Goal: Task Accomplishment & Management: Complete application form

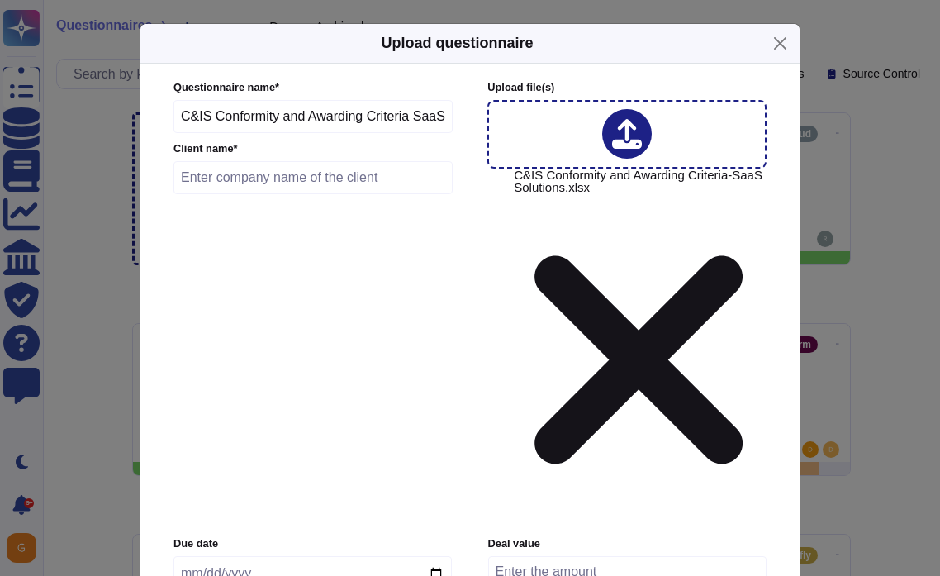
click at [337, 126] on input "C&IS Conformity and Awarding Criteria SaaS Solutions" at bounding box center [313, 116] width 279 height 33
drag, startPoint x: 368, startPoint y: 133, endPoint x: 504, endPoint y: 133, distance: 135.5
click at [504, 133] on div "Questionnaire name * C&IS Conformity and Awarding Criteria SaaS Solutions Clien…" at bounding box center [467, 303] width 587 height 446
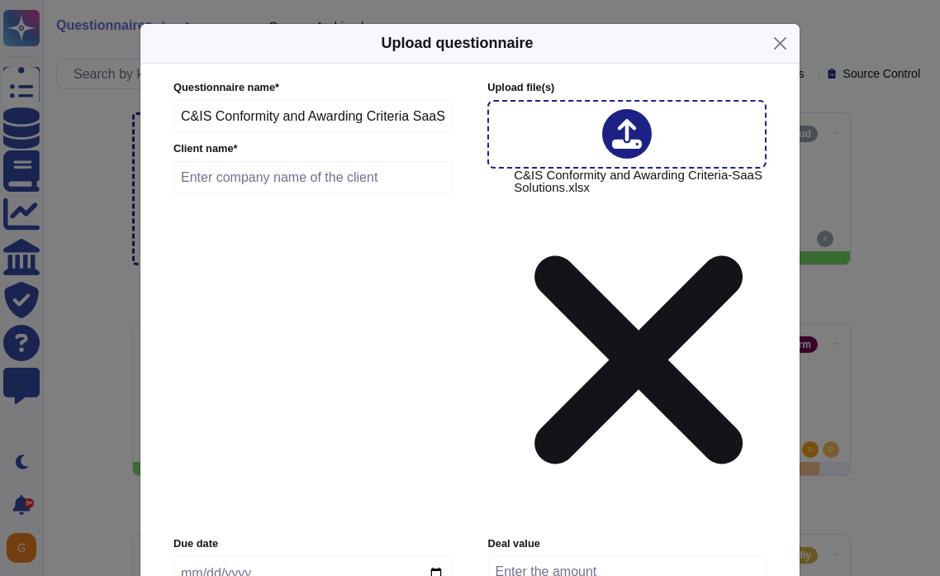
click at [278, 194] on input "text" at bounding box center [313, 177] width 279 height 33
paste input "NATIONALE MAATSCHAPPIJ DER BELGISCHE SPOORWEGEN"
type input "NATIONALE MAATSCHAPPIJ DER BELGISCHE SPOORWEGEN"
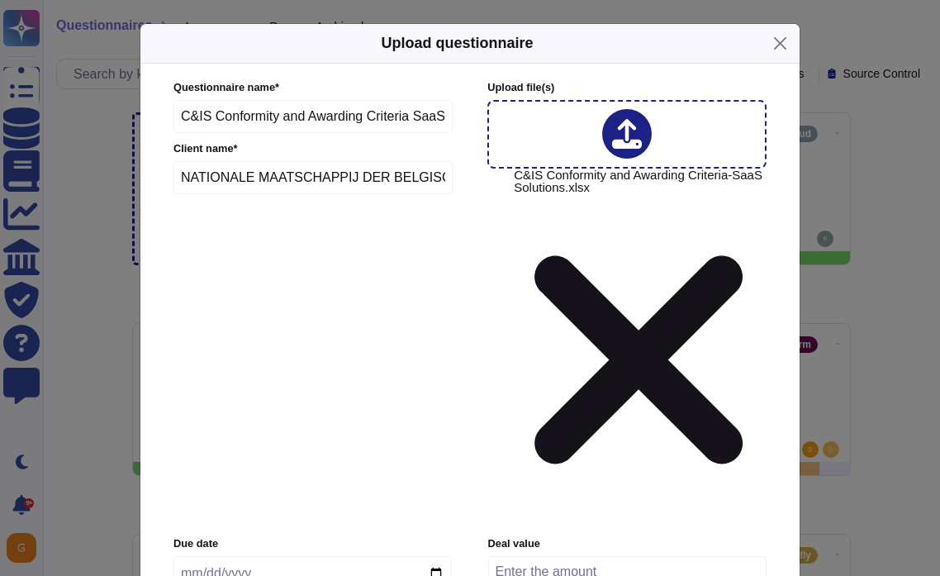
click at [441, 556] on input "date" at bounding box center [313, 573] width 278 height 35
type input "[DATE]"
type input "a"
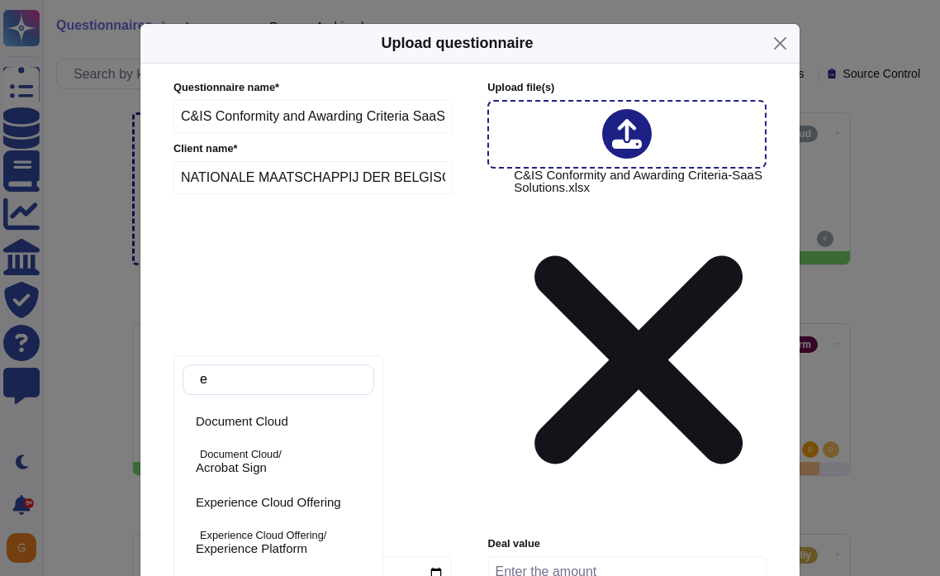
type input "ex"
click at [257, 471] on span "Experience Platform" at bounding box center [252, 467] width 112 height 15
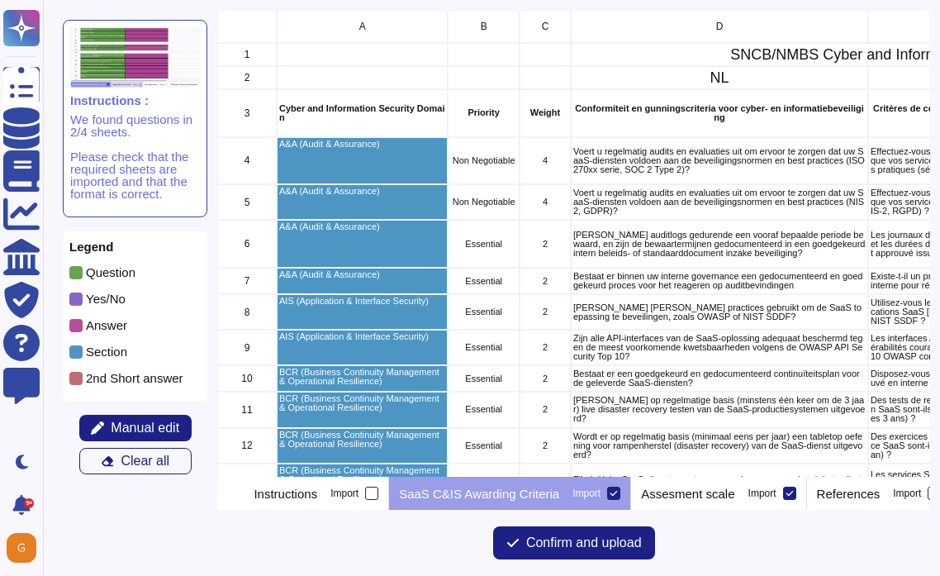
scroll to position [467, 712]
click at [618, 492] on icon at bounding box center [614, 493] width 8 height 8
click at [0, 0] on input "Import" at bounding box center [0, 0] width 0 height 0
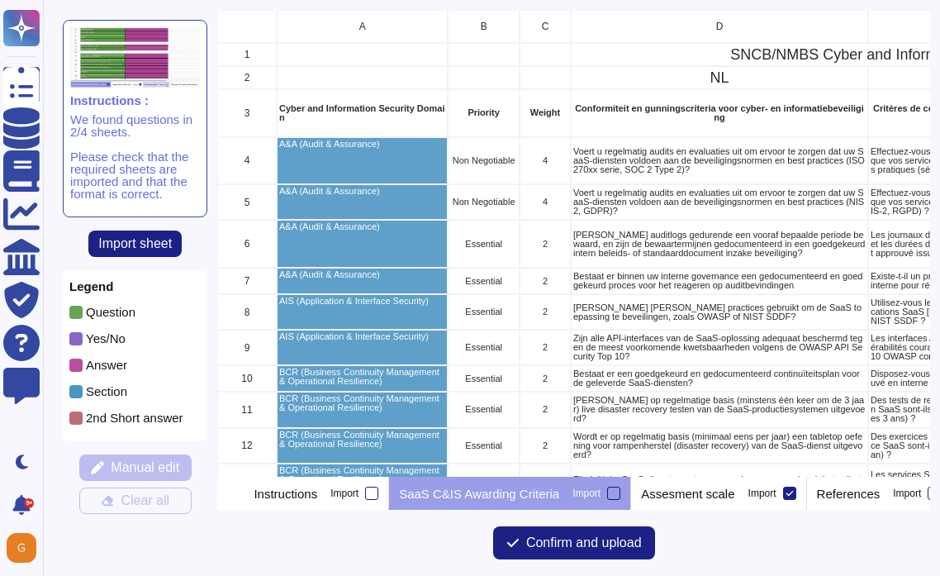
click at [620, 492] on div at bounding box center [613, 493] width 13 height 13
click at [0, 0] on input "Import" at bounding box center [0, 0] width 0 height 0
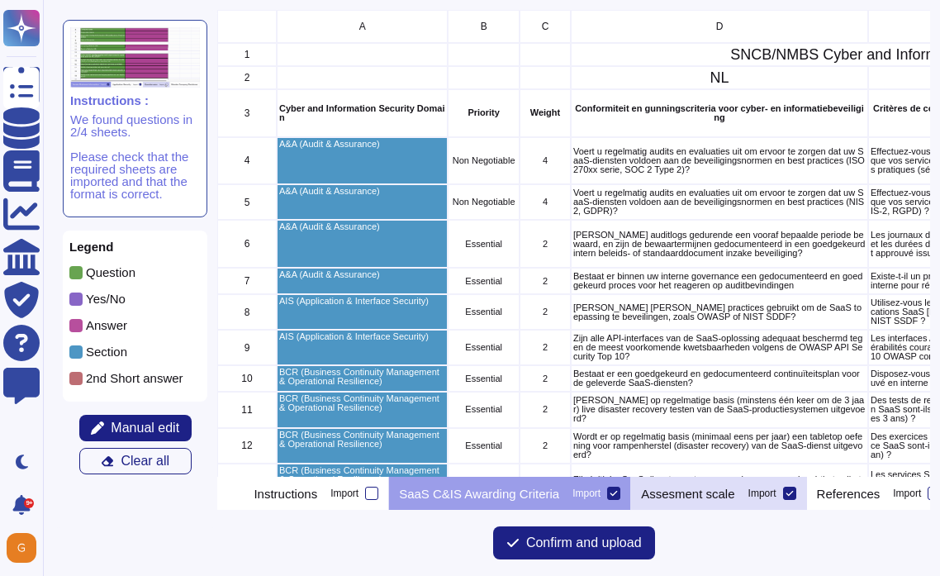
click at [806, 492] on div "Assesment scale Import" at bounding box center [718, 493] width 175 height 33
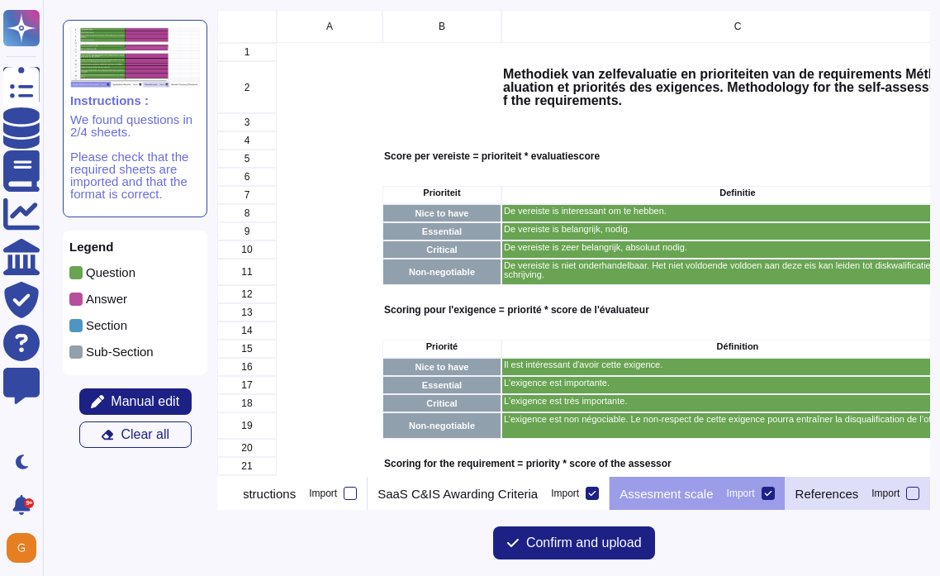
scroll to position [0, 78]
click at [764, 495] on icon at bounding box center [768, 493] width 8 height 8
click at [0, 0] on input "Import" at bounding box center [0, 0] width 0 height 0
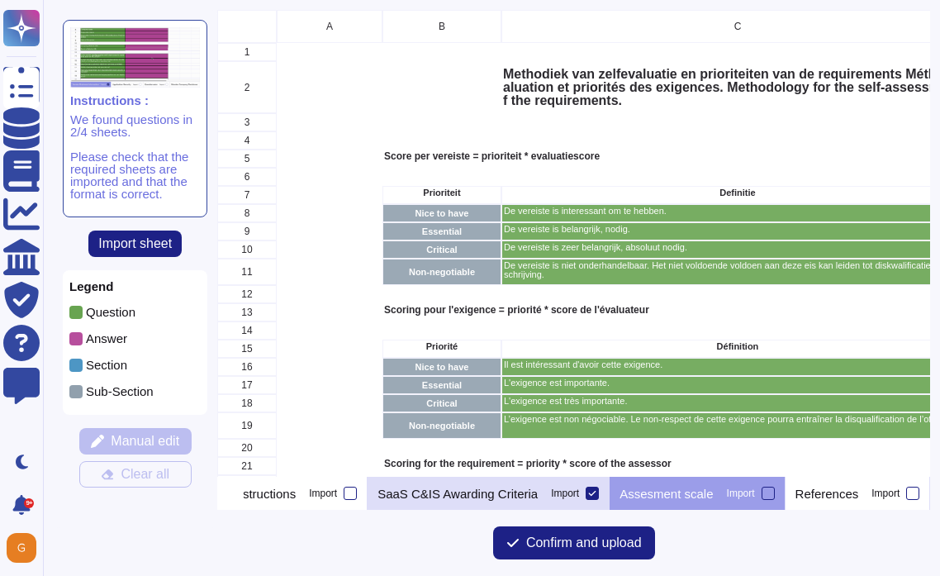
click at [478, 489] on p "SaaS C&IS Awarding Criteria" at bounding box center [458, 493] width 160 height 12
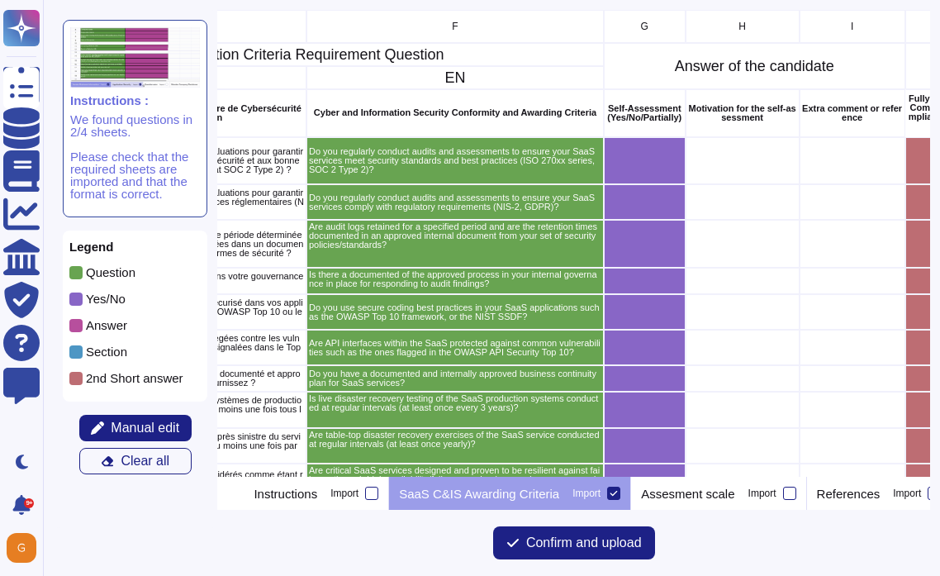
scroll to position [0, 866]
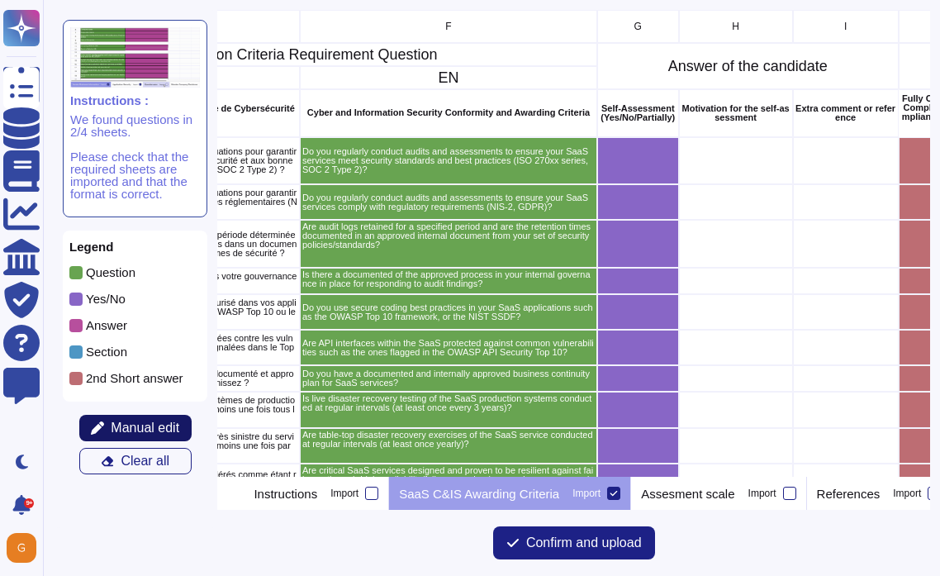
click at [130, 430] on span "Manual edit" at bounding box center [145, 427] width 69 height 13
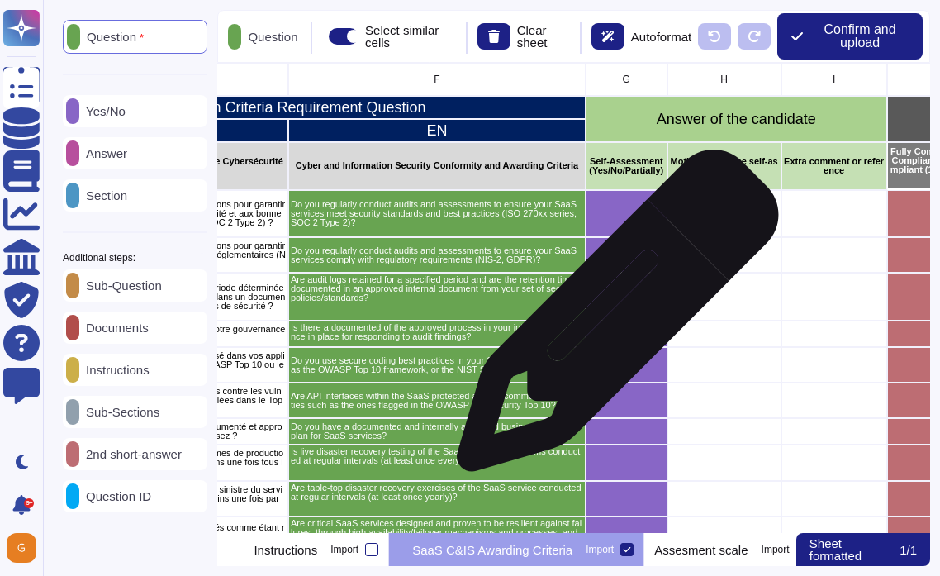
scroll to position [0, 886]
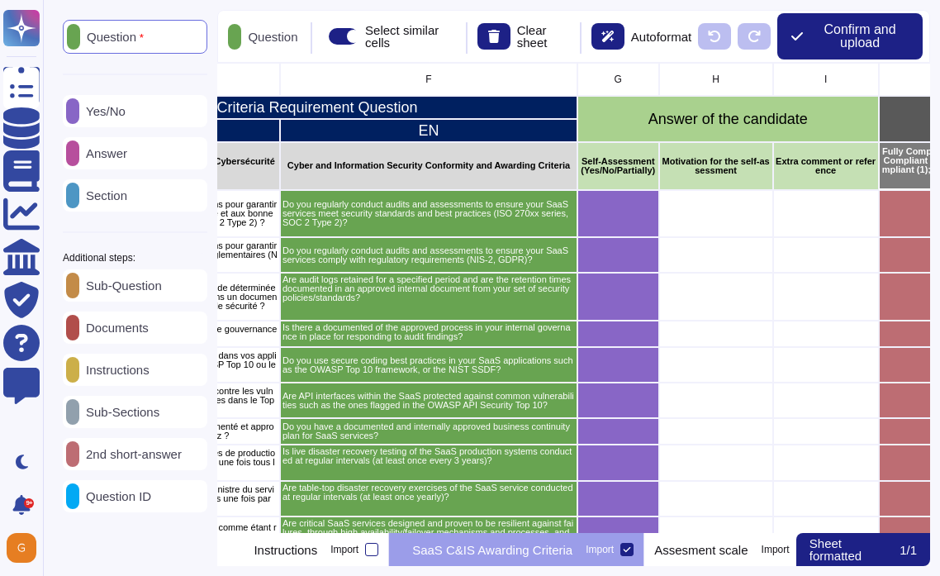
click at [107, 149] on p "Answer" at bounding box center [103, 153] width 48 height 12
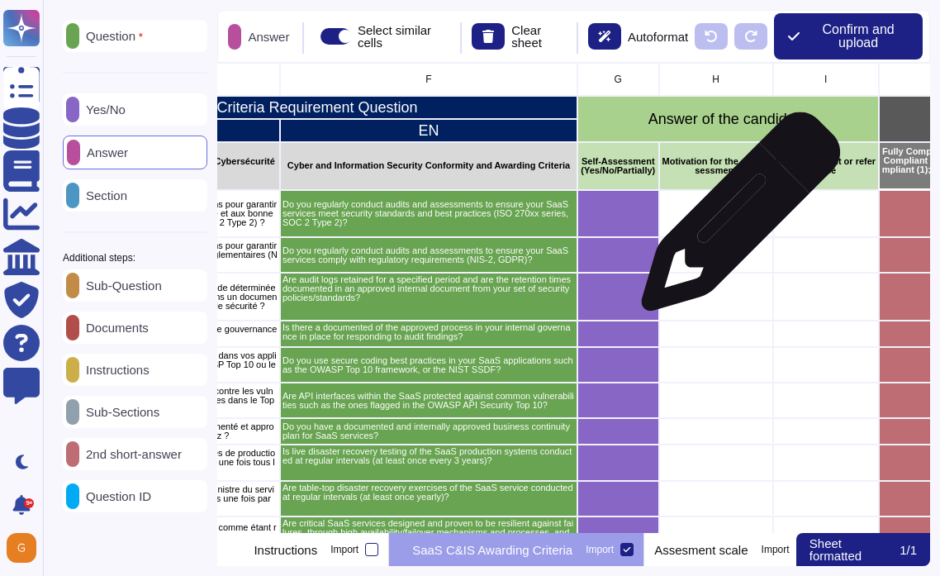
click at [736, 219] on div "grid" at bounding box center [716, 214] width 114 height 48
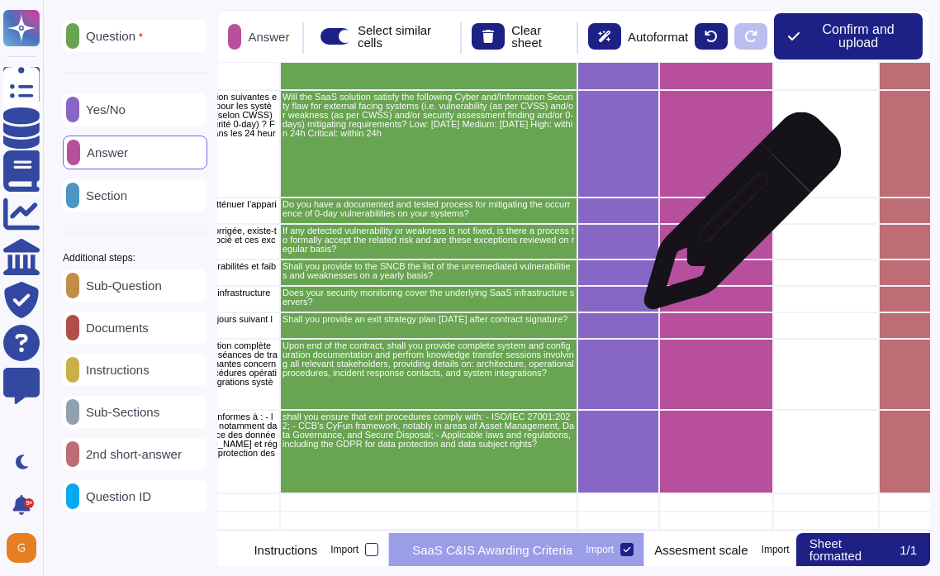
scroll to position [3721, 886]
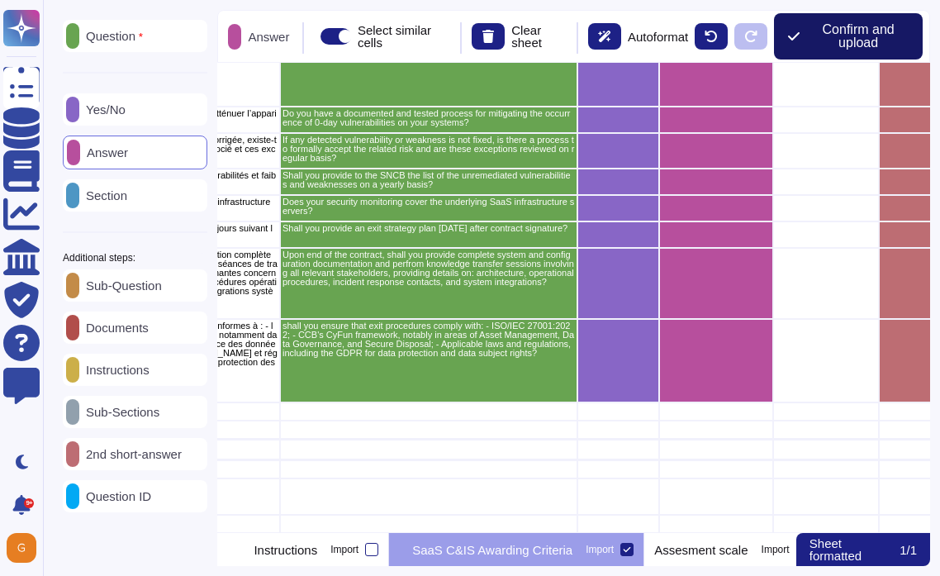
click at [856, 34] on span "Confirm and upload" at bounding box center [858, 36] width 102 height 26
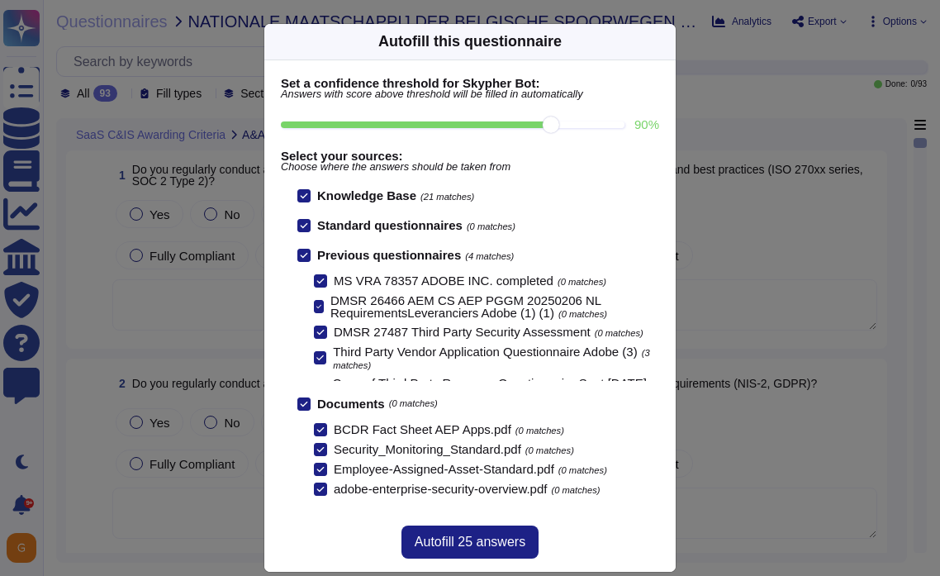
click at [550, 128] on input "90 %" at bounding box center [453, 124] width 344 height 7
click at [615, 126] on input "90 %" at bounding box center [453, 124] width 344 height 7
click at [511, 125] on input "80 %" at bounding box center [453, 124] width 344 height 7
type input "80"
click at [465, 547] on span "Autofill 90 answers" at bounding box center [470, 541] width 111 height 13
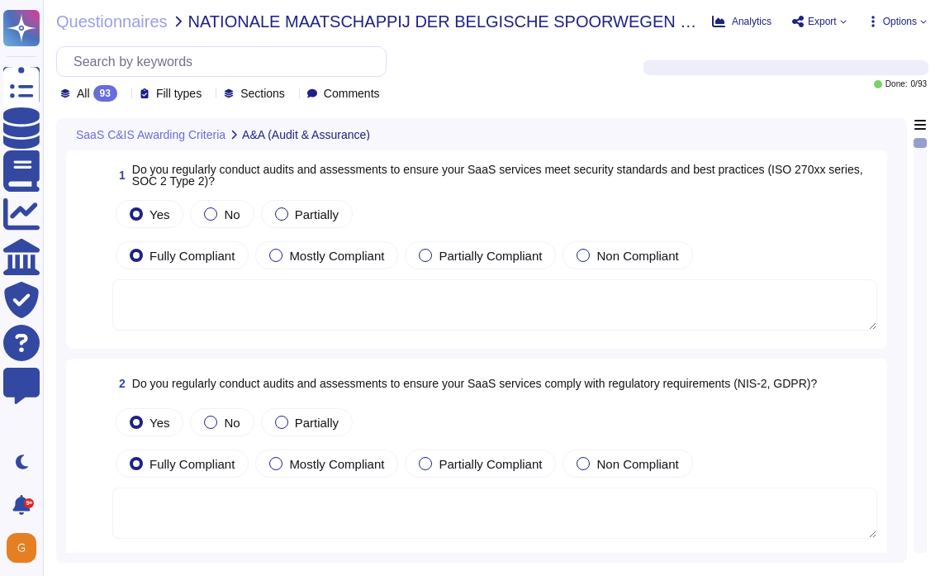
type textarea "Adobe performs internal readiness assessment and external audits periodically o…"
type textarea "Adobe retains access logs for Adobe office’s and owned locations for 1 year. Lo…"
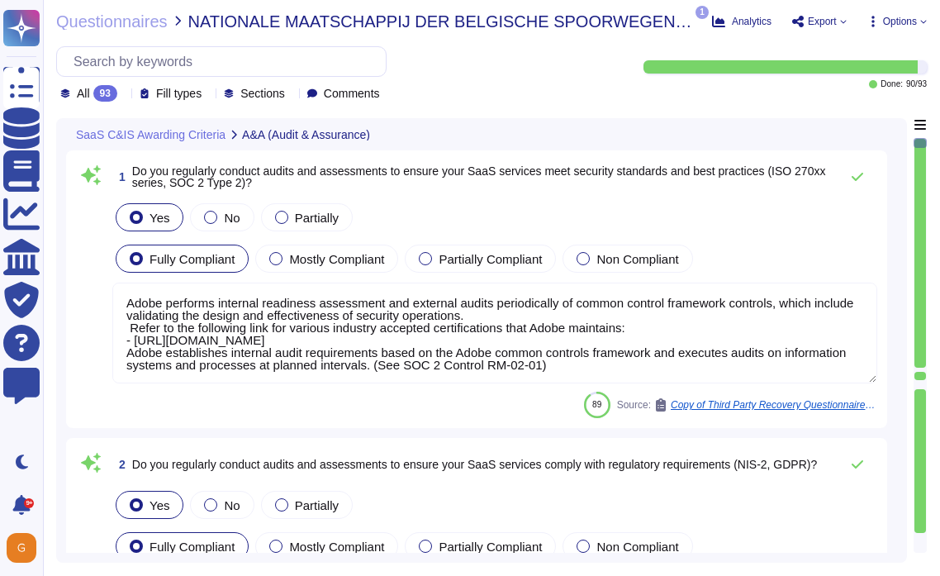
scroll to position [2, 0]
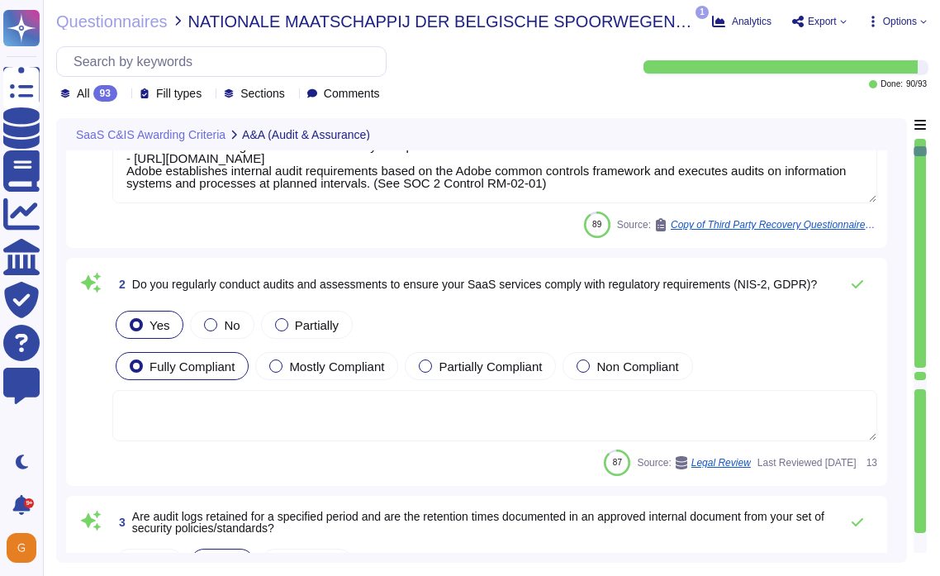
type textarea "Adobe performs internal readiness assessment and external audits periodically o…"
type textarea "Yes. Solutions are reviewed against the OWASP secure coding practices checklist…"
type textarea "Each API call requires authentication to be established, either through Oauth 2…"
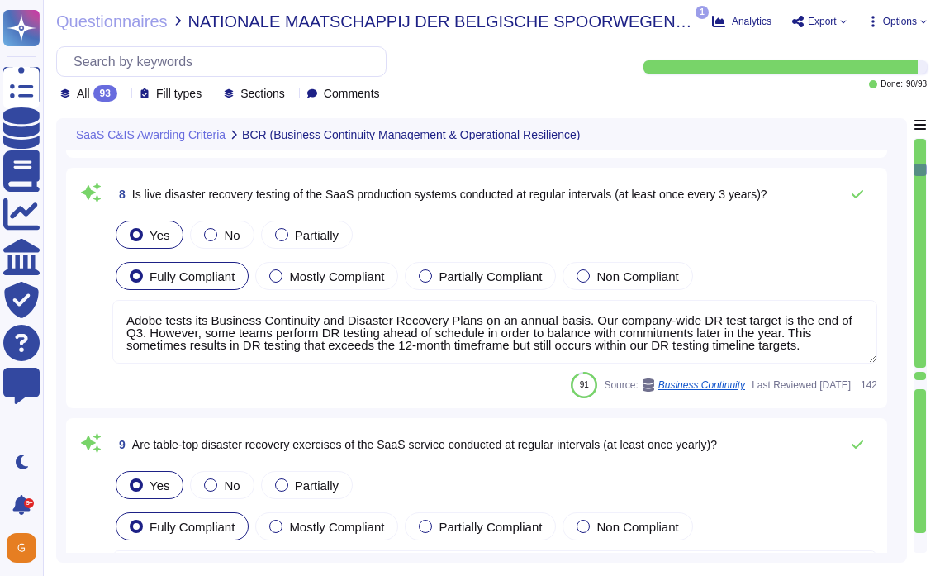
type textarea "Adobe supports business continuity through a defined and managed set of process…"
type textarea "Adobe tests its Business Continuity and Disaster Recovery Plans on an annual ba…"
type textarea "Adobe conducts tabletop exercises on an annual basis to practice different aspe…"
type textarea "Every component in the SaaS infrastructure is redundant. There are at least two…"
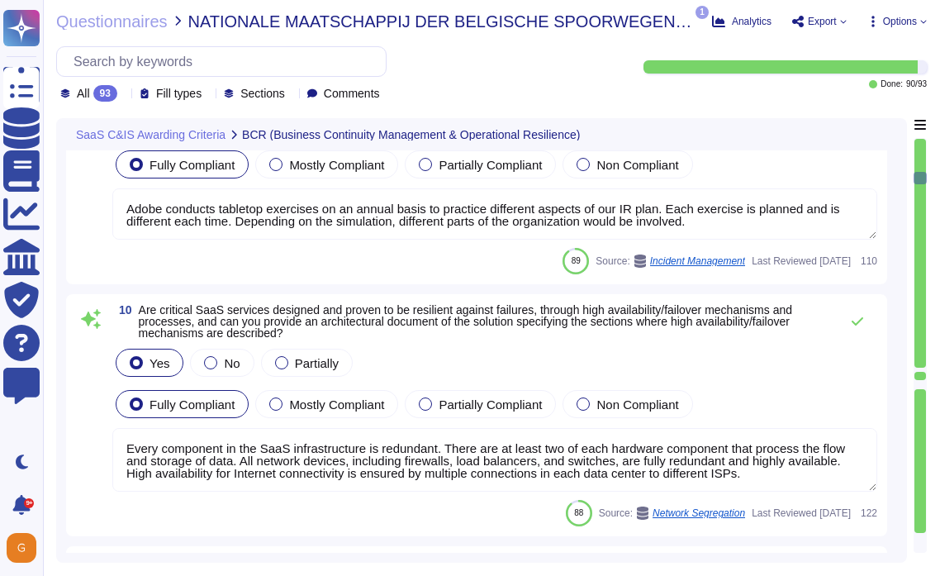
type textarea "The Recovery Point Objective (RPO) is 48 hours and is currently achieved within…"
type textarea "Lor. Ip dolo si ametconse adi elitseddo eiusmod te incididu utlaboreetd, mag Al…"
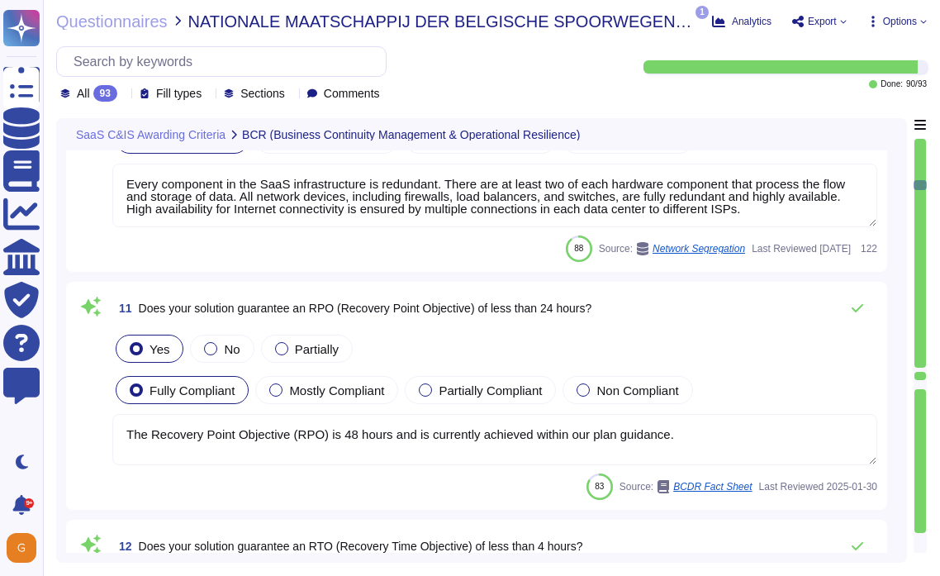
type textarea "A systematic approach to managing change is followed where changes are reviewed…"
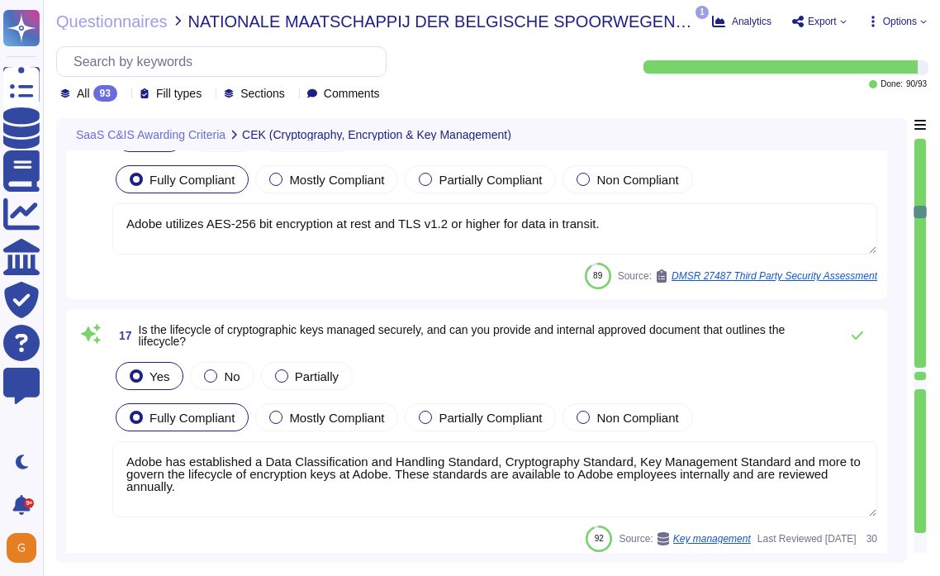
scroll to position [4659, 0]
type textarea "Adobe utilizes AES-256 bit encryption at rest and TLS v1.2 or higher for data i…"
type textarea "Adobe has established a Data Classification and Handling Standard, Cryptography…"
type textarea "Encryption keys for data at-rest are stored and managed by the Cloud Infrastruc…"
type textarea "AES-256 encryption is used for Azure encryption at-rest in Adobe Experience Pla…"
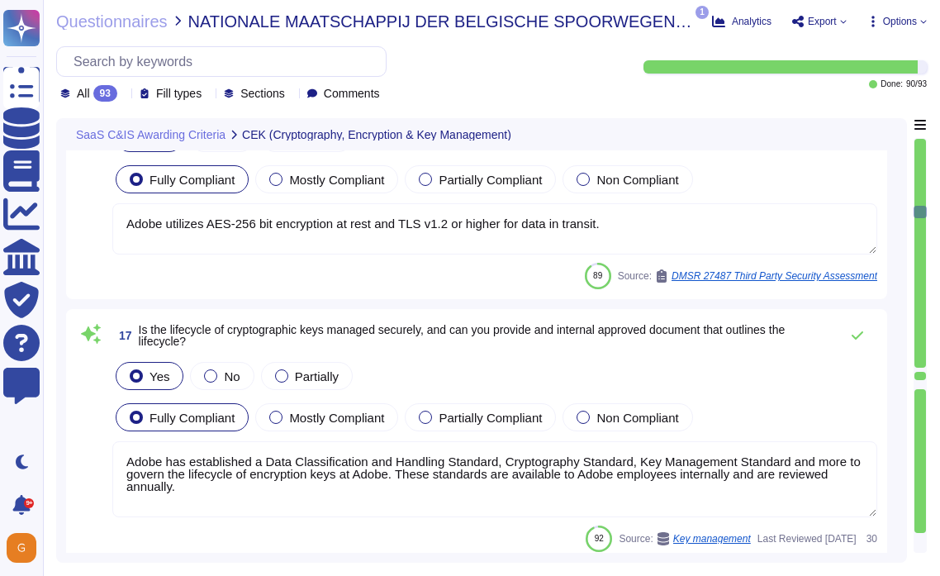
type textarea "The encryption algorithms that Adobe uses are not proprietary."
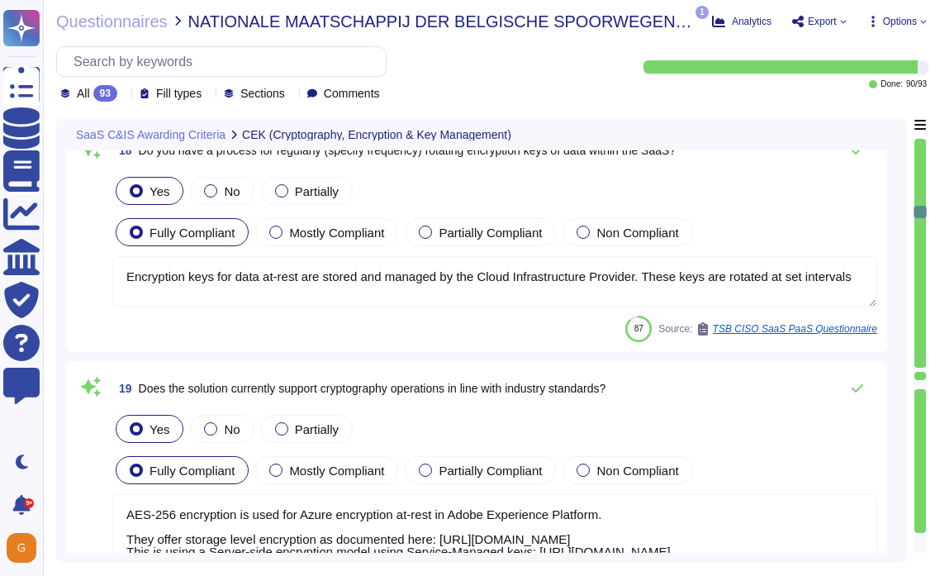
scroll to position [2, 0]
type textarea "Creative Cloud provides this functionality and some specific use cases allow BY…"
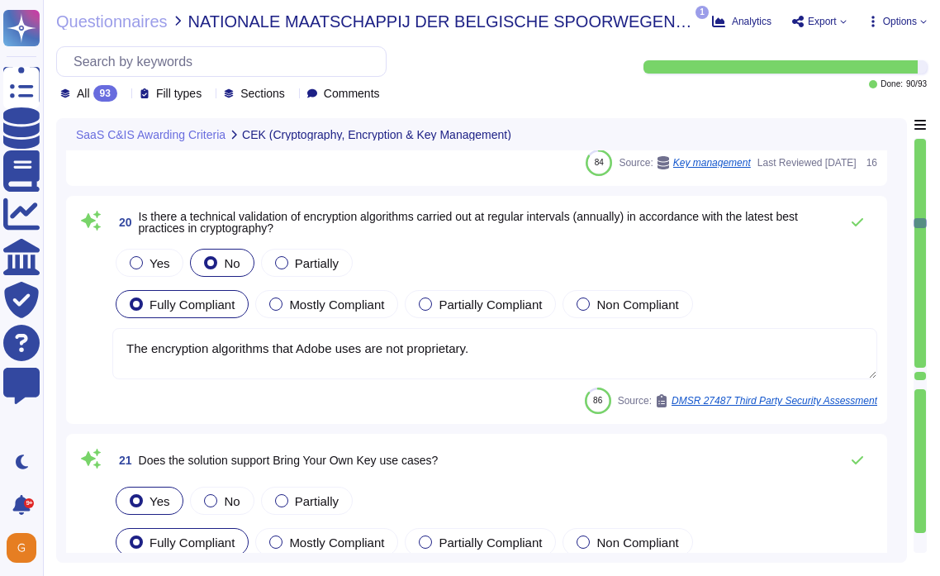
type textarea "Please see the Amazon Web Services data center controls here: [URL][DOMAIN_NAME]"
type textarea "Adobe products and services' infrastructure supporting the achievement of the s…"
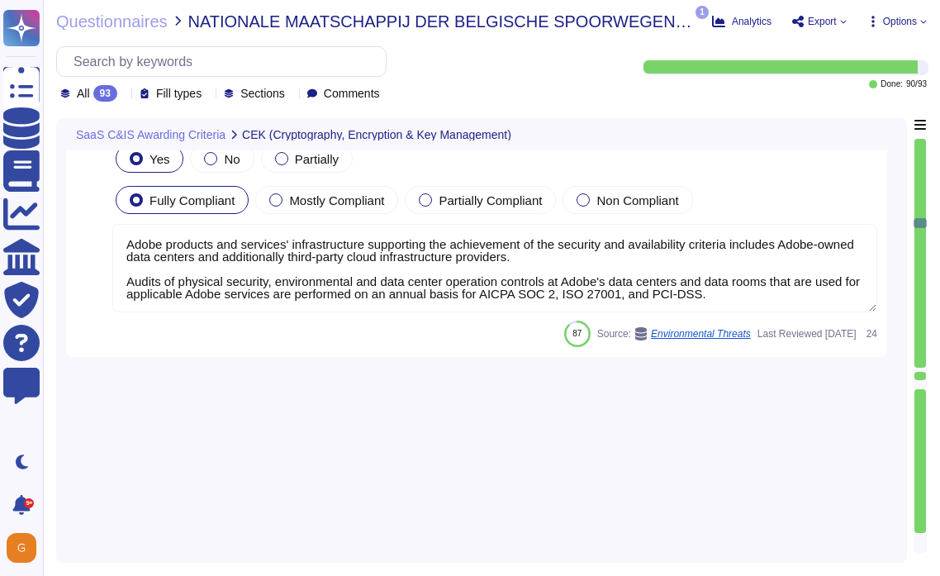
scroll to position [6831, 0]
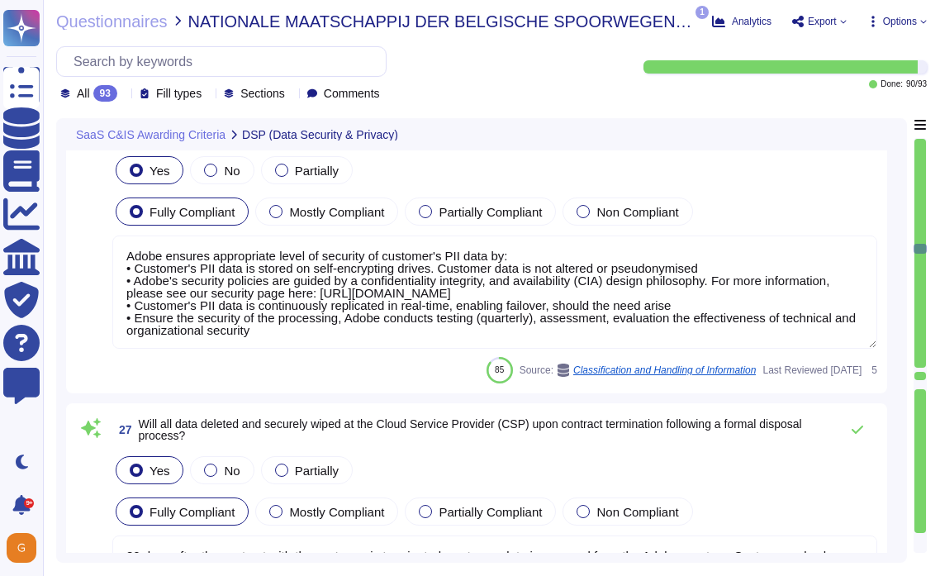
type textarea "Adobe adheres to a Data Classification and Handling Standard. Adobe's data clas…"
type textarea "Adobe ensures appropriate level of security of customer's PII data by: • Custom…"
type textarea "30 days after the contract with the customer is terminated, customer data is re…"
type textarea "Where access is happening from a non-US/EU location (access from any non-EU or …"
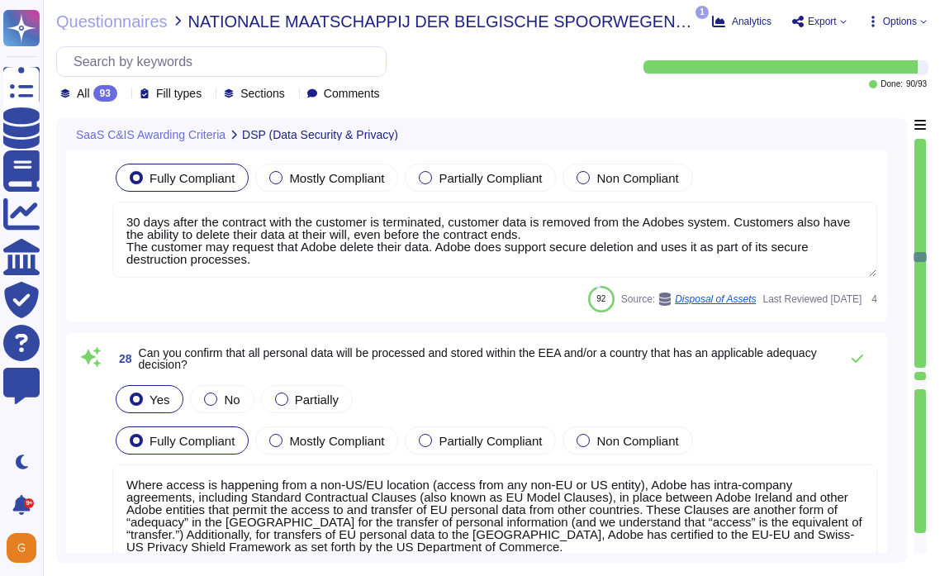
type textarea "Where access is happening from a non-US/EU location (access from any non-EU or …"
type textarea "Only authorized Adobe administrators from Adobe customer care teams have access…"
type textarea "Adobe Experience Cloud applications do not use customer data to train AI models…"
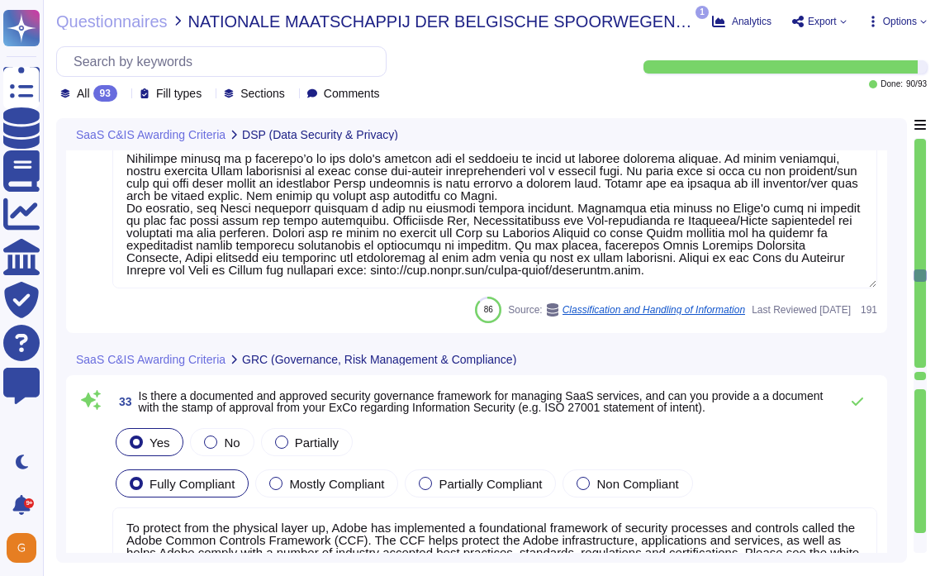
type textarea "To protect from the physical layer up, Adobe has implemented a foundational fra…"
type textarea "Adobe has an established Enterprise-wide Risk Management process used by manage…"
type textarea "The SOC 2 reports provide assurance of the design and operating effectiveness o…"
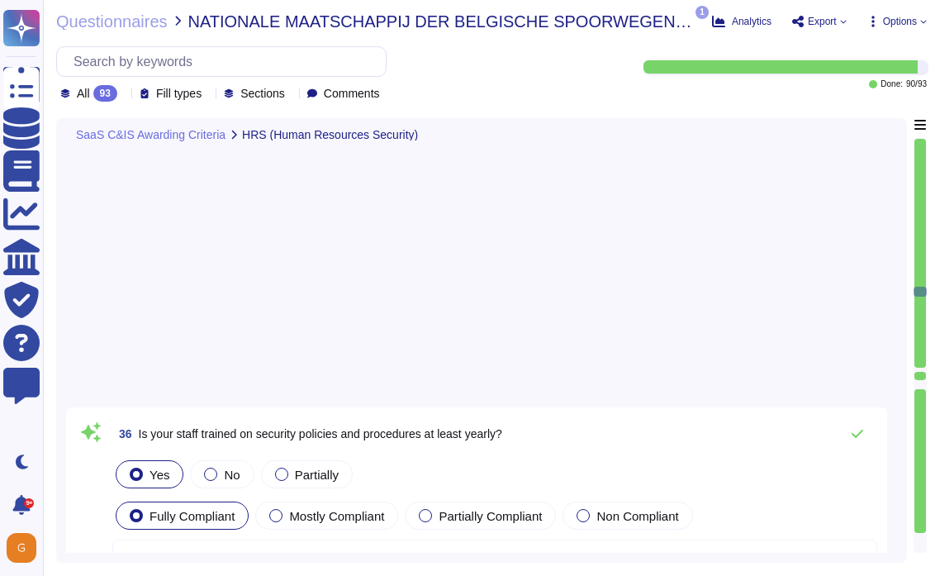
type textarea "Lorem ipsumdol sitametco ad elitsedd e tempori utlabore etdolorem aliquaen ad m…"
type textarea "Adobe's access control policies and standards ensure that users have the least …"
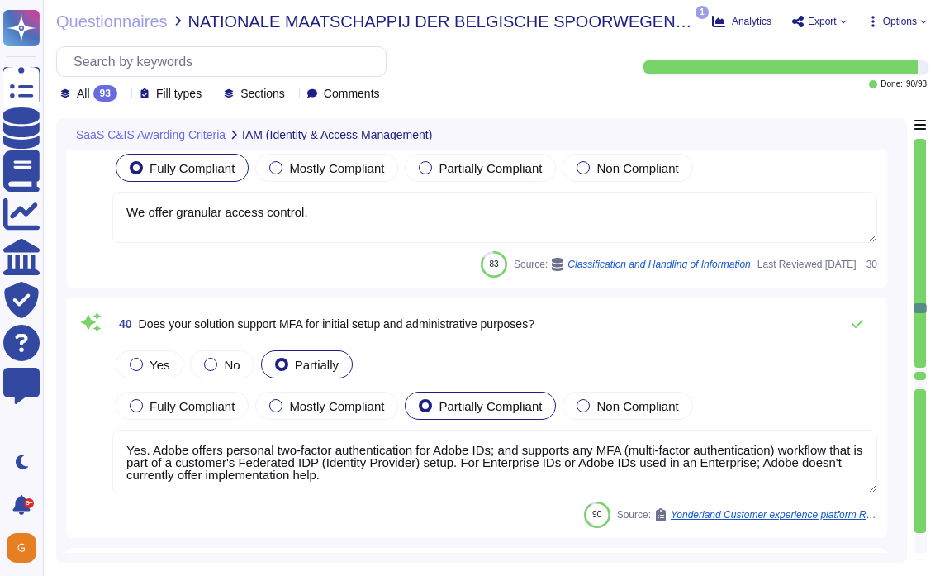
type textarea "We offer granular access control."
type textarea "Yes. Adobe offers personal two-factor authentication for Adobe IDs; and support…"
type textarea "Yes. [PERSON_NAME] 2.0 ."
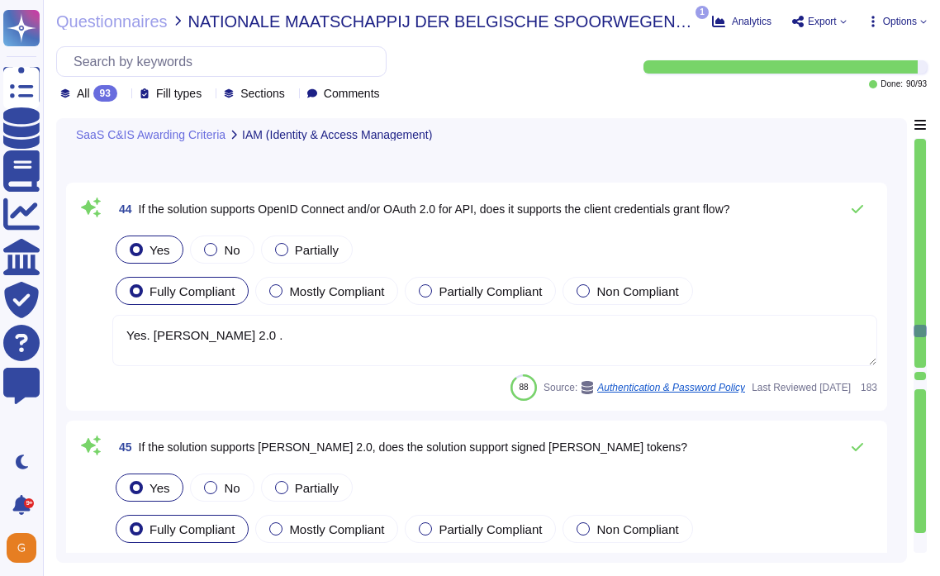
type textarea "Yes. [PERSON_NAME] 2.0 ."
type textarea "Session timeout may be configured by the customer."
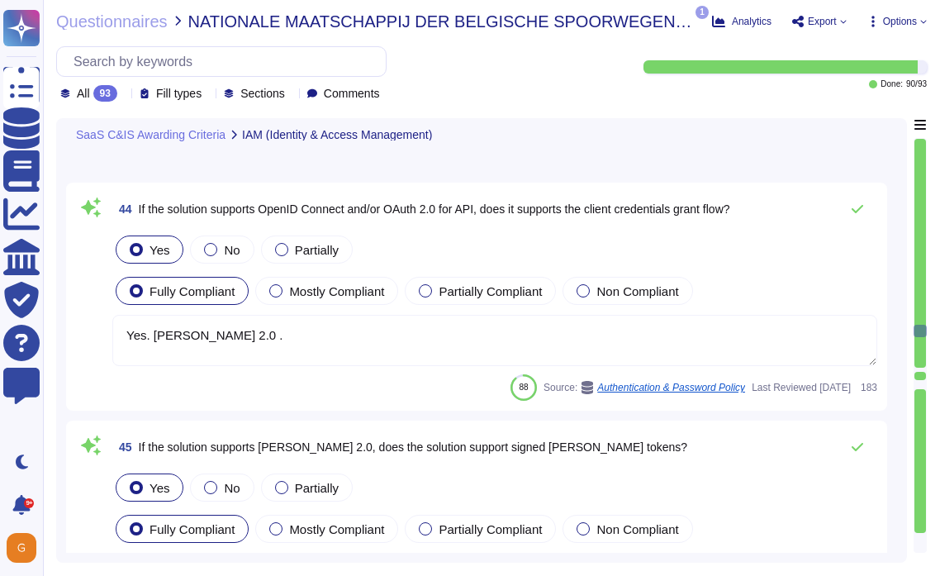
type textarea "Active sessions must be terminated when not in use. Session management is confi…"
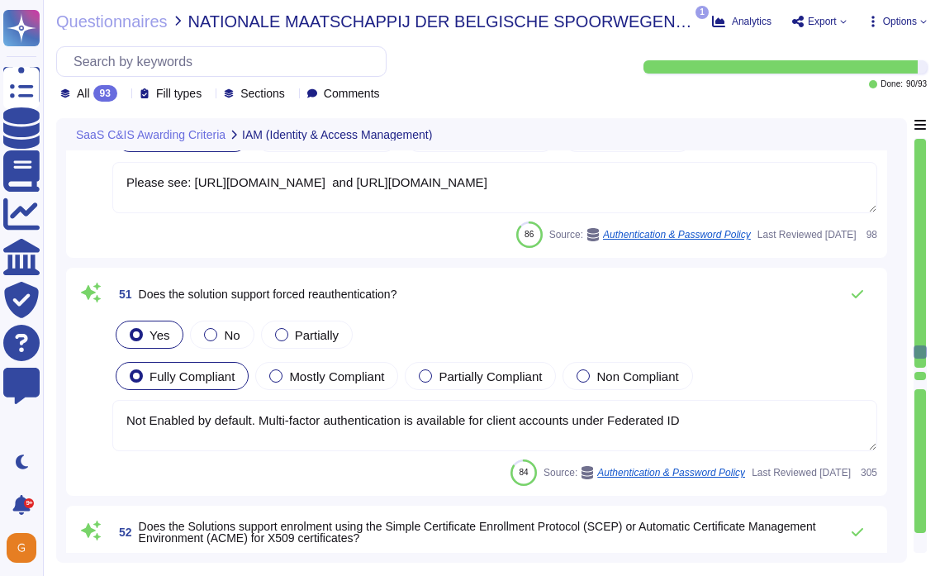
type textarea "Please see: [URL][DOMAIN_NAME] and [URL][DOMAIN_NAME]"
type textarea "Not Enabled by default. Multi-factor authentication is available for client acc…"
type textarea "SCIM is supported for Azure Active Directory and Google. See: [URL][DOMAIN_NAME]"
type textarea "Yes if required – see this for more information [URL][DOMAIN_NAME]"
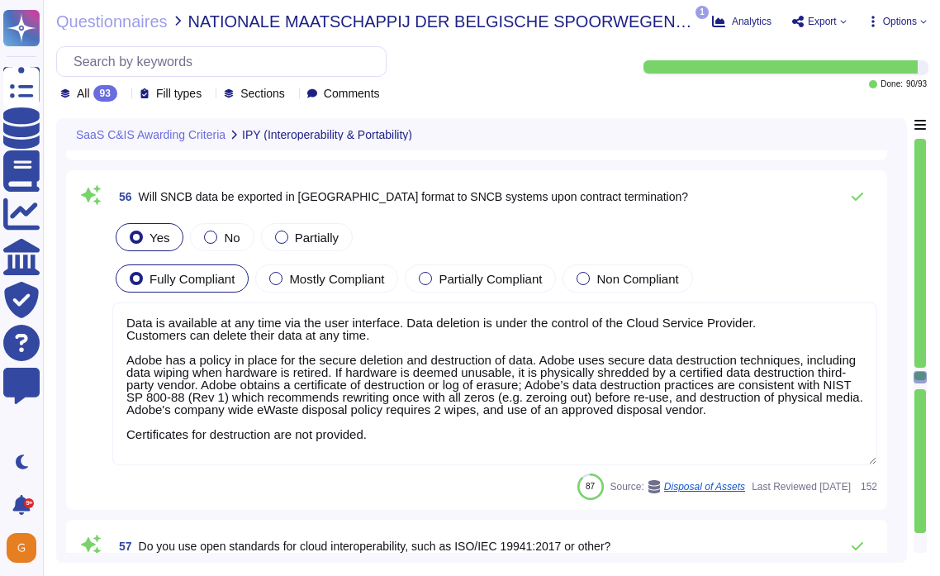
type textarea "Data is available at any time via the user interface. Data deletion is under th…"
type textarea "Adobe does not provision virtualization as part of the Adobe Services."
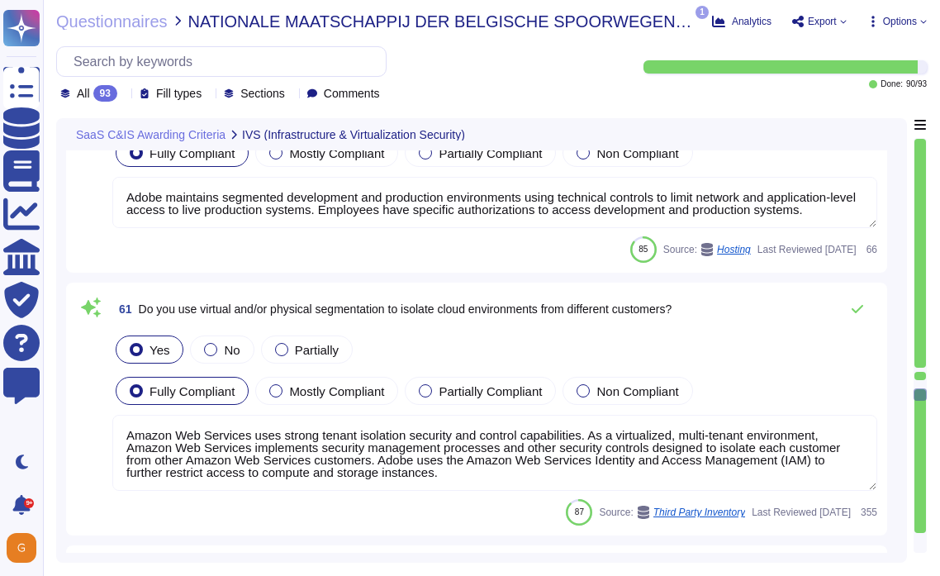
type textarea "Adobe maintains segmented development and production environments using technic…"
type textarea "Amazon Web Services uses strong tenant isolation security and control capabilit…"
type textarea "Yes. Critical systems are monitored in accordance to predefined security criter…"
type textarea "Adobe has the ability to block IP addresses involved in a DDoS attack."
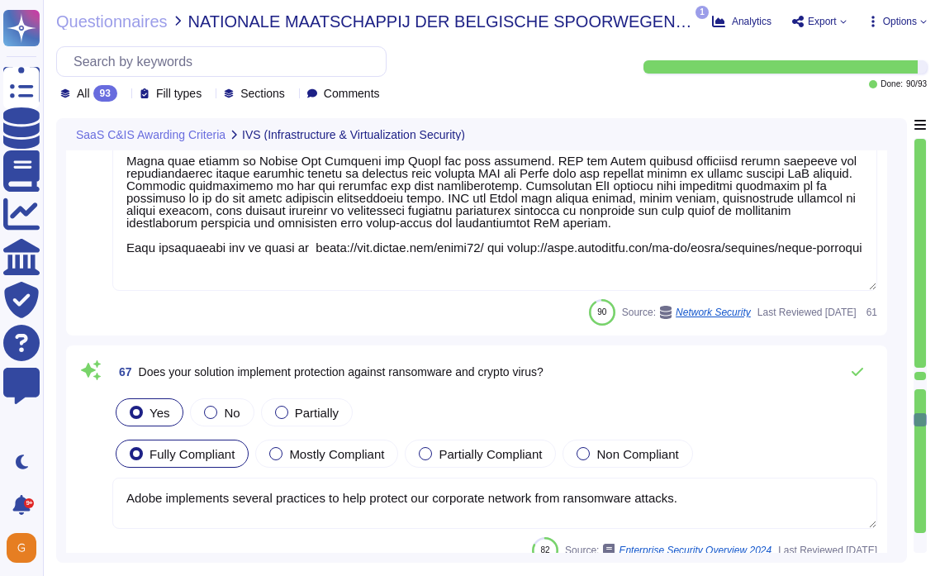
type textarea "Adobe employs a defense-in-depth strategy for Denial-of-Service (DoS) and Distr…"
type textarea "Adobe implements several practices to help protect our corporate network from r…"
type textarea "Daily. Adobe has a SIEM in place to monitor security logs"
type textarea "Logs are archived within SIEM (Security Incident and Event Management), or log …"
type textarea "Adobe retains access logs for Adobe office’s and owned locations for 1 year. Lo…"
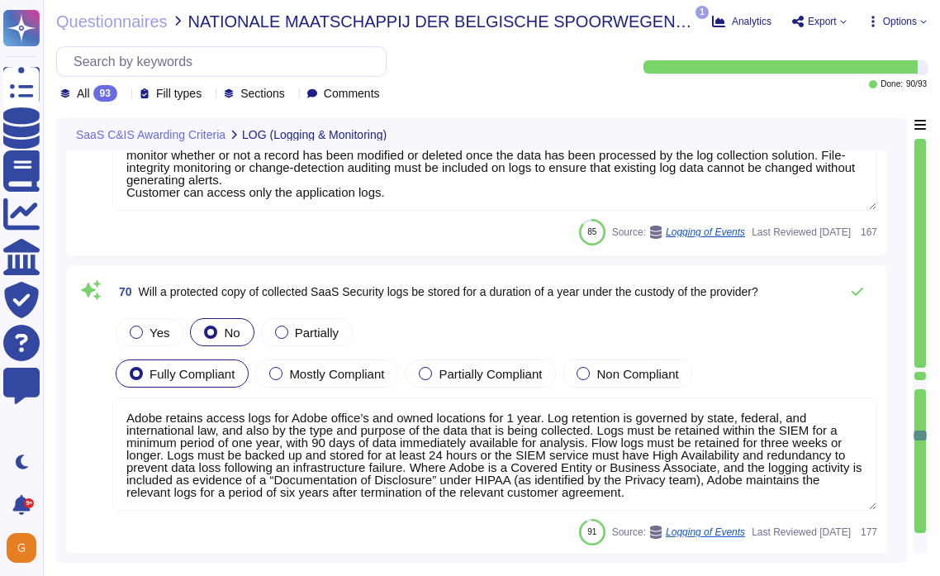
type textarea "Daily. Adobe has a SIEM in place to monitor security logs"
type textarea "Adobe uses Splunk for its SIEM. For some offerings, customer can retrieve appli…"
type textarea "Audit logs are reviewed on a regular basis for security events. Adobe uses a lo…"
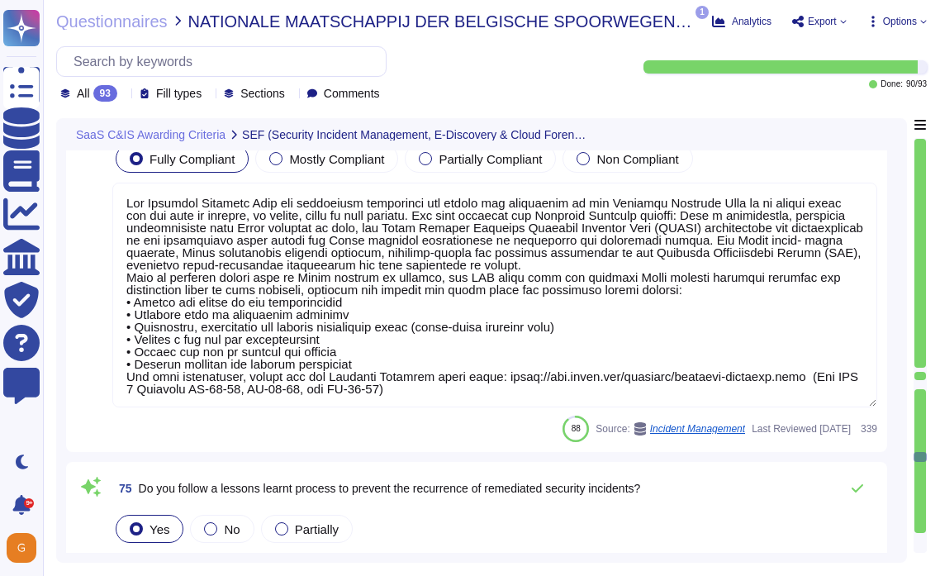
type textarea "Lor Ipsumdol Sitametc Adip eli seddoeiusm temporinci utl etdolo mag aliquaenim …"
type textarea "Adobe's incident management program does incorporate lessons learned and action…"
type textarea "Adobe’s Incident Response Plan includes procedures to collect and maintain a ch…"
type textarea "Adobe does not provide raw log files to customers as they are aggregated in the…"
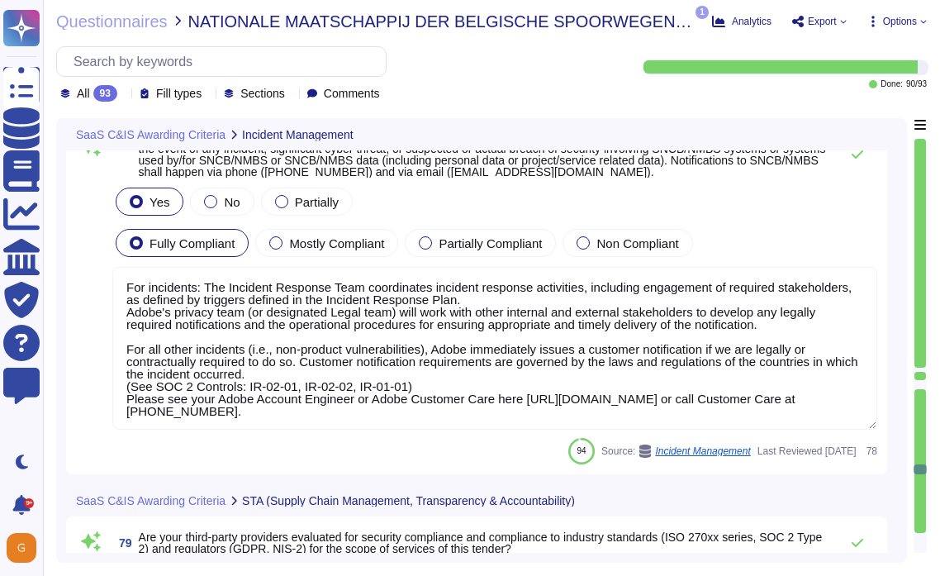
type textarea "Please refer to the Trust Center for ISO 27001 and SOC 2 information."
type textarea "Adobe has business groups like global procurement team to protect against threa…"
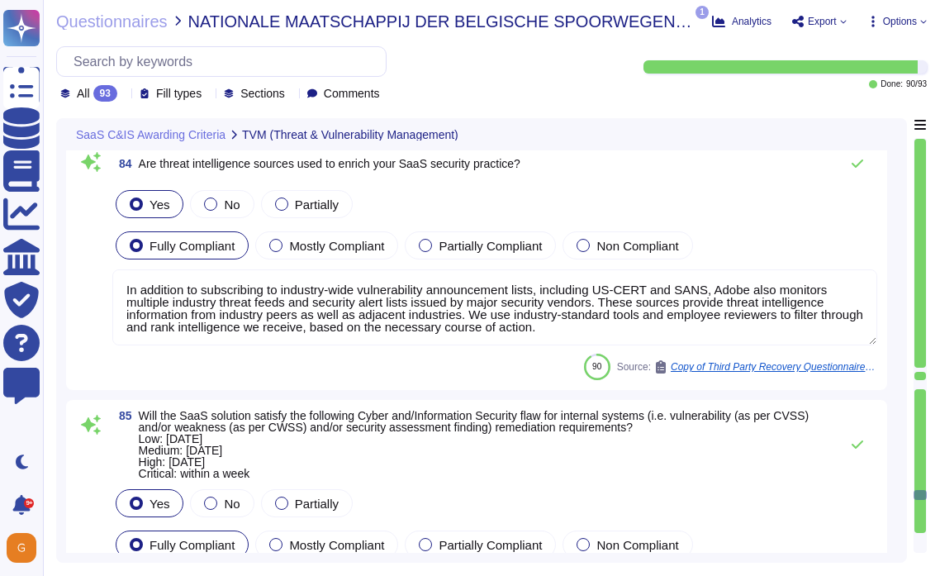
type textarea "Adobe internal security teams perform code-assisted testing using a combination…"
type textarea "Please refer to the Adobe Trust Center and the Security Testing Reports for the…"
type textarea "In addition to subscribing to industry-wide vulnerability announcement lists, i…"
type textarea "Adobe conducts vulnerability assessments, assigns risk ratings to the discovere…"
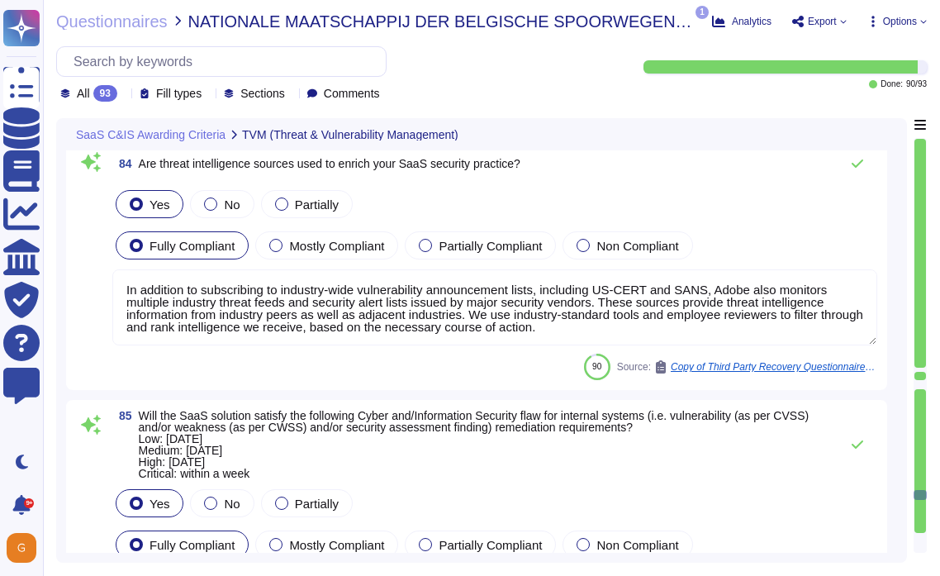
type textarea "The Adobe Vulnerability Management program provides operational groups with the…"
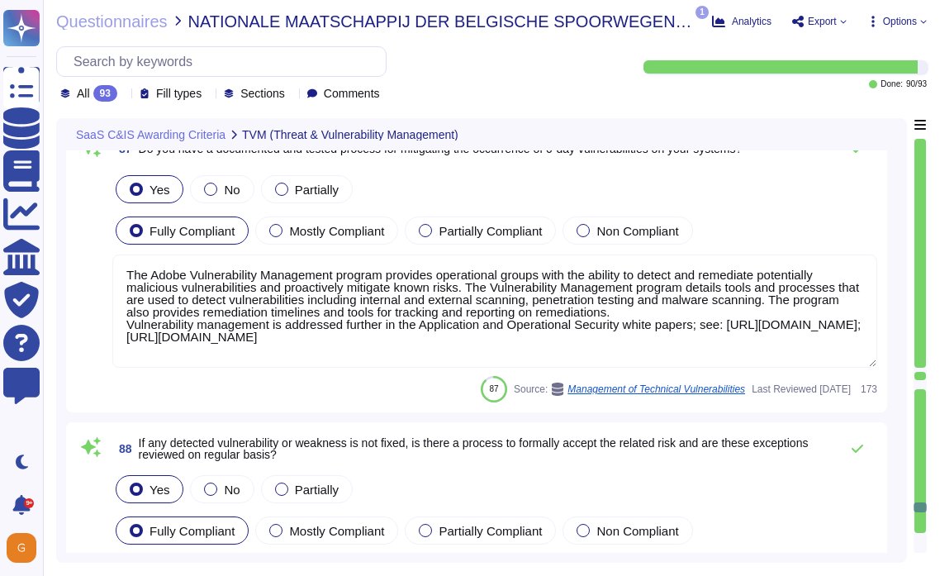
type textarea "For vulnerability tracking, Adobe assigns a risk rating to identified vulnerabi…"
type textarea "Adobe does not share any vulnerability scan results with tenants/customers as t…"
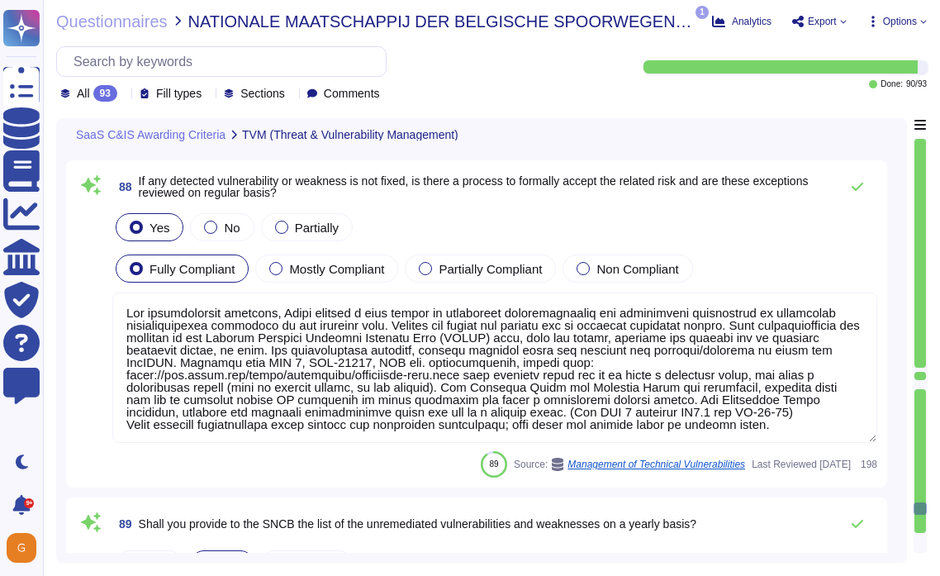
type textarea "Adobe protects against threats to the confidentiality, integrity, and availabil…"
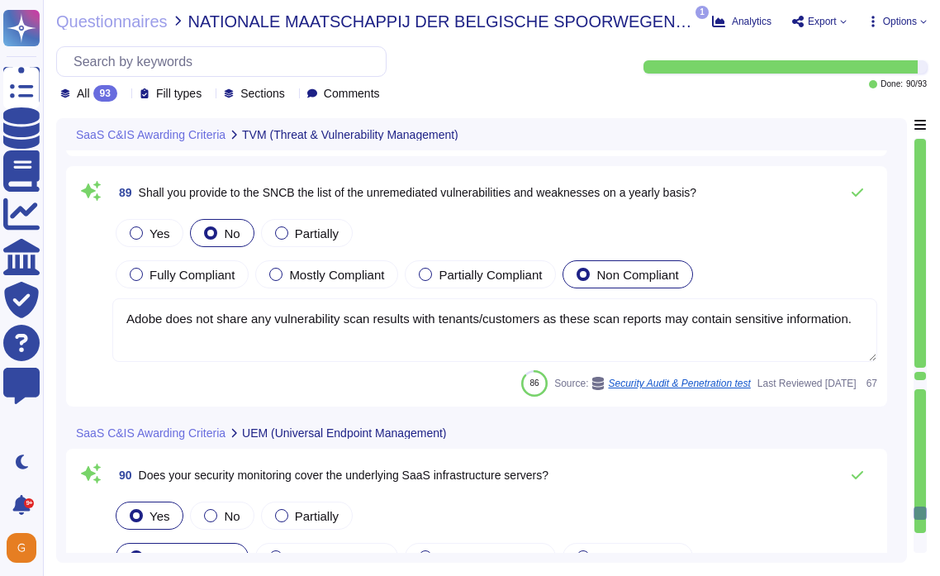
type textarea "At the end of the license term, Adobe will use commercially reasonable efforts …"
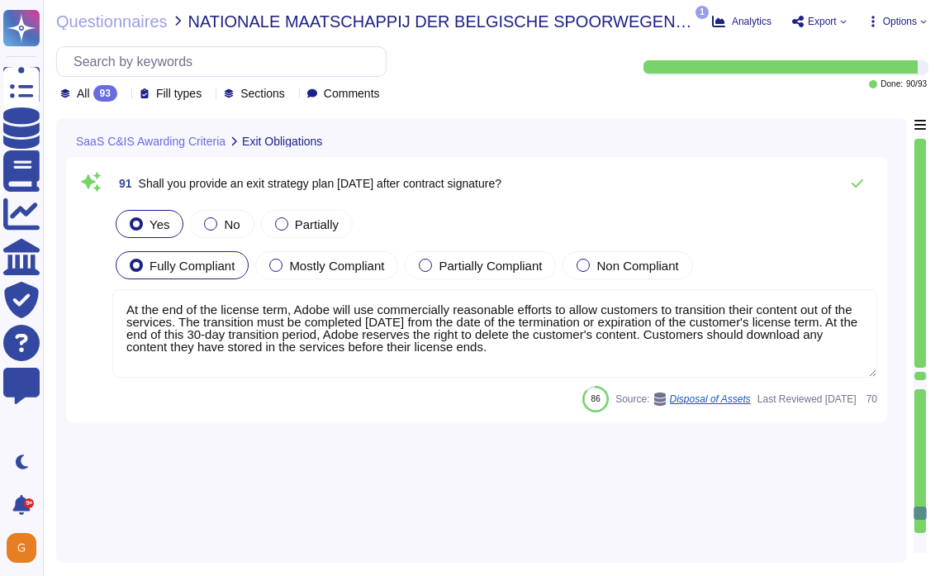
scroll to position [25012, 0]
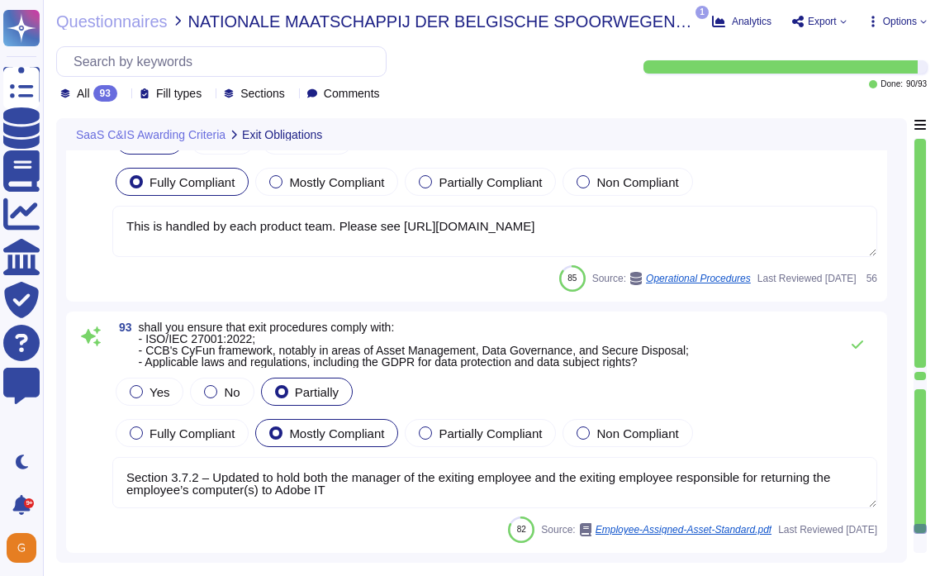
type textarea "This is handled by each product team. Please see [URL][DOMAIN_NAME]"
type textarea "Section 3.7.2 – Updated to hold both the manager of the exiting employee and th…"
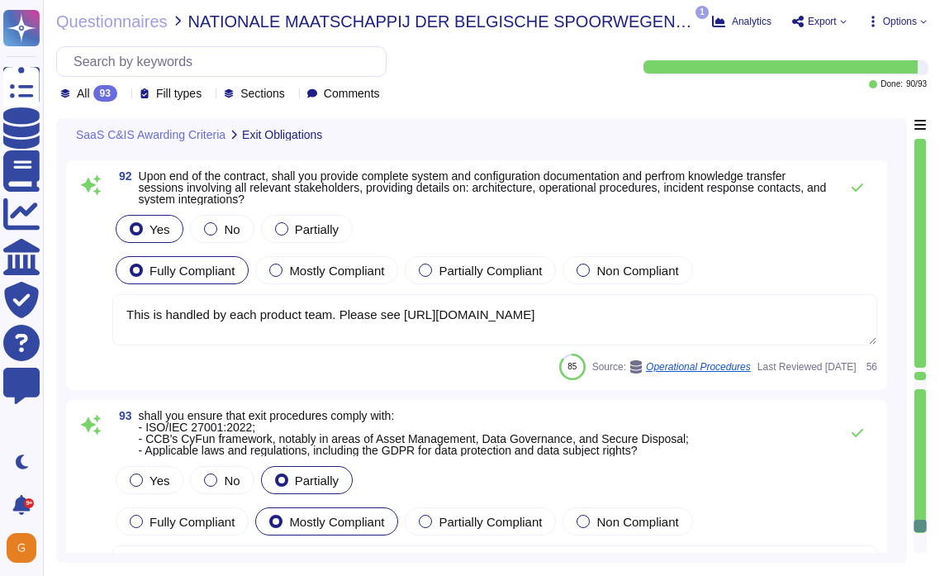
scroll to position [24901, 0]
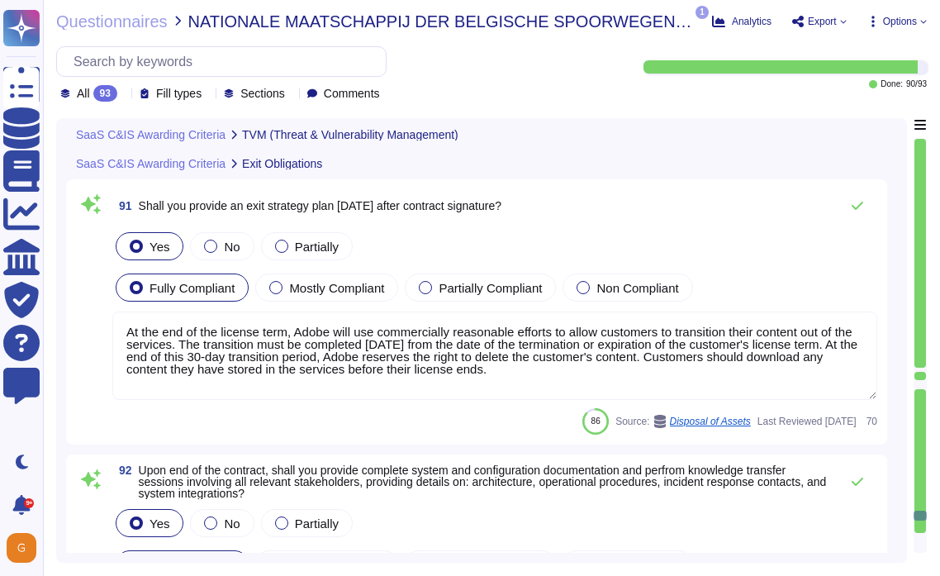
type textarea "For vulnerability tracking, Adobe assigns a risk rating to identified vulnerabi…"
type textarea "Adobe does not share any vulnerability scan results with tenants/customers as t…"
type textarea "Adobe protects against threats to the confidentiality, integrity, and availabil…"
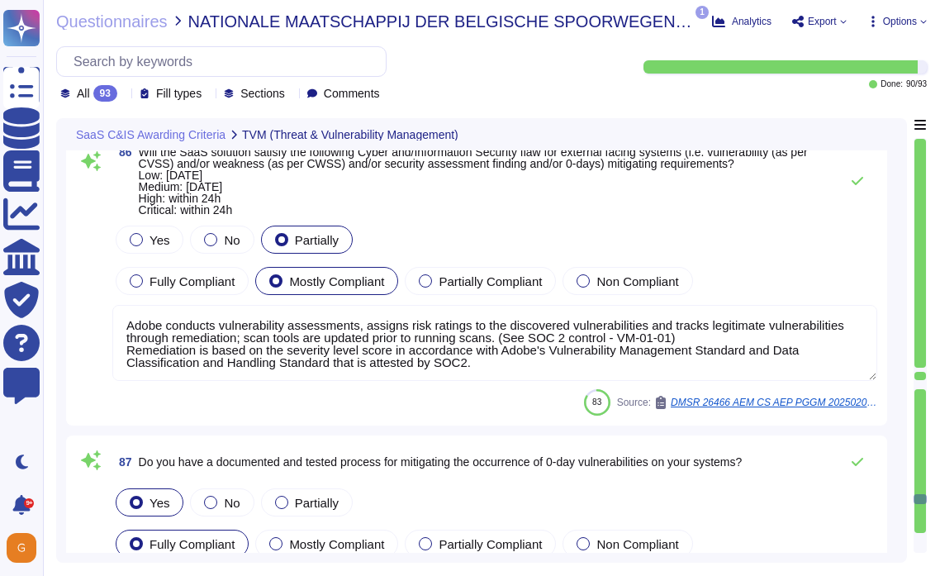
type textarea "In addition to subscribing to industry-wide vulnerability announcement lists, i…"
type textarea "Adobe conducts vulnerability assessments, assigns risk ratings to the discovere…"
type textarea "The Adobe Vulnerability Management program provides operational groups with the…"
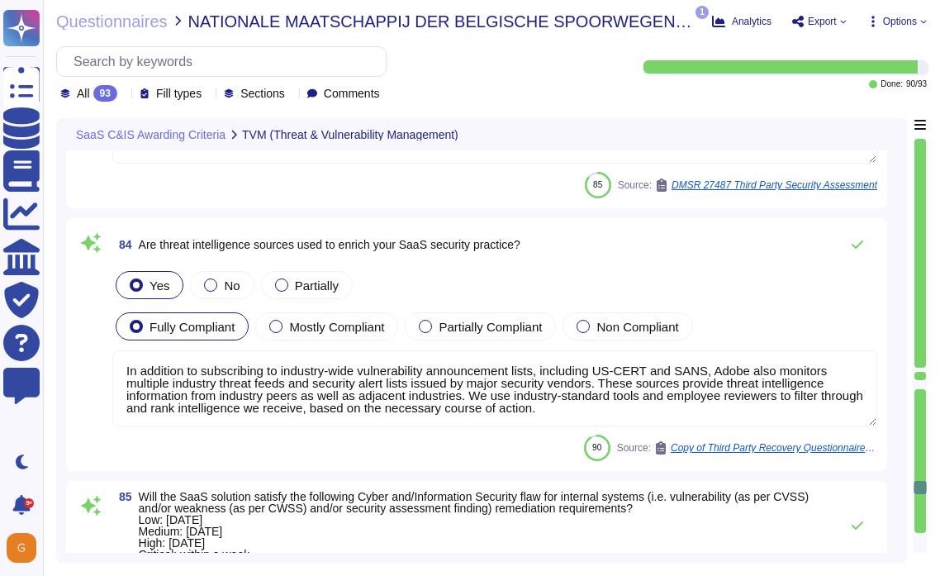
type textarea "Security patches must be applied according to the timelines and severity level …"
type textarea "Adobe internal security teams perform code-assisted testing using a combination…"
type textarea "Please refer to the Adobe Trust Center and the Security Testing Reports for the…"
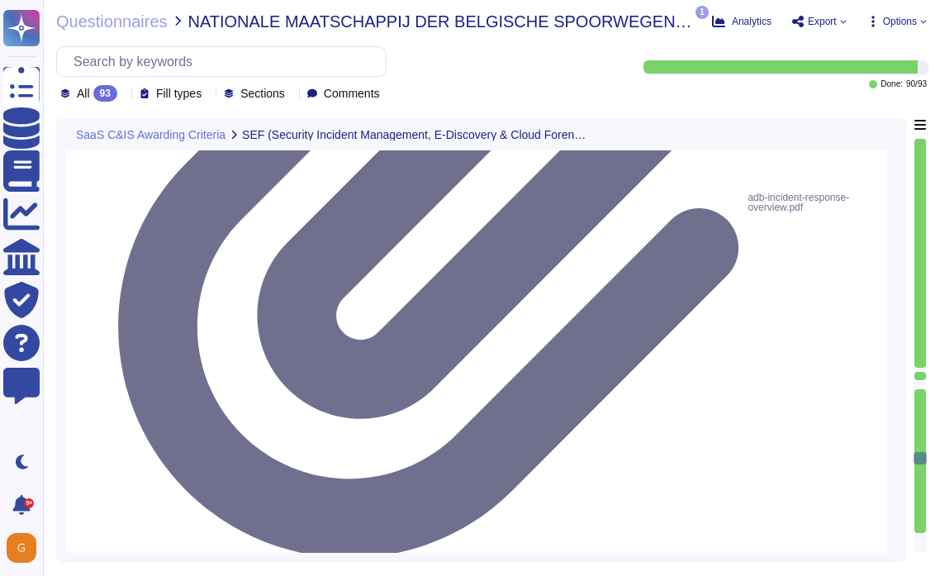
type textarea "Lor Ipsumdol Sitametc Adip eli seddoeiusm temporinci utl etdolo mag aliquaenim …"
type textarea "Adobe's incident management program does incorporate lessons learned and action…"
type textarea "Adobe’s Incident Response Plan includes procedures to collect and maintain a ch…"
type textarea "Adobe does not provide raw log files to customers as they are aggregated in the…"
type textarea "For incidents: The Incident Response Team coordinates incident response activit…"
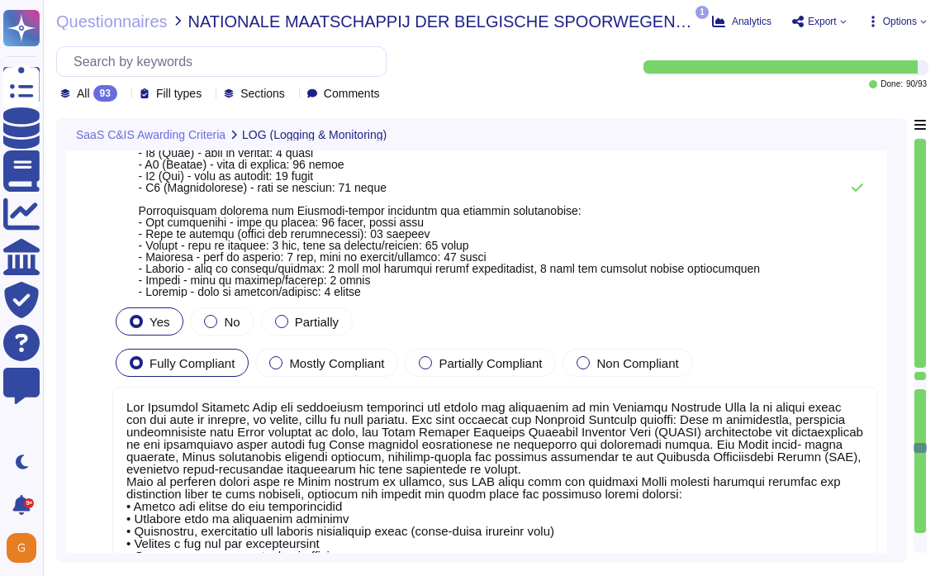
type textarea "Adobe uses Splunk for its SIEM. For some offerings, customer can retrieve appli…"
type textarea "Audit logs are reviewed on a regular basis for security events. Adobe uses a lo…"
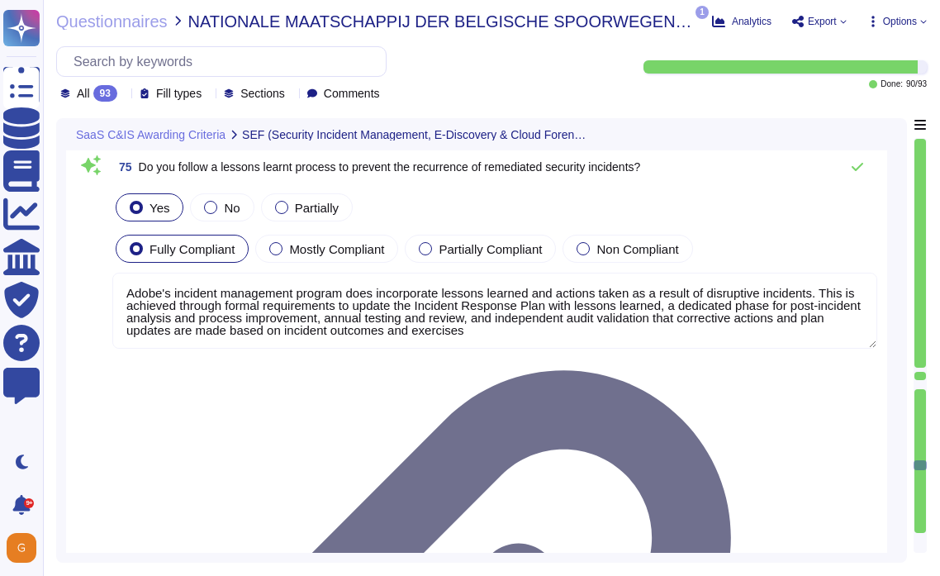
type textarea "Adobe’s Incident Response Plan includes procedures to collect and maintain a ch…"
type textarea "Adobe does not provide raw log files to customers as they are aggregated in the…"
type textarea "For incidents: The Incident Response Team coordinates incident response activit…"
type textarea "Please refer to the Trust Center for ISO 27001 and SOC 2 information."
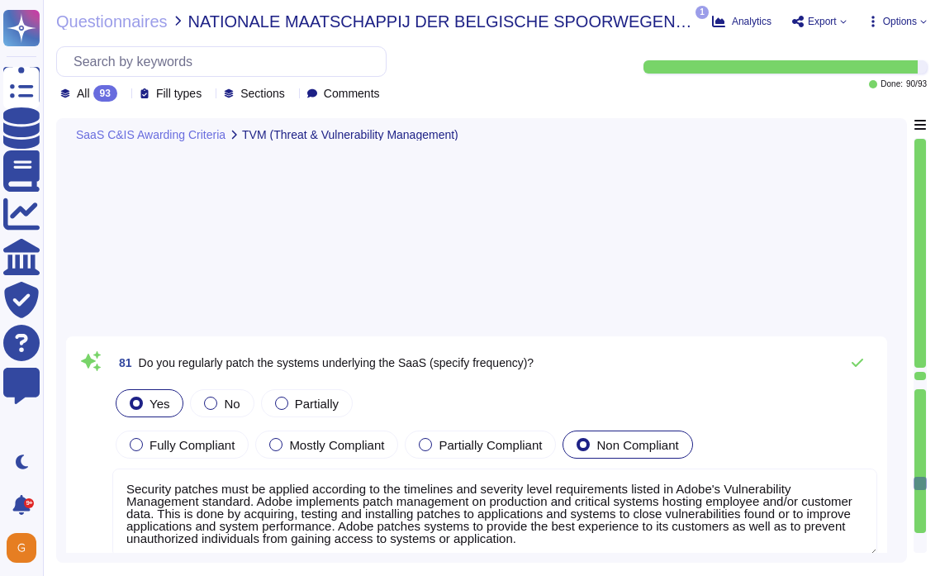
type textarea "Security patches must be applied according to the timelines and severity level …"
type textarea "Adobe internal security teams perform code-assisted testing using a combination…"
type textarea "Please refer to the Adobe Trust Center and the Security Testing Reports for the…"
type textarea "In addition to subscribing to industry-wide vulnerability announcement lists, i…"
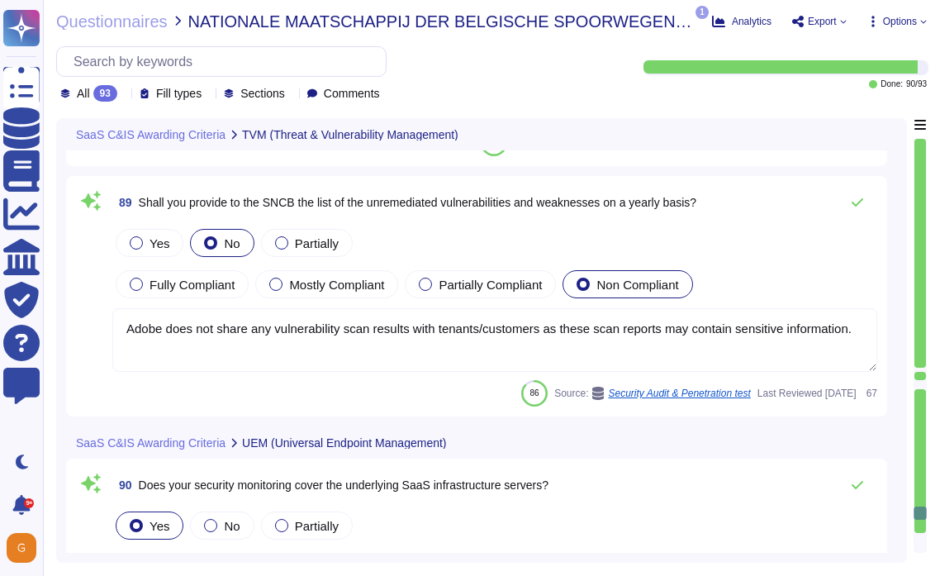
type textarea "The Adobe Vulnerability Management program provides operational groups with the…"
type textarea "For vulnerability tracking, Adobe assigns a risk rating to identified vulnerabi…"
type textarea "Adobe does not share any vulnerability scan results with tenants/customers as t…"
type textarea "Adobe protects against threats to the confidentiality, integrity, and availabil…"
type textarea "At the end of the license term, Adobe will use commercially reasonable efforts …"
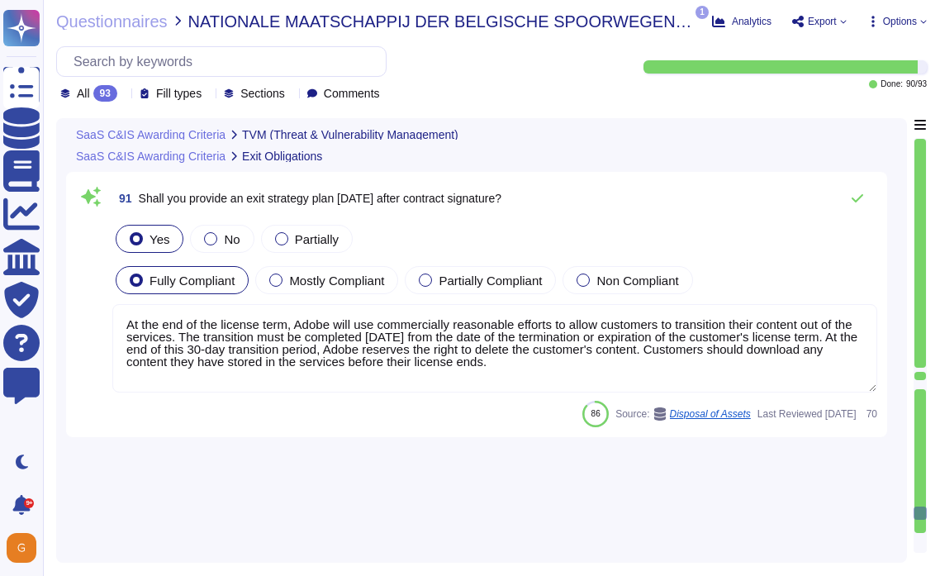
scroll to position [25012, 0]
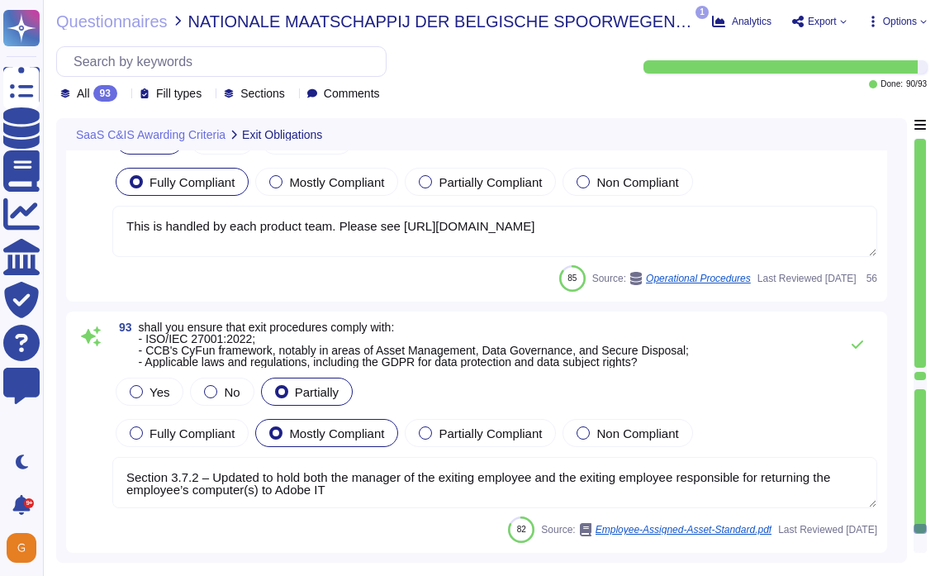
type textarea "This is handled by each product team. Please see [URL][DOMAIN_NAME]"
type textarea "Section 3.7.2 – Updated to hold both the manager of the exiting employee and th…"
click at [136, 393] on div at bounding box center [136, 391] width 13 height 13
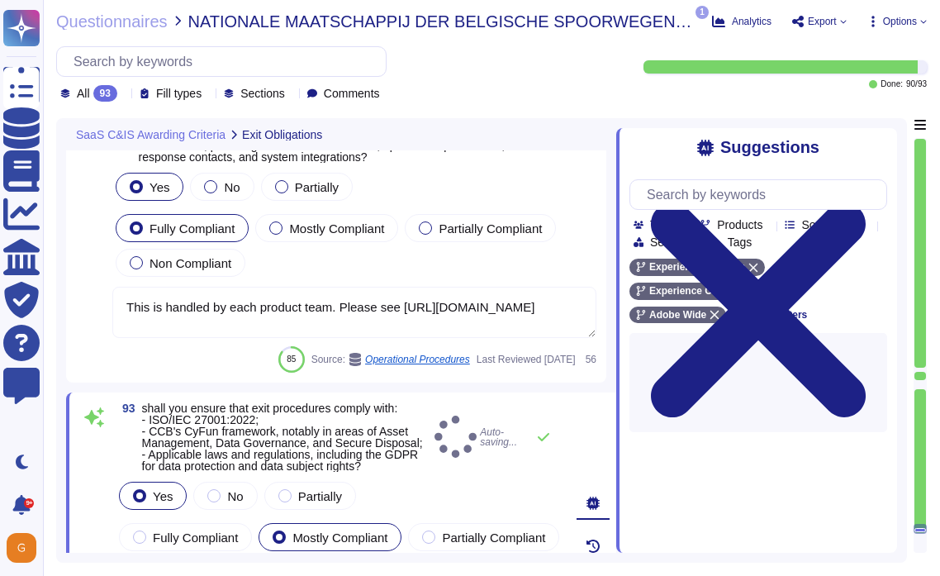
scroll to position [25257, 0]
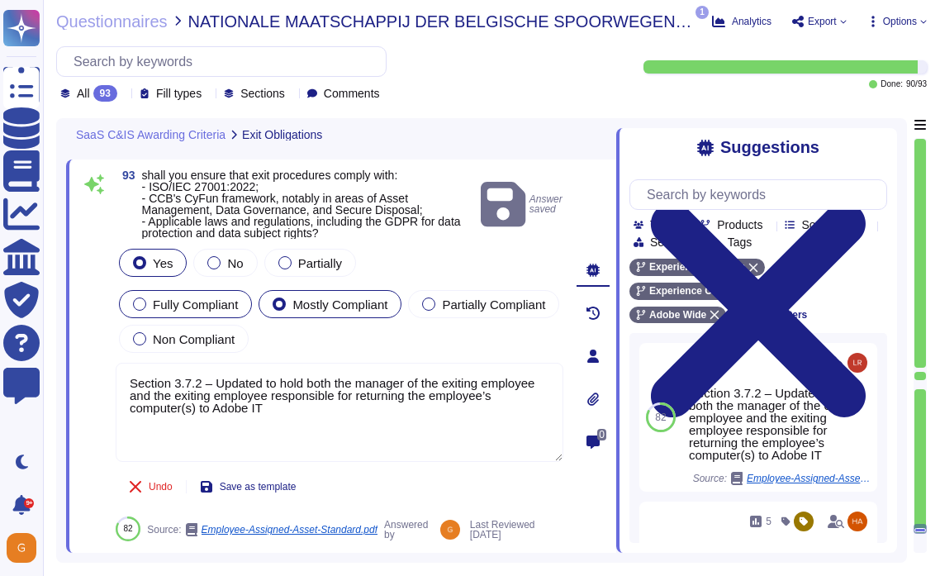
click at [137, 300] on div at bounding box center [139, 303] width 13 height 13
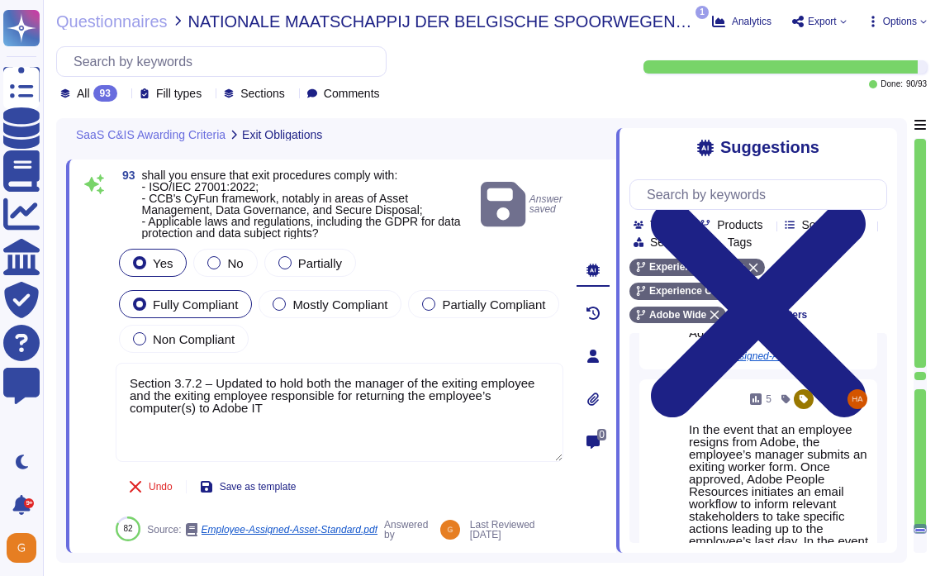
scroll to position [183, 0]
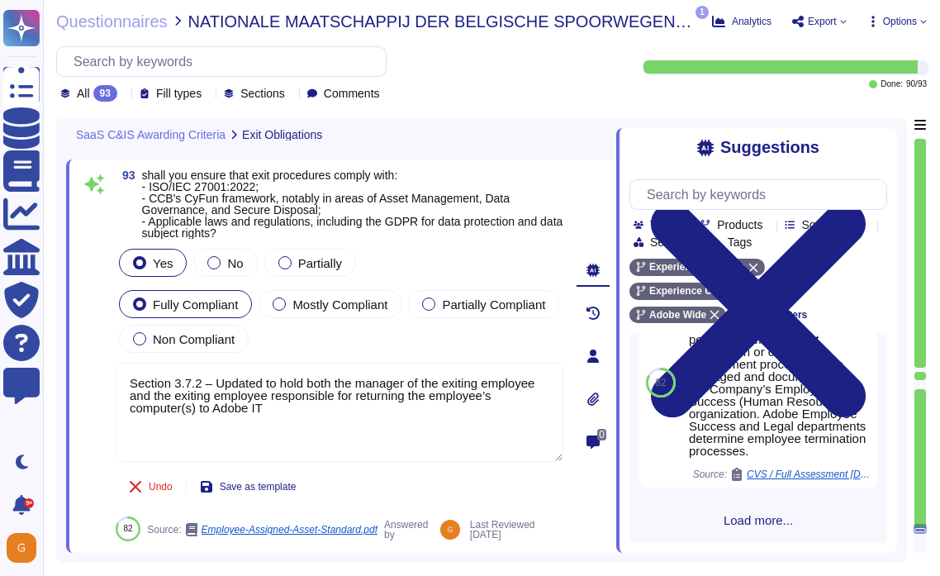
click at [758, 522] on span "Load more..." at bounding box center [759, 520] width 258 height 12
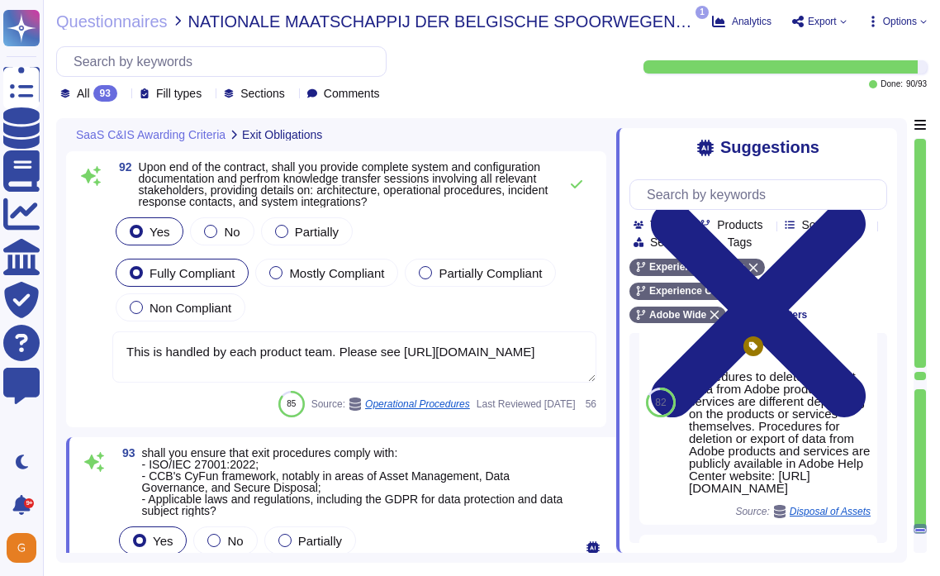
scroll to position [24953, 0]
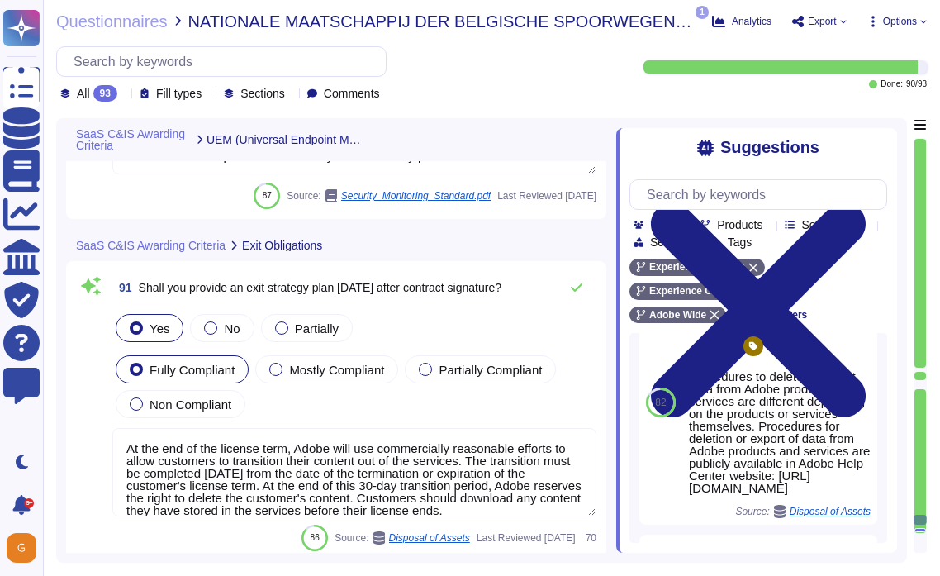
type textarea "Adobe protects against threats to the confidentiality, integrity, and availabil…"
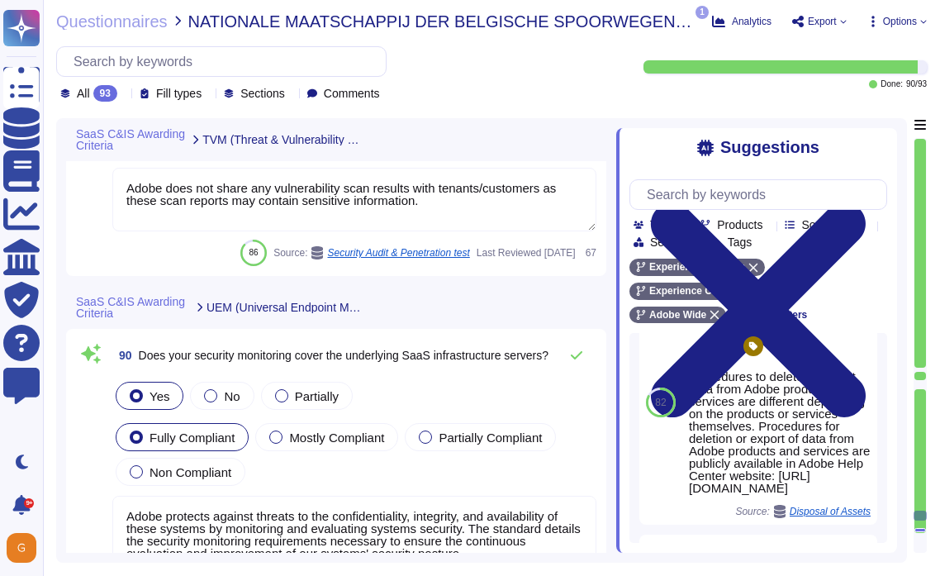
type textarea "For vulnerability tracking, Adobe assigns a risk rating to identified vulnerabi…"
type textarea "Adobe does not share any vulnerability scan results with tenants/customers as t…"
type textarea "This is handled by each product team. Please see [URL][DOMAIN_NAME]"
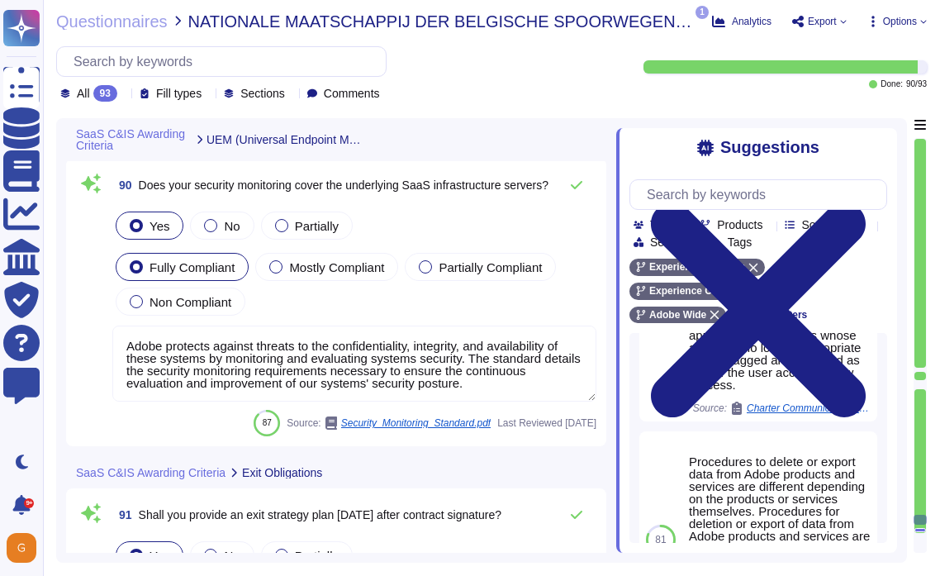
scroll to position [3895, 0]
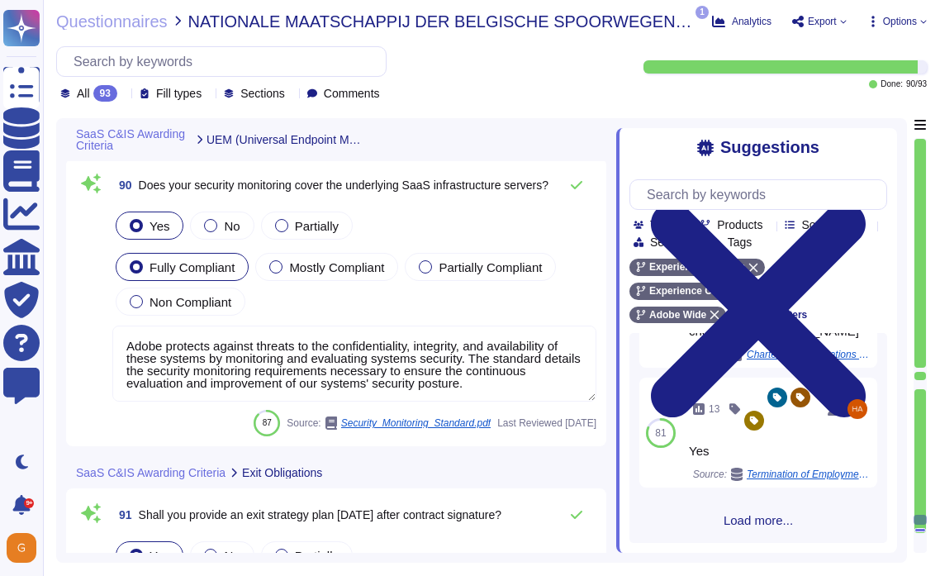
click at [733, 525] on span "Load more..." at bounding box center [759, 520] width 258 height 12
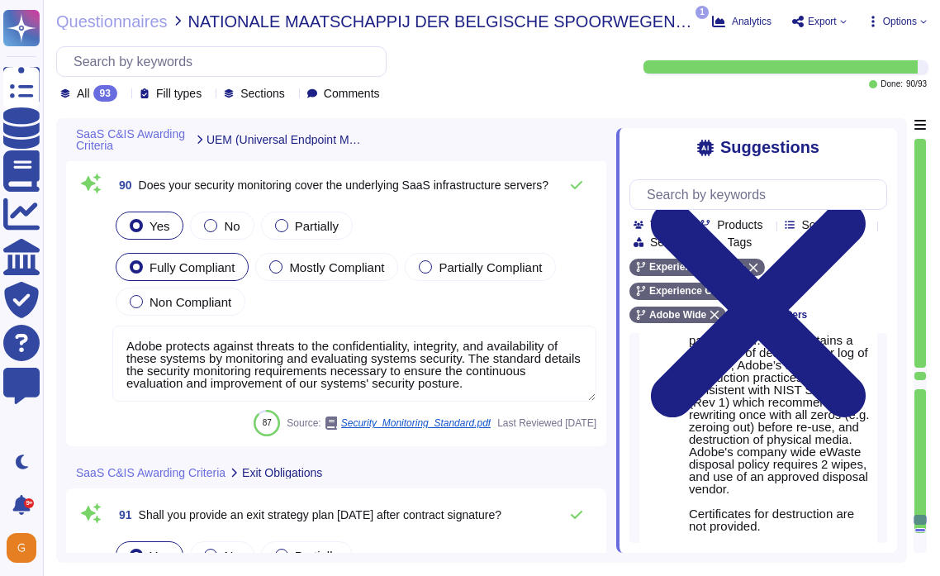
scroll to position [4810, 0]
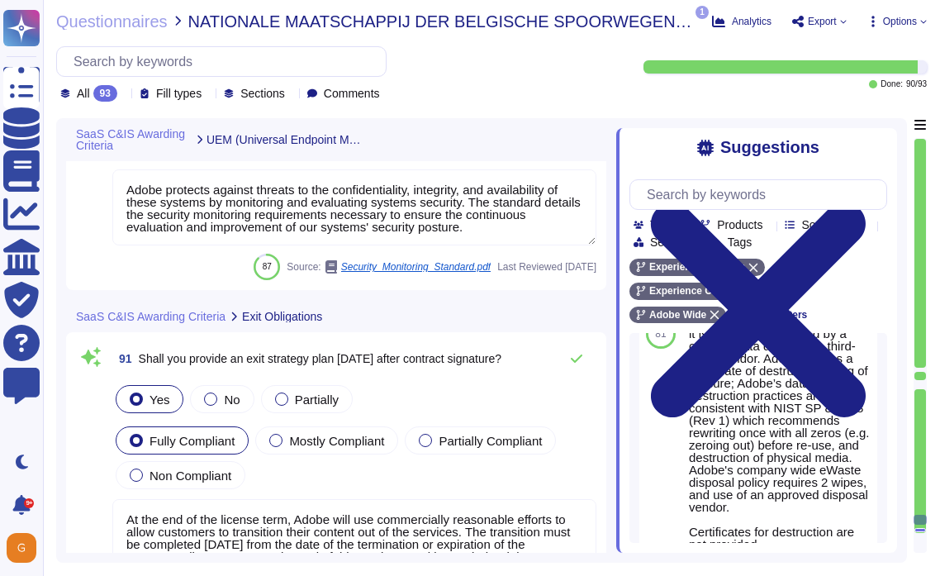
type textarea "Section 3.7.2 – Updated to hold both the manager of the exiting employee and th…"
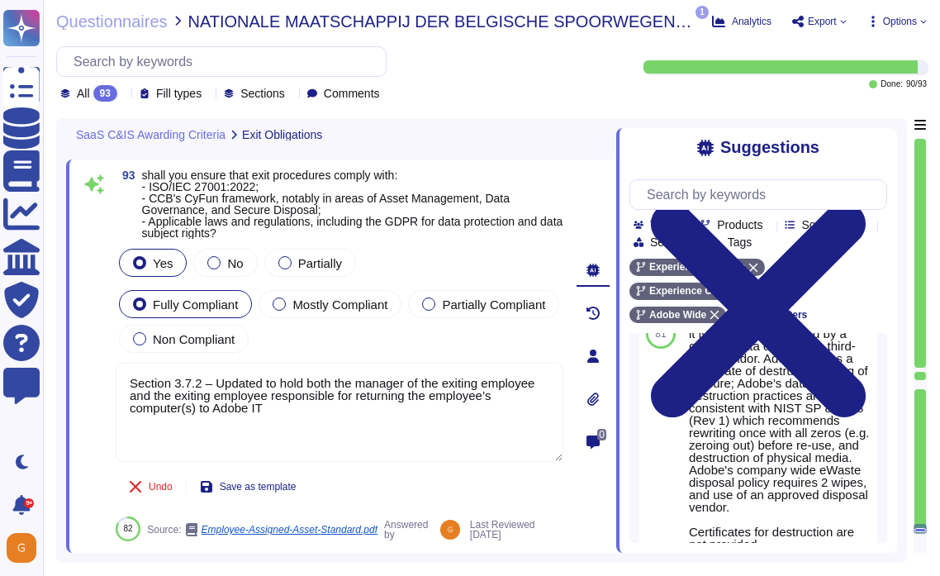
drag, startPoint x: 284, startPoint y: 416, endPoint x: 78, endPoint y: 368, distance: 212.2
click at [78, 368] on div "93 shall you ensure that exit procedures comply with: - ISO/IEC 27001:2022; - C…" at bounding box center [341, 355] width 550 height 393
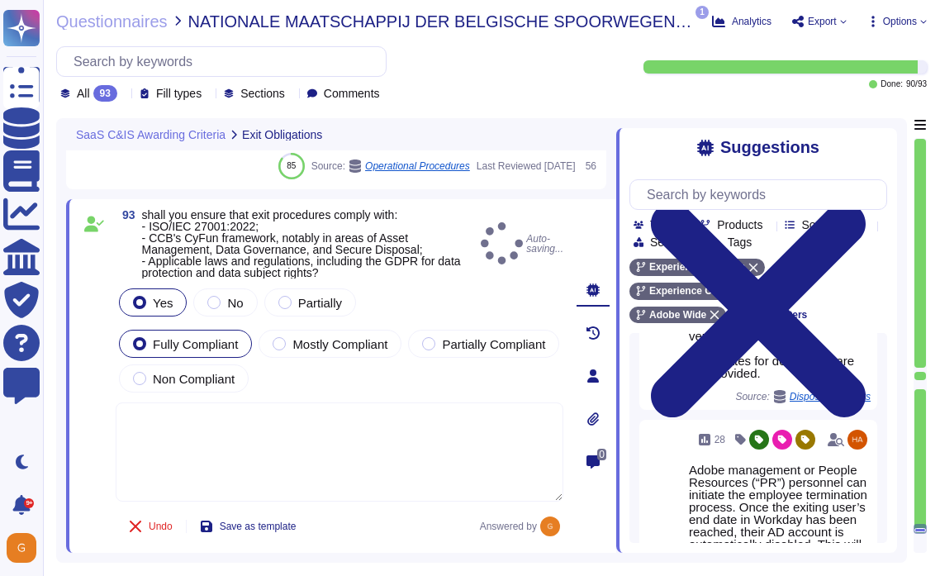
scroll to position [25443, 0]
click at [868, 168] on span "Use" at bounding box center [877, 163] width 18 height 10
type textarea "Data is available at any time via the user interface. Data deletion is under th…"
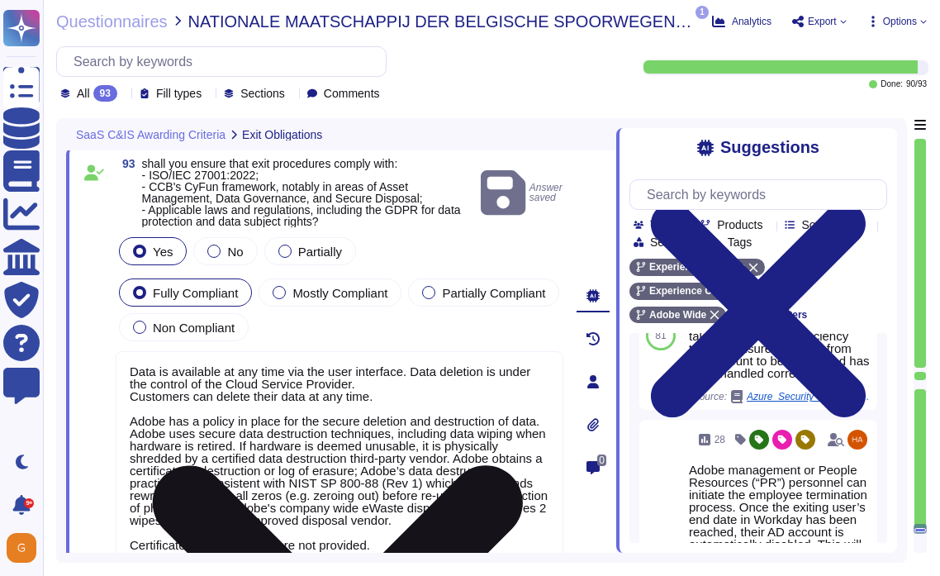
scroll to position [2, 0]
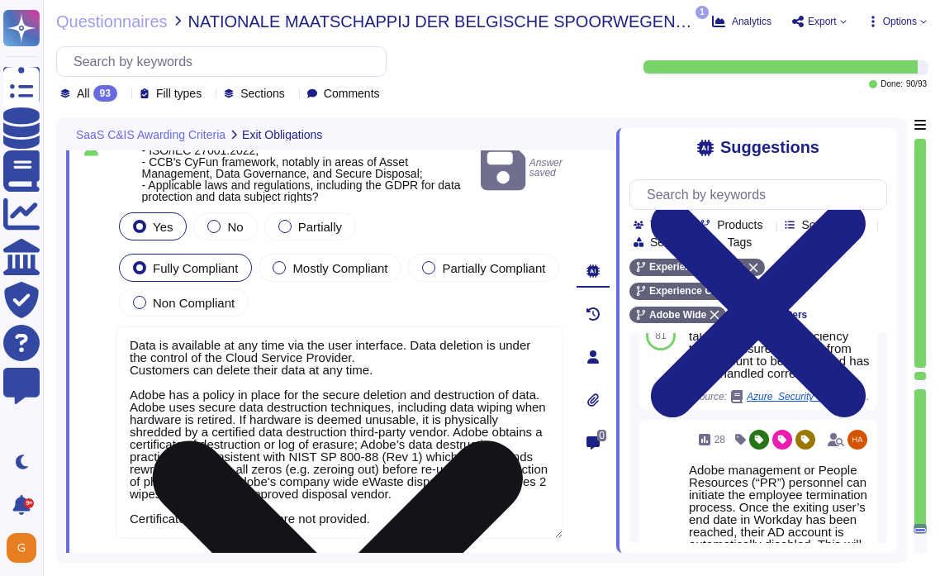
type textarea "At the end of the license term, Adobe will use commercially reasonable efforts …"
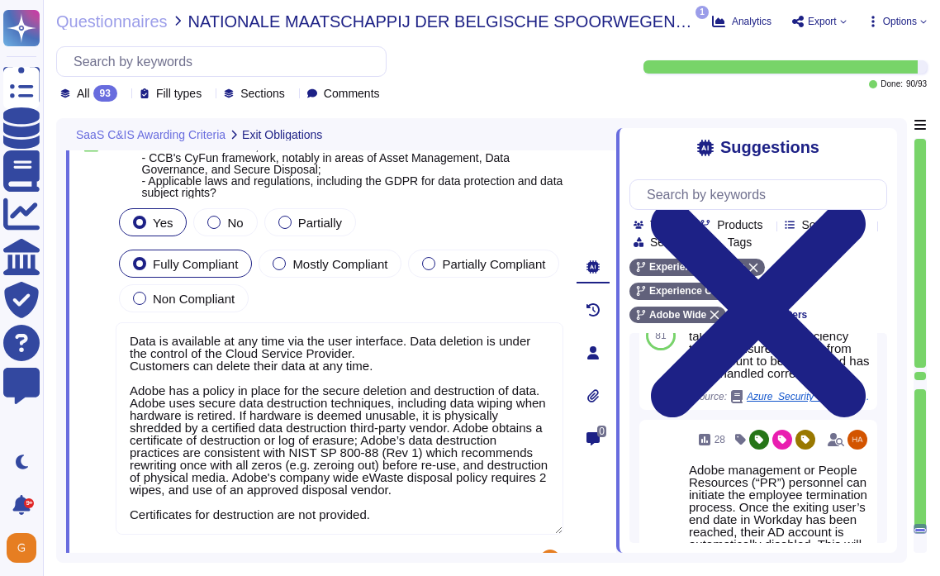
click at [463, 263] on div "Fully Compliant Mostly Compliant Partially Compliant Non Compliant" at bounding box center [340, 280] width 448 height 69
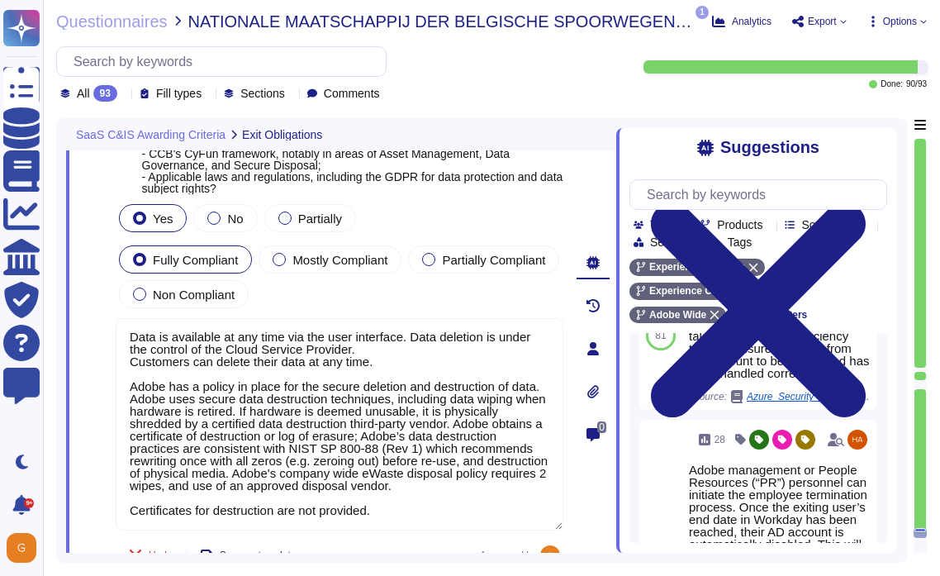
type textarea "At the end of the license term, Adobe will use commercially reasonable efforts …"
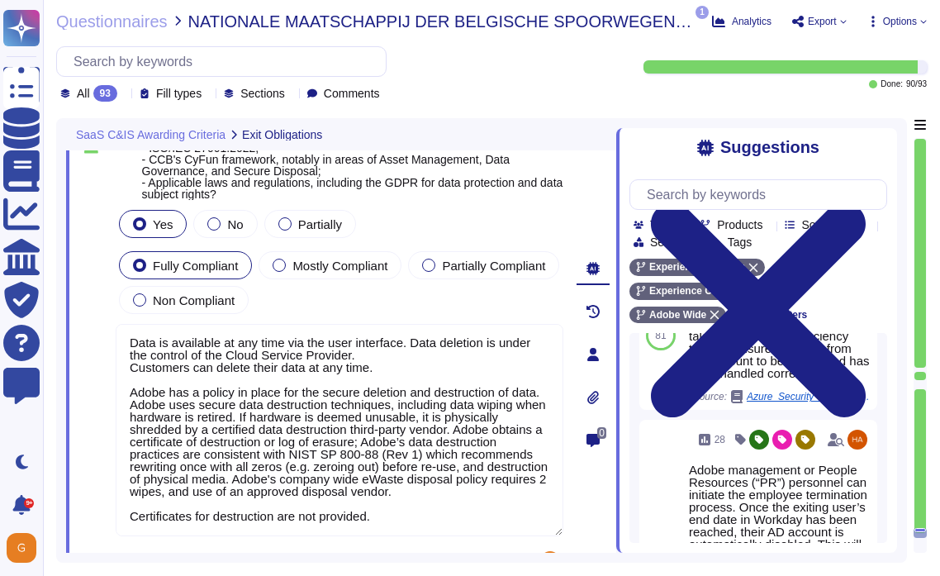
type textarea "At the end of the license term, Adobe will use commercially reasonable efforts …"
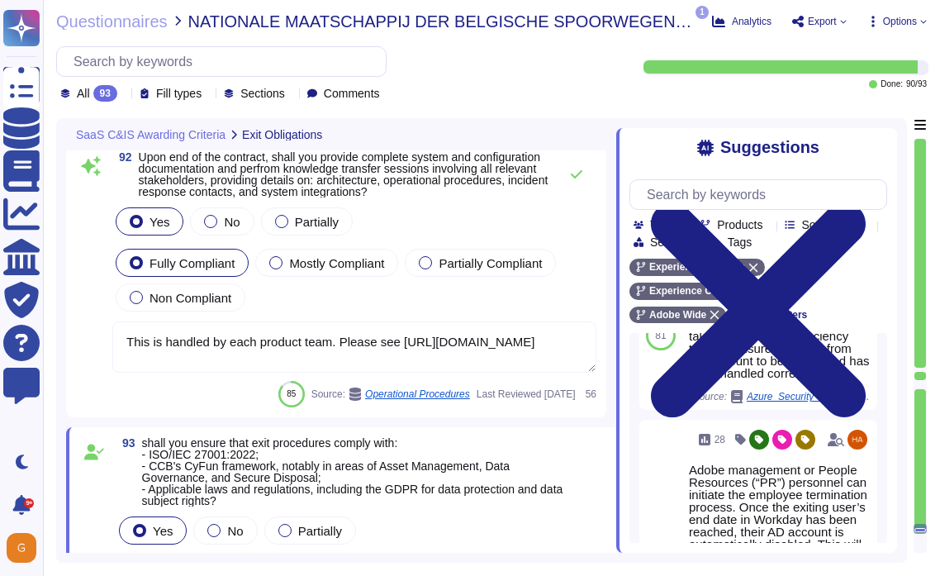
scroll to position [25219, 0]
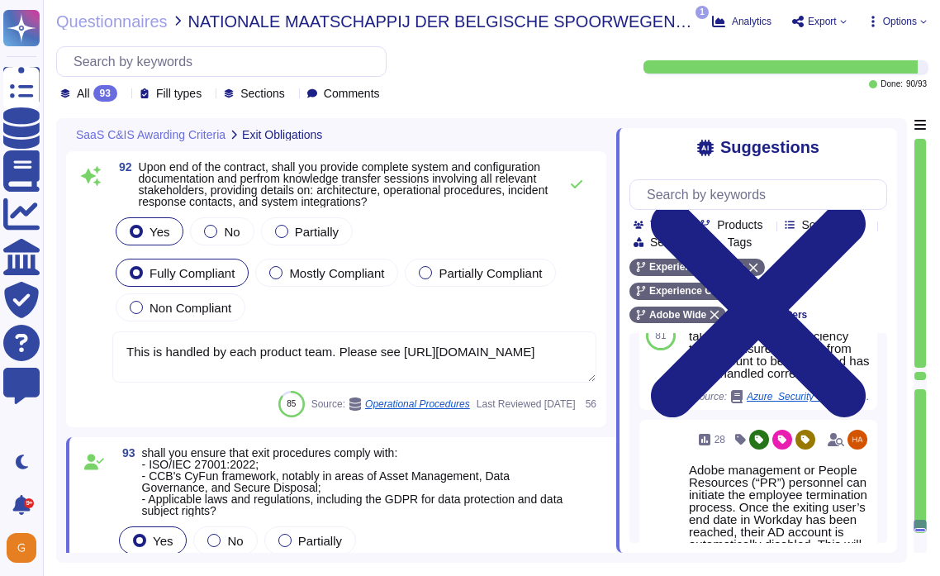
click at [466, 321] on div "Fully Compliant Mostly Compliant Partially Compliant Non Compliant" at bounding box center [354, 289] width 484 height 69
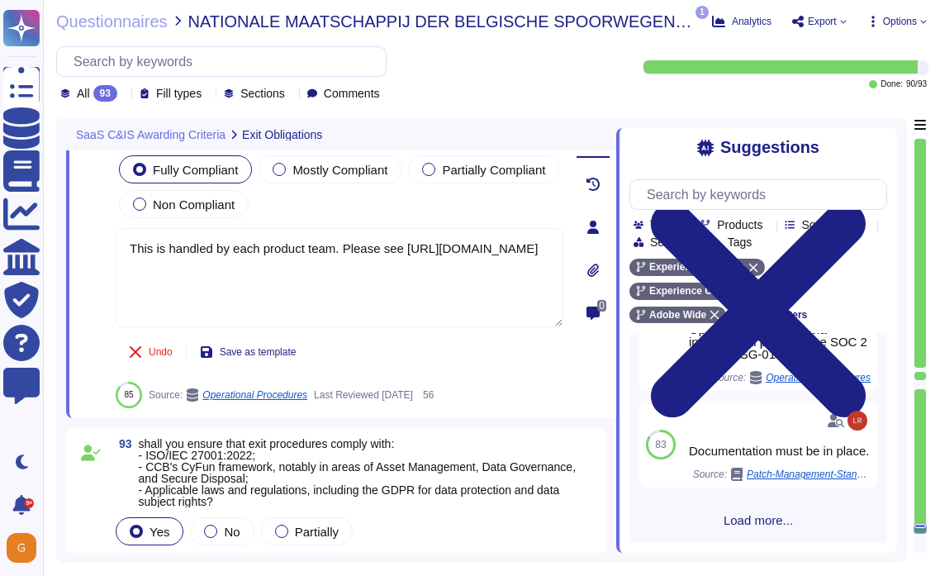
scroll to position [1031, 0]
click at [762, 520] on span "Load more..." at bounding box center [759, 520] width 258 height 12
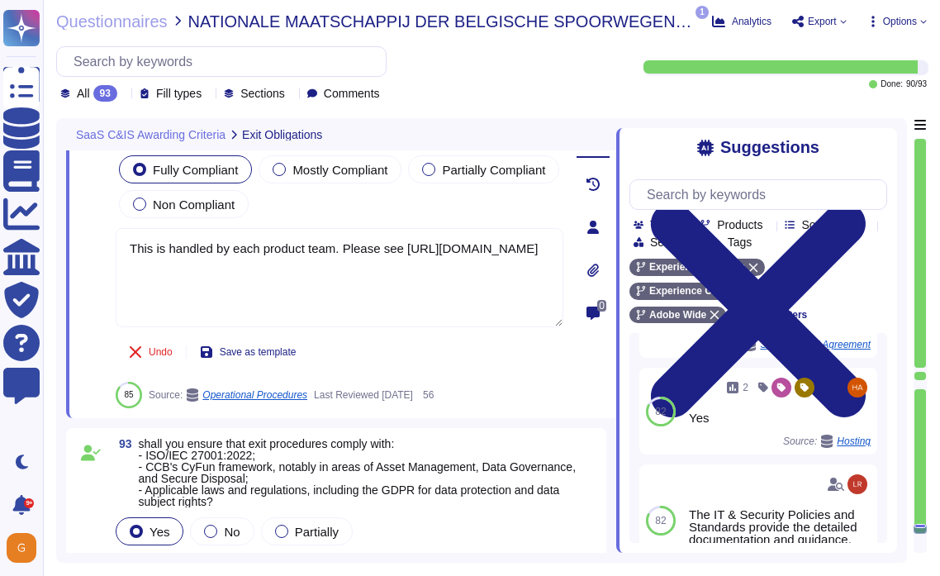
scroll to position [1666, 0]
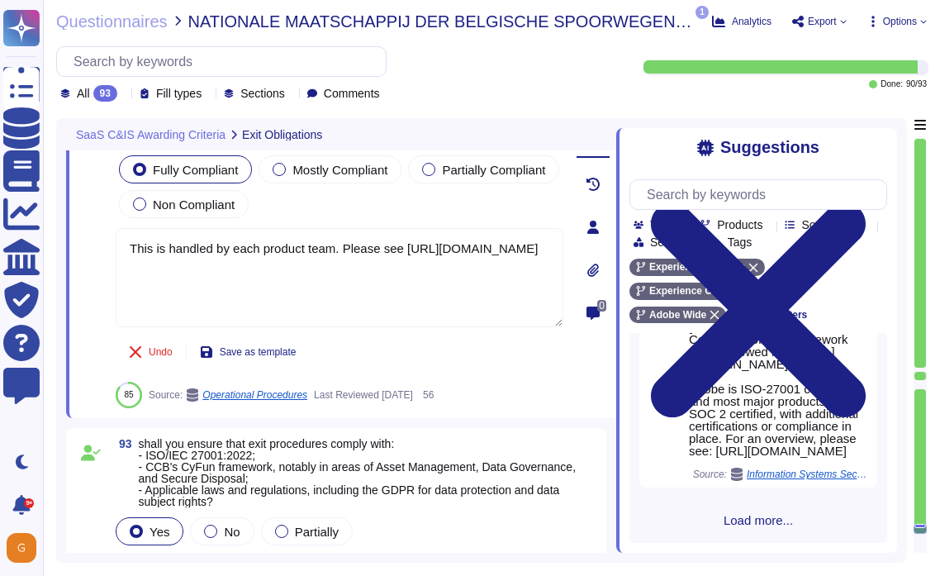
click at [762, 520] on span "Load more..." at bounding box center [759, 520] width 258 height 12
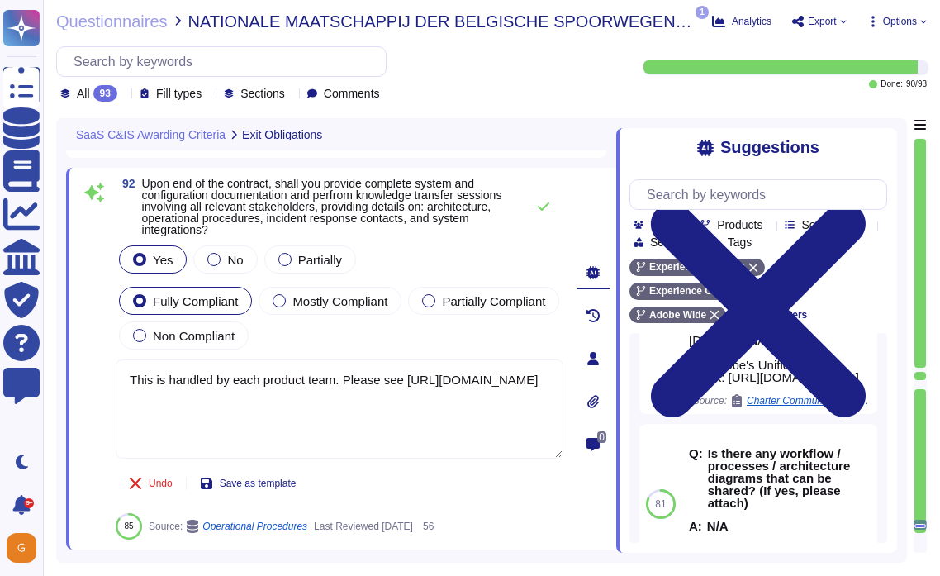
scroll to position [25200, 0]
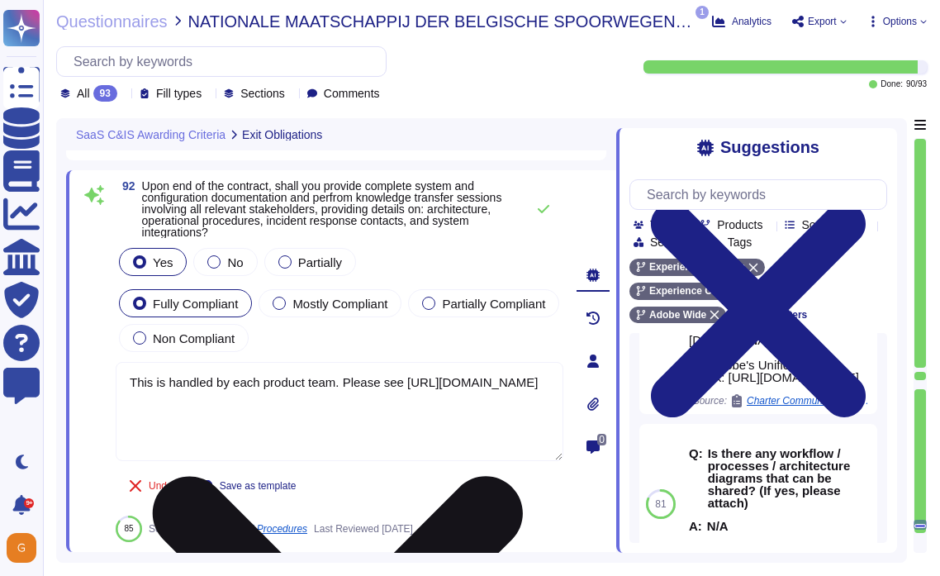
click at [310, 383] on textarea "This is handled by each product team. Please see [URL][DOMAIN_NAME]" at bounding box center [340, 411] width 448 height 99
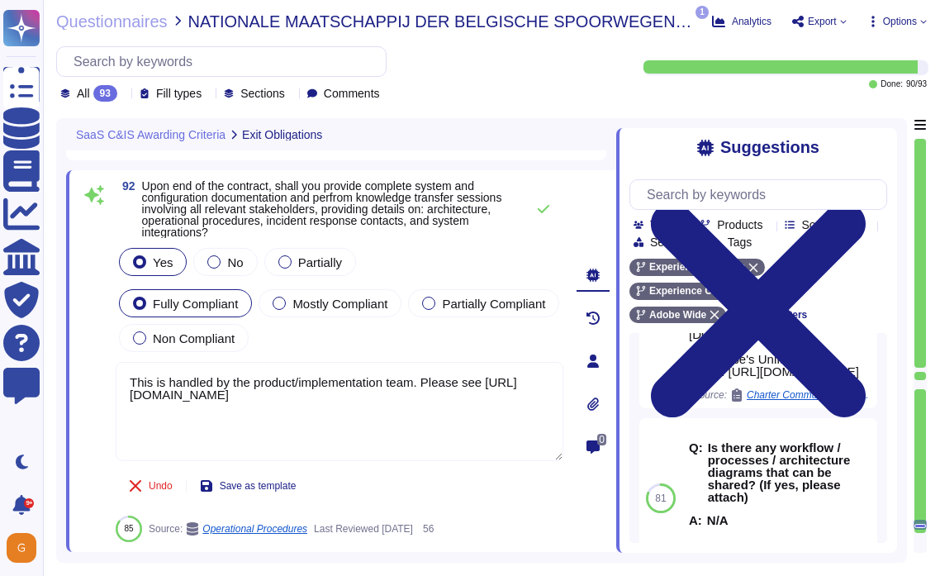
scroll to position [3587, 0]
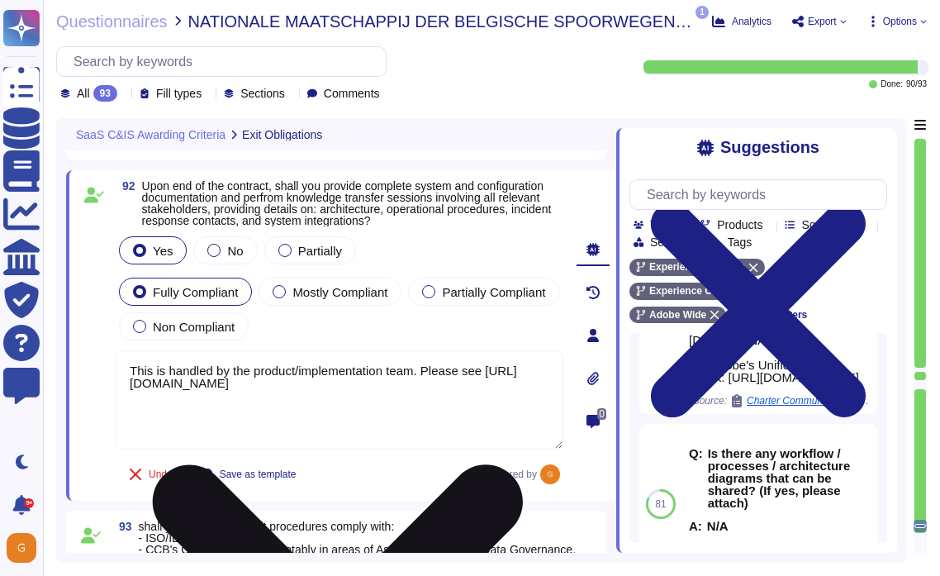
click at [388, 392] on textarea "This is handled by the product/implementation team. Please see [URL][DOMAIN_NAM…" at bounding box center [340, 399] width 448 height 99
click at [288, 417] on textarea "This is handled by the product/implementation team. Please see [URL][DOMAIN_NAM…" at bounding box center [340, 399] width 448 height 99
paste textarea "[URL][DOMAIN_NAME]"
click at [334, 441] on textarea "This is handled by the product/implementation team. Please see [URL][DOMAIN_NAM…" at bounding box center [340, 399] width 448 height 99
paste textarea "[URL][DOMAIN_NAME]"
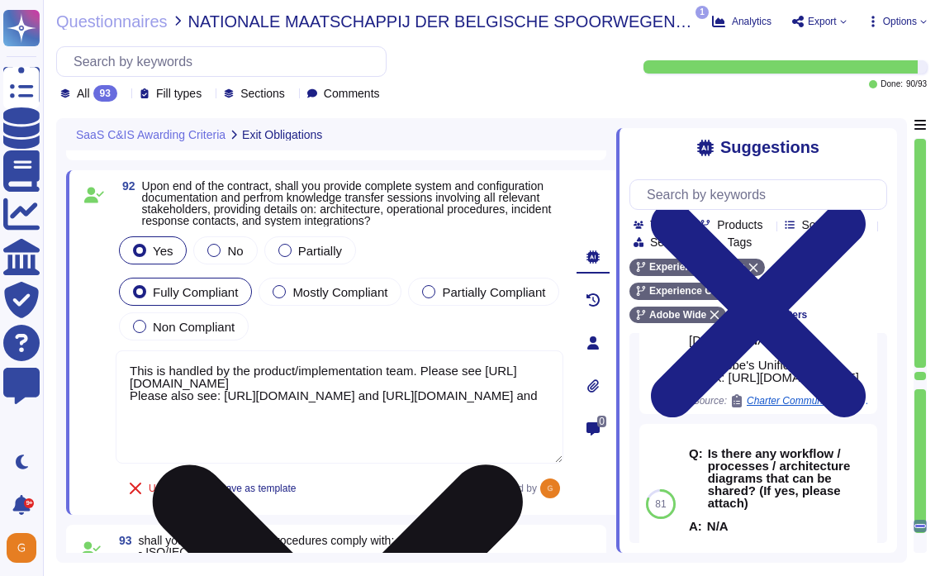
click at [272, 457] on textarea "This is handled by the product/implementation team. Please see [URL][DOMAIN_NAM…" at bounding box center [340, 406] width 448 height 113
paste textarea "[URL][DOMAIN_NAME]"
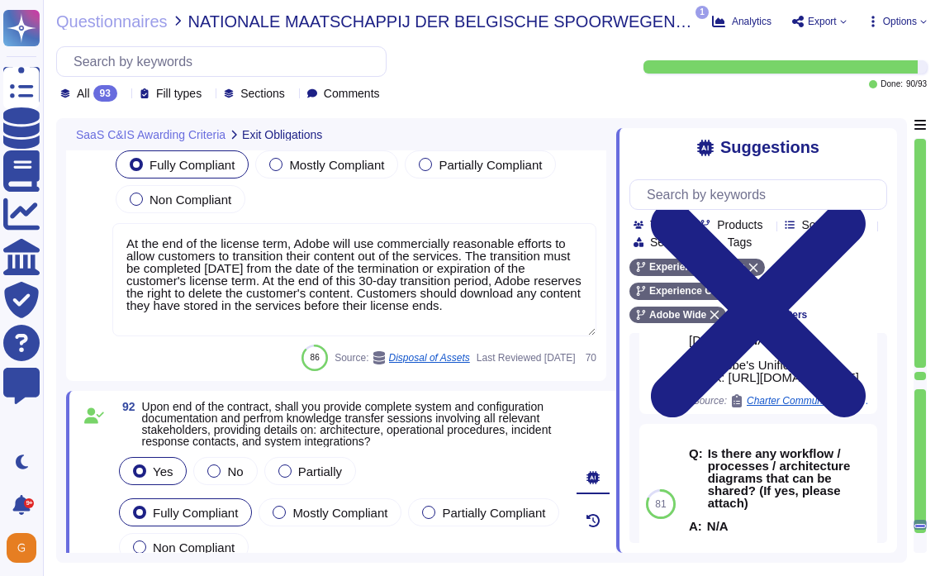
scroll to position [24970, 0]
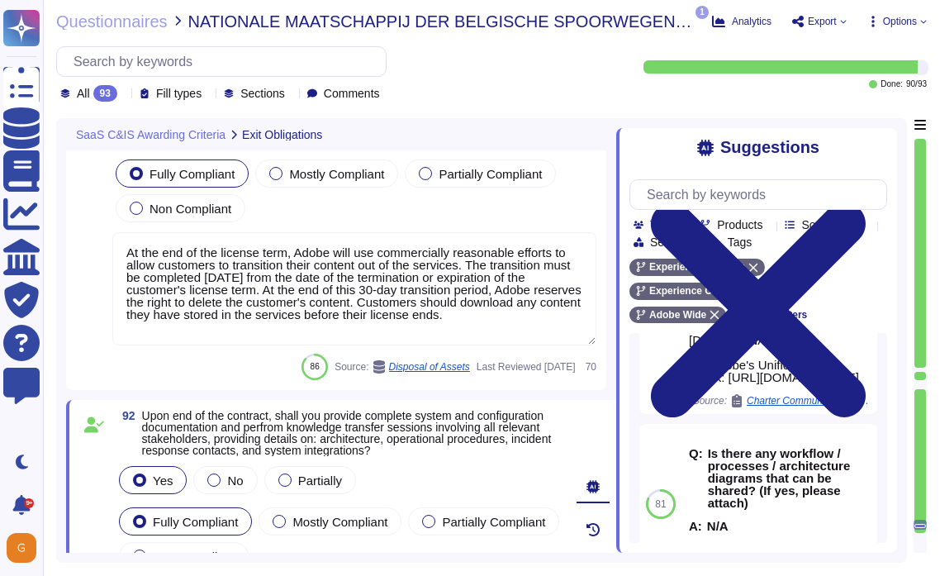
type textarea "This is handled by the product/implementation team. Please see [URL][DOMAIN_NAM…"
click at [402, 275] on textarea "At the end of the license term, Adobe will use commercially reasonable efforts …" at bounding box center [354, 288] width 484 height 113
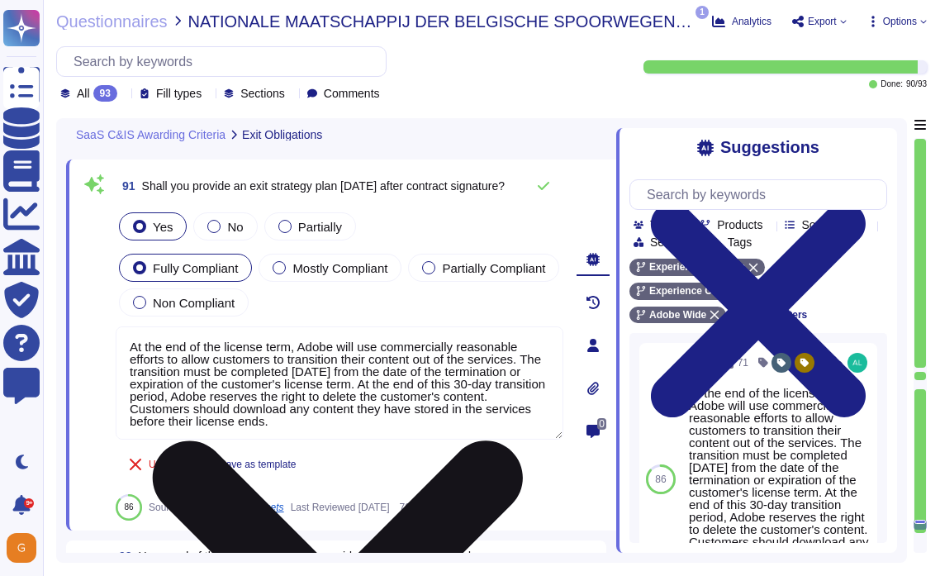
scroll to position [24872, 0]
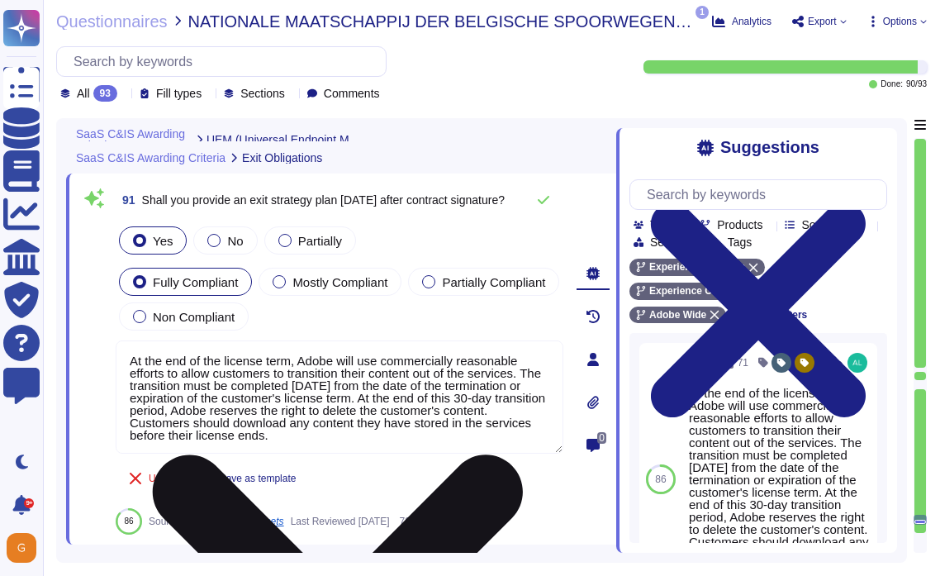
type textarea "Adobe protects against threats to the confidentiality, integrity, and availabil…"
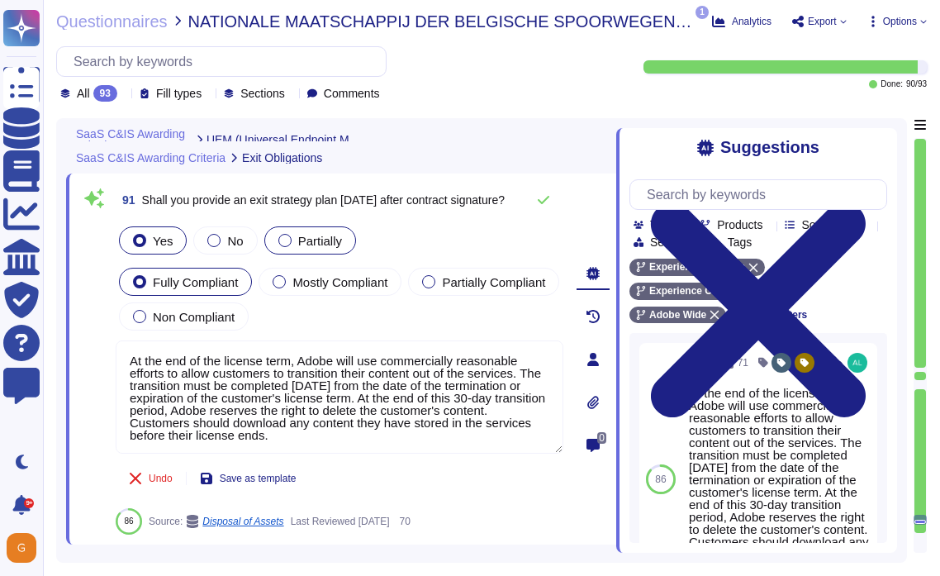
click at [288, 237] on div at bounding box center [284, 240] width 13 height 13
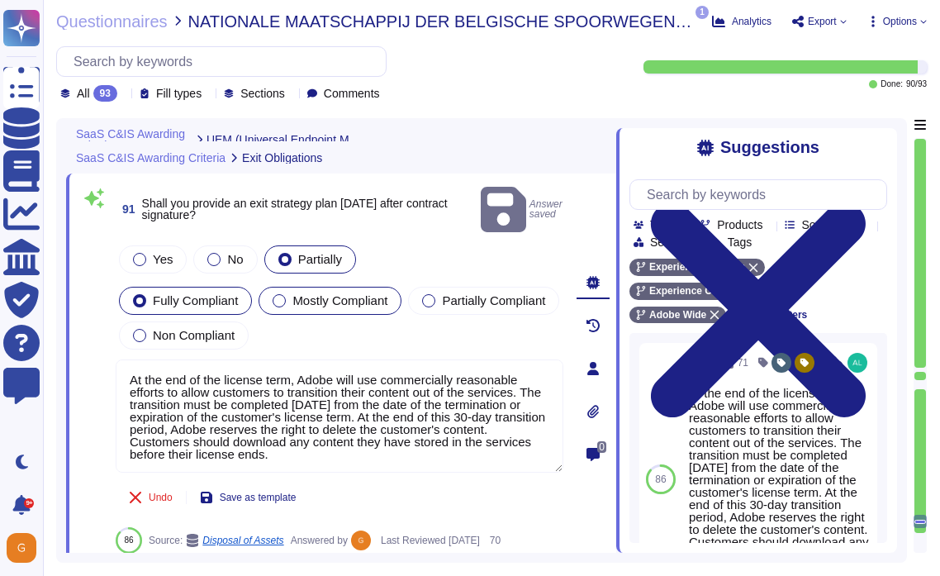
click at [283, 294] on div at bounding box center [279, 300] width 13 height 13
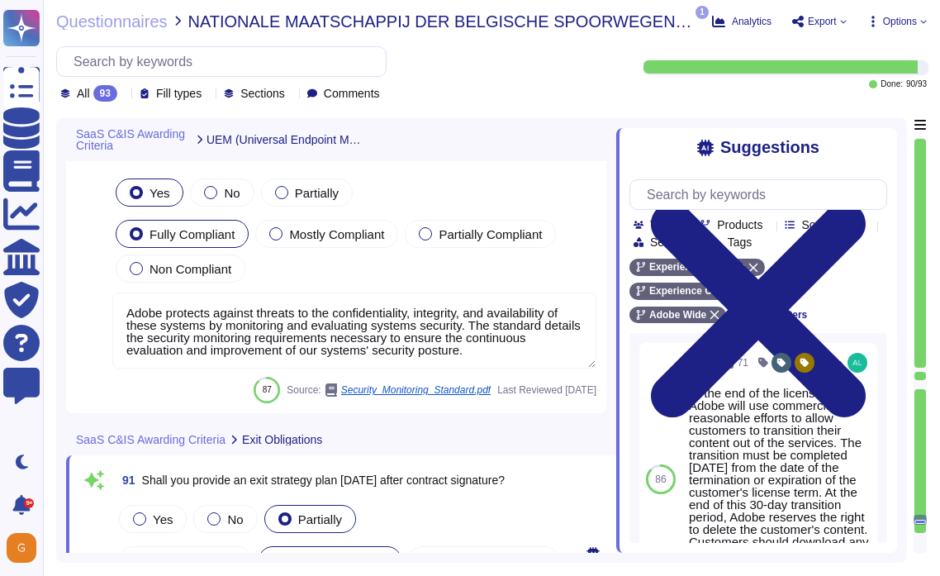
scroll to position [24527, 0]
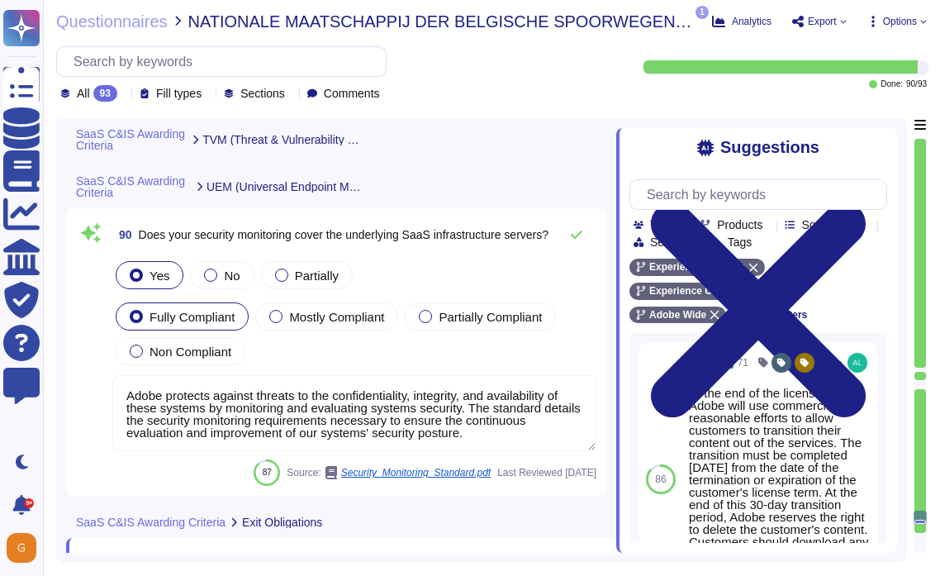
type textarea "For vulnerability tracking, Adobe assigns a risk rating to identified vulnerabi…"
type textarea "Adobe does not share any vulnerability scan results with tenants/customers as t…"
click at [373, 411] on textarea "Adobe protects against threats to the confidentiality, integrity, and availabil…" at bounding box center [354, 413] width 484 height 76
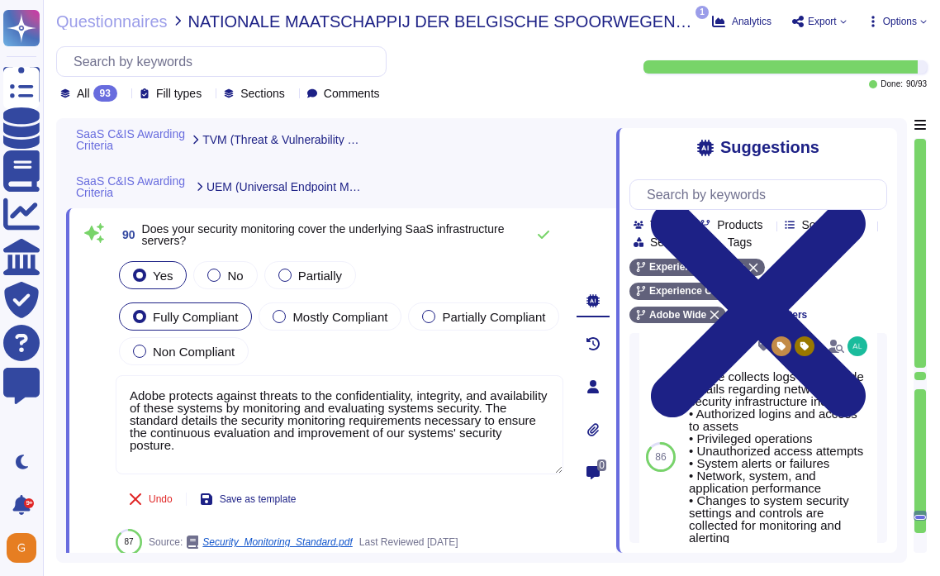
scroll to position [742, 0]
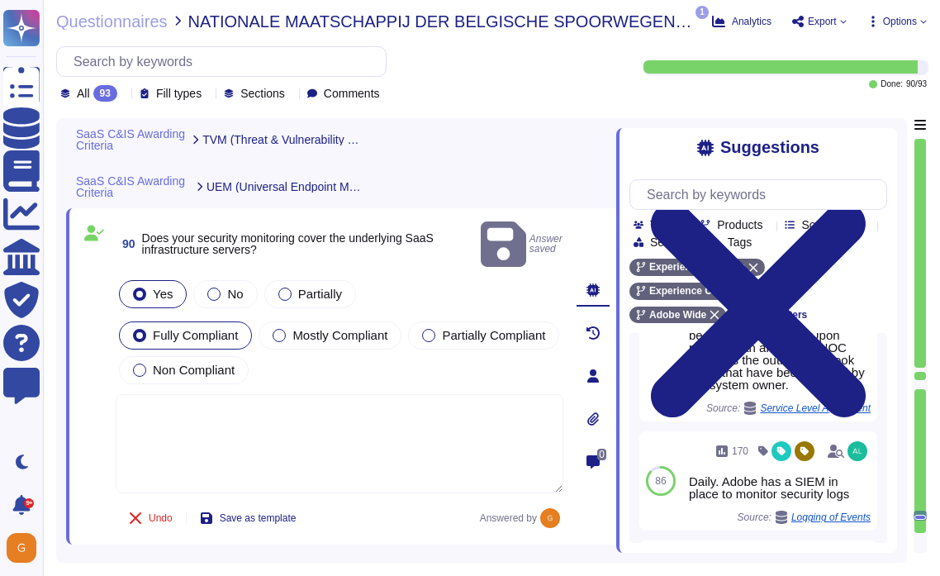
scroll to position [513, 0]
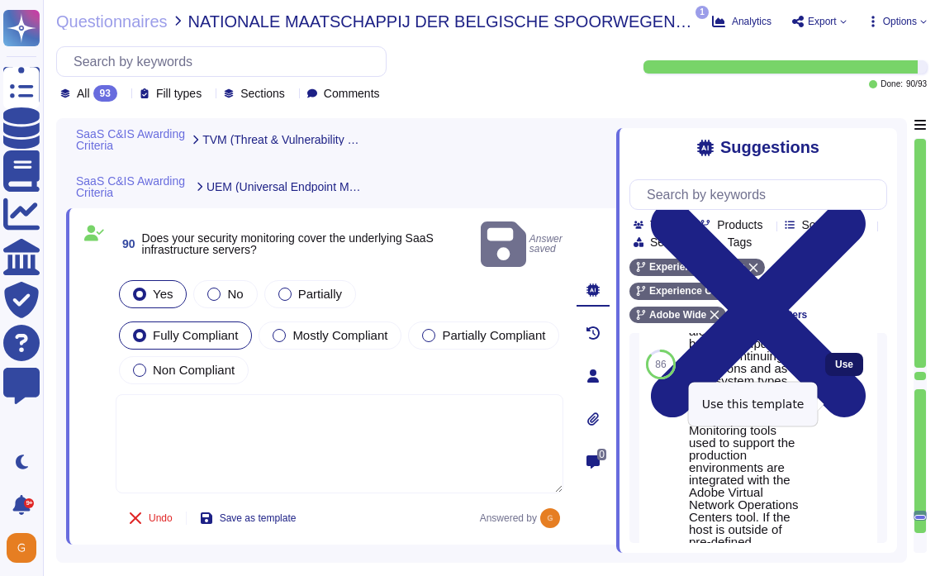
click at [836, 369] on span "Use" at bounding box center [844, 364] width 18 height 10
type textarea "The Adobe products and services' operation teams define and implement a set of …"
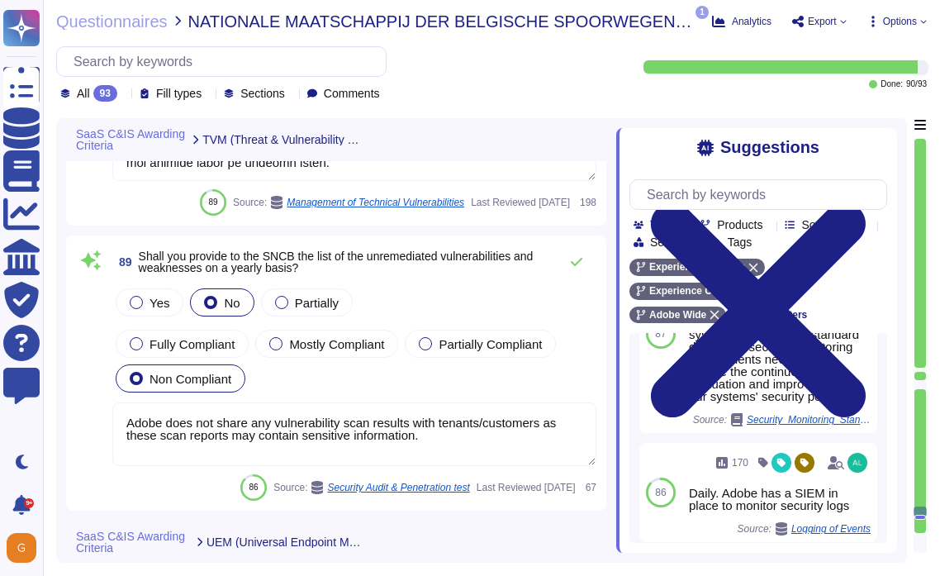
scroll to position [24163, 0]
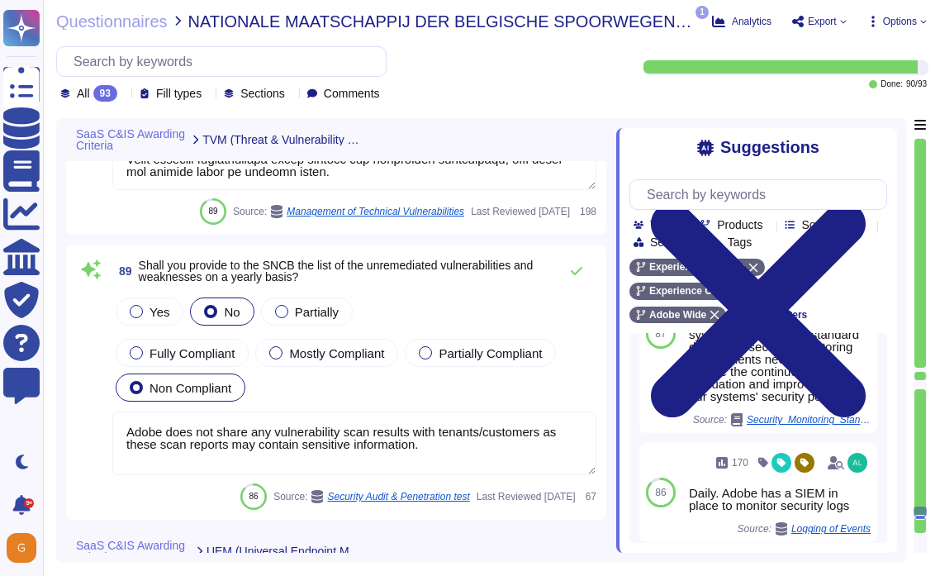
click at [447, 444] on textarea "Adobe does not share any vulnerability scan results with tenants/customers as t…" at bounding box center [354, 443] width 484 height 64
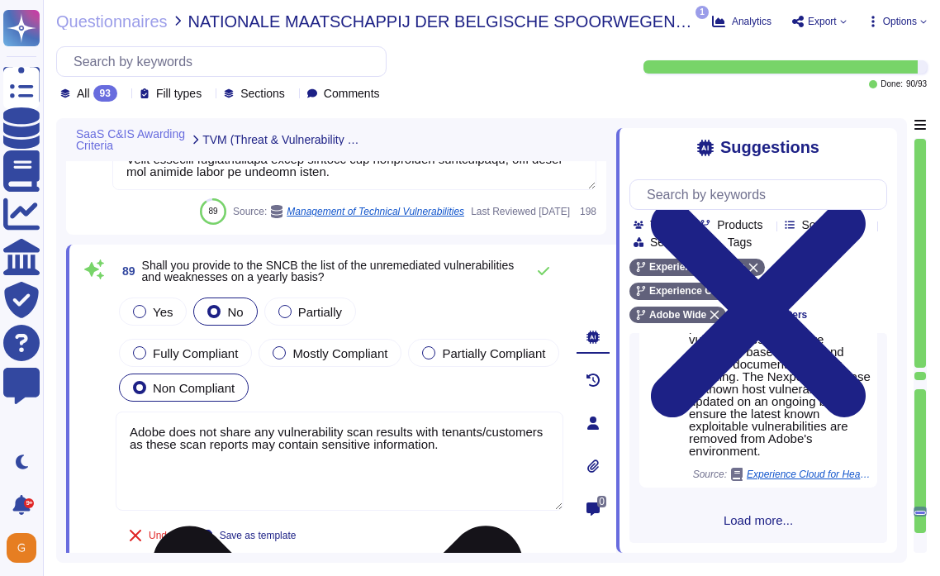
scroll to position [1531, 0]
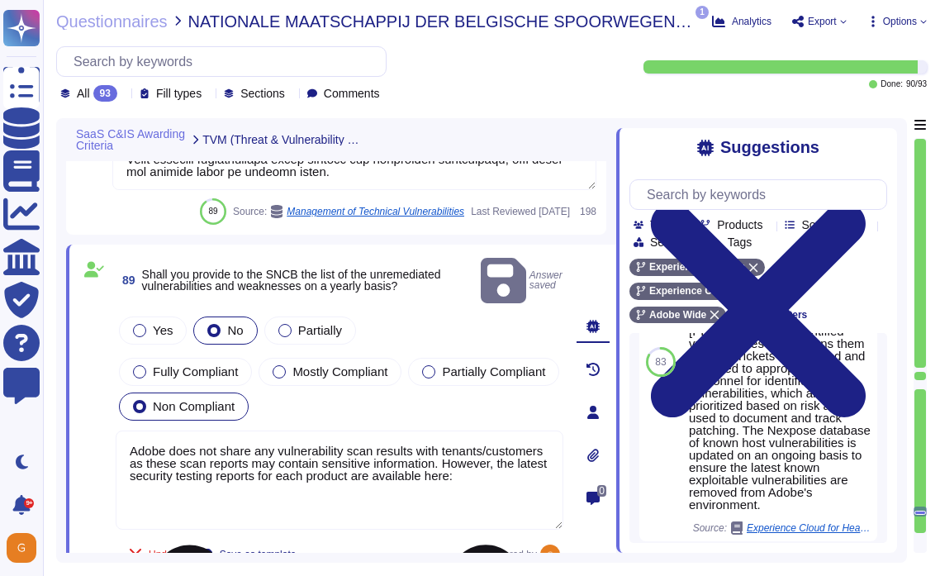
click at [254, 469] on textarea "Adobe does not share any vulnerability scan results with tenants/customers as t…" at bounding box center [340, 479] width 448 height 99
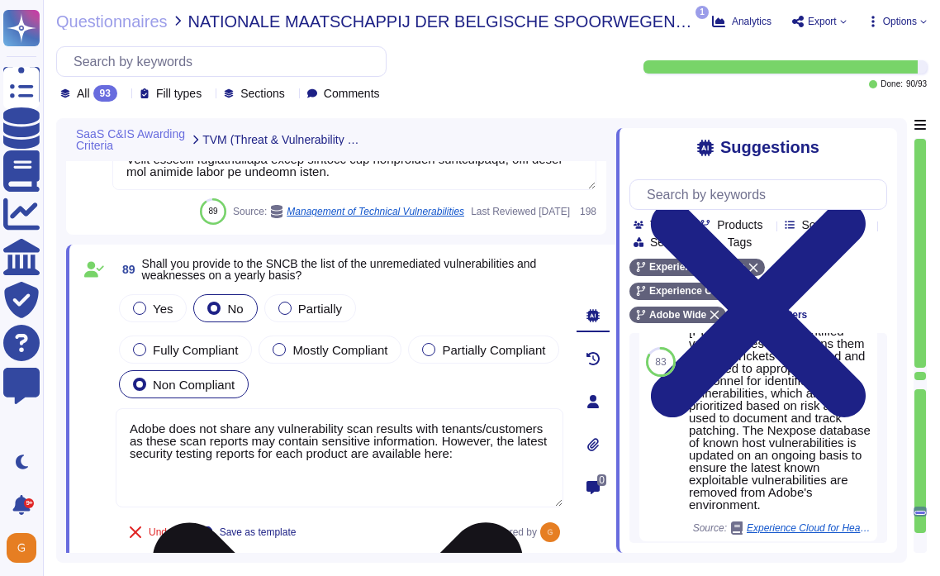
paste textarea "[URL][DOMAIN_NAME]"
type textarea "Adobe does not share any vulnerability scan results with tenants/customers as t…"
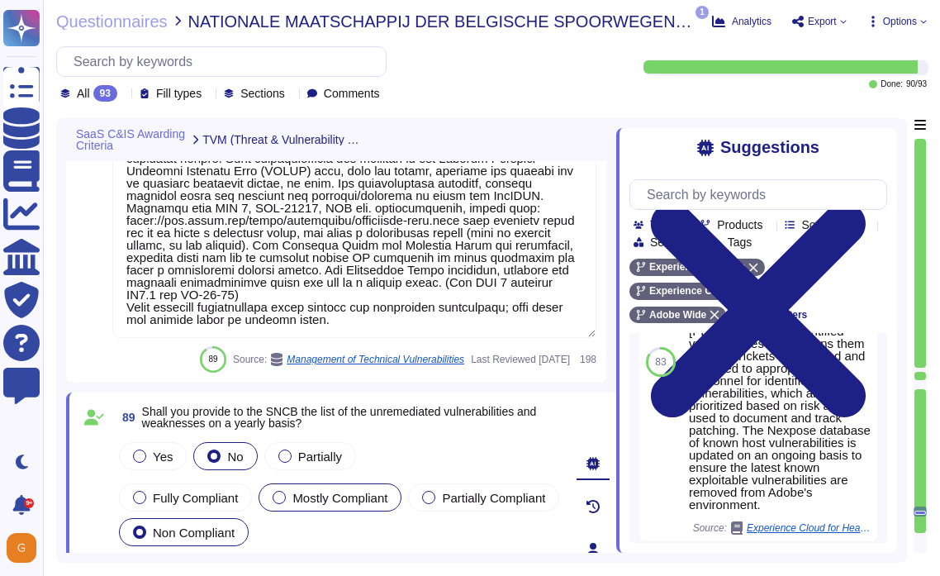
type textarea "The Adobe Vulnerability Management program provides operational groups with the…"
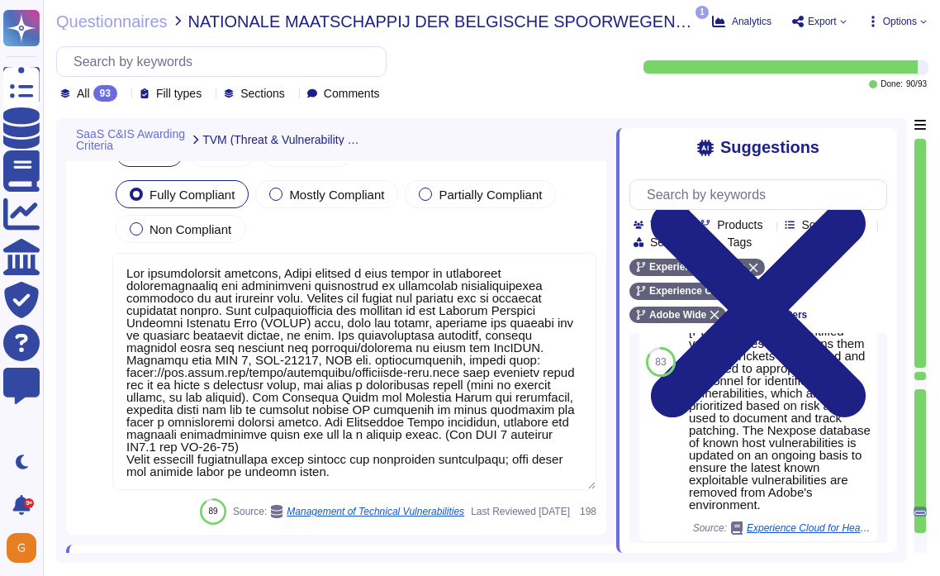
type textarea "Adobe does not share any vulnerability scan results with tenants/customers as t…"
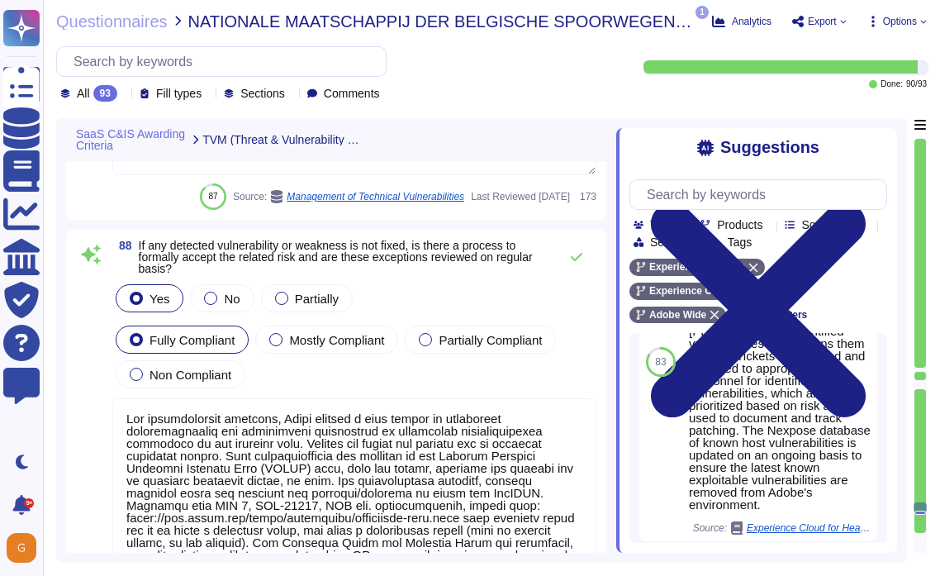
scroll to position [2, 0]
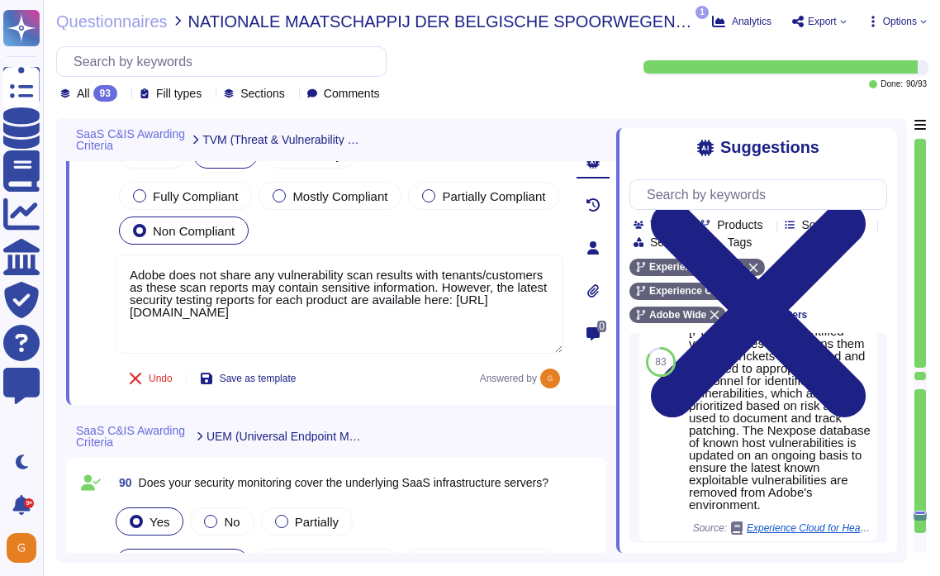
type textarea "At the end of the license term, Adobe will use commercially reasonable efforts …"
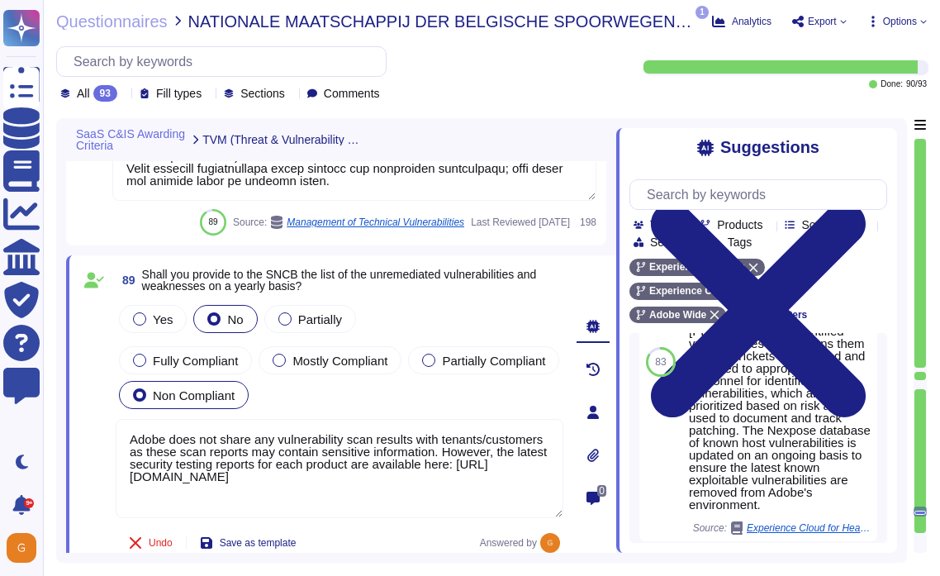
scroll to position [24250, 0]
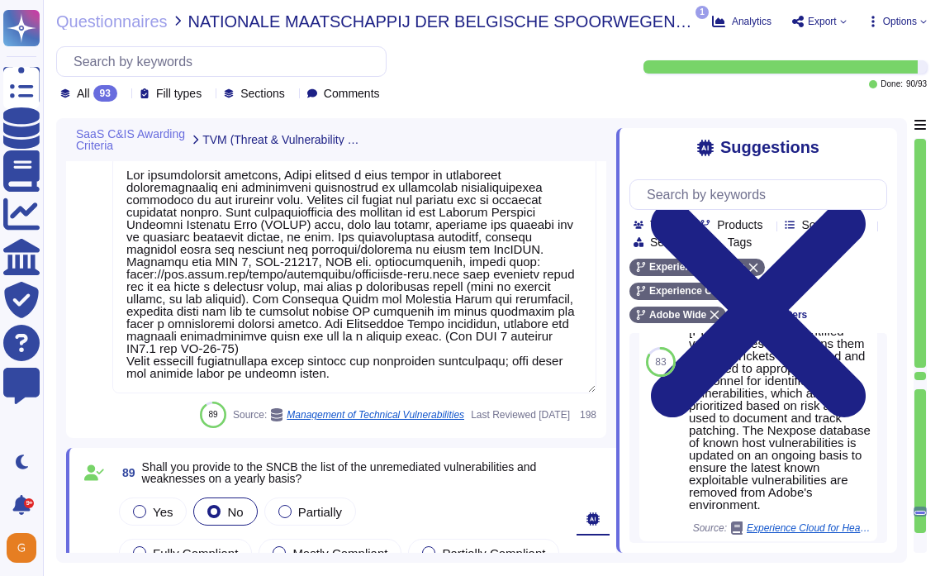
type textarea "The Adobe Vulnerability Management program provides operational groups with the…"
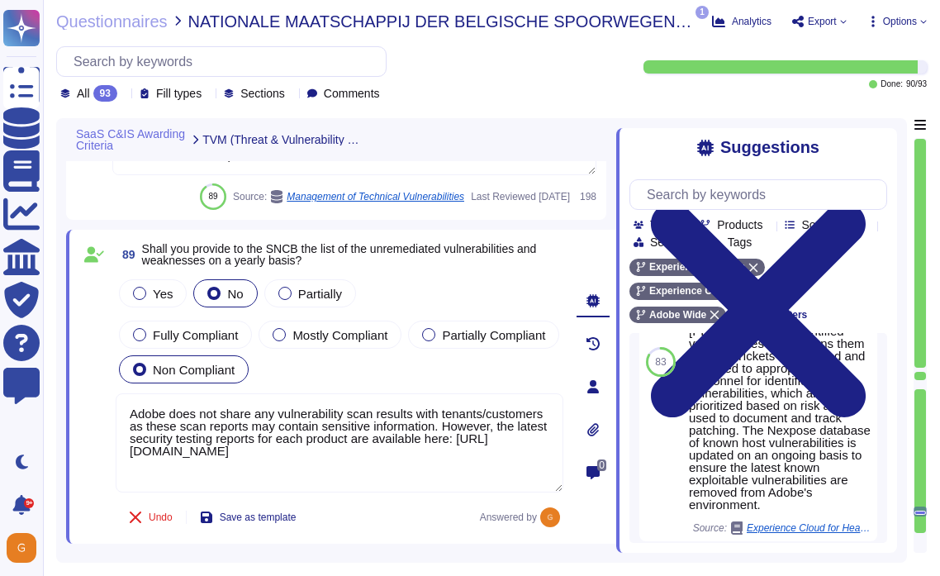
scroll to position [24298, 0]
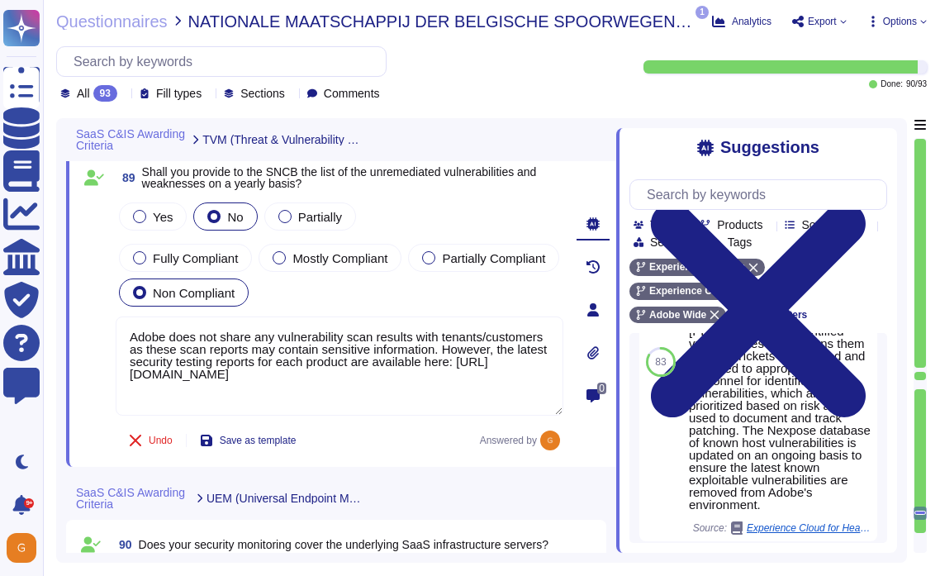
type textarea "At the end of the license term, Adobe will use commercially reasonable efforts …"
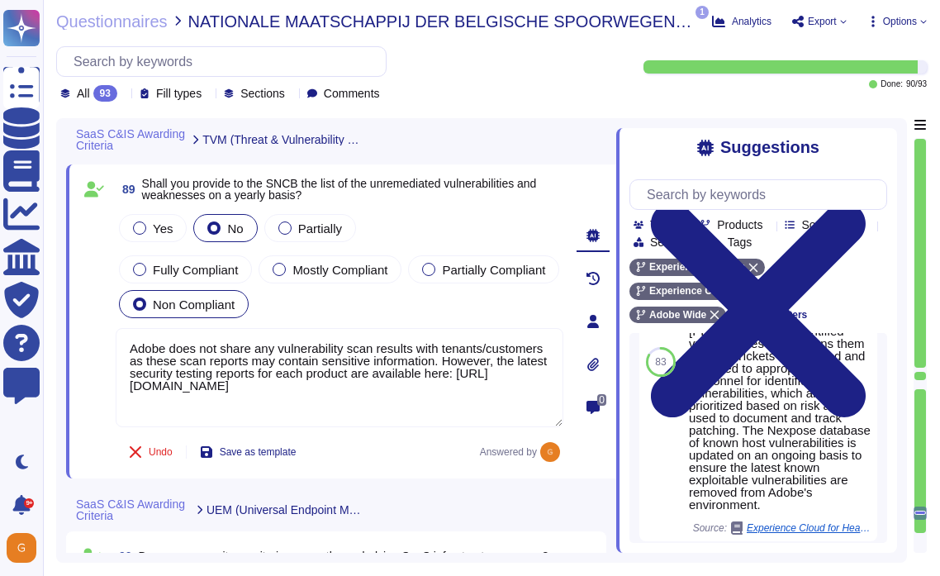
scroll to position [24354, 0]
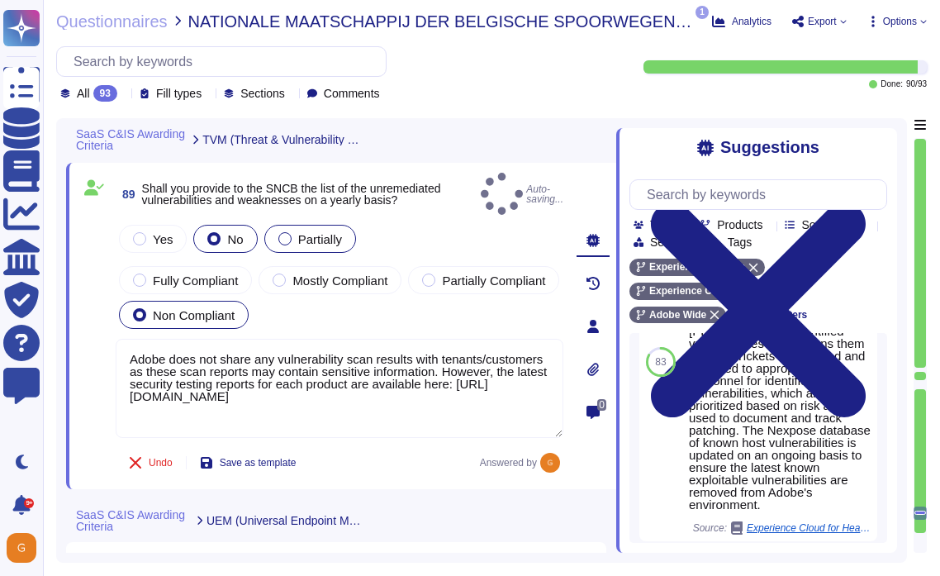
type textarea "Adobe does not share any vulnerability scan results with tenants/customers as t…"
click at [284, 232] on div at bounding box center [284, 238] width 13 height 13
click at [291, 232] on label "Partially" at bounding box center [310, 238] width 64 height 13
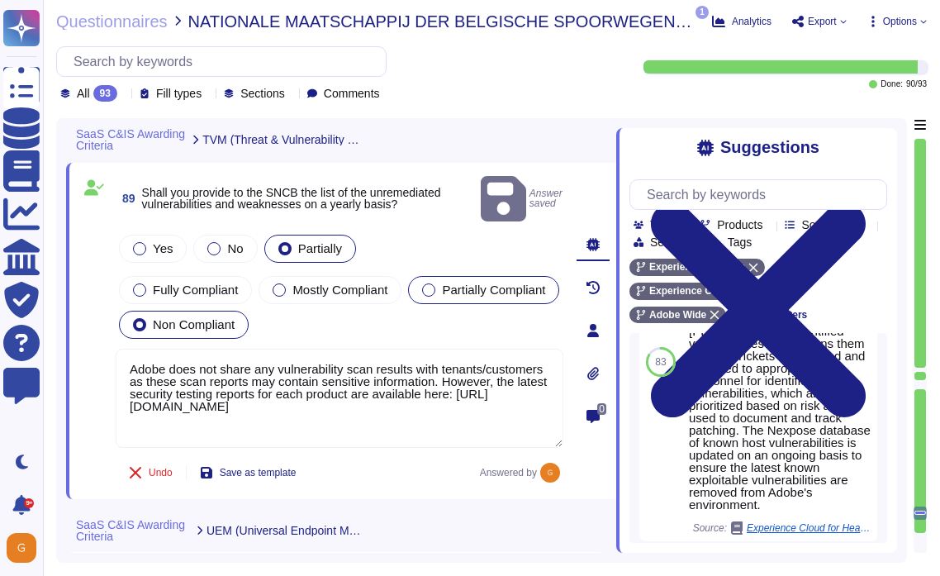
click at [422, 297] on div at bounding box center [428, 289] width 13 height 13
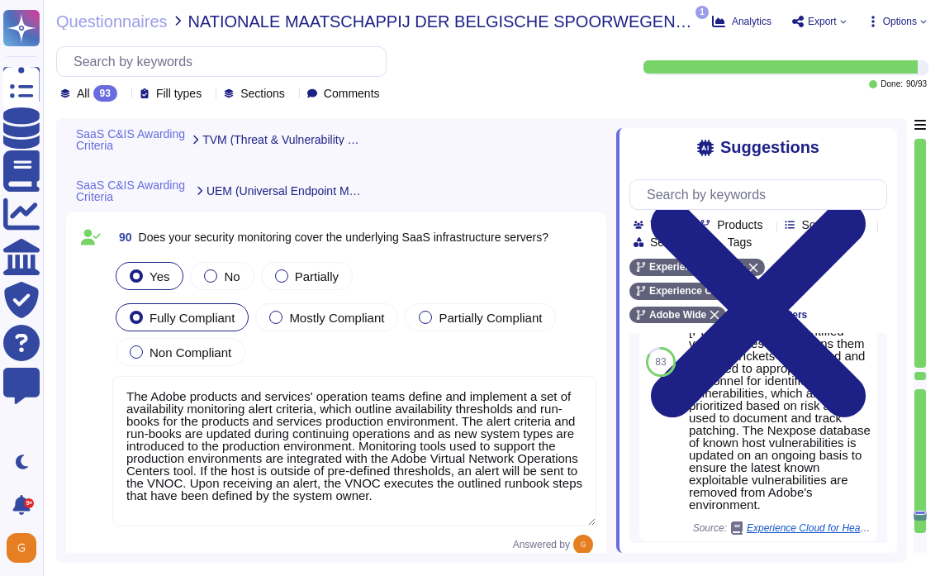
type textarea "This is handled by the product/implementation team. Please see [URL][DOMAIN_NAM…"
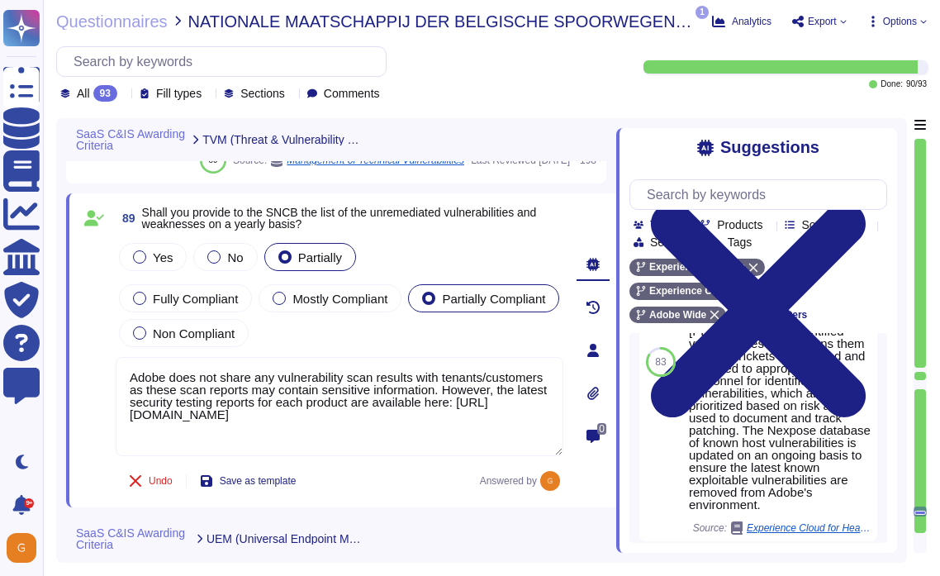
type textarea "For vulnerability tracking, Adobe assigns a risk rating to identified vulnerabi…"
type textarea "Adobe does not share any vulnerability scan results with tenants/customers as t…"
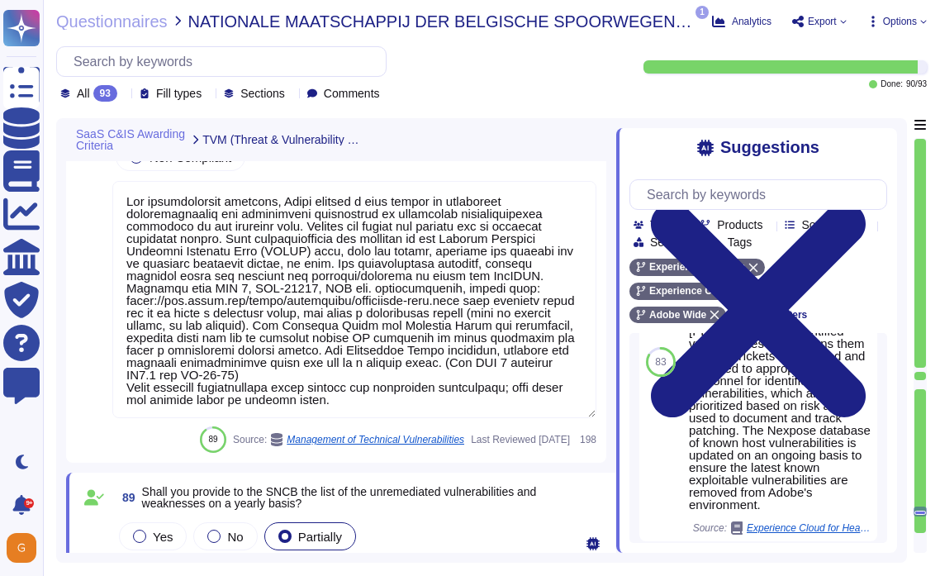
type textarea "The Adobe Vulnerability Management program provides operational groups with the…"
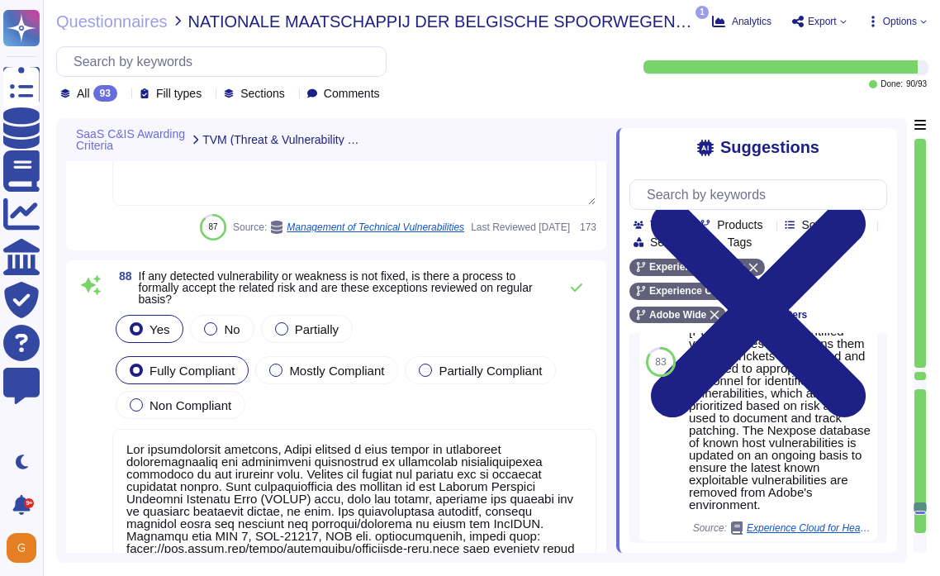
type textarea "Adobe conducts vulnerability assessments, assigns risk ratings to the discovere…"
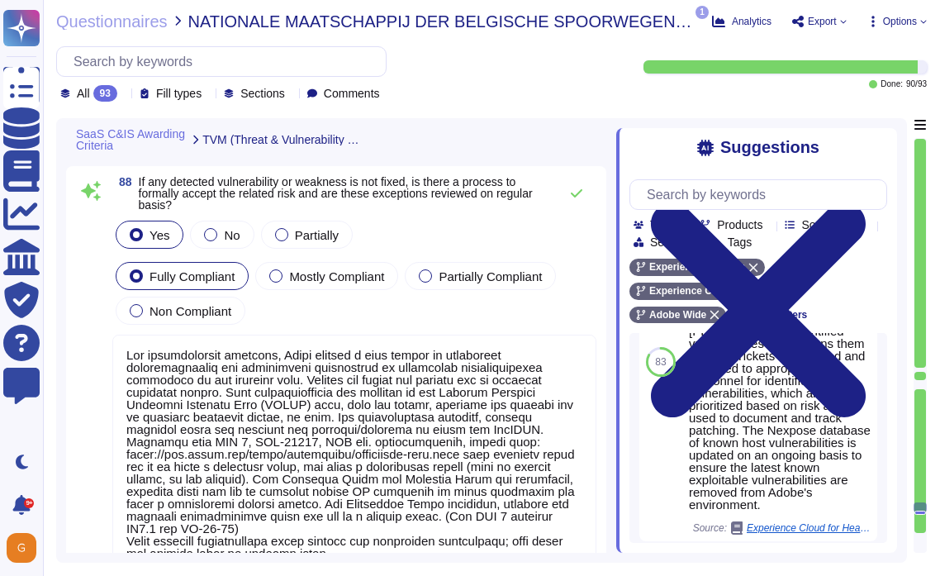
scroll to position [2, 0]
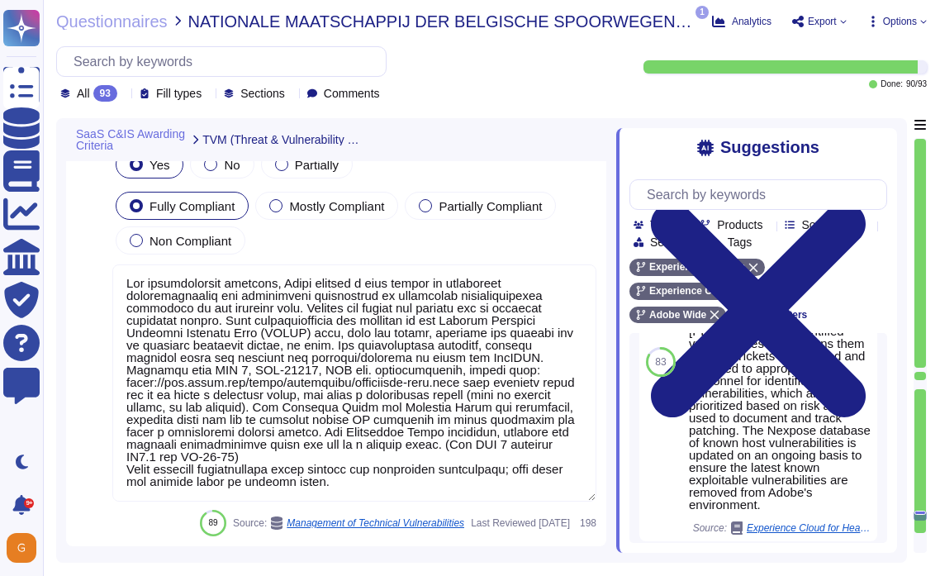
type textarea "The Adobe products and services' operation teams define and implement a set of …"
type textarea "At the end of the license term, Adobe will use commercially reasonable efforts …"
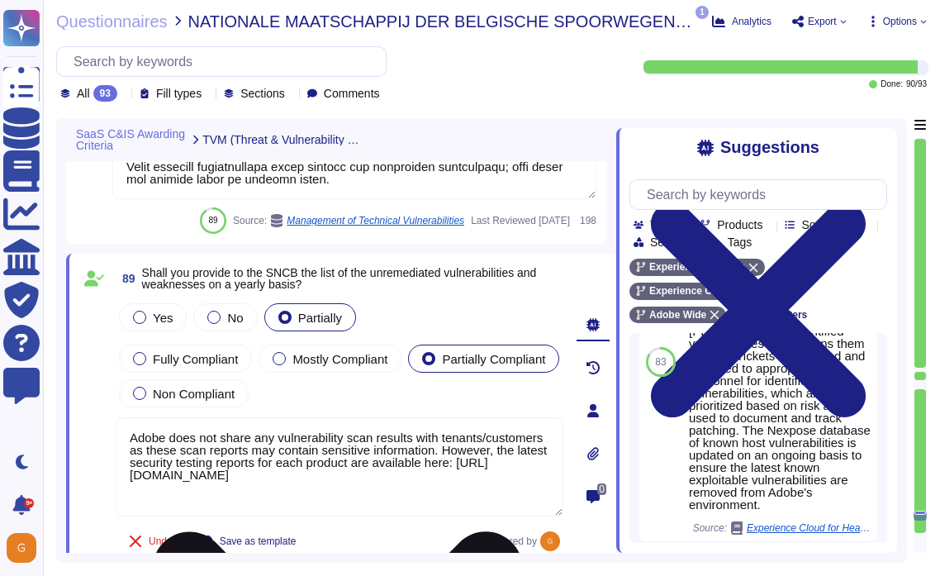
scroll to position [24339, 0]
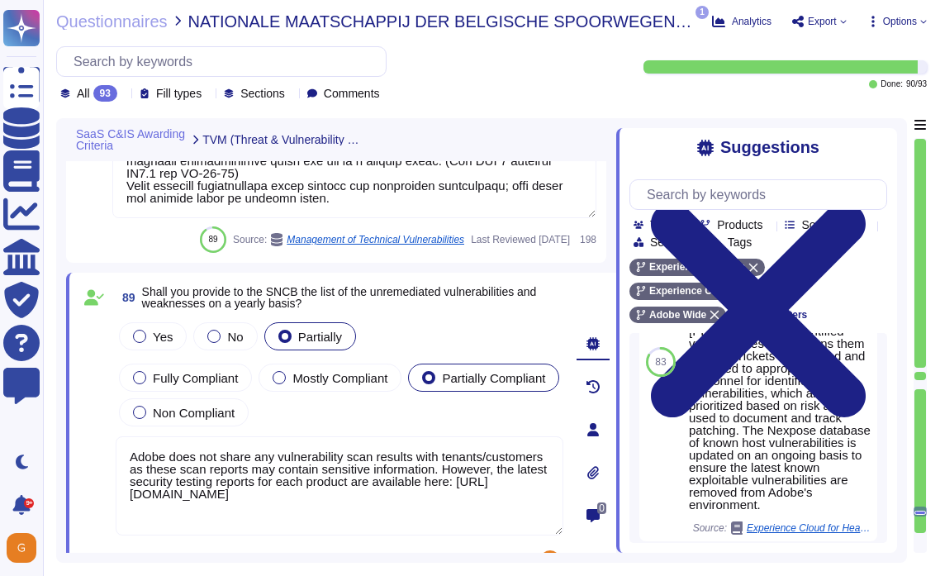
click at [368, 203] on textarea at bounding box center [354, 99] width 484 height 237
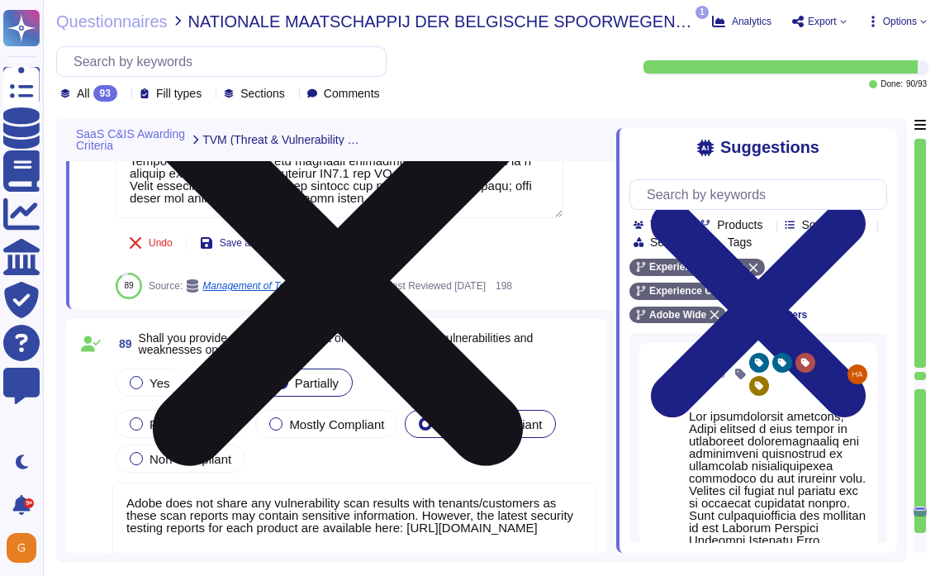
scroll to position [2, 0]
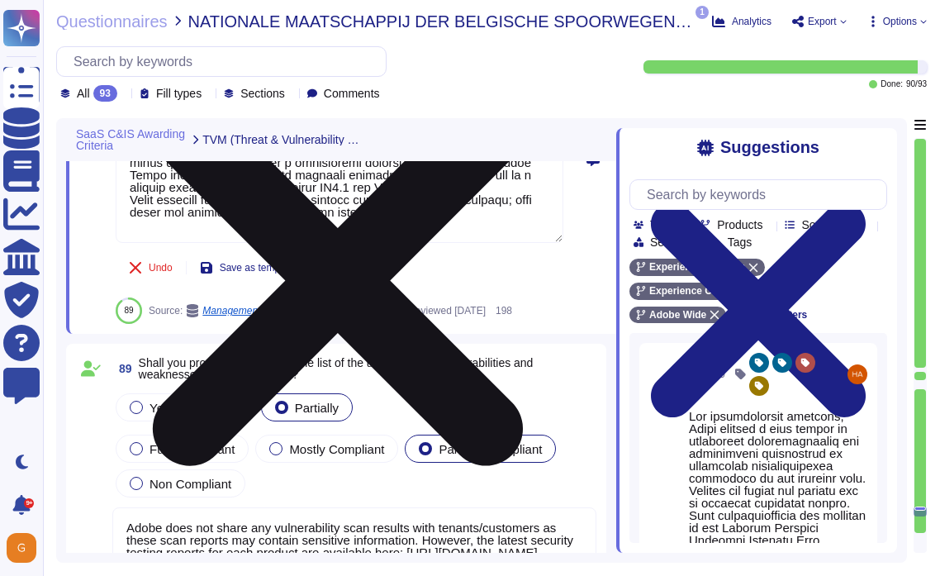
paste textarea "[URL][DOMAIN_NAME]"
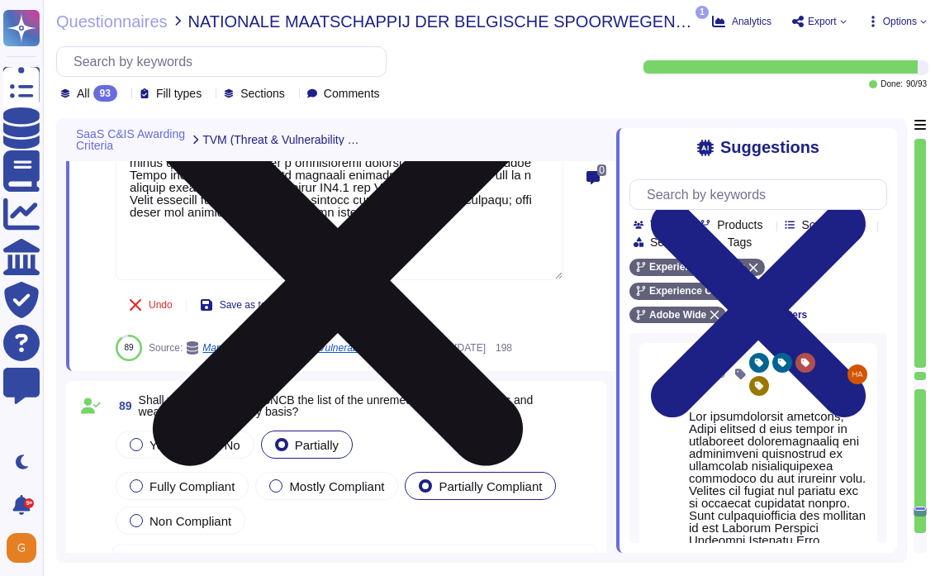
type textarea "For vulnerability tracking, Adobe assigns a risk rating to identified vulnerabi…"
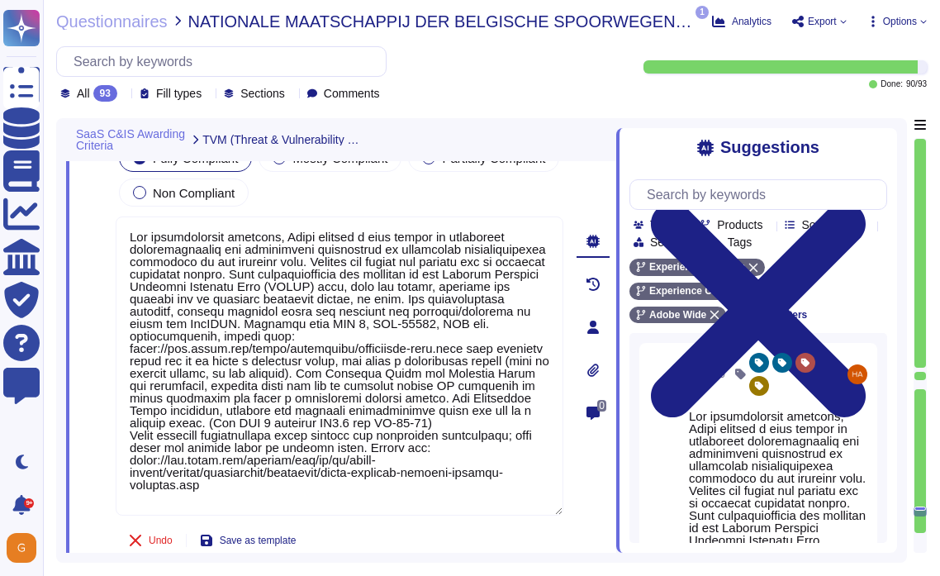
type textarea "The Adobe Vulnerability Management program provides operational groups with the…"
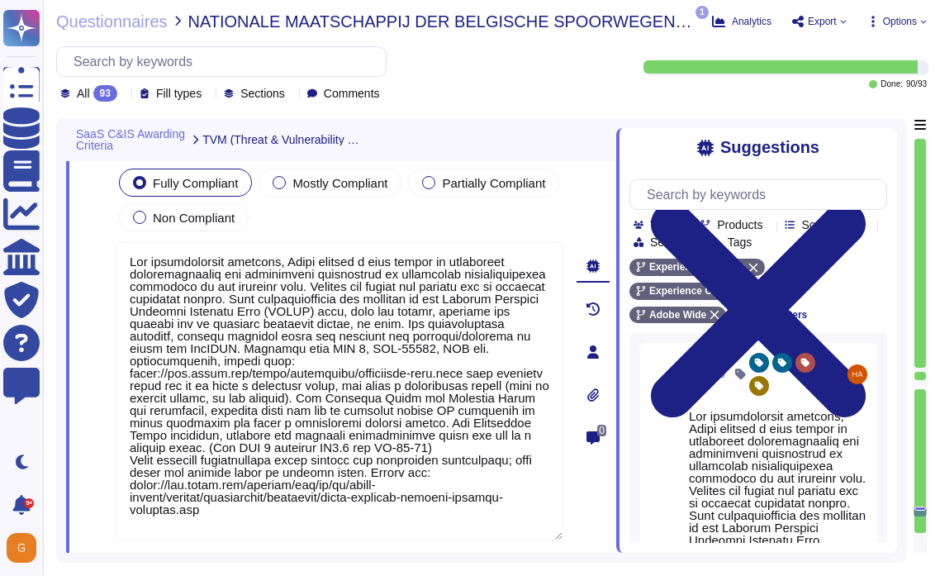
scroll to position [0, 0]
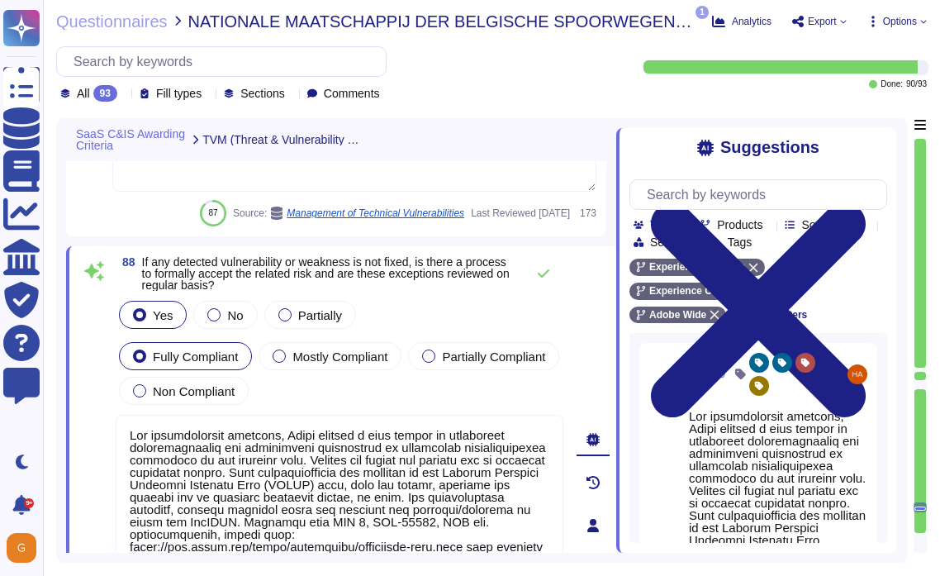
type textarea "Adobe conducts vulnerability assessments, assigns risk ratings to the discovere…"
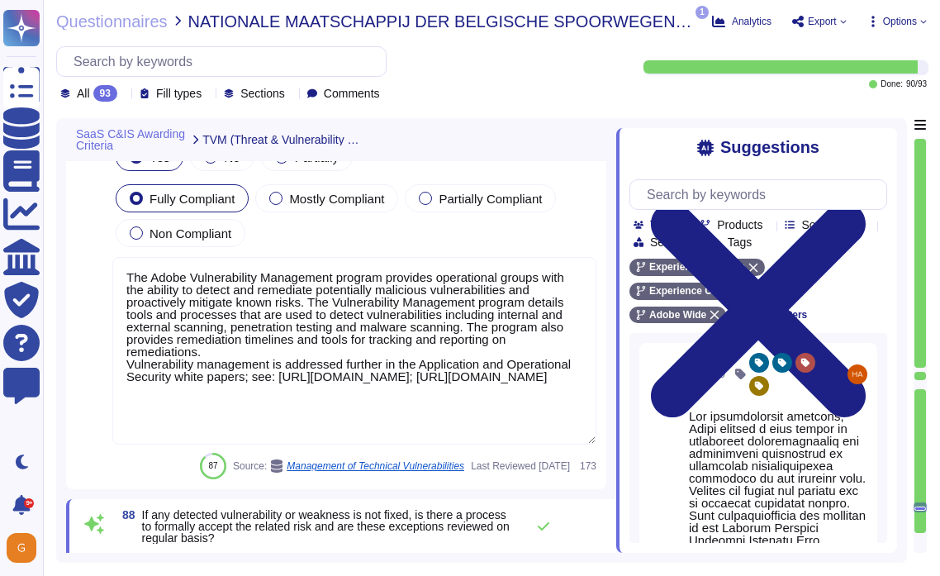
scroll to position [23652, 0]
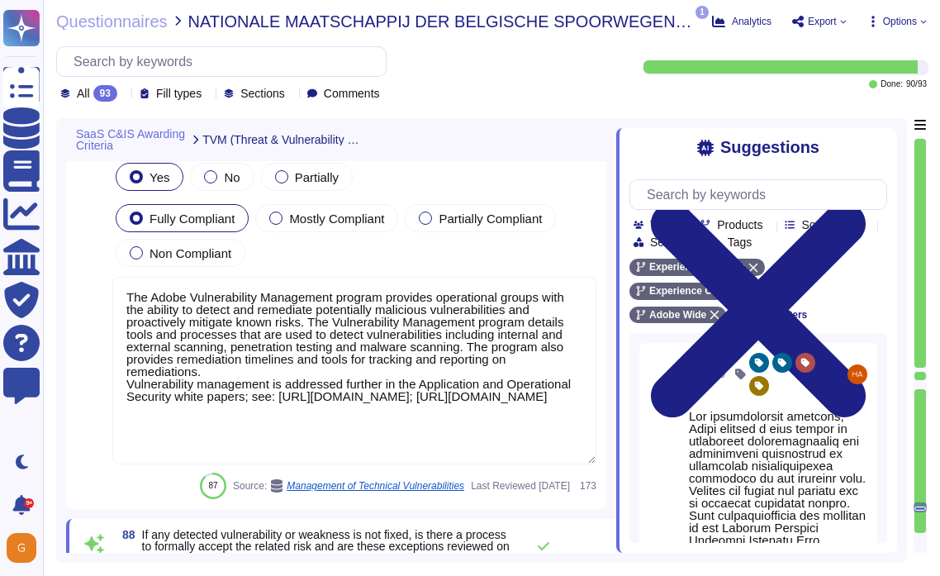
type textarea "For vulnerability tracking, Adobe assigns a risk rating to identified vulnerabi…"
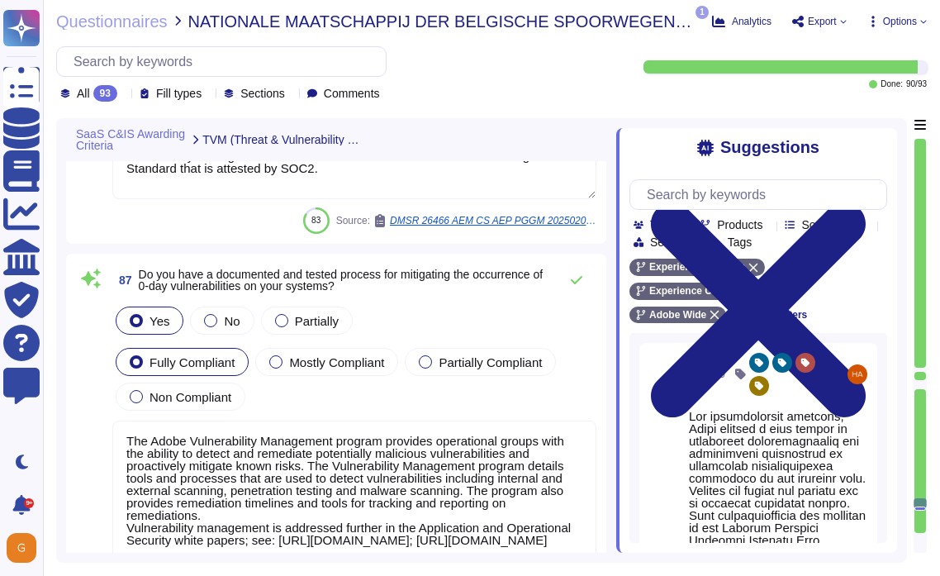
scroll to position [23595, 0]
type textarea "Adobe conducts vulnerability assessments, assigns risk ratings to the discovere…"
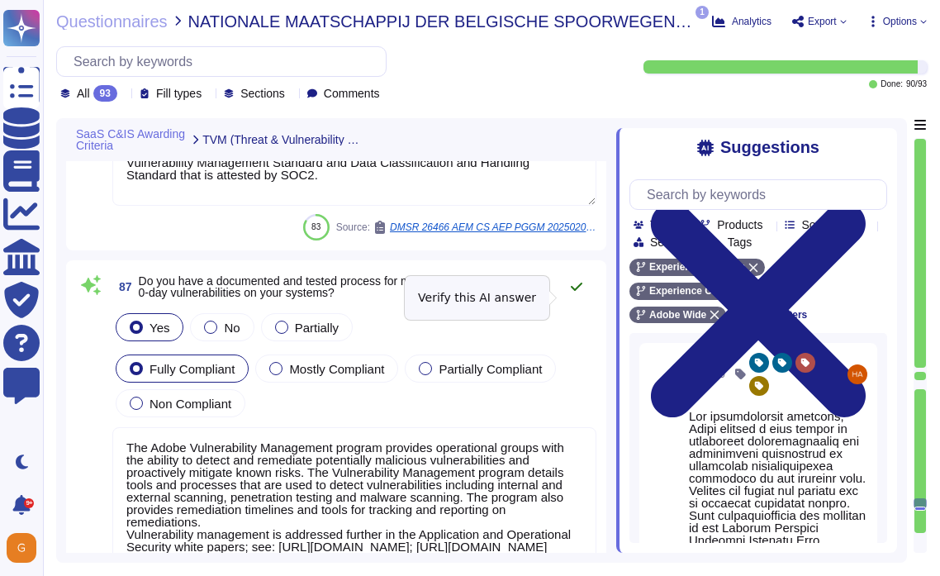
click at [573, 293] on icon at bounding box center [576, 286] width 13 height 13
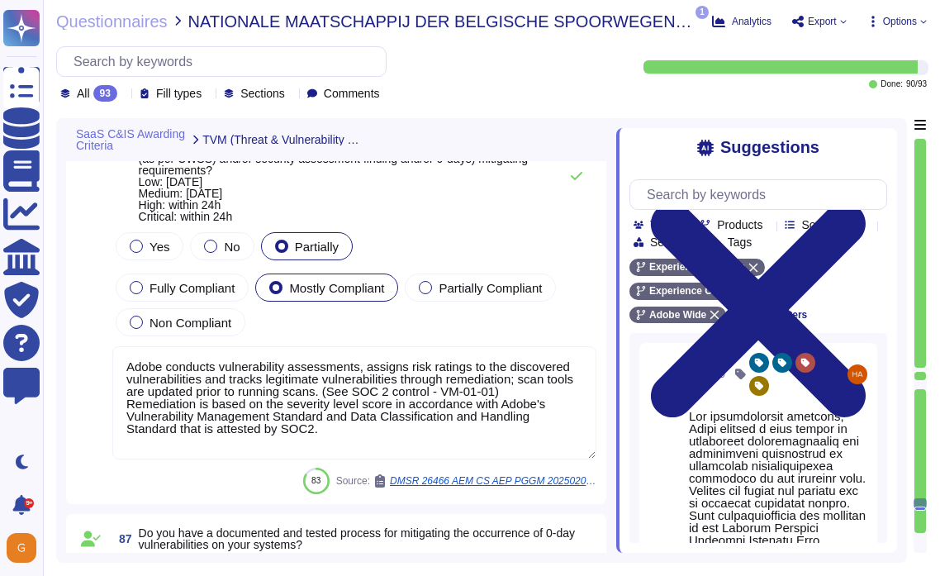
scroll to position [23284, 0]
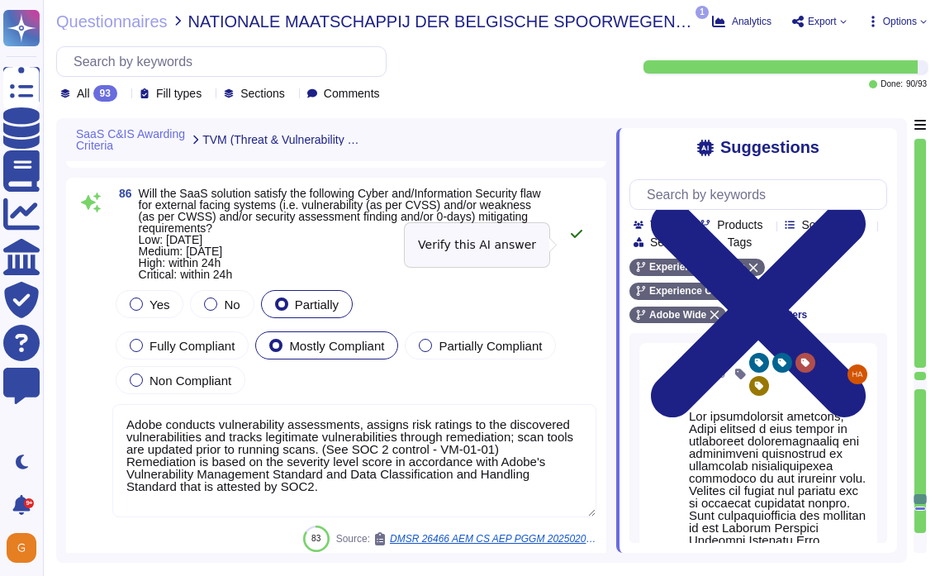
click at [577, 240] on icon at bounding box center [576, 233] width 13 height 13
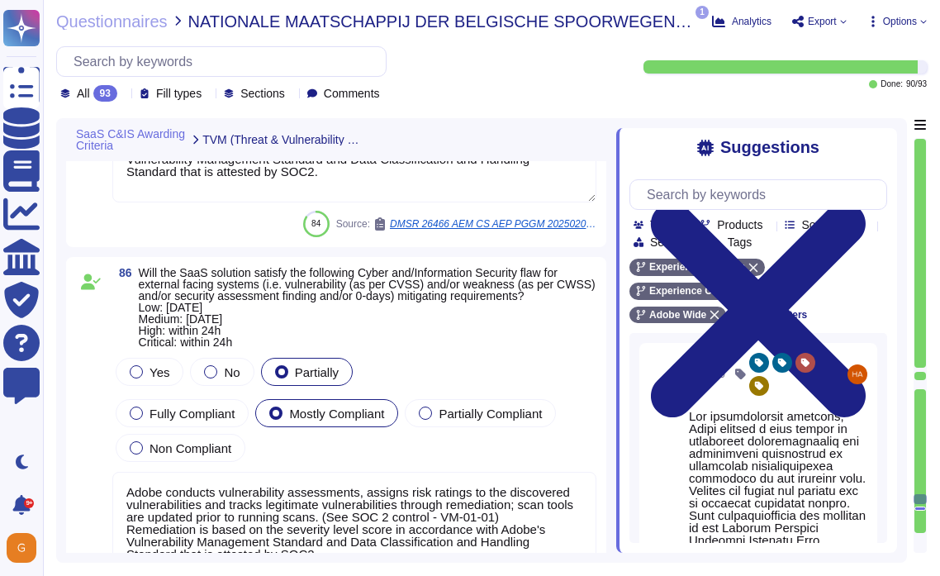
type textarea "In addition to subscribing to industry-wide vulnerability announcement lists, i…"
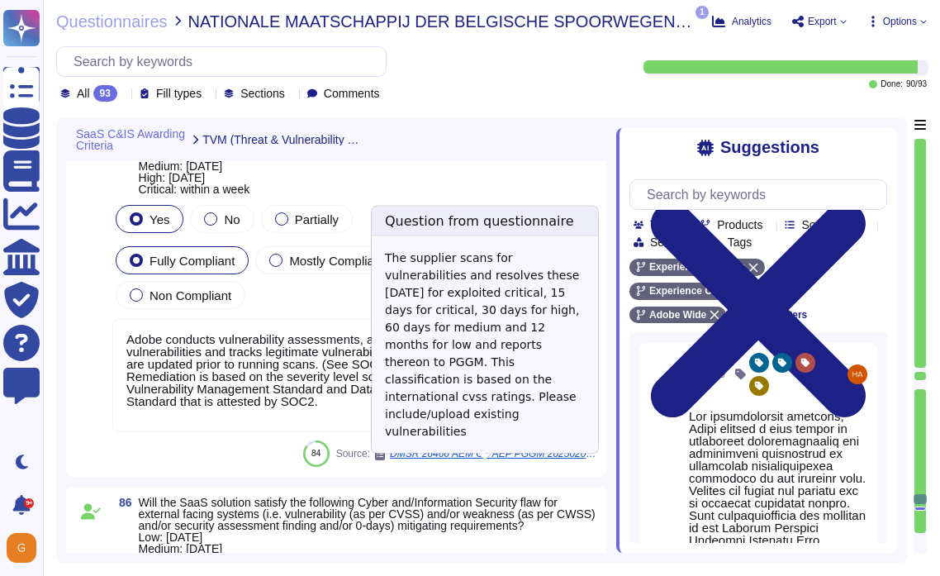
scroll to position [23054, 0]
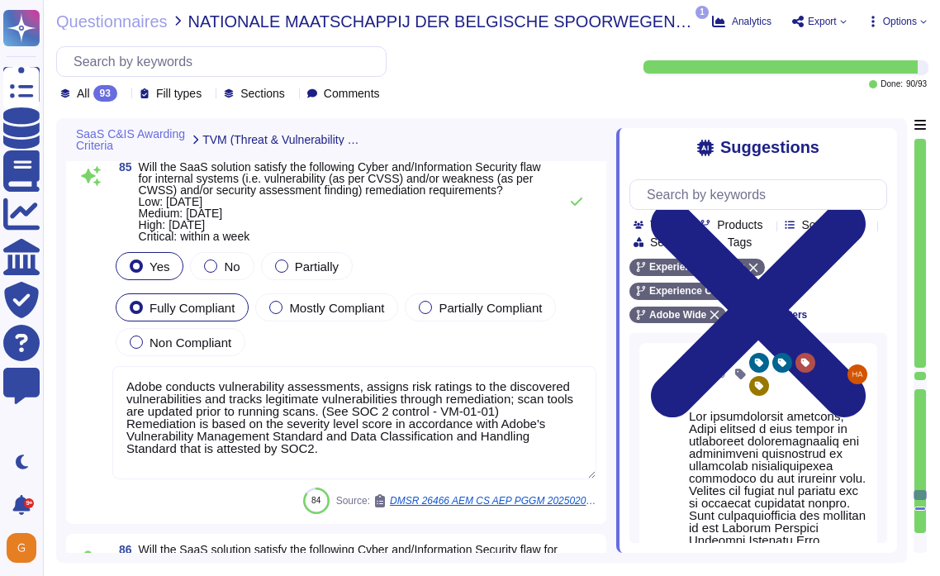
type textarea "Please refer to the Adobe Trust Center and the Security Testing Reports for the…"
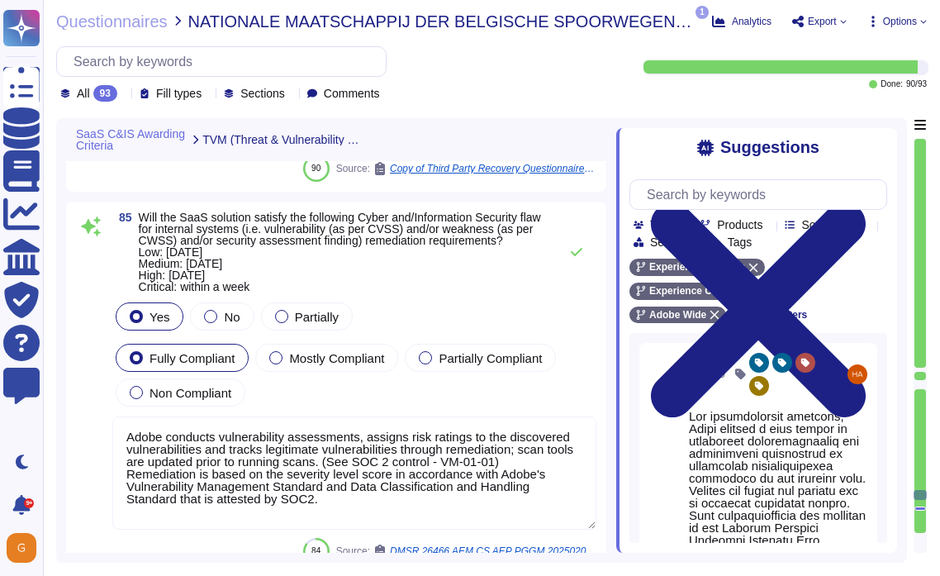
scroll to position [23009, 0]
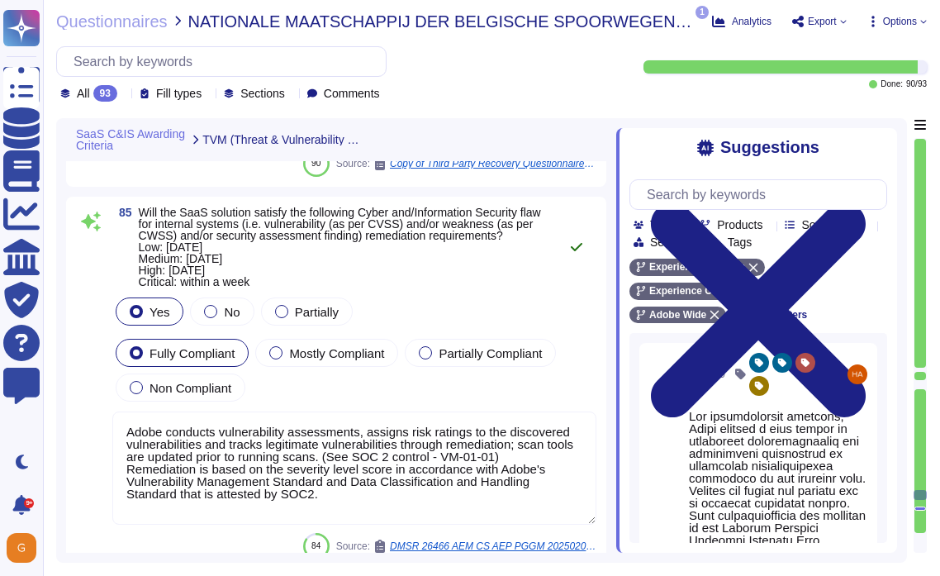
click at [578, 251] on icon at bounding box center [577, 247] width 12 height 8
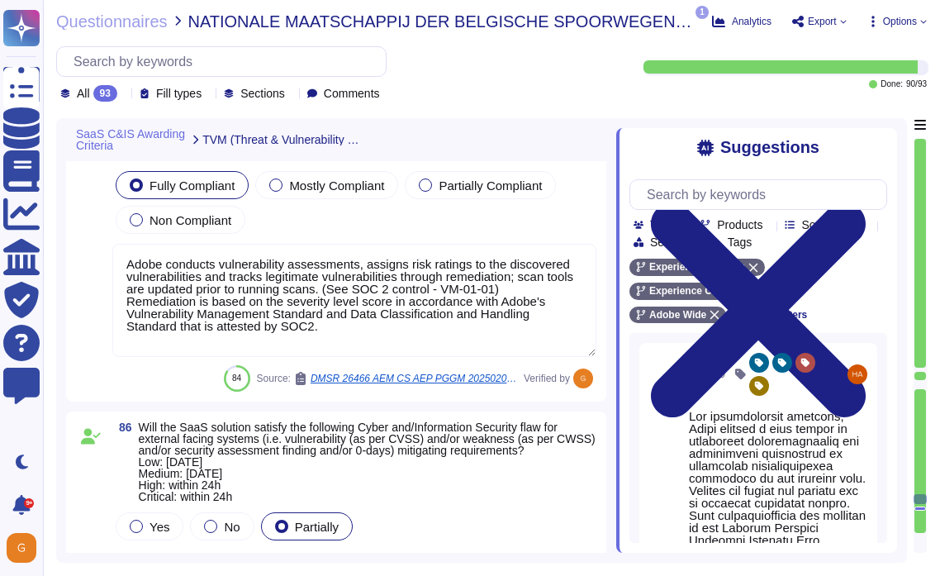
scroll to position [23184, 0]
type textarea "The Adobe Vulnerability Management program provides operational groups with the…"
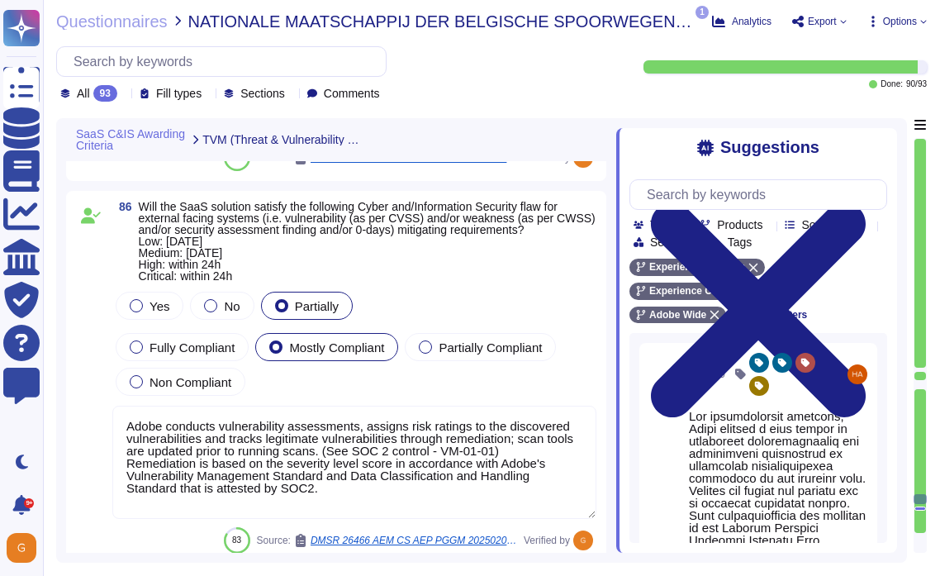
scroll to position [2, 0]
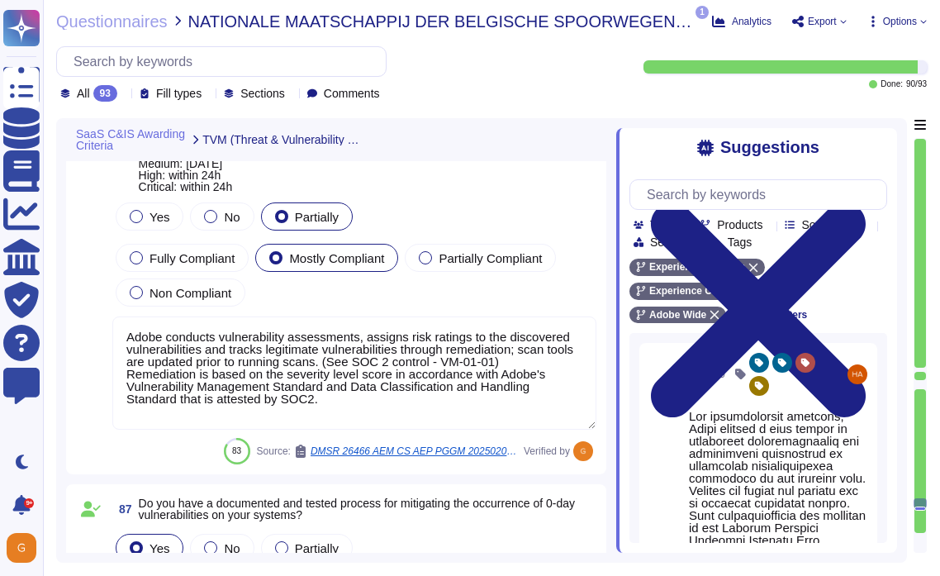
type textarea "For vulnerability tracking, Adobe assigns a risk rating to identified vulnerabi…"
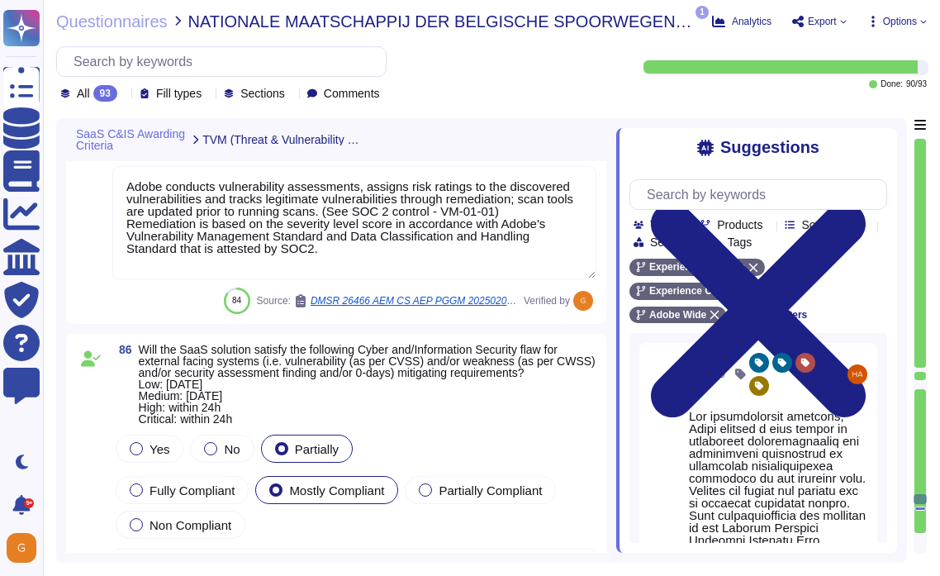
type textarea "In addition to subscribing to industry-wide vulnerability announcement lists, i…"
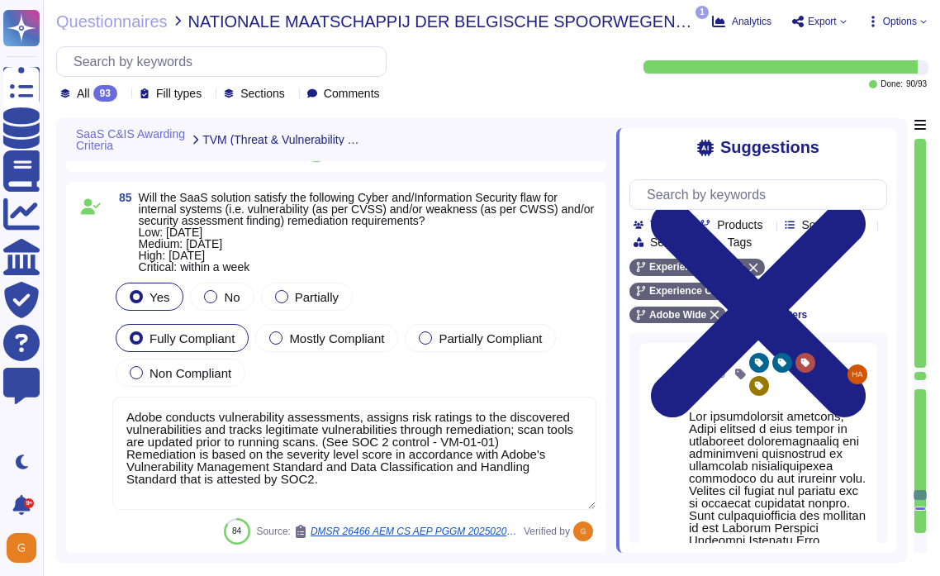
type textarea "Please refer to the Adobe Trust Center and the Security Testing Reports for the…"
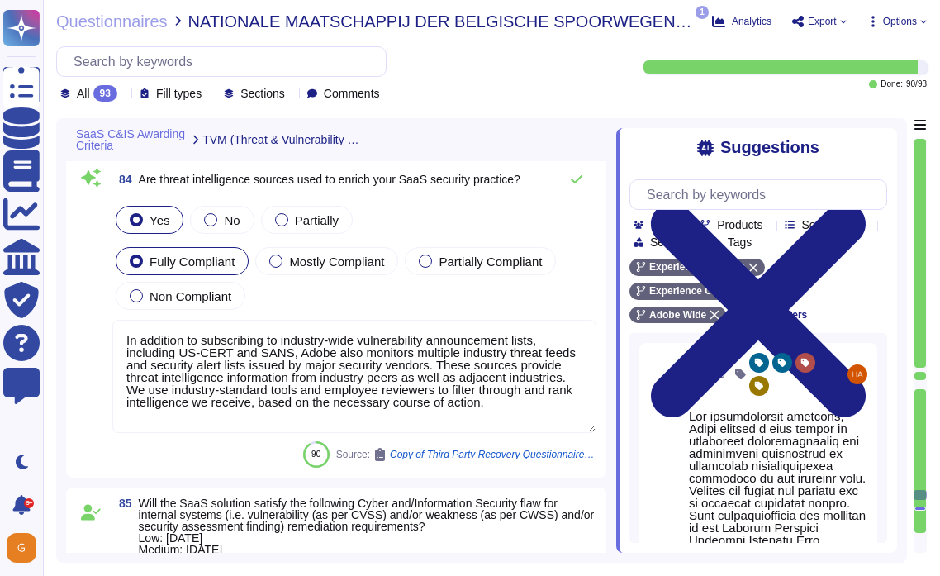
type textarea "Adobe internal security teams perform code-assisted testing using a combination…"
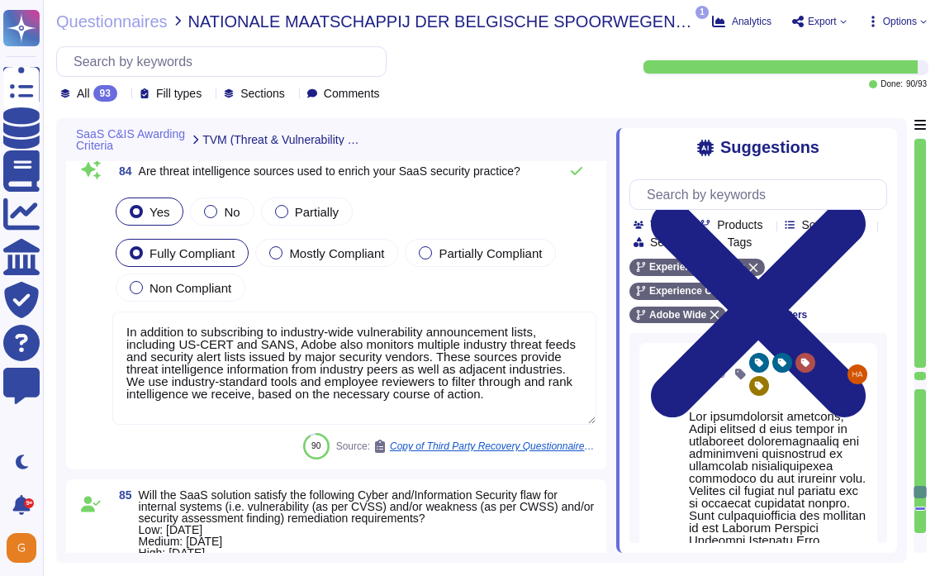
click at [459, 354] on textarea "In addition to subscribing to industry-wide vulnerability announcement lists, i…" at bounding box center [354, 367] width 484 height 113
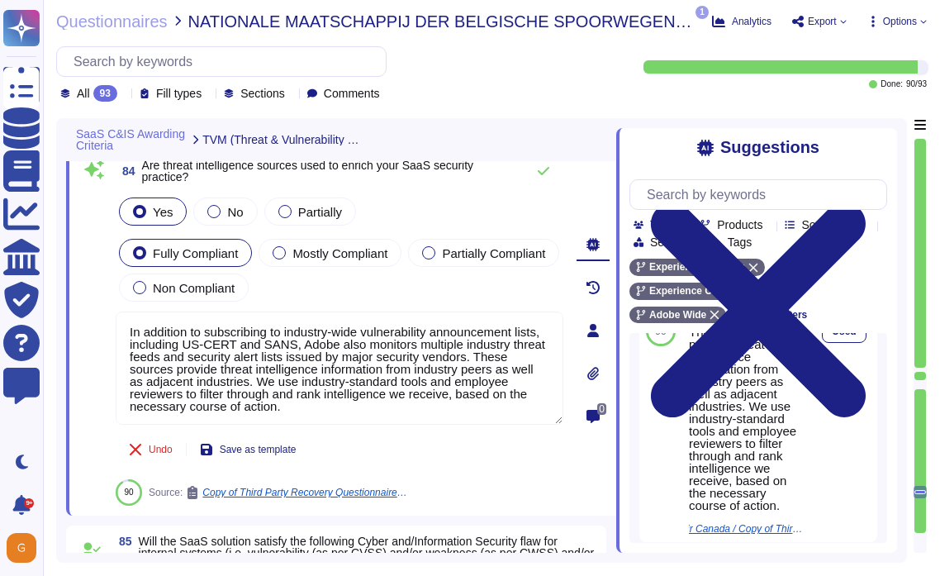
scroll to position [303, 0]
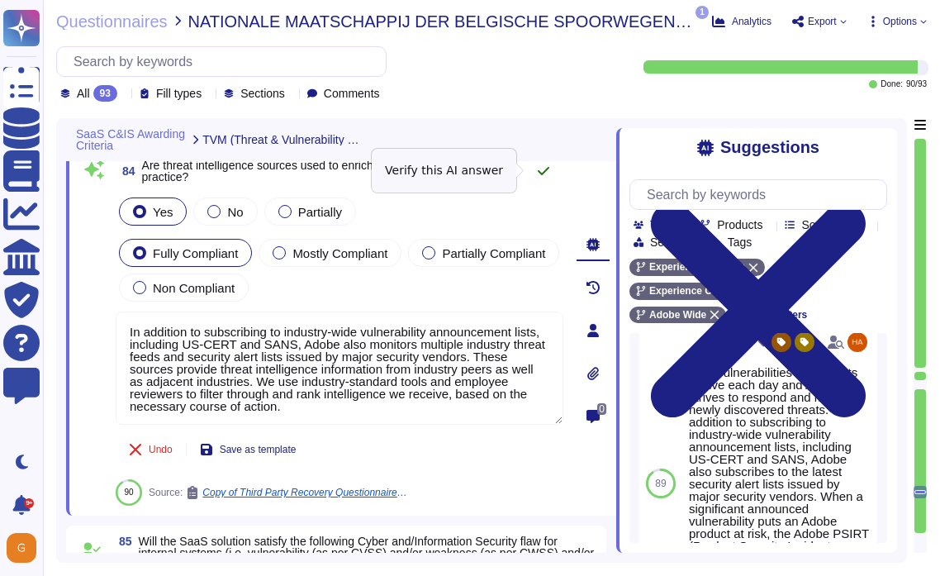
click at [549, 172] on icon at bounding box center [543, 170] width 13 height 13
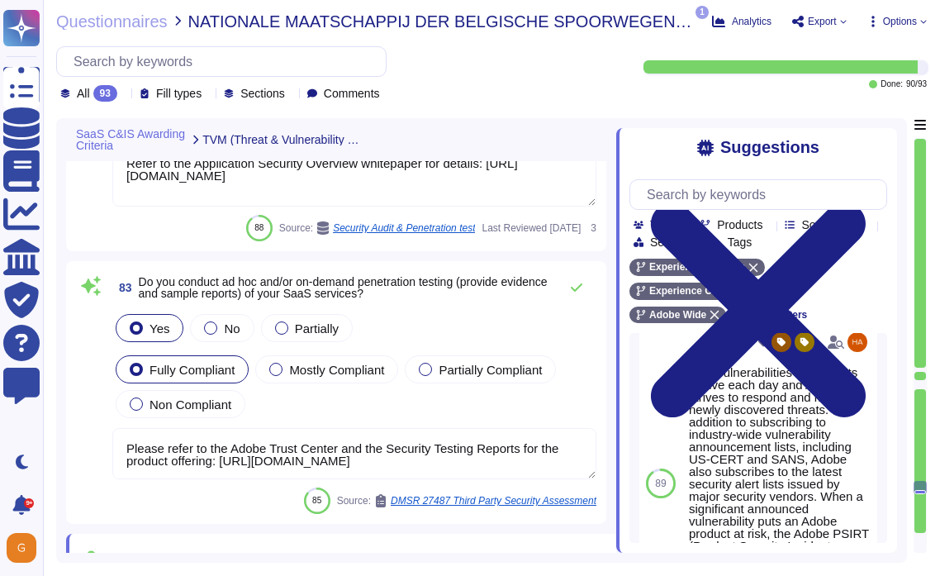
type textarea "Security patches must be applied according to the timelines and severity level …"
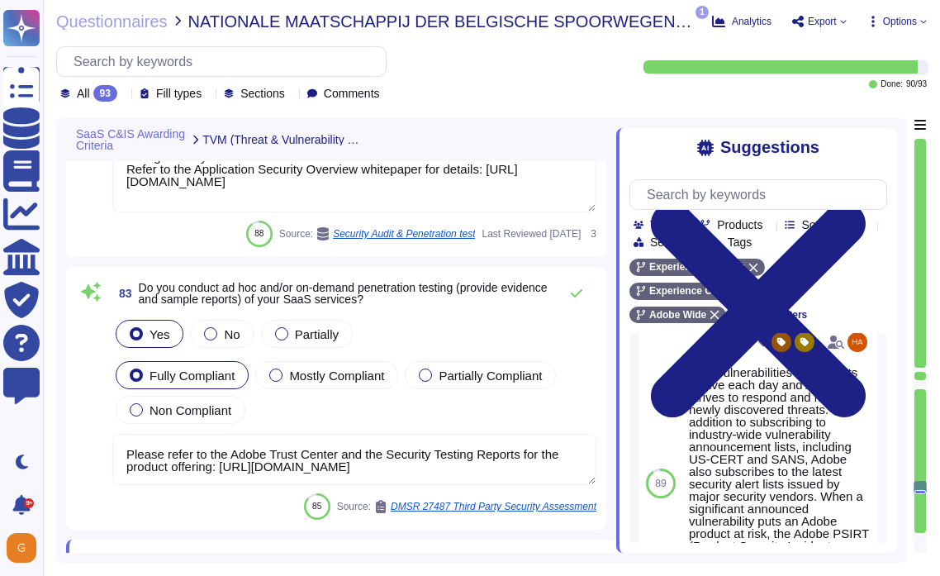
scroll to position [22487, 0]
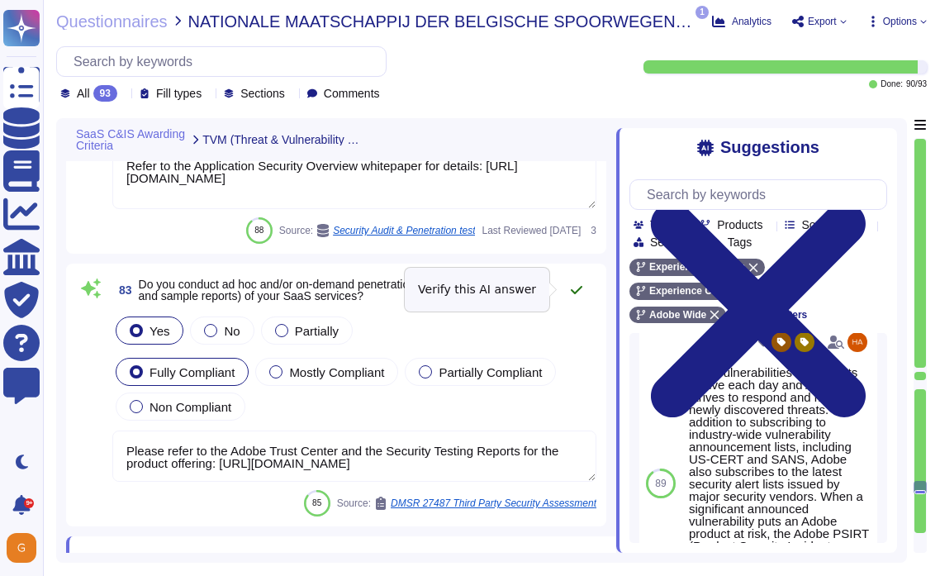
click at [587, 288] on button at bounding box center [577, 289] width 40 height 33
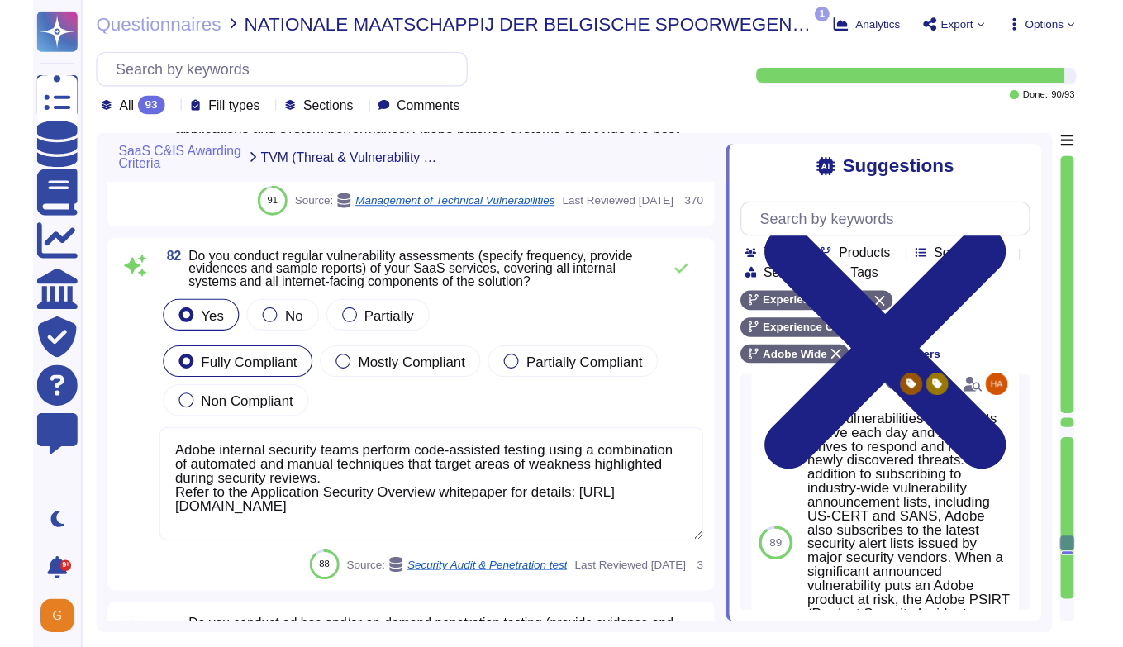
scroll to position [22213, 0]
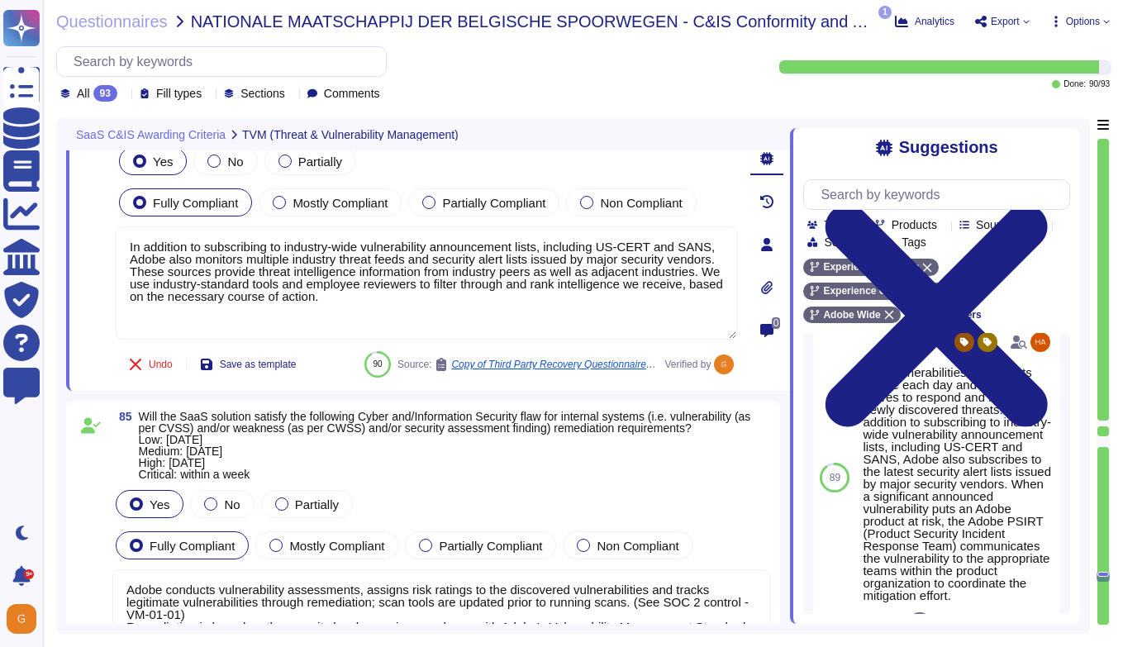
type textarea "Adobe conducts vulnerability assessments, assigns risk ratings to the discovere…"
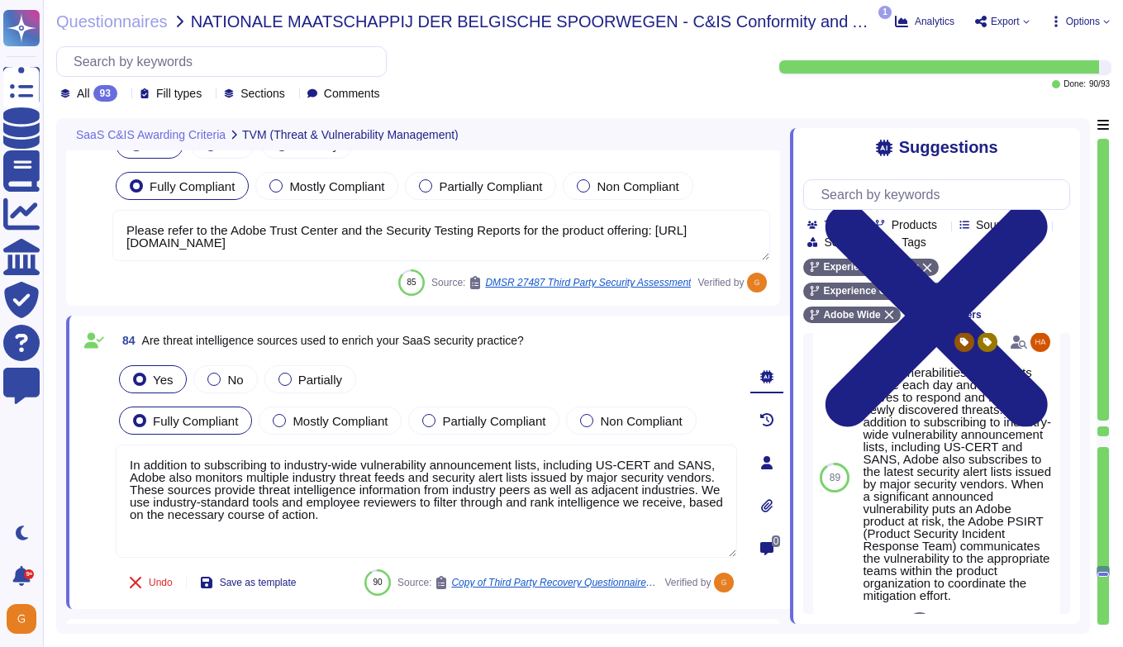
type textarea "Security patches must be applied according to the timelines and severity level …"
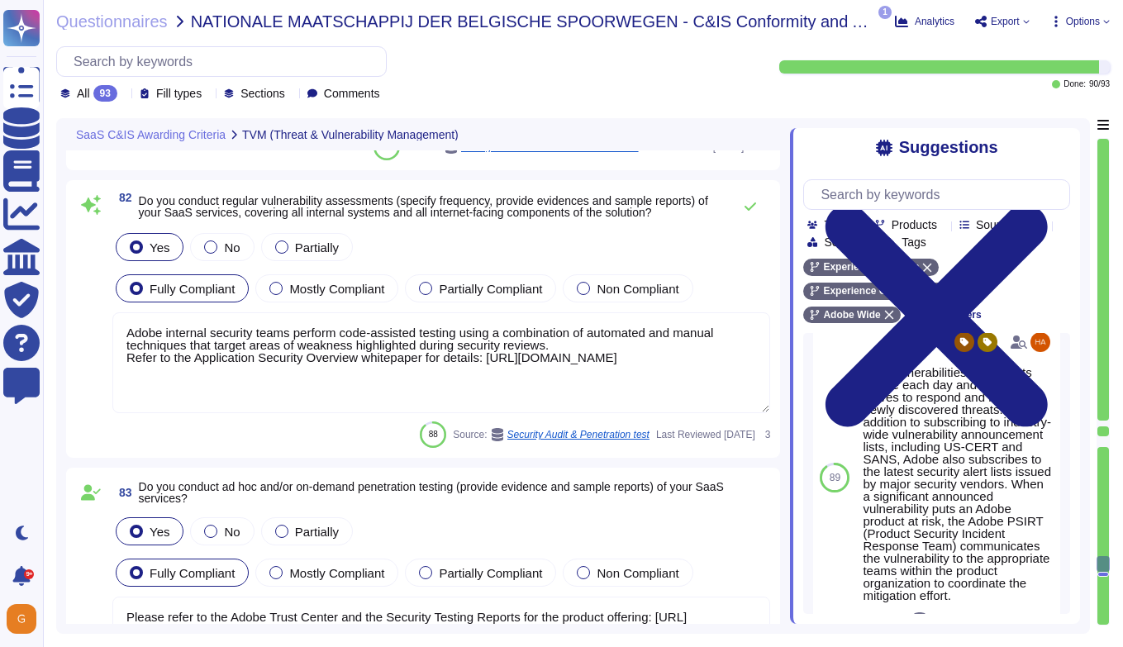
scroll to position [22143, 0]
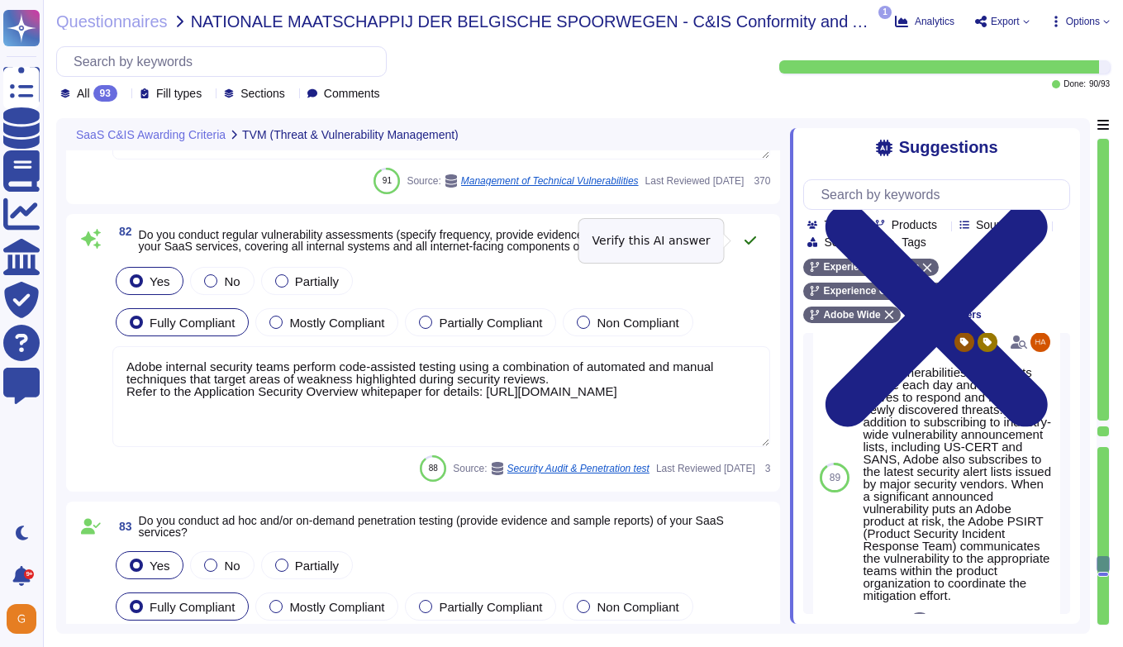
click at [754, 238] on icon at bounding box center [750, 240] width 12 height 8
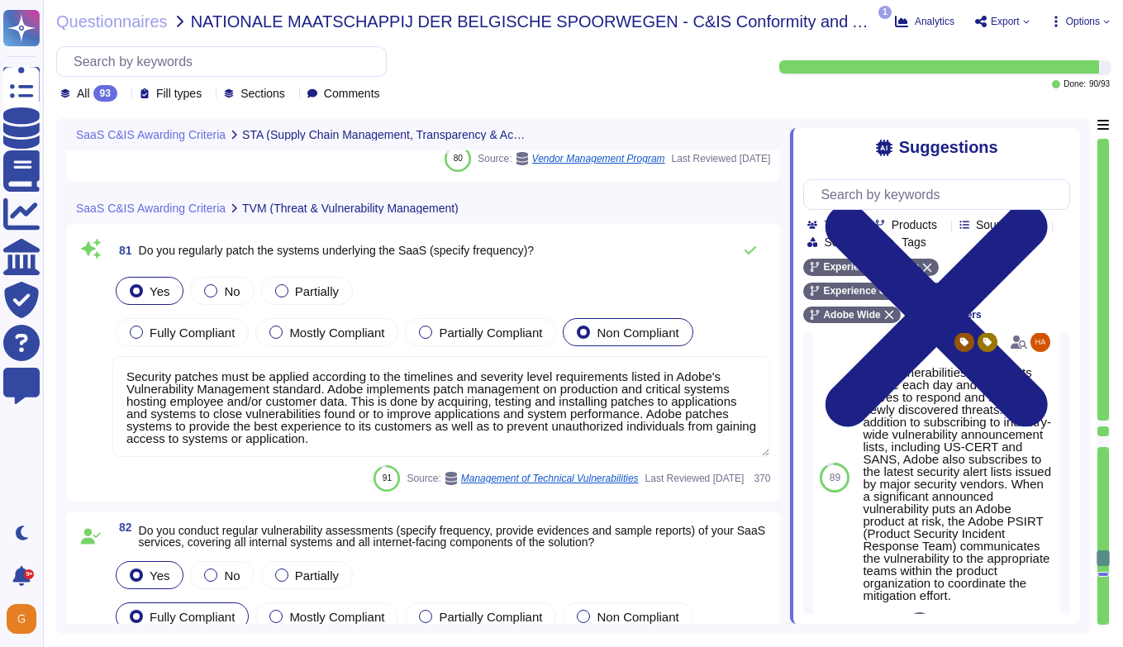
type textarea "Please refer to the Trust Center for ISO 27001 and SOC 2 information."
type textarea "Adobe has business groups like global procurement team to protect against threa…"
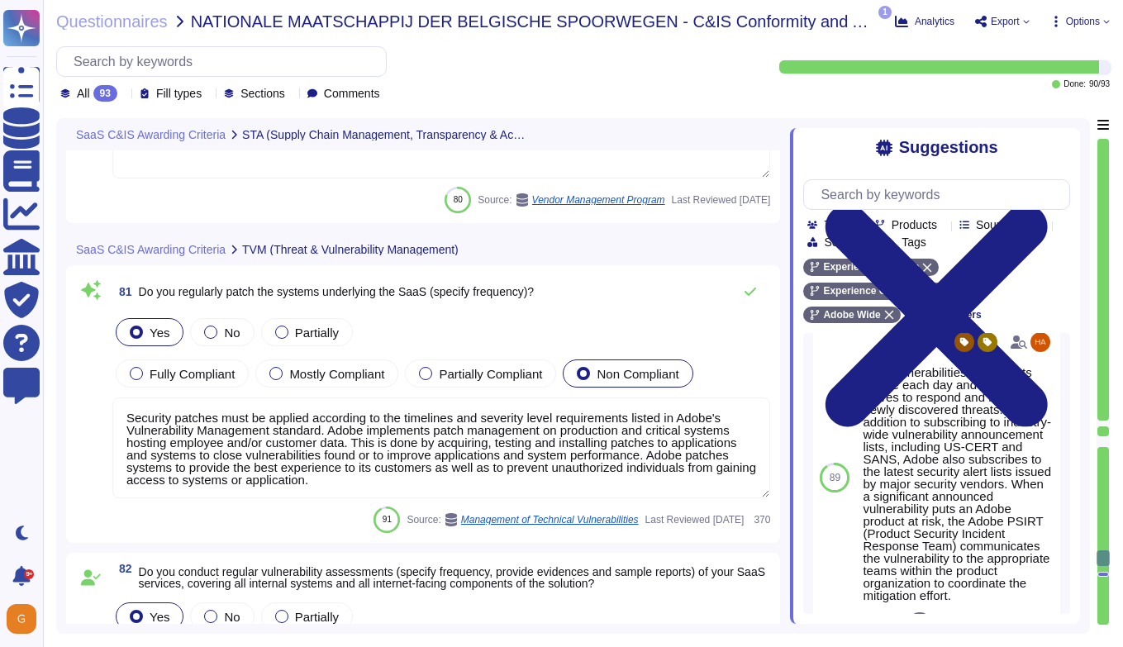
scroll to position [21836, 0]
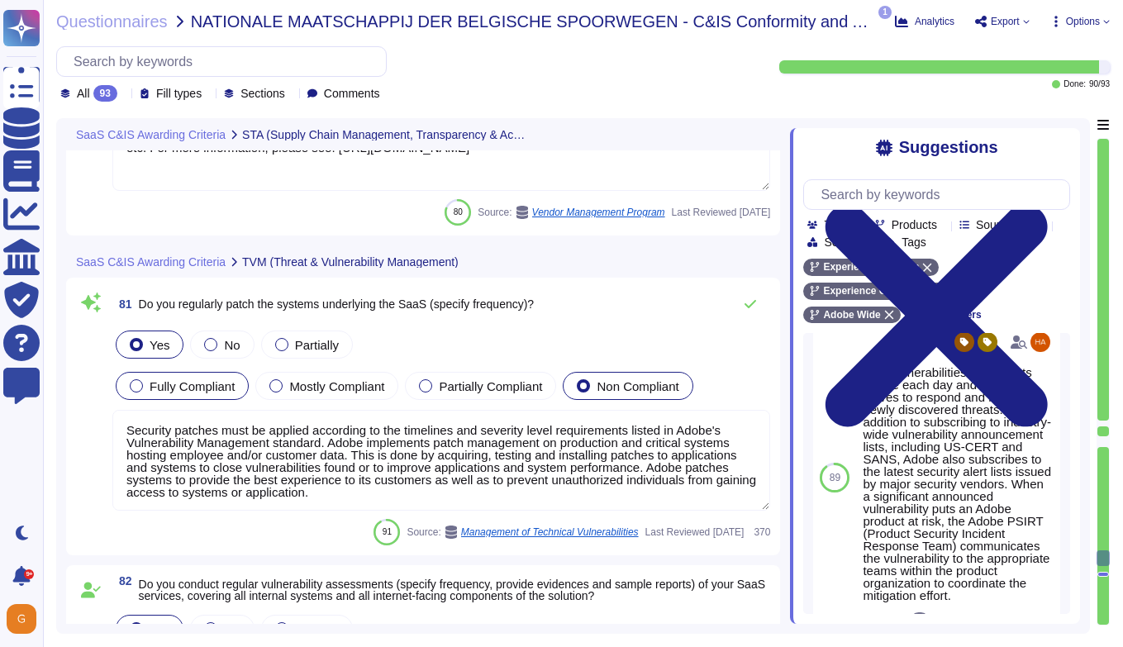
click at [134, 387] on div at bounding box center [136, 385] width 13 height 13
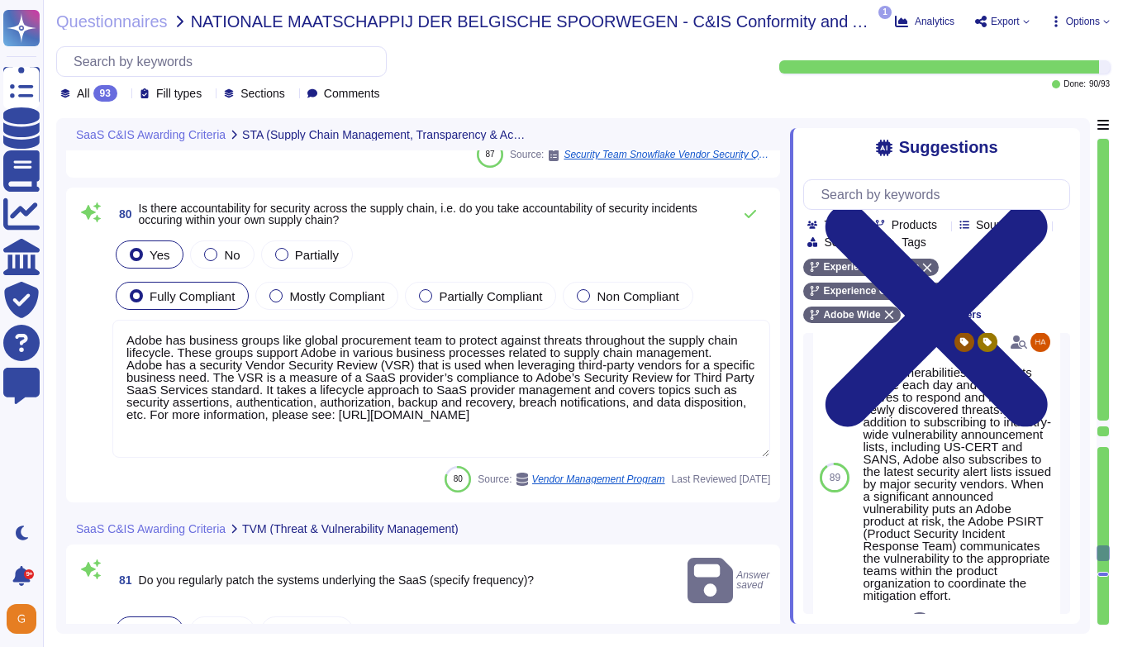
scroll to position [21568, 0]
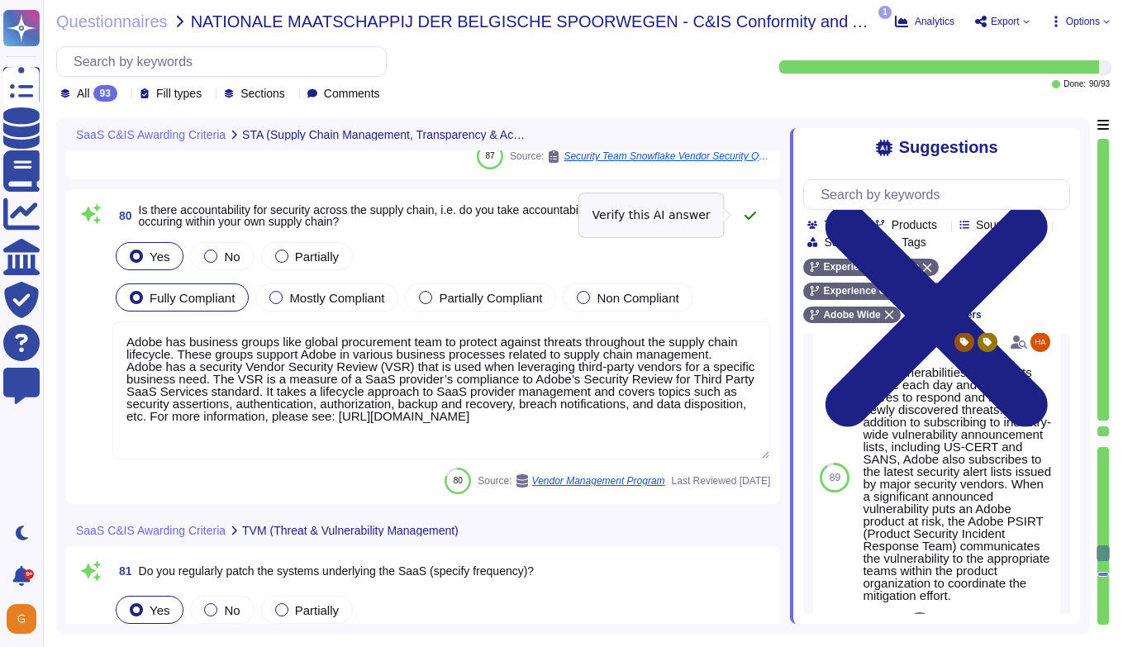
click at [751, 216] on icon at bounding box center [750, 216] width 12 height 8
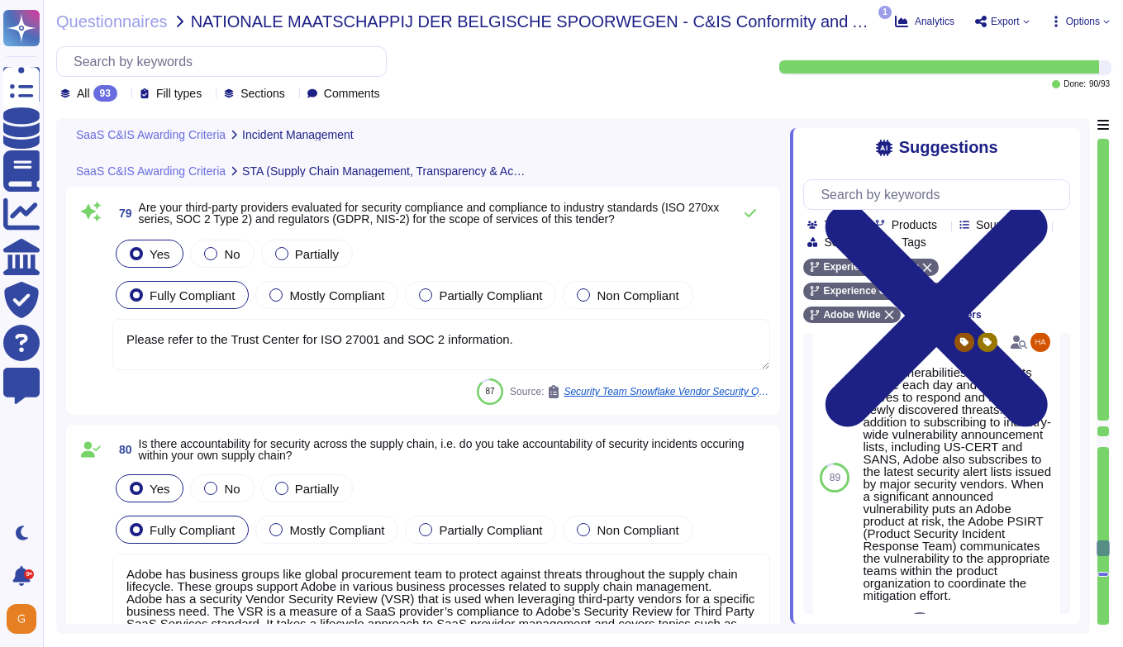
type textarea "For incidents: The Incident Response Team coordinates incident response activit…"
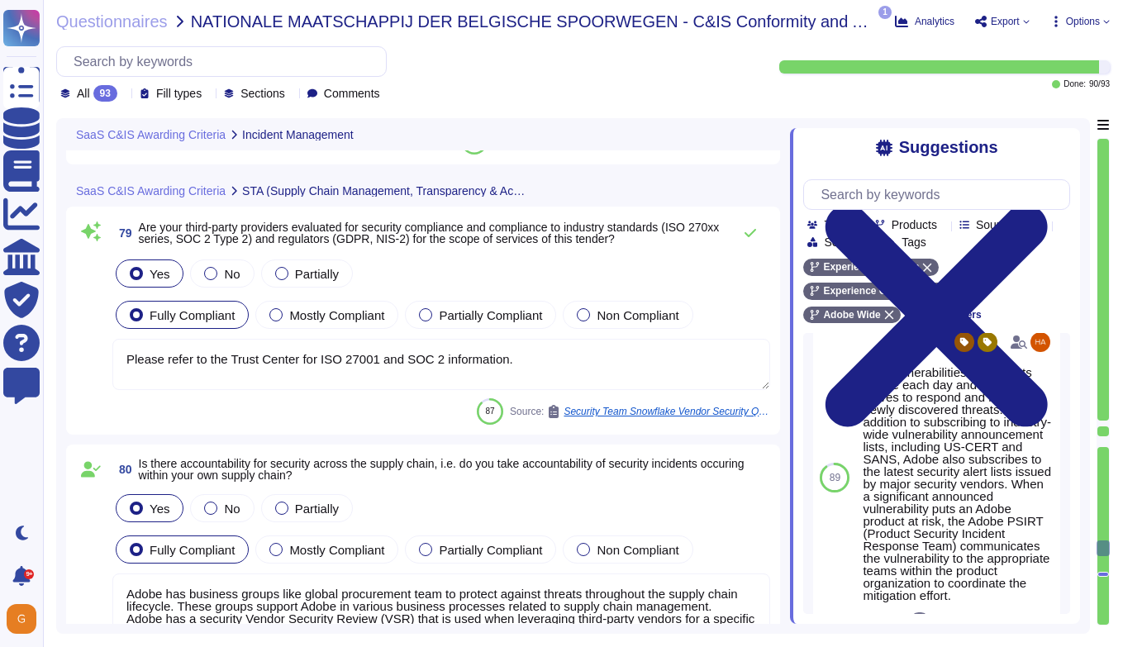
scroll to position [21347, 0]
click at [435, 375] on textarea "Please refer to the Trust Center for ISO 27001 and SOC 2 information." at bounding box center [441, 363] width 658 height 51
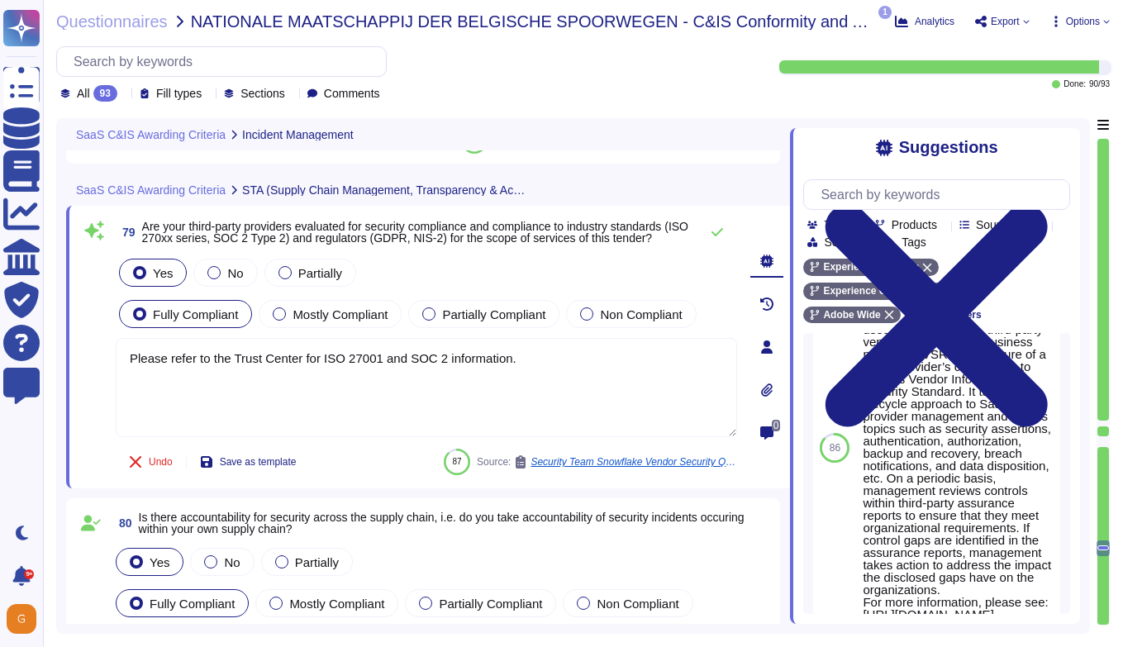
scroll to position [1078, 0]
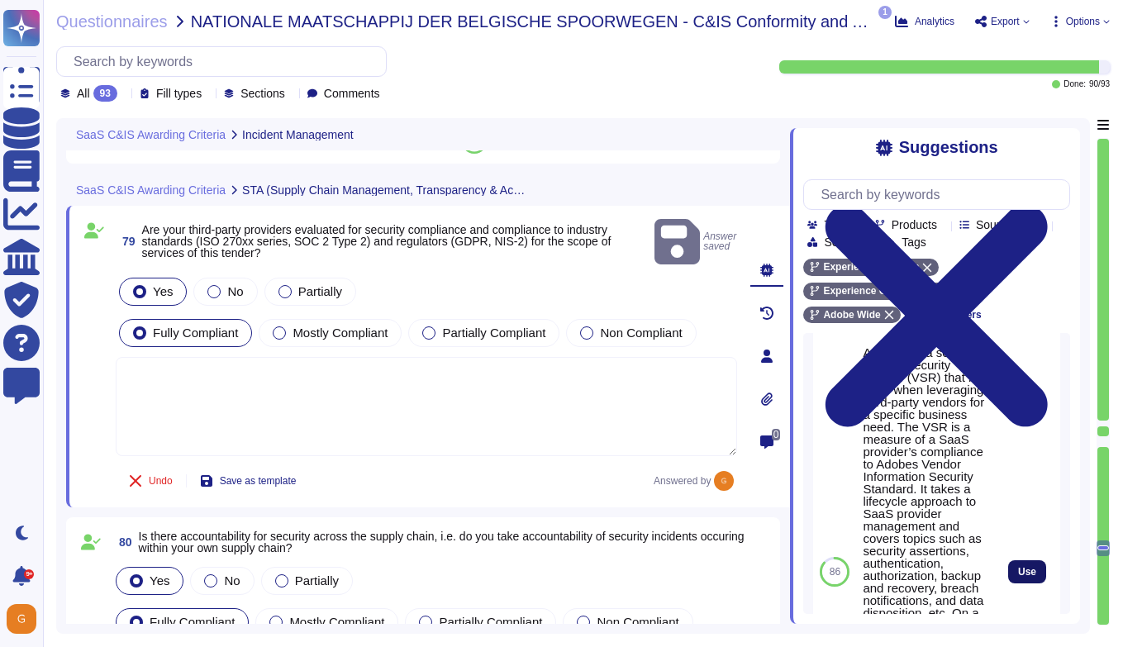
click at [939, 575] on span "Use" at bounding box center [1027, 572] width 18 height 10
type textarea "Adobe has a security Vendor Security Review (VSR) that is used when leveraging …"
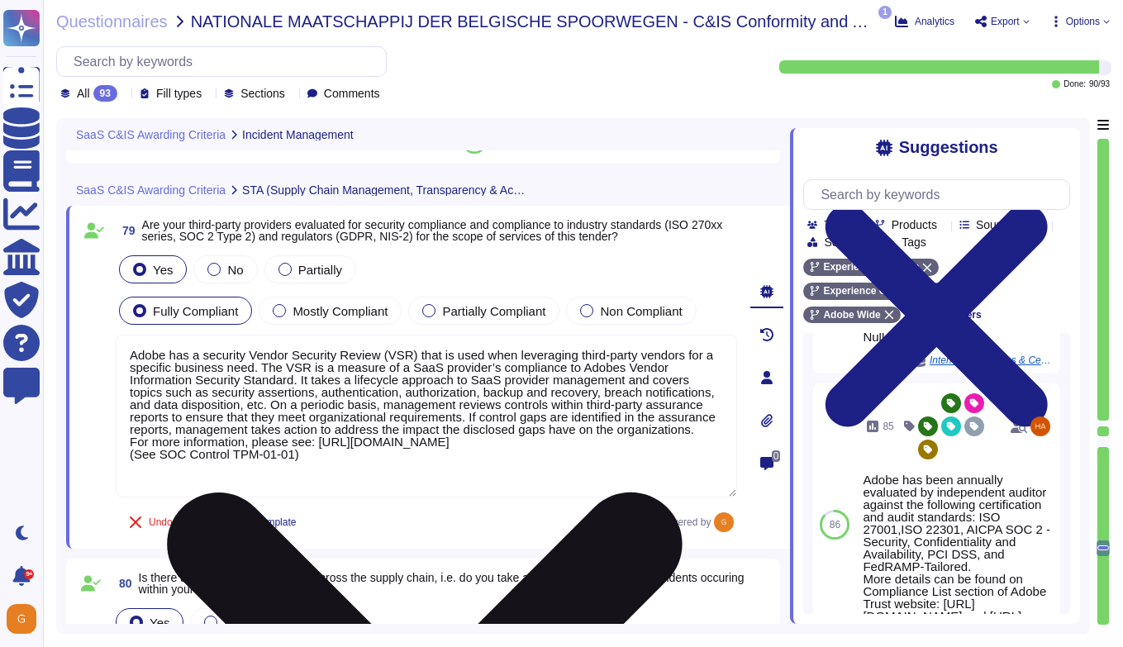
click at [409, 444] on textarea "Adobe has a security Vendor Security Review (VSR) that is used when leveraging …" at bounding box center [426, 416] width 621 height 163
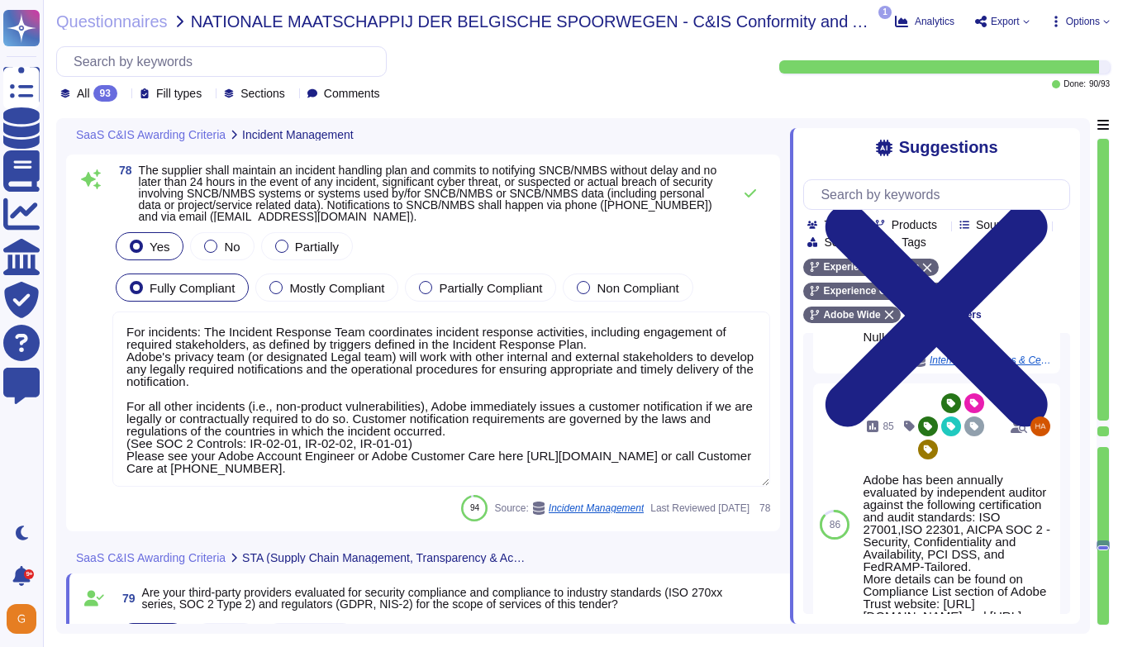
scroll to position [20968, 0]
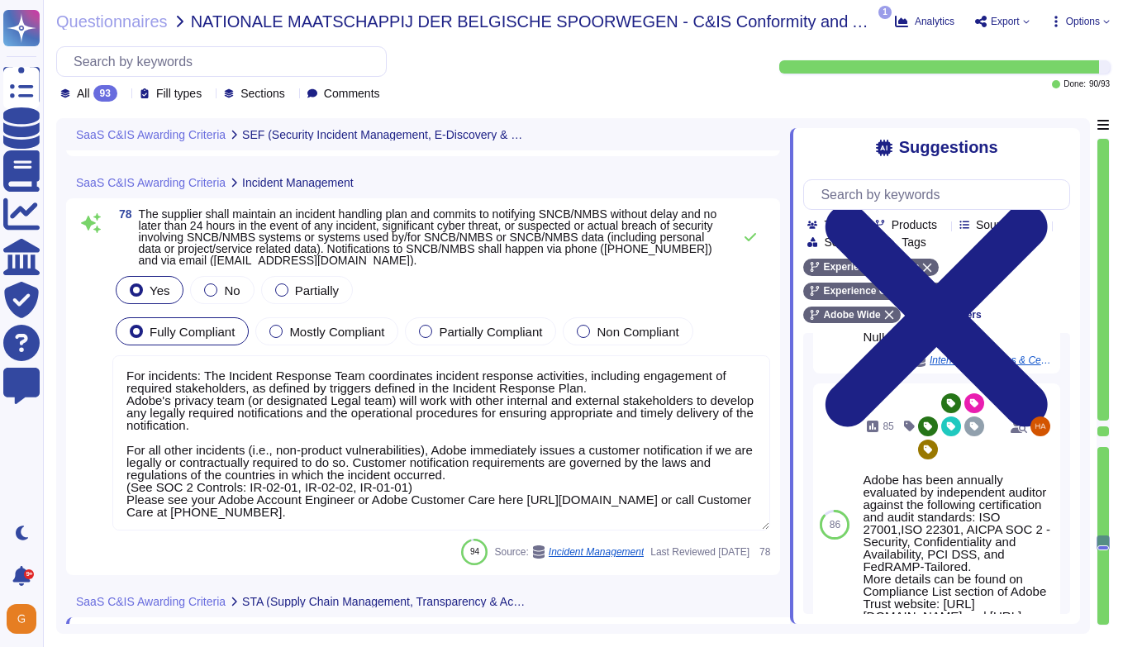
type textarea "Adobe’s Incident Response Plan includes procedures to collect and maintain a ch…"
type textarea "Adobe does not provide raw log files to customers as they are aggregated in the…"
click at [747, 235] on icon at bounding box center [750, 237] width 13 height 13
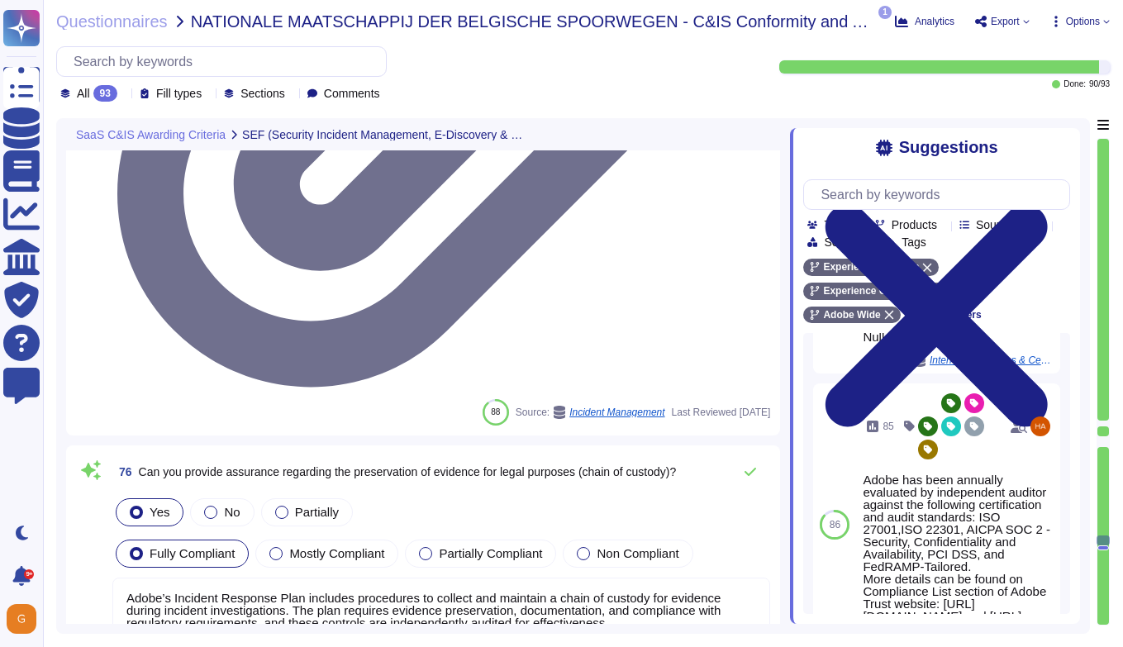
type textarea "Adobe's incident management program does incorporate lessons learned and action…"
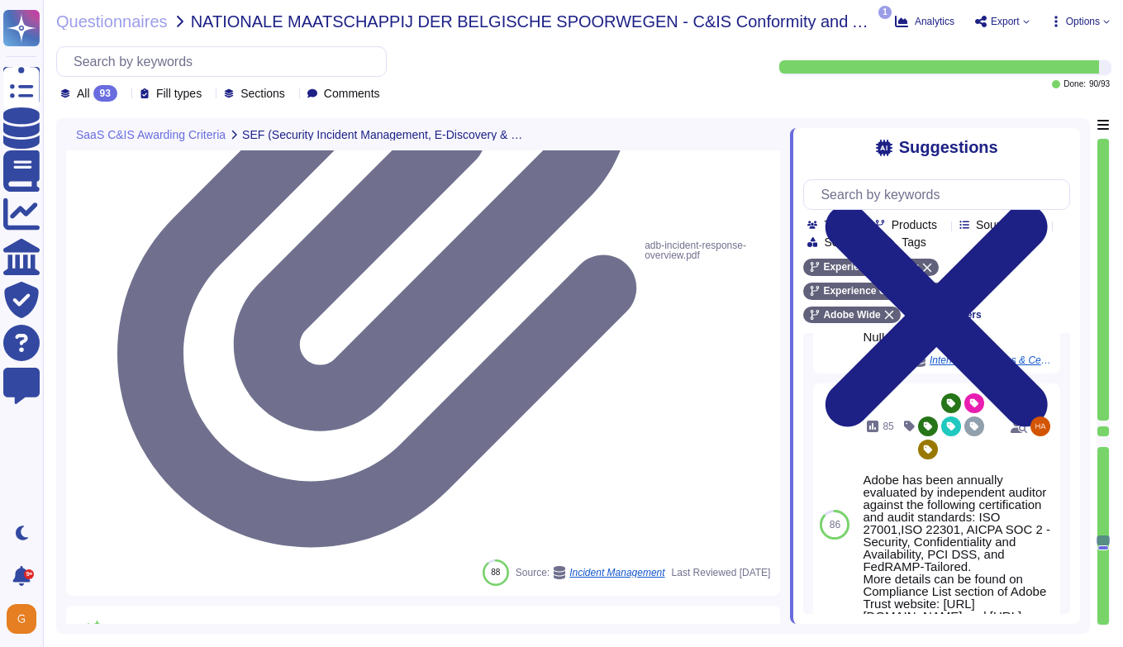
scroll to position [20609, 0]
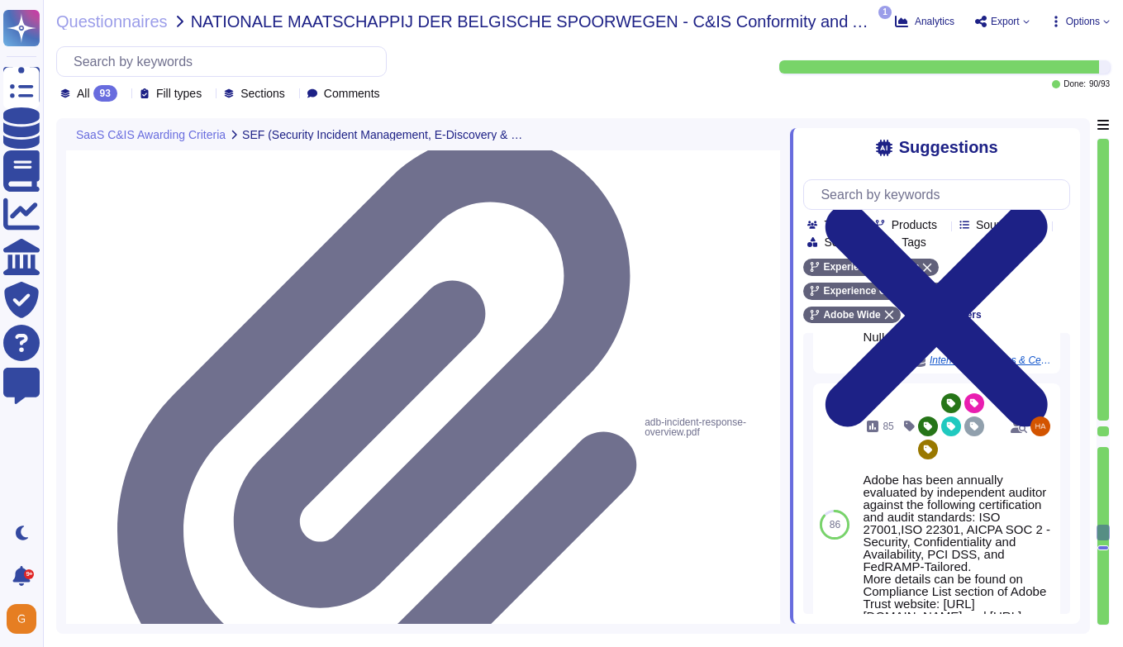
type textarea "Lor Ipsumdol Sitametc Adip eli seddoeiusm temporinci utl etdolo mag aliquaenim …"
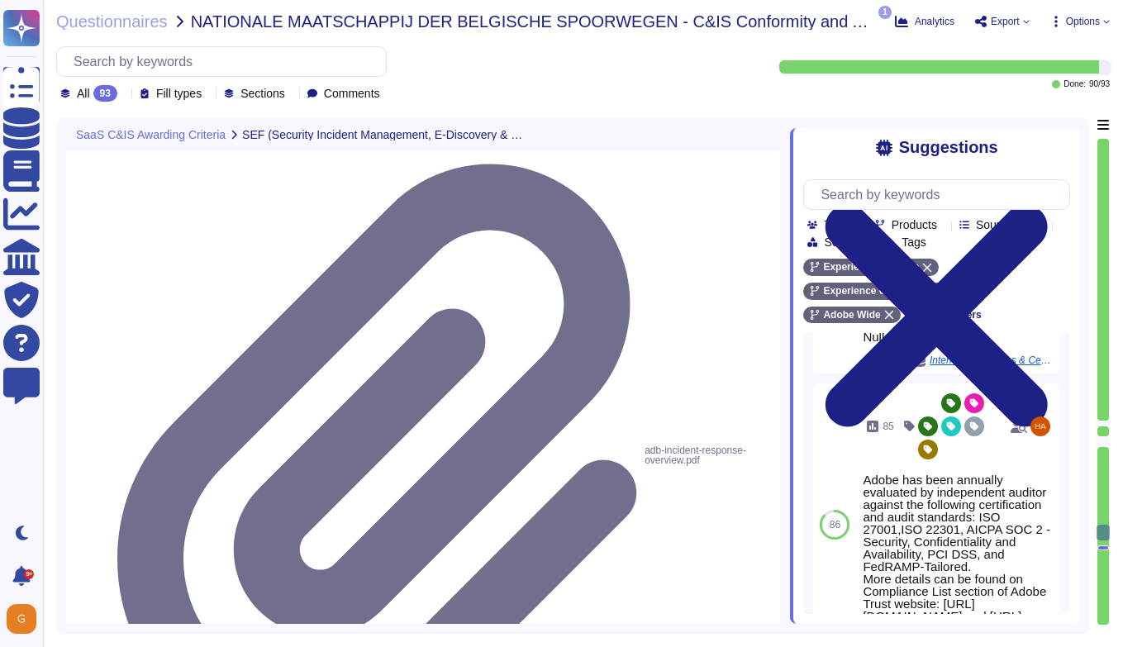
scroll to position [20423, 0]
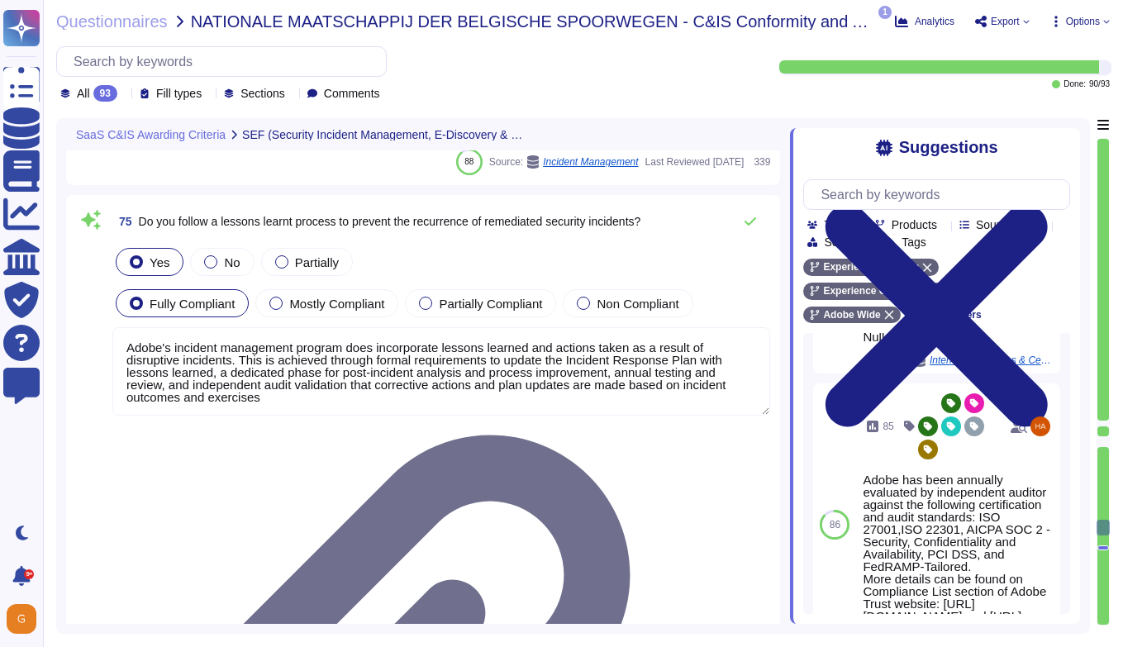
scroll to position [20197, 0]
click at [750, 220] on icon at bounding box center [750, 220] width 13 height 13
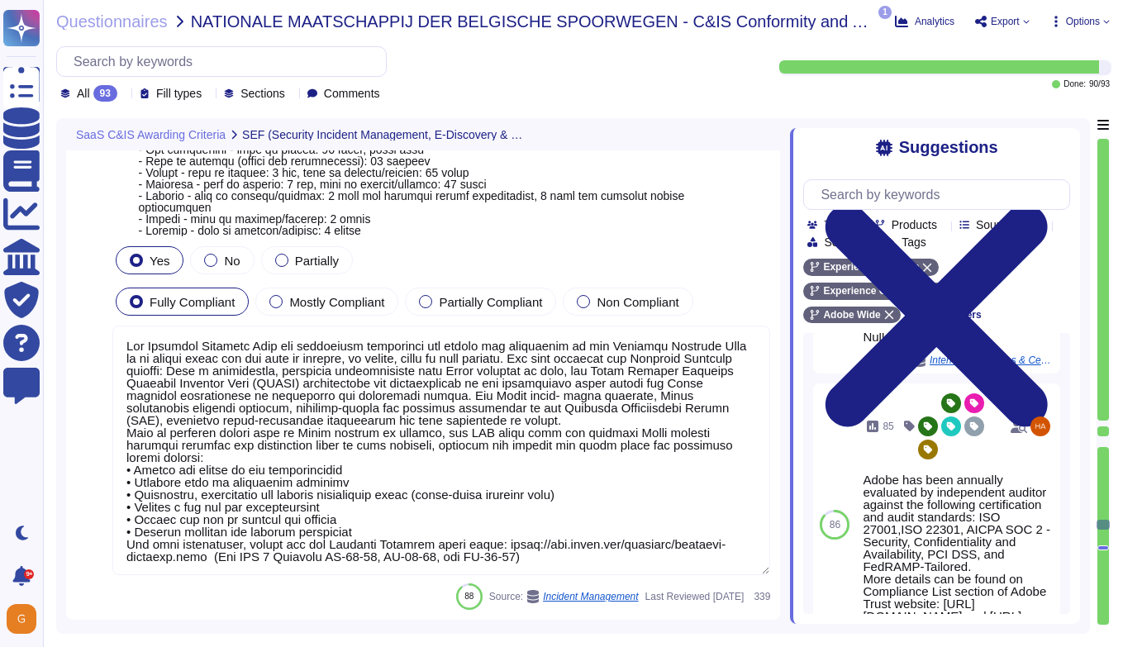
scroll to position [19672, 0]
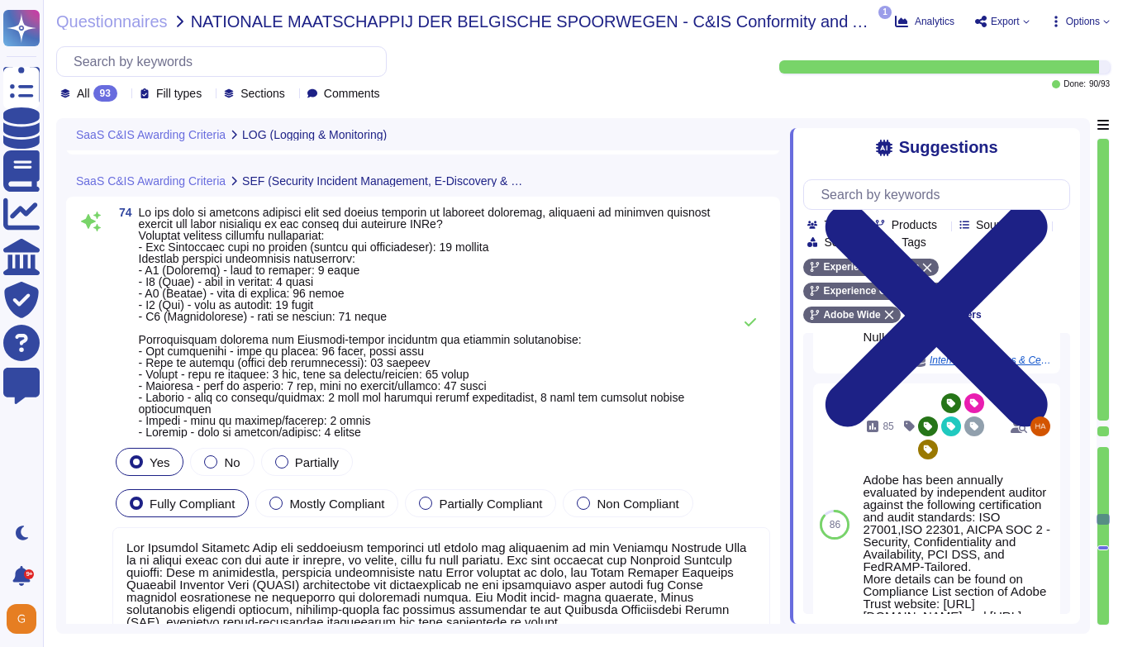
type textarea "Adobe uses Splunk for its SIEM. For some offerings, customer can retrieve appli…"
type textarea "Audit logs are reviewed on a regular basis for security events. Adobe uses a lo…"
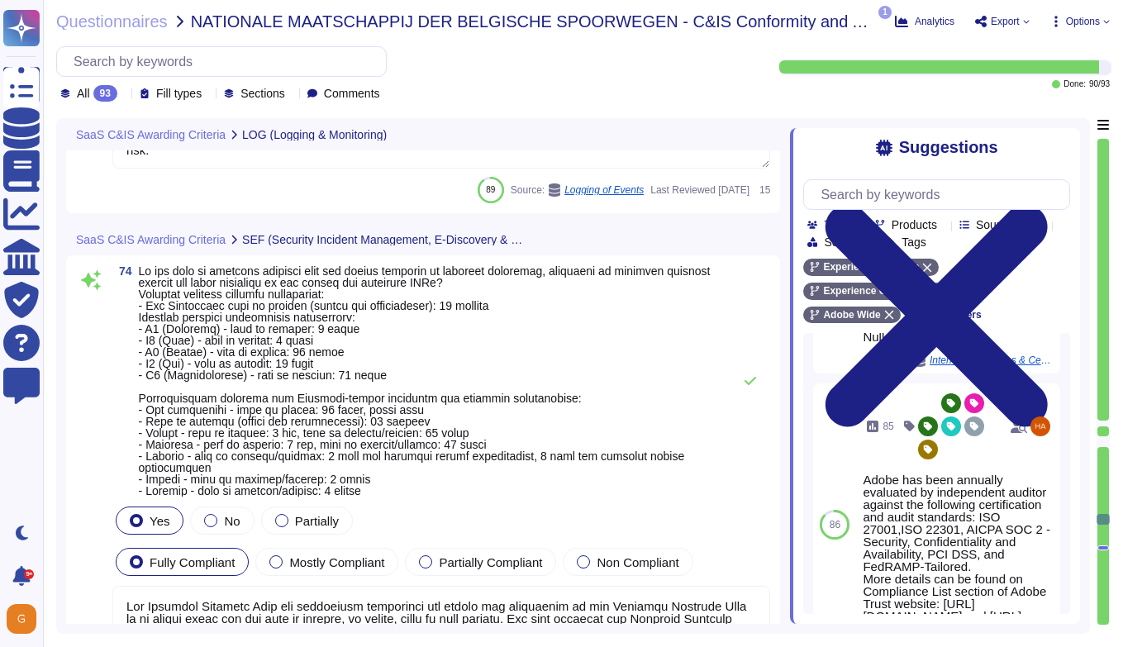
scroll to position [19530, 0]
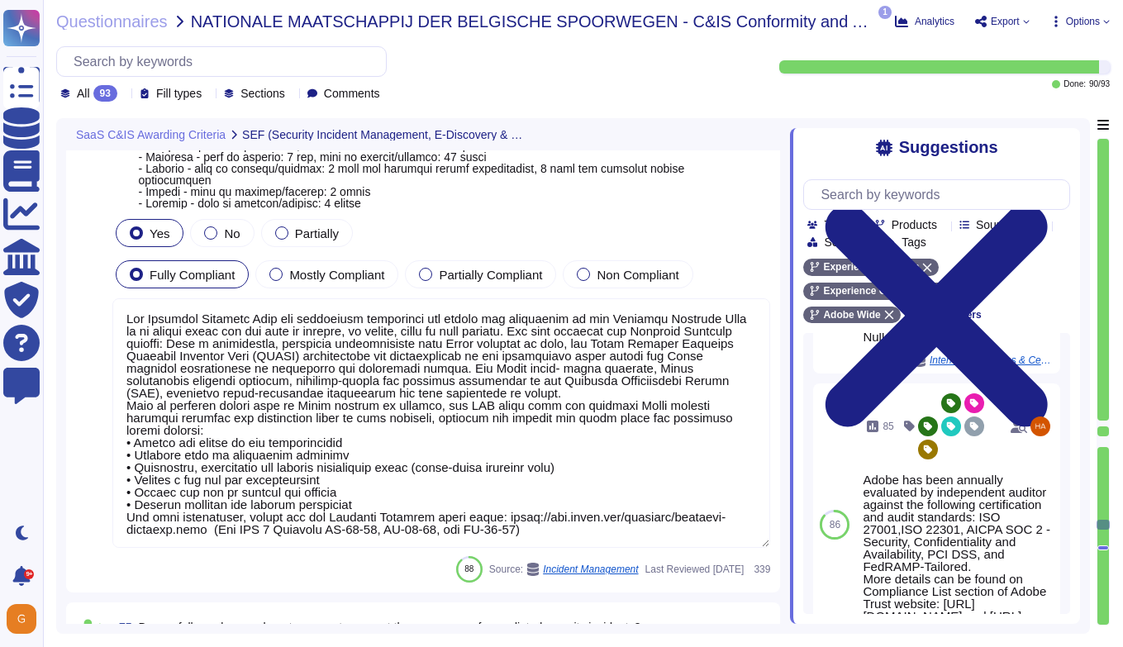
type textarea "Adobe’s Incident Response Plan includes procedures to collect and maintain a ch…"
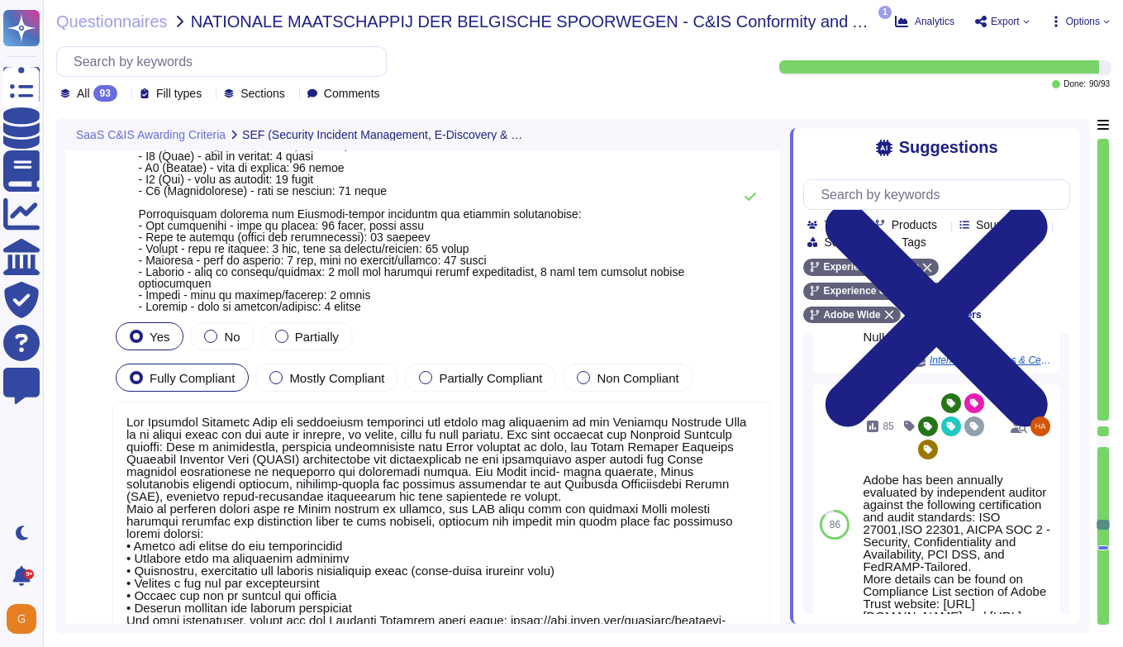
scroll to position [19709, 0]
click at [750, 196] on icon at bounding box center [750, 198] width 13 height 13
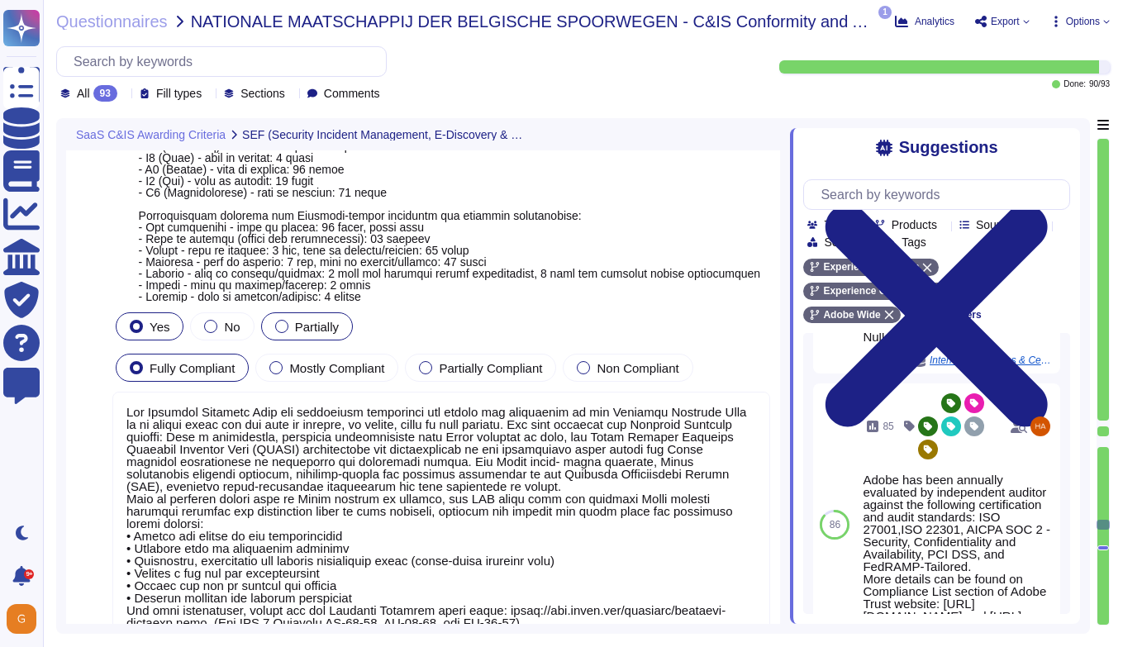
click at [289, 327] on label "Partially" at bounding box center [307, 326] width 64 height 13
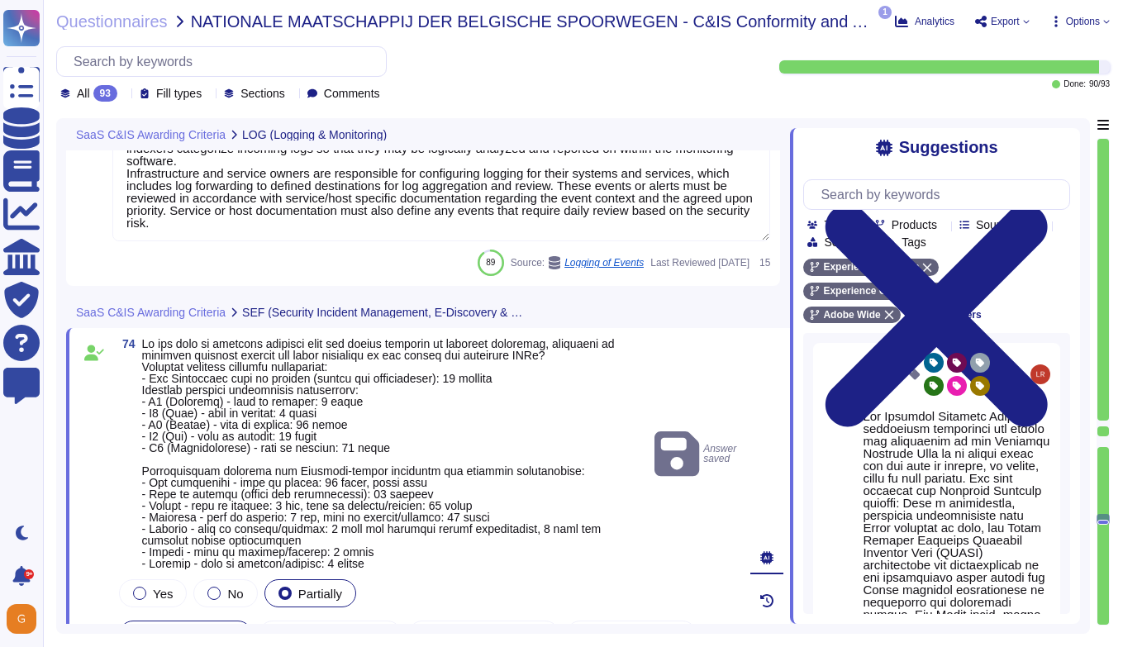
type textarea "Adobe uses Splunk for its SIEM. For some offerings, customer can retrieve appli…"
type textarea "Audit logs are reviewed on a regular basis for security events. Adobe uses a lo…"
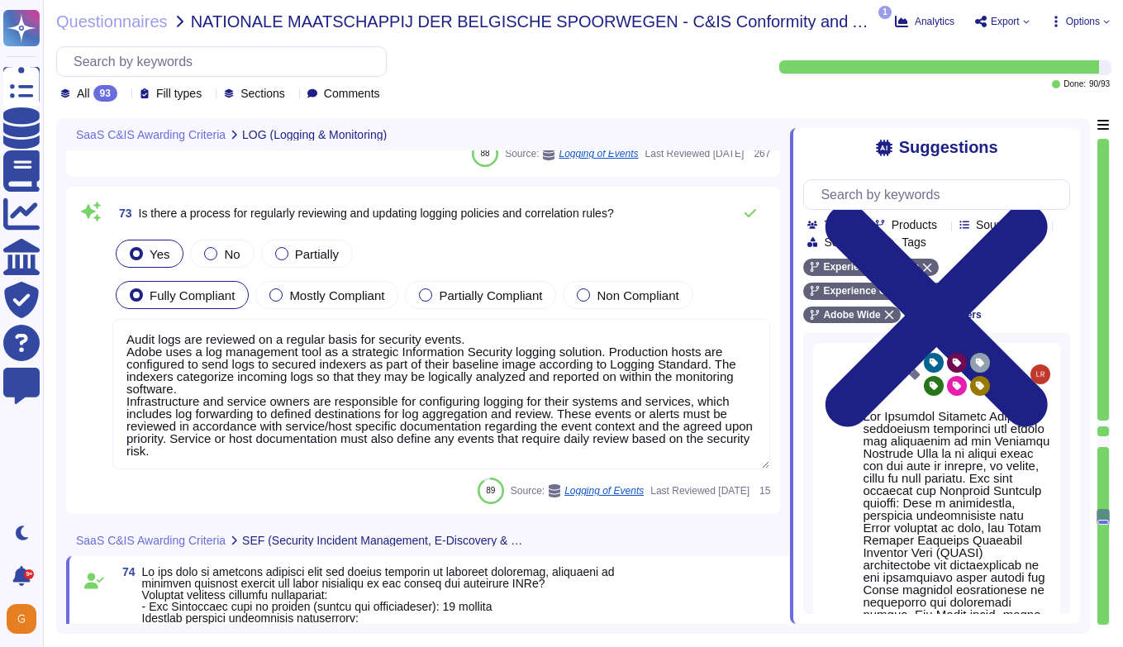
type textarea "Daily. Adobe has a SIEM in place to monitor security logs"
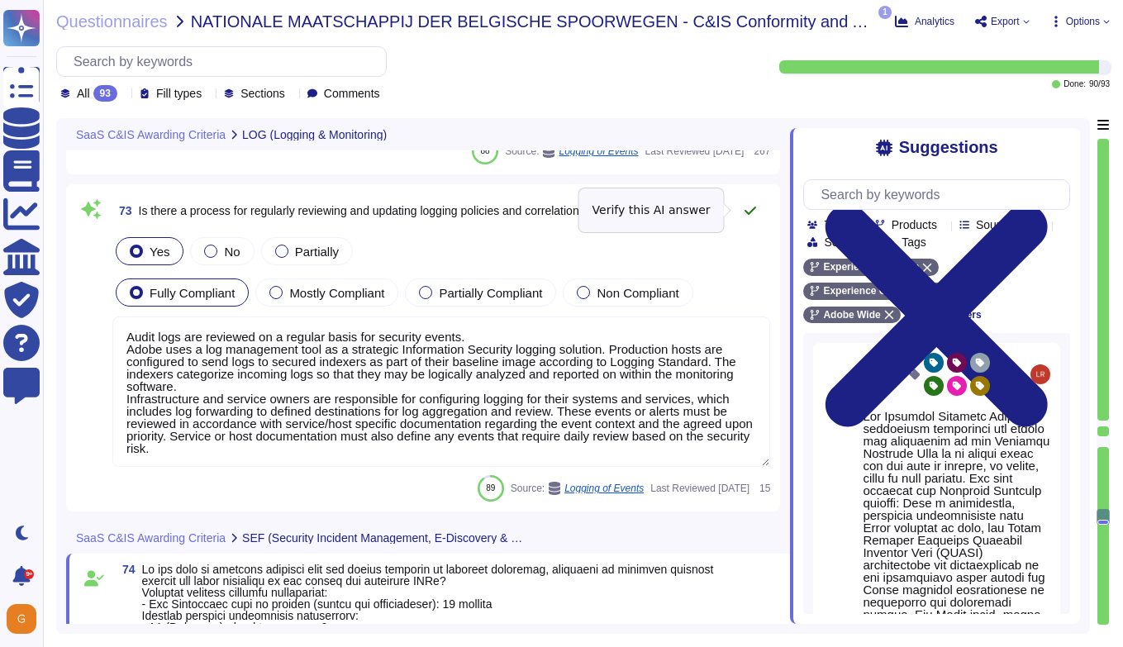
click at [744, 207] on icon at bounding box center [750, 210] width 13 height 13
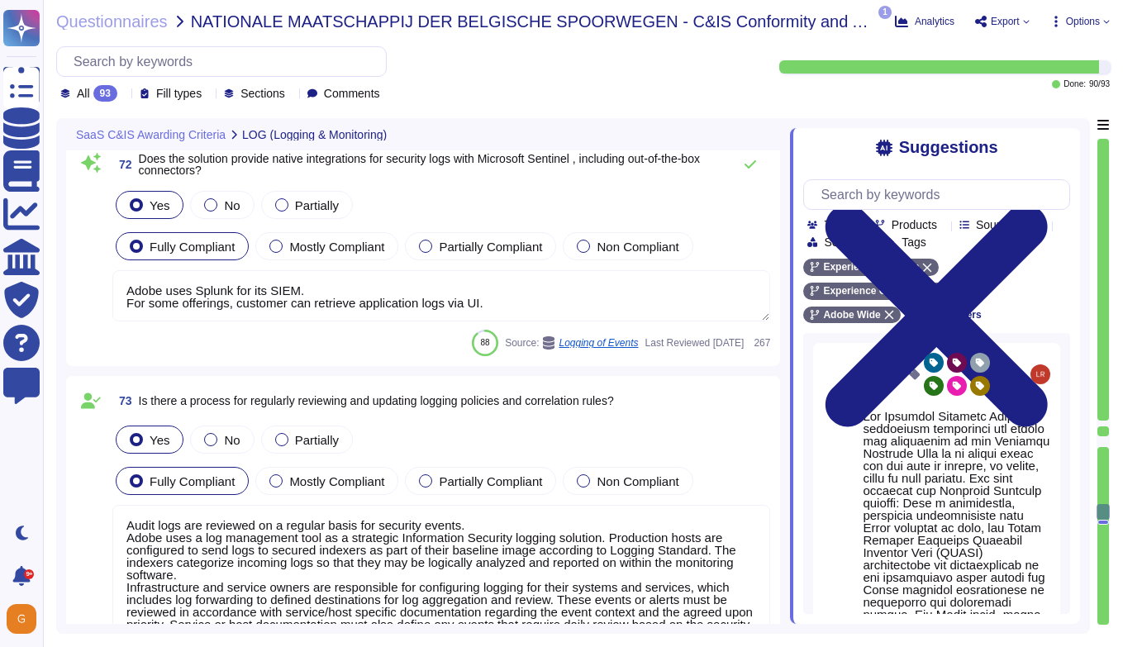
type textarea "Adobe retains access logs for Adobe office’s and owned locations for 1 year. Lo…"
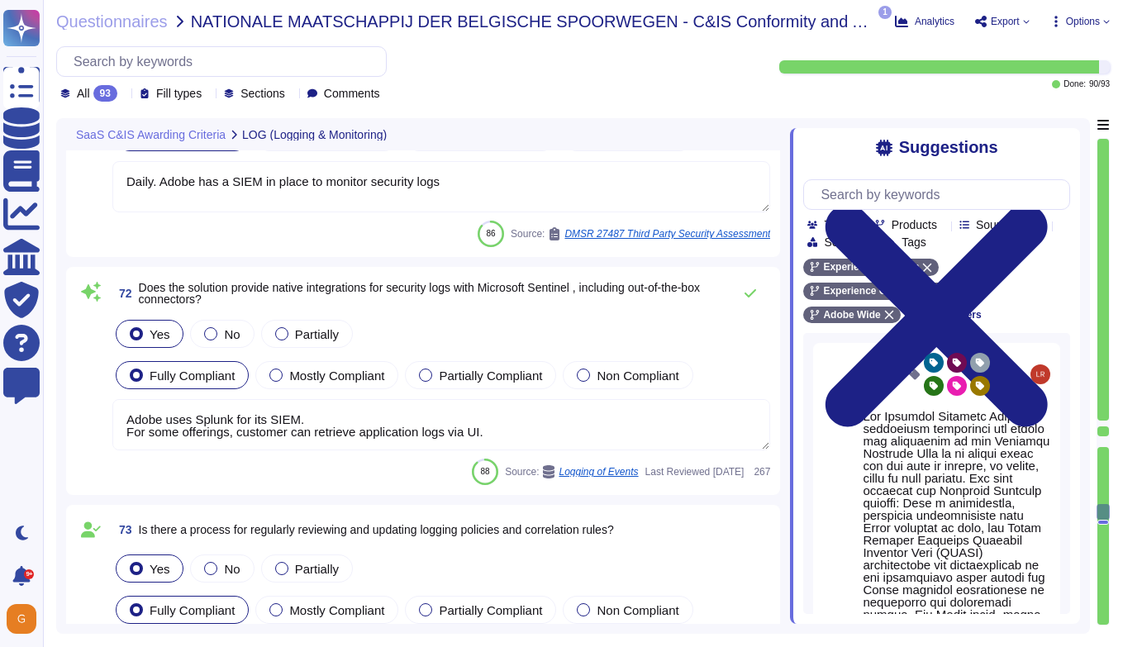
scroll to position [18964, 0]
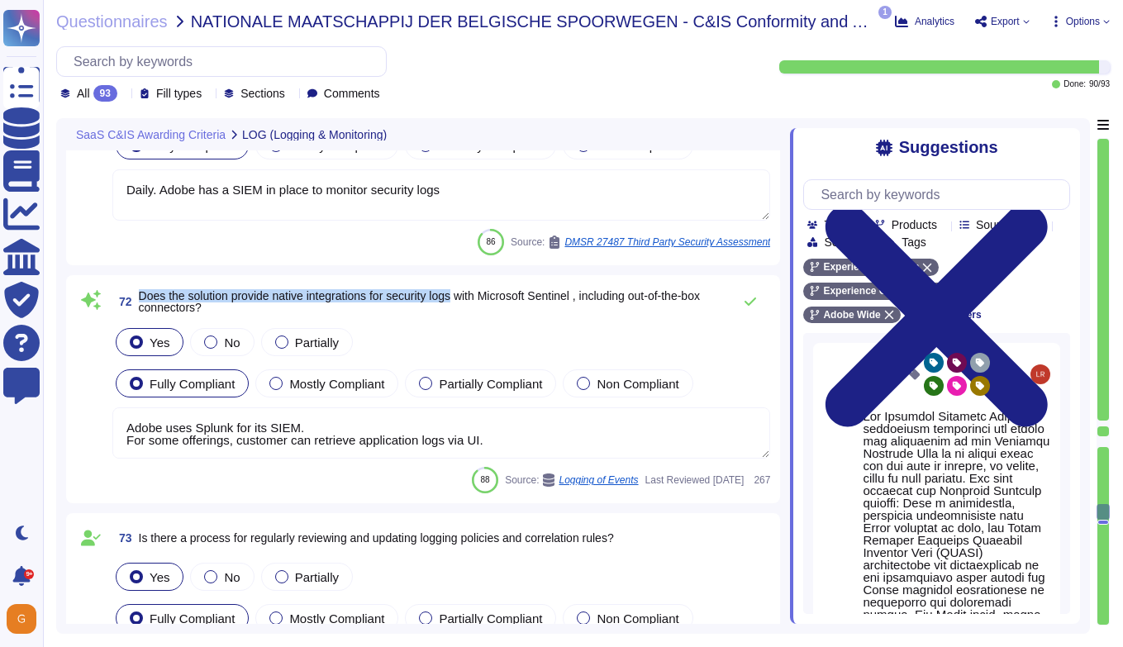
drag, startPoint x: 140, startPoint y: 295, endPoint x: 473, endPoint y: 297, distance: 332.1
click at [473, 297] on span "Does the solution provide native integrations for security logs with Microsoft …" at bounding box center [419, 301] width 561 height 25
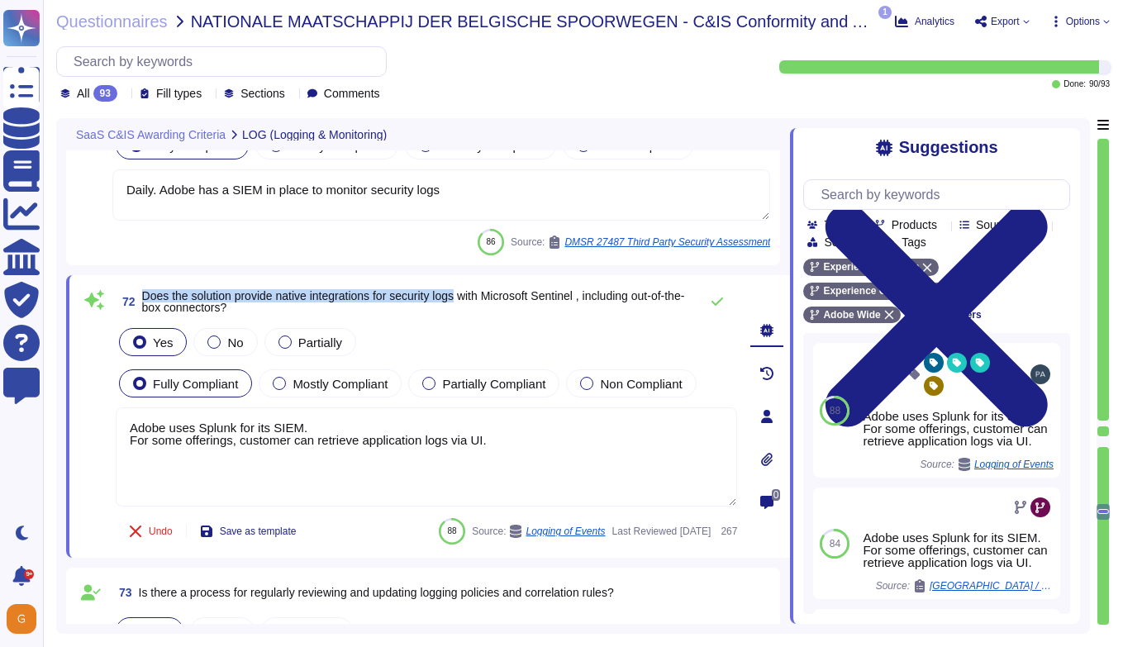
drag, startPoint x: 143, startPoint y: 293, endPoint x: 476, endPoint y: 298, distance: 333.0
click at [476, 298] on span "Does the solution provide native integrations for security logs with Microsoft …" at bounding box center [413, 301] width 543 height 25
copy span "Does the solution provide native integrations for security logs"
drag, startPoint x: 511, startPoint y: 436, endPoint x: 83, endPoint y: 414, distance: 428.5
click at [83, 414] on div "72 Does the solution provide native integrations for security logs with Microso…" at bounding box center [408, 416] width 658 height 263
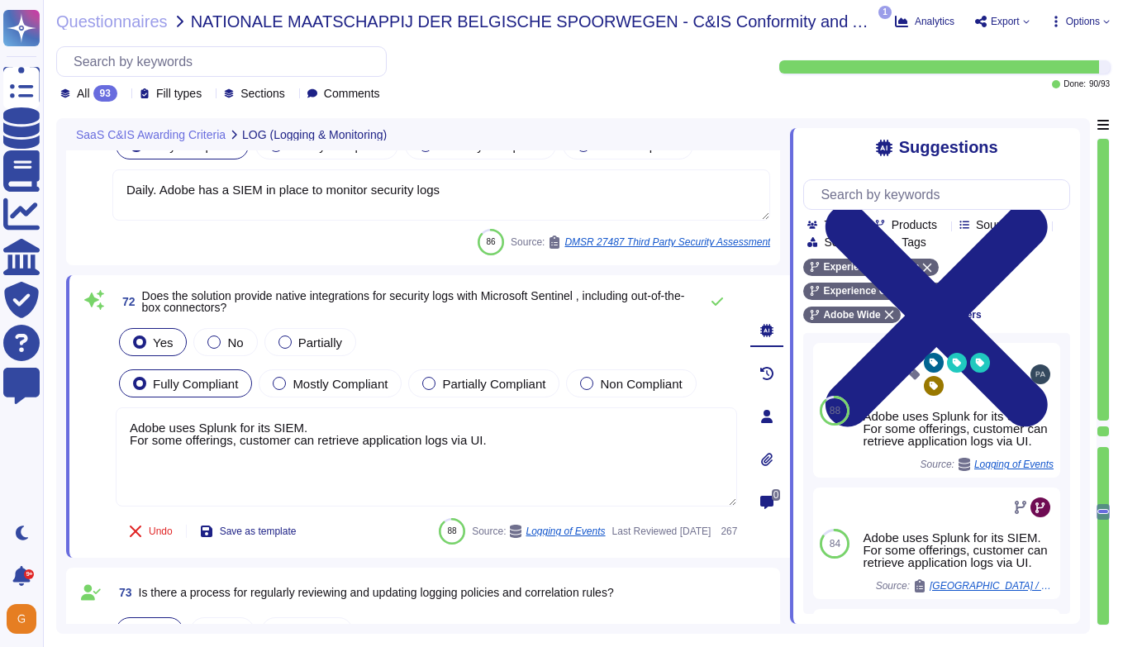
paste textarea "Experience Platform (AEP) provides native integrations for security logs. AEP l…"
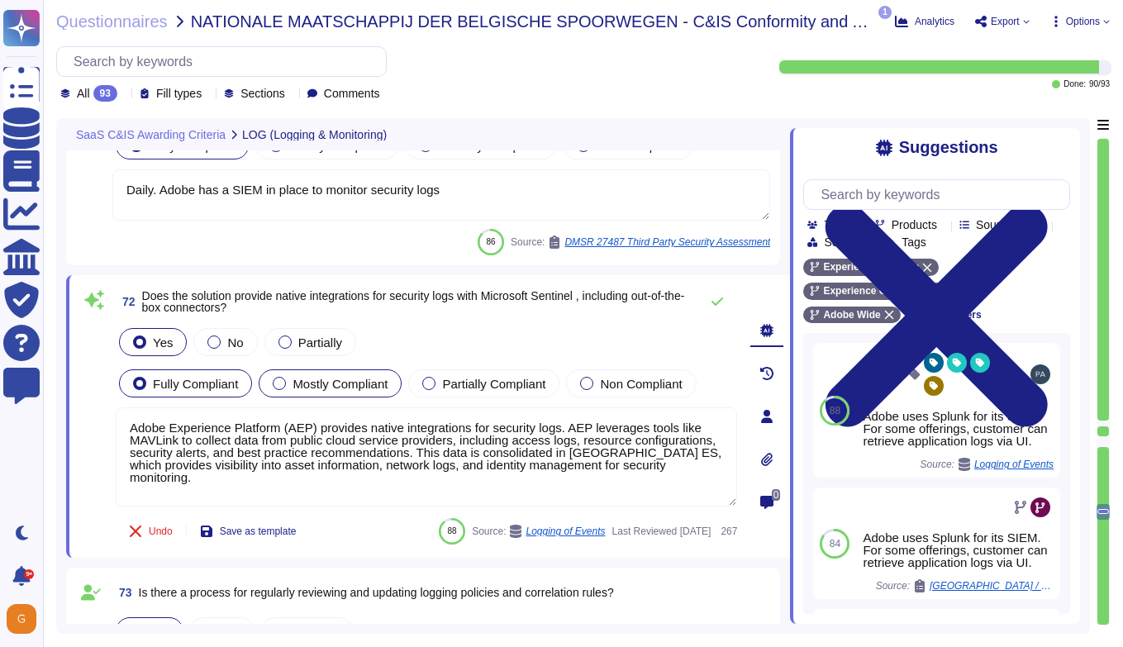
type textarea "Adobe Experience Platform (AEP) provides native integrations for security logs.…"
click at [286, 380] on div at bounding box center [279, 383] width 13 height 13
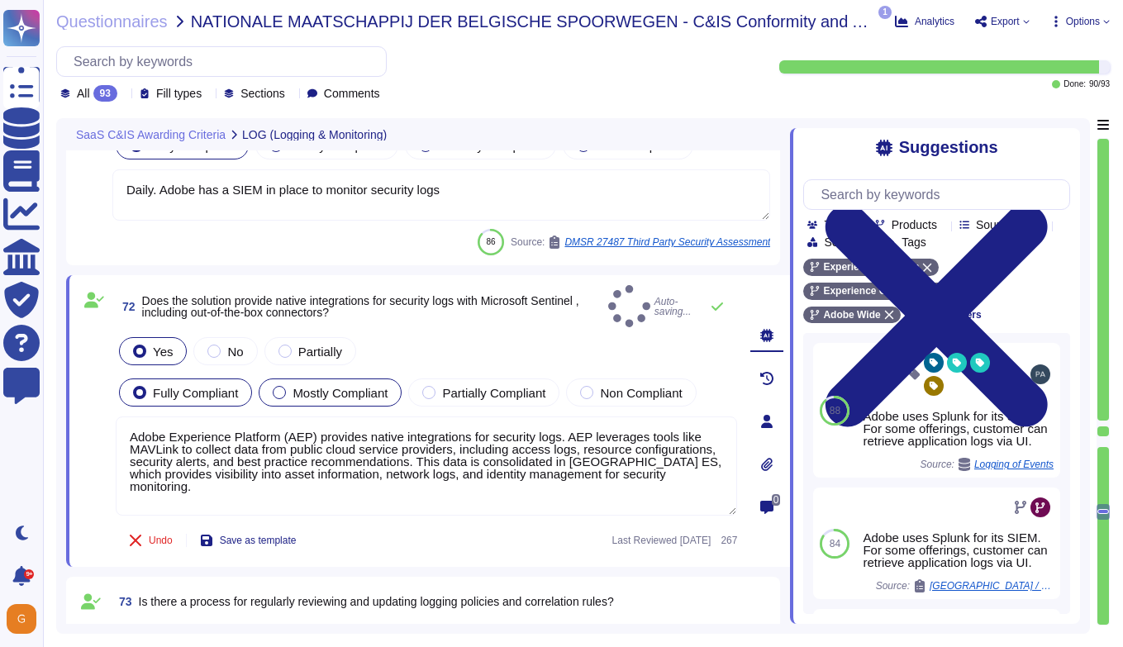
click at [278, 387] on div at bounding box center [279, 392] width 13 height 13
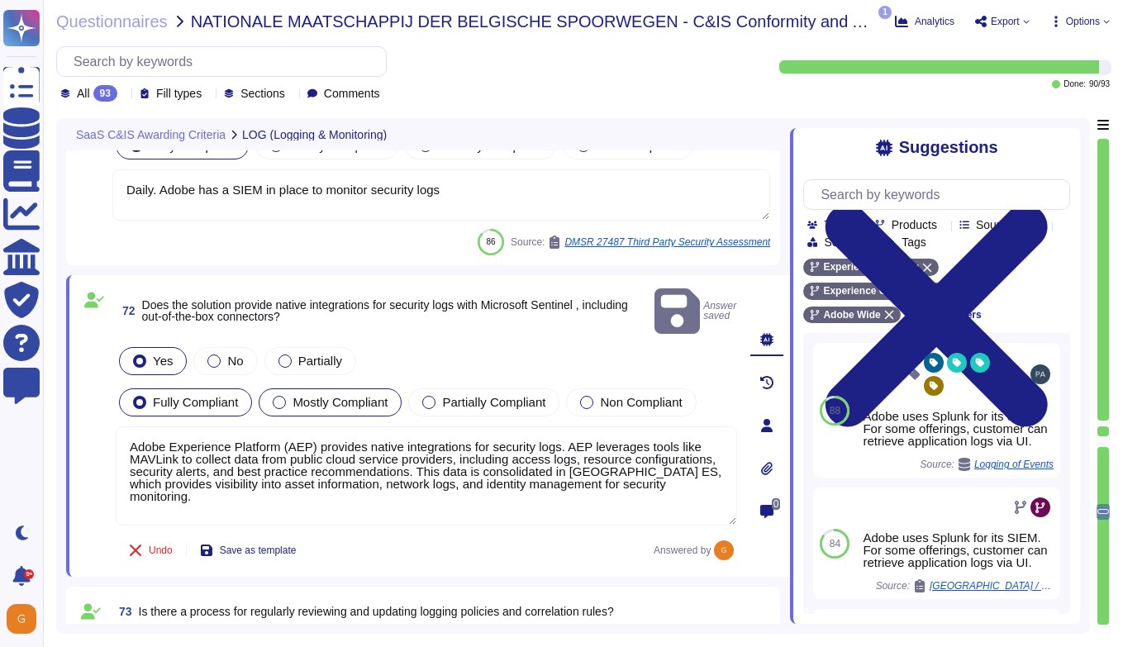
click at [283, 396] on div at bounding box center [279, 402] width 13 height 13
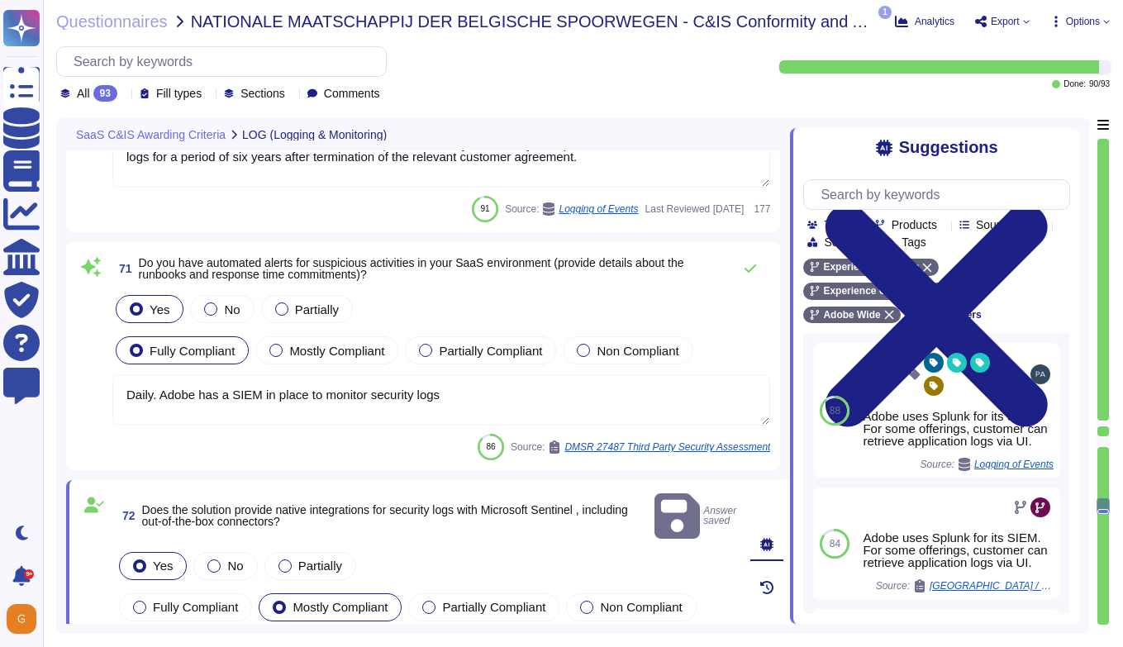
type textarea "Logs are archived within SIEM (Security Incident and Event Management), or log …"
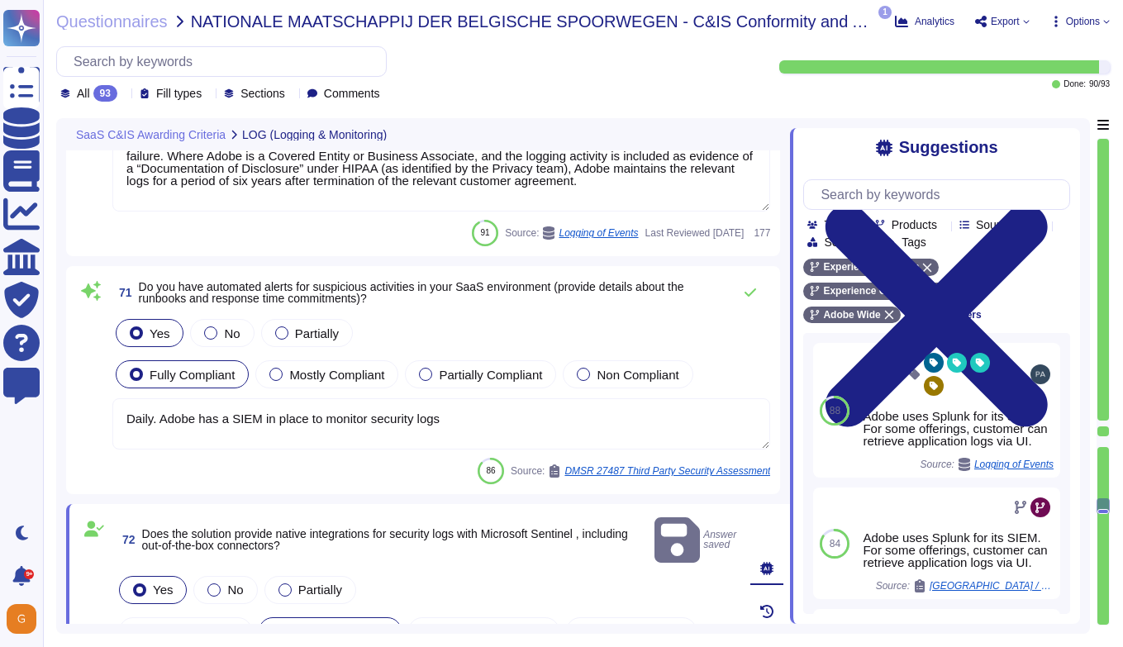
scroll to position [18745, 0]
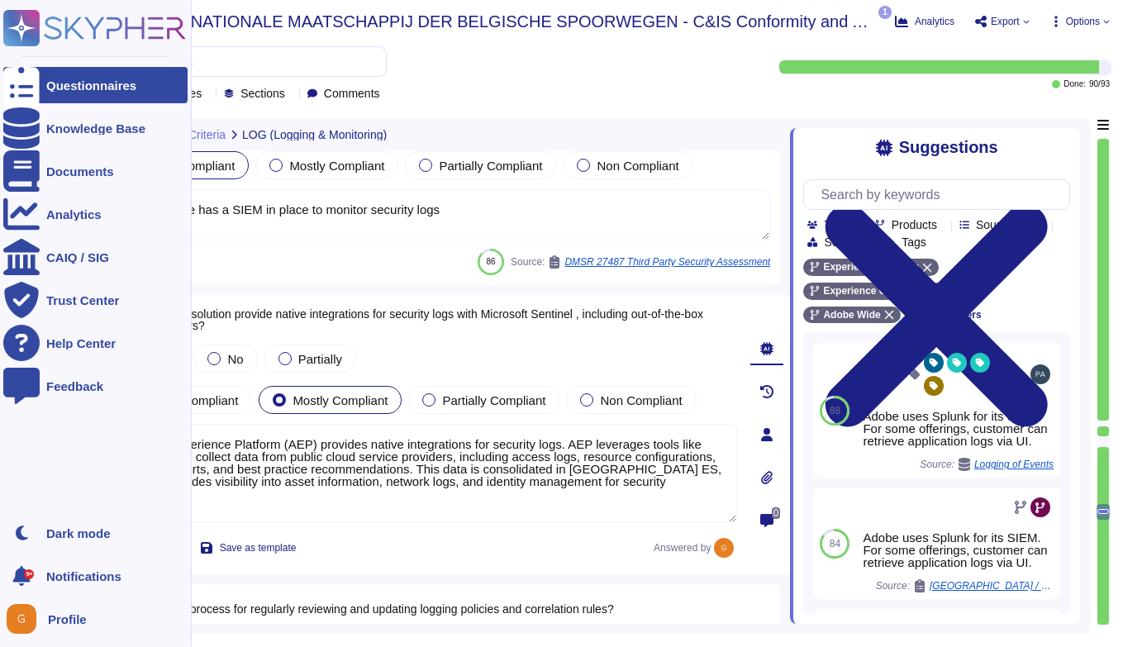
type textarea "Lor Ipsumdol Sitametc Adip eli seddoeiusm temporinci utl etdolo mag aliquaenim …"
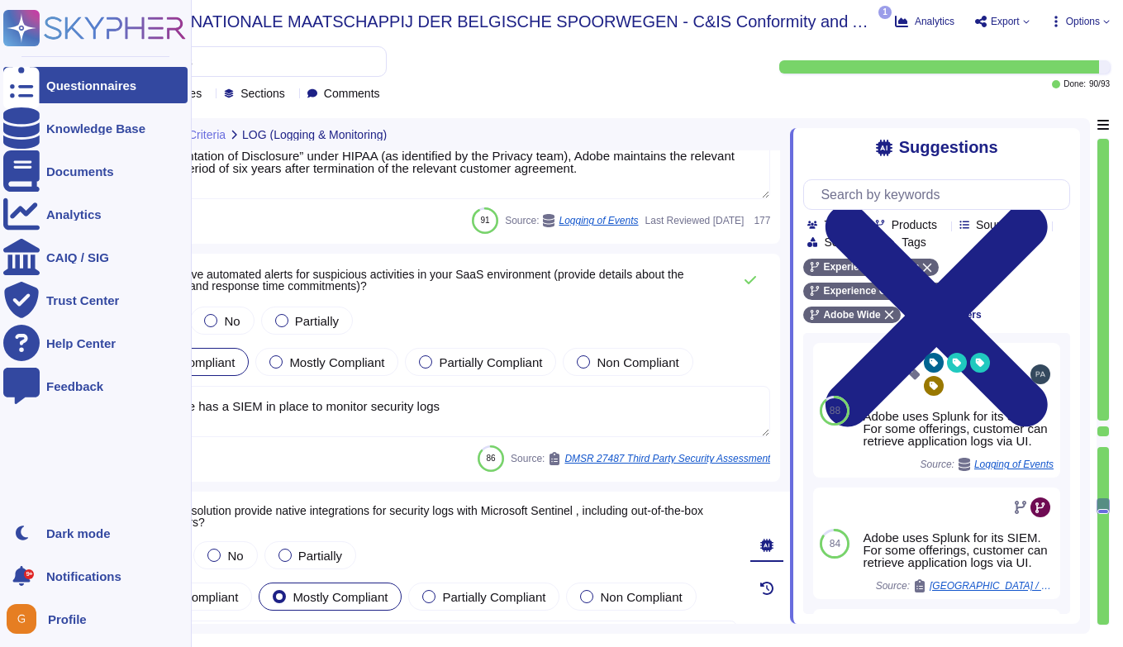
scroll to position [18740, 0]
type textarea "Logs are archived within SIEM (Security Incident and Event Management), or log …"
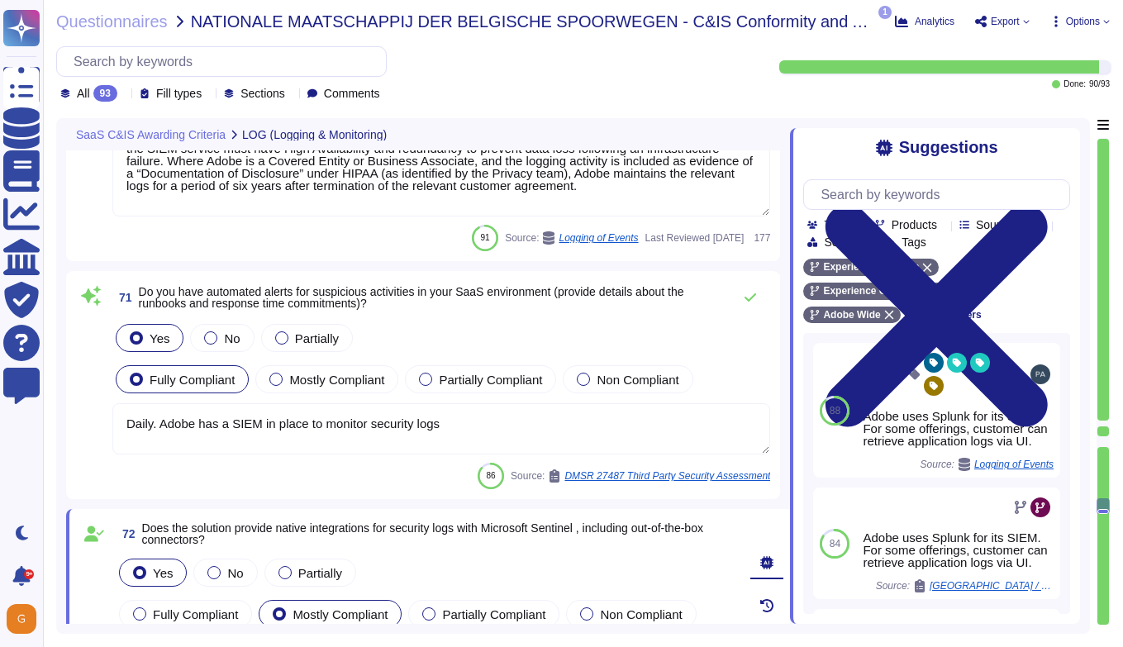
click at [465, 418] on textarea "Daily. Adobe has a SIEM in place to monitor security logs" at bounding box center [441, 428] width 658 height 51
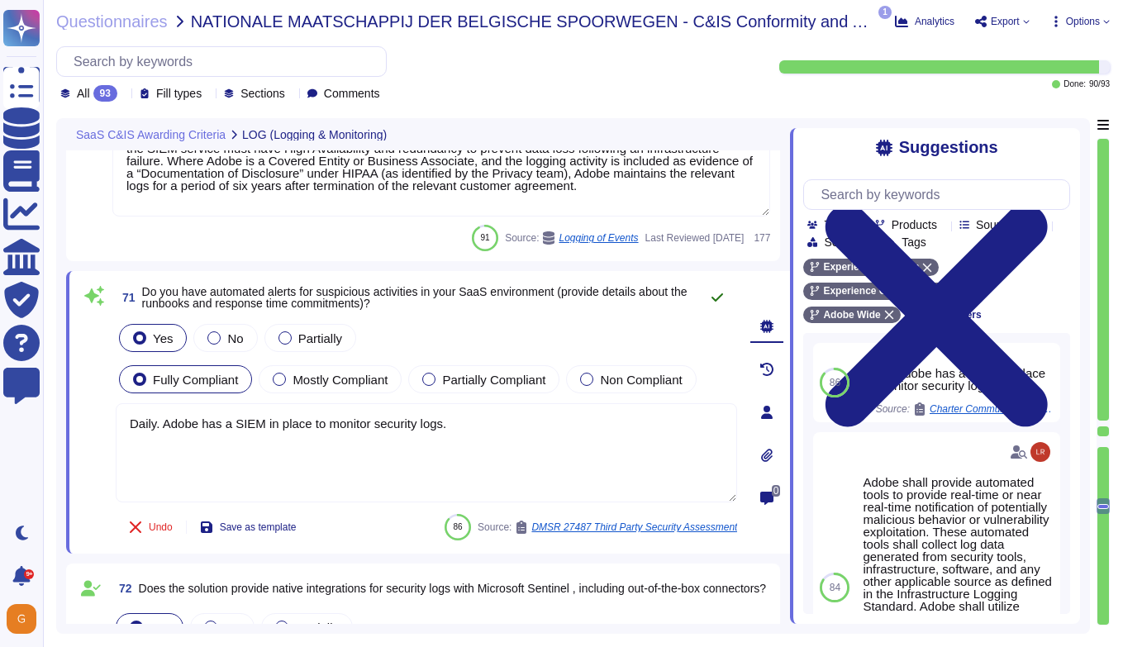
type textarea "Daily. Adobe has a SIEM in place to monitor security logs."
click at [717, 300] on icon at bounding box center [717, 297] width 13 height 13
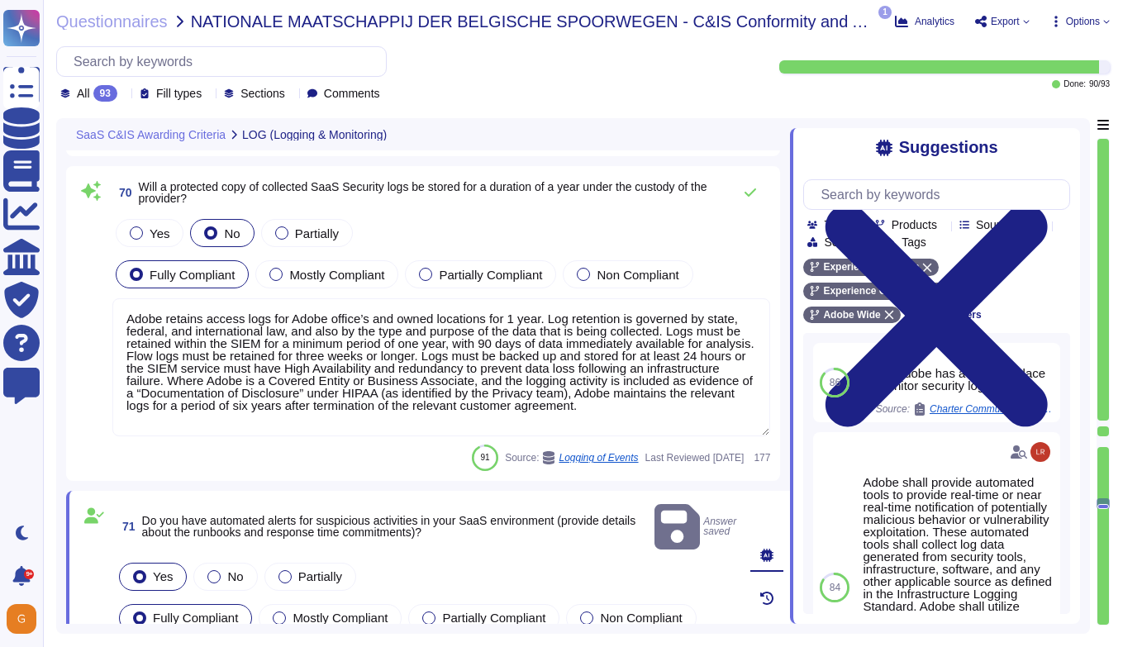
type textarea "Daily. Adobe has a SIEM in place to monitor security logs"
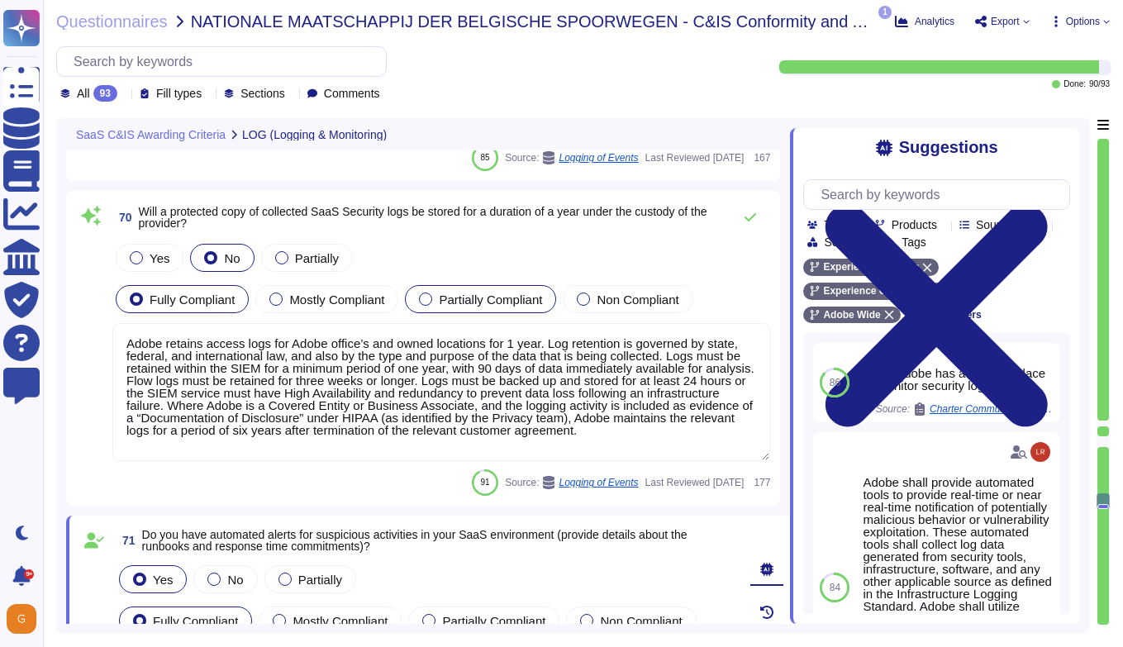
click at [432, 292] on div at bounding box center [425, 298] width 13 height 13
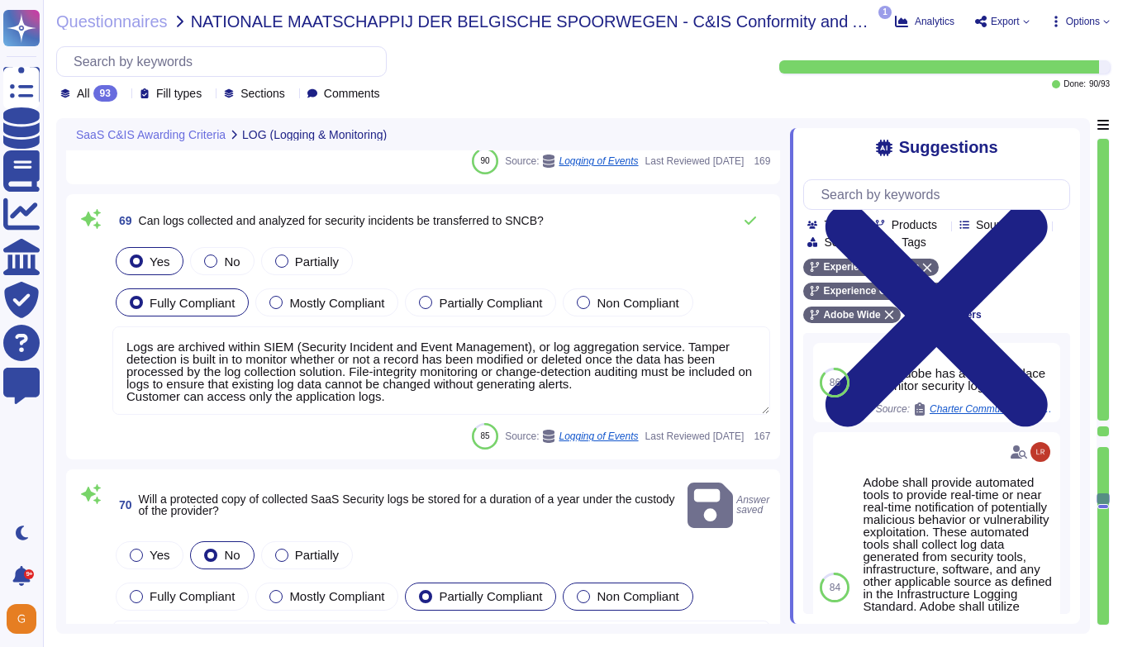
scroll to position [18196, 0]
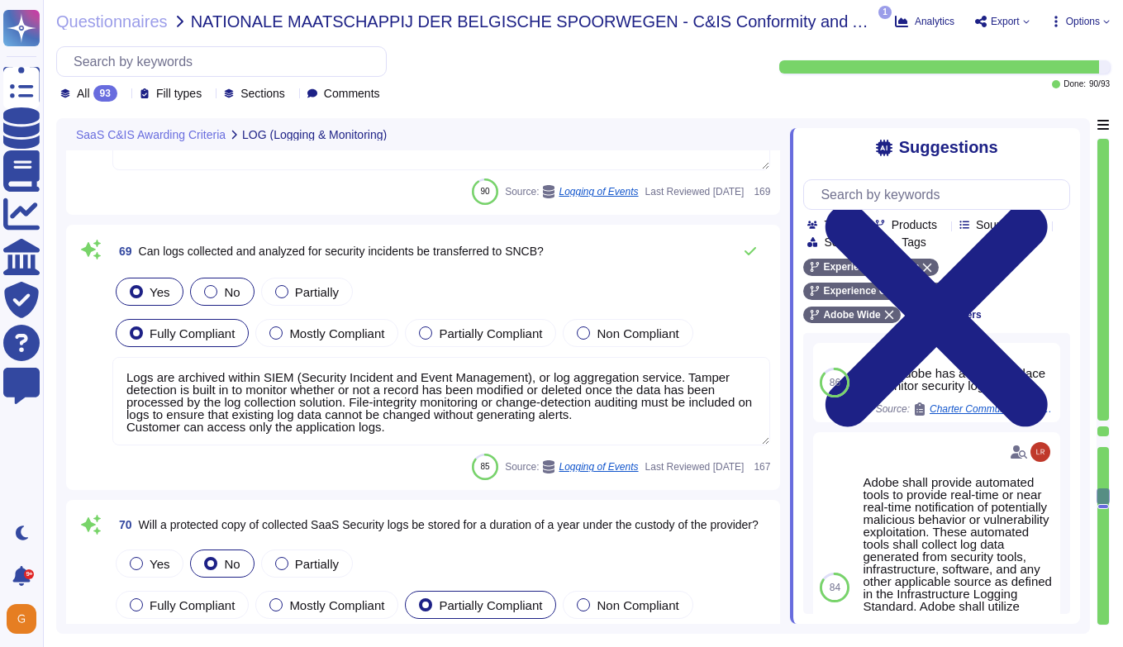
click at [224, 297] on span "No" at bounding box center [232, 292] width 16 height 14
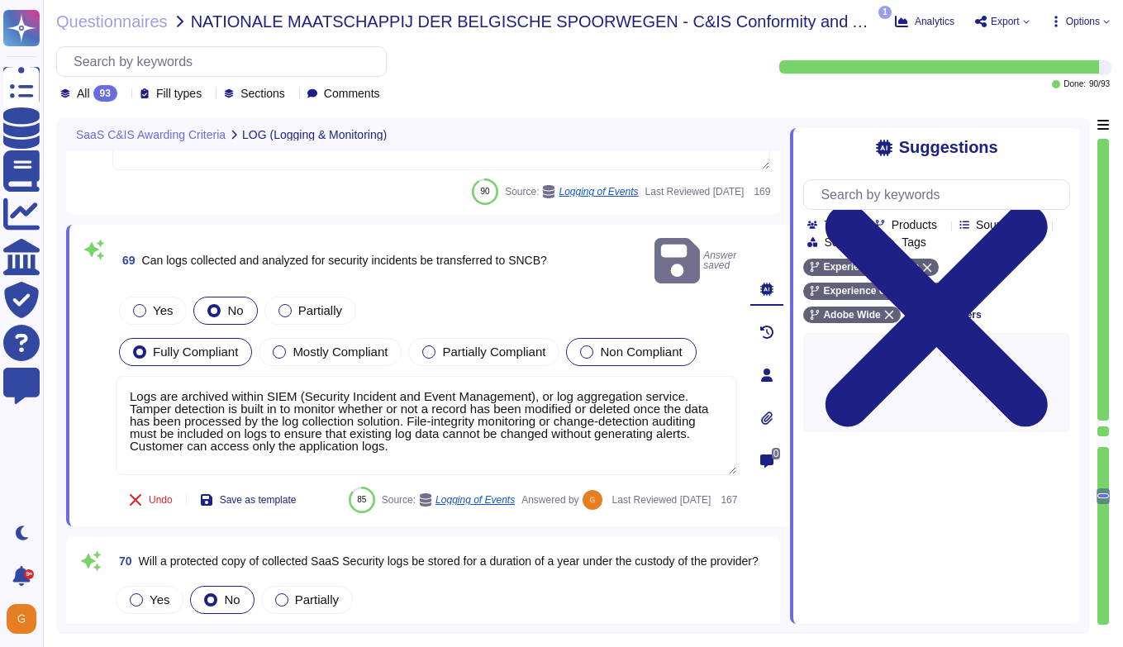
click at [601, 345] on label "Non Compliant" at bounding box center [631, 351] width 102 height 13
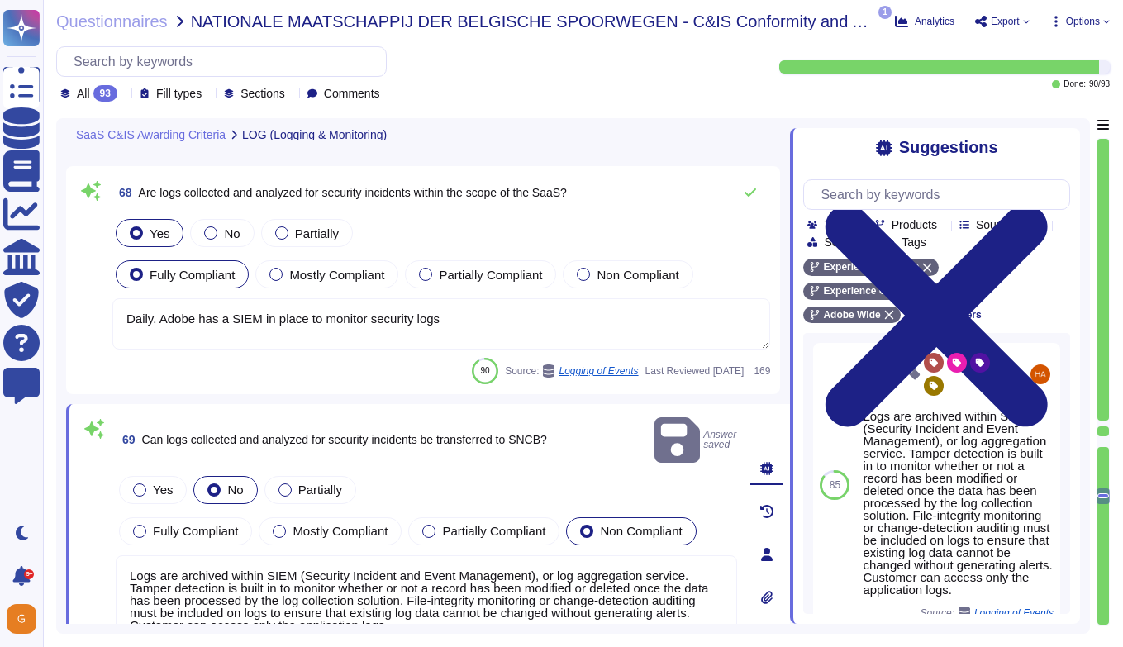
scroll to position [17877, 0]
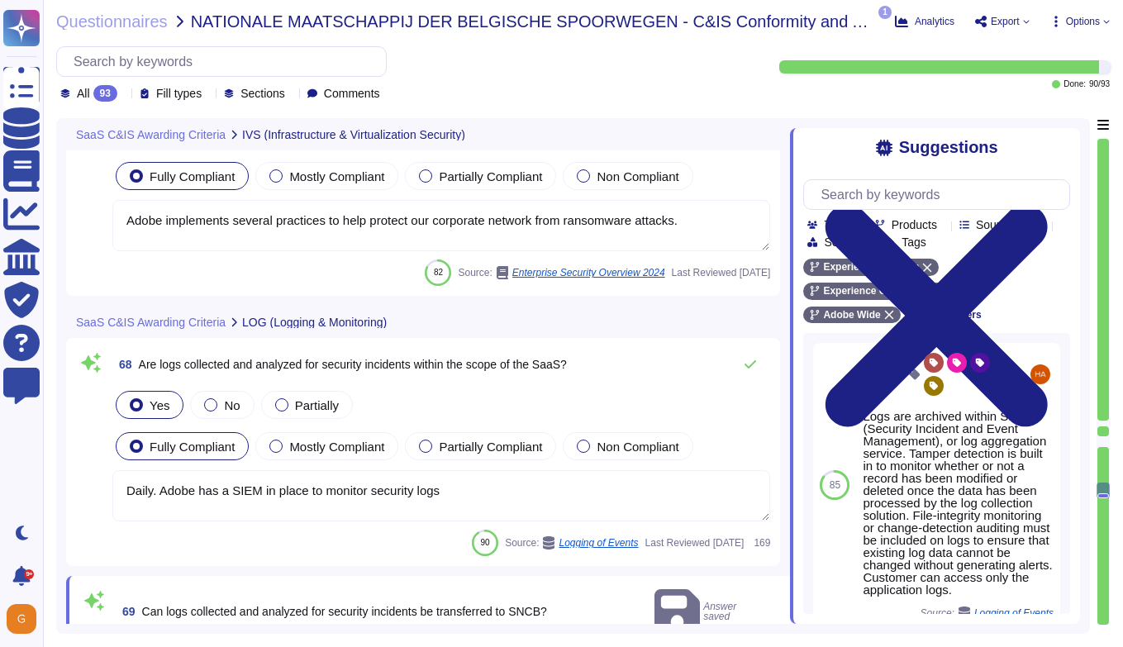
type textarea "Adobe employs a defense-in-depth strategy for Denial-of-Service (DoS) and Distr…"
type textarea "Adobe implements several practices to help protect our corporate network from r…"
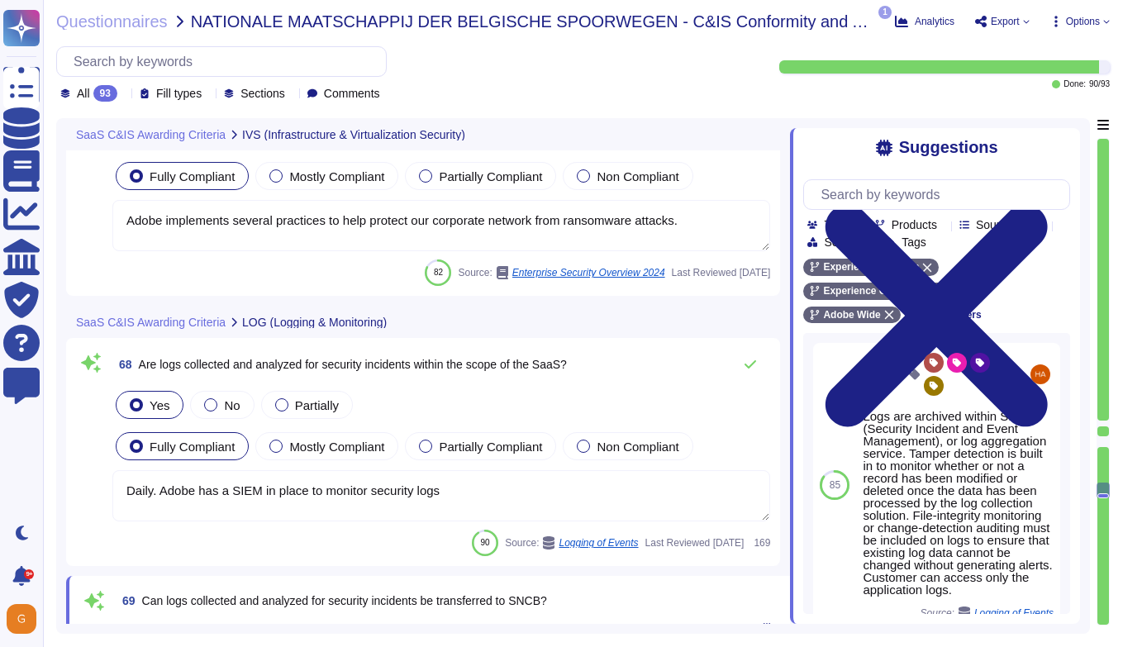
click at [601, 485] on textarea "Daily. Adobe has a SIEM in place to monitor security logs" at bounding box center [441, 495] width 658 height 51
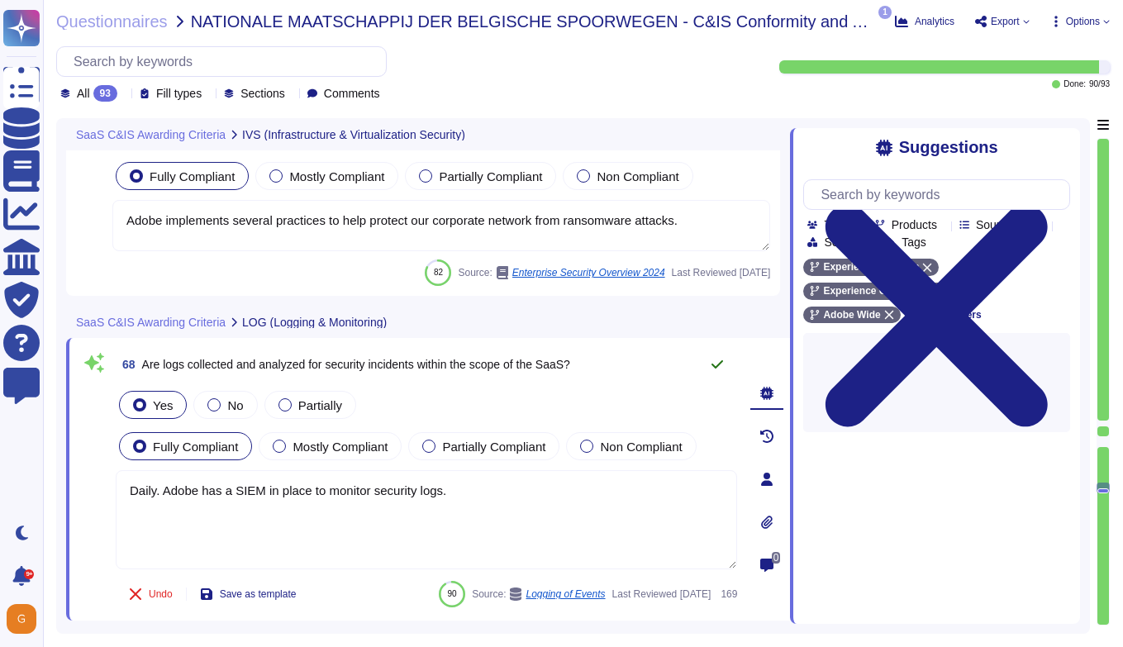
type textarea "Daily. Adobe has a SIEM in place to monitor security logs."
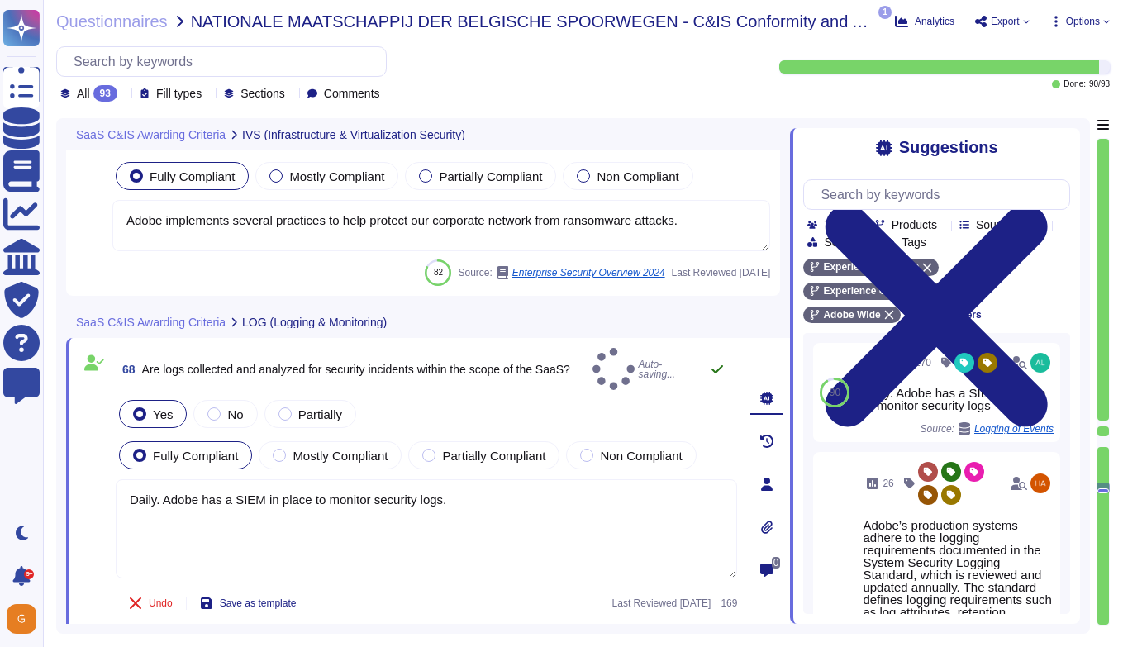
click at [720, 367] on icon at bounding box center [717, 369] width 13 height 13
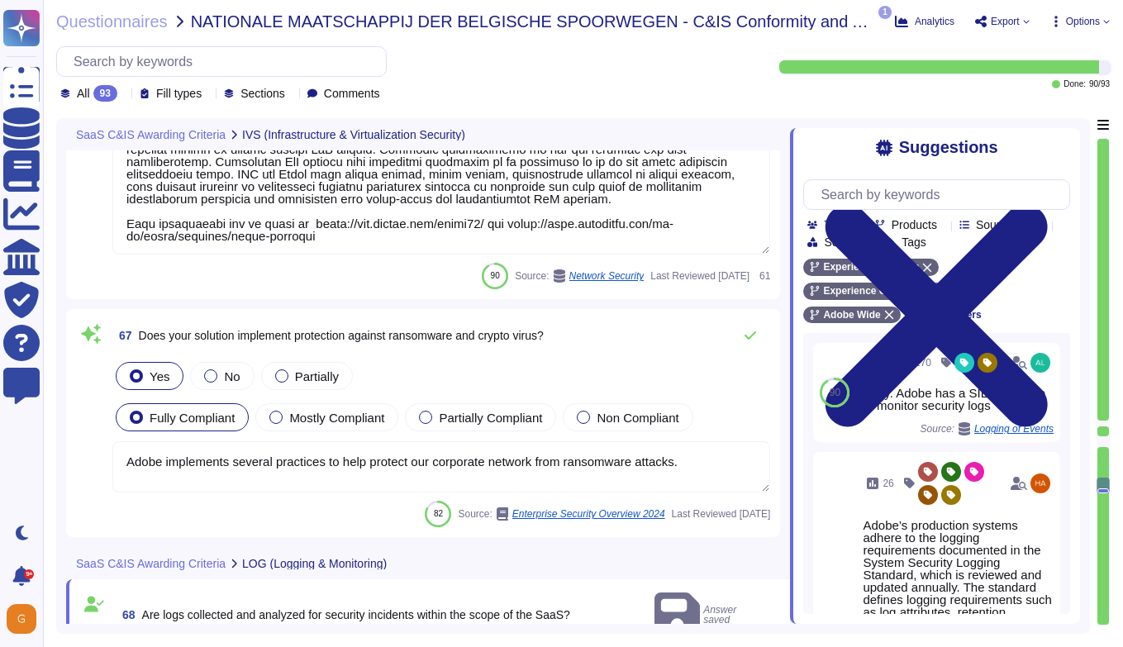
type textarea "Adobe does not implement Web Application Firewalls on most of its solutions. Ad…"
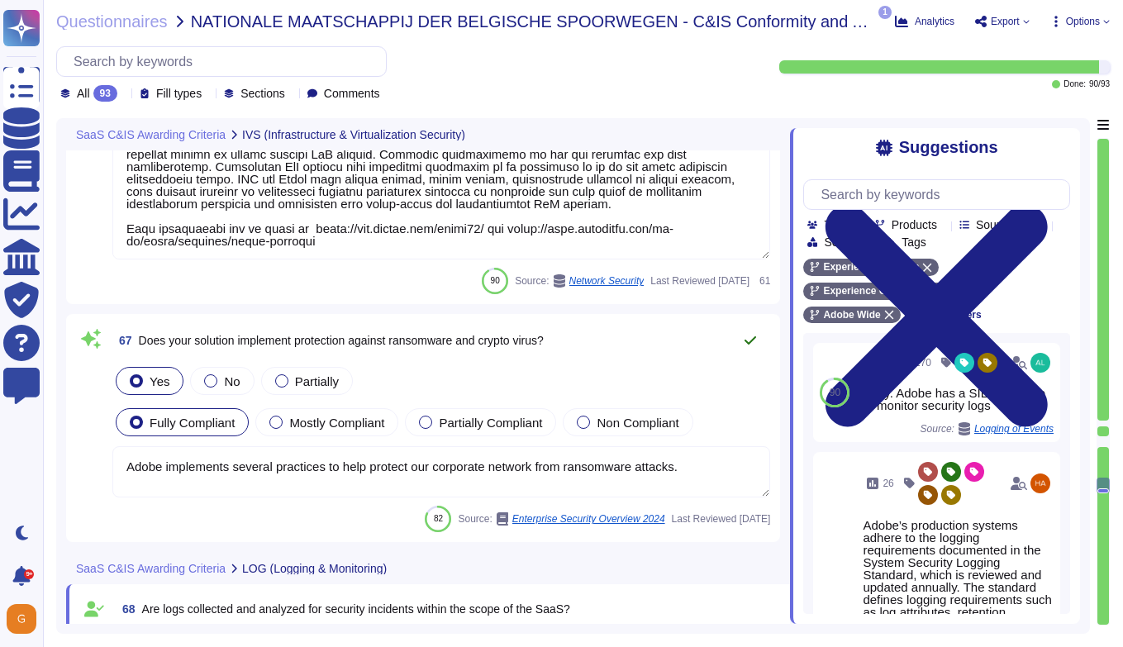
click at [749, 339] on icon at bounding box center [750, 340] width 13 height 13
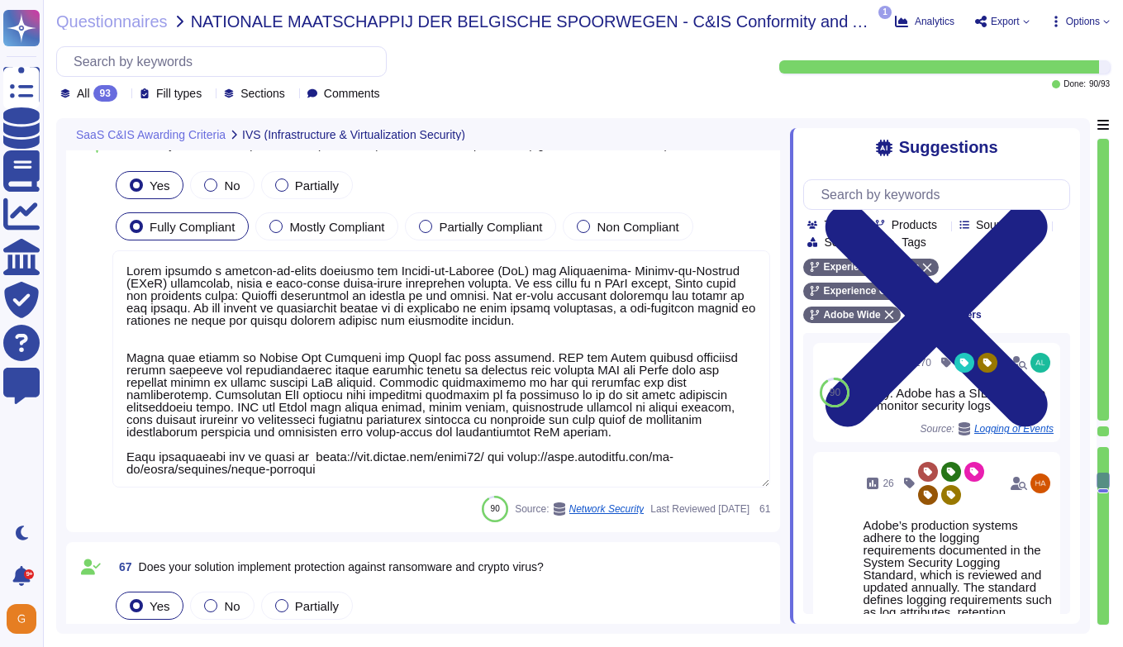
type textarea "Adobe has the ability to block IP addresses involved in a DDoS attack."
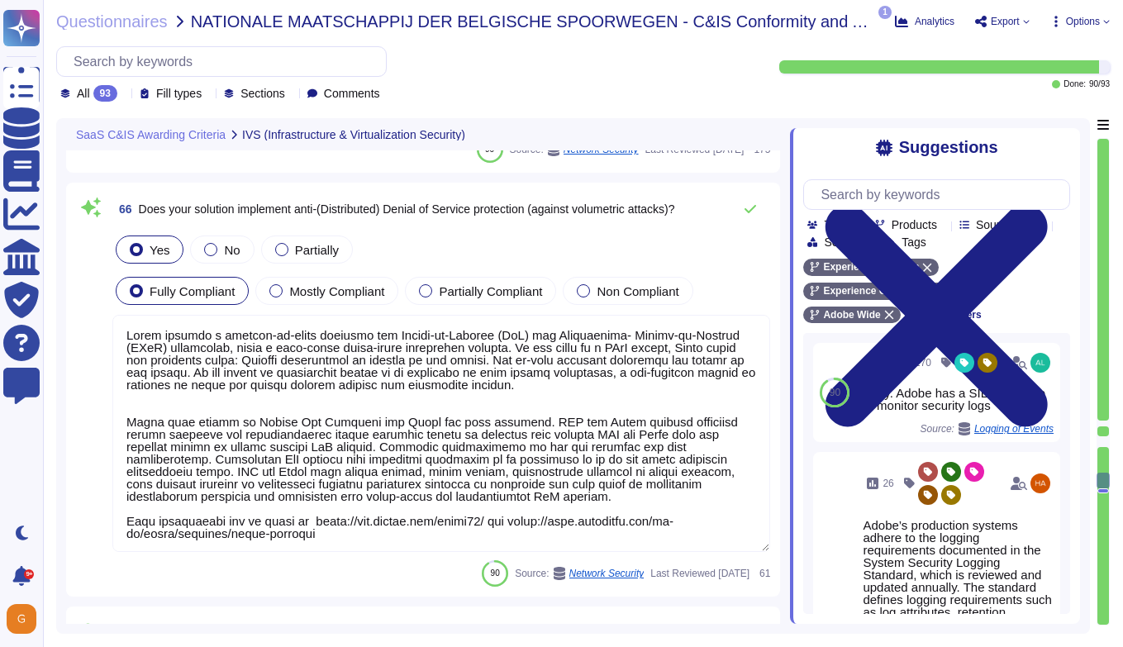
scroll to position [17346, 0]
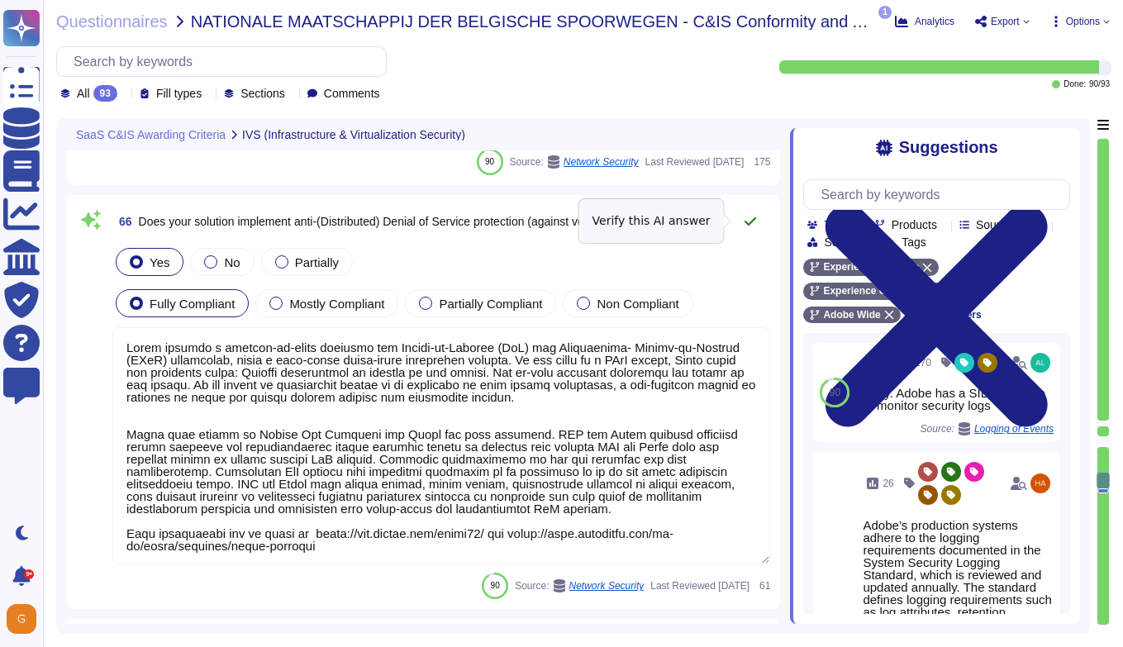
click at [744, 223] on icon at bounding box center [750, 221] width 13 height 13
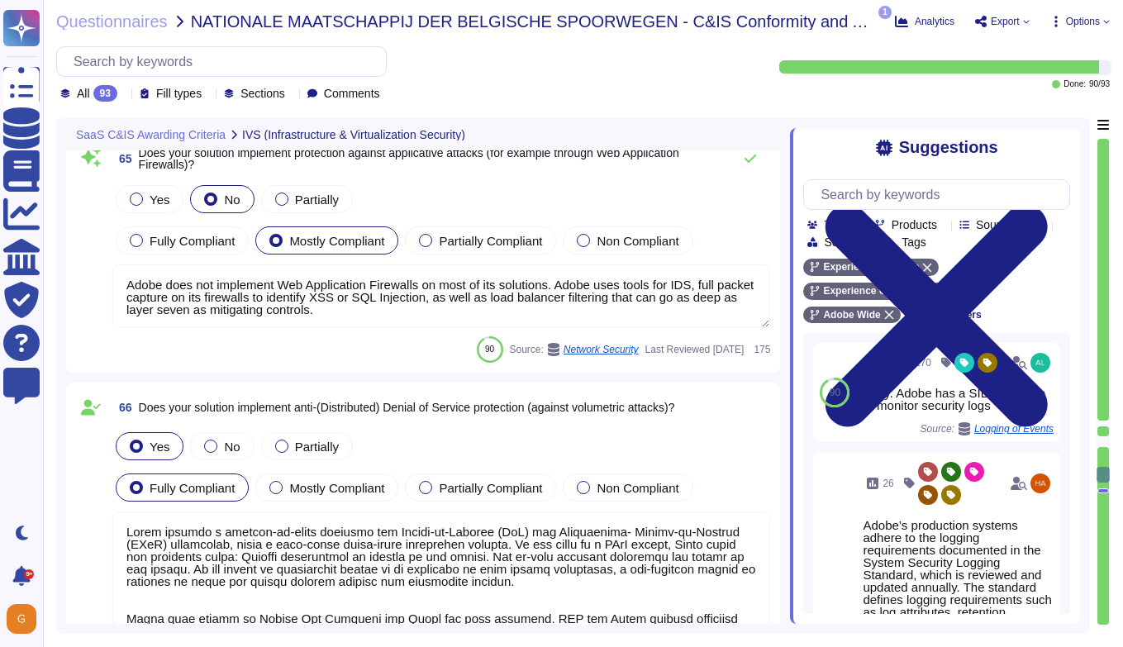
type textarea "Adobe has the ability to block IP addresses involved in a DDoS attack."
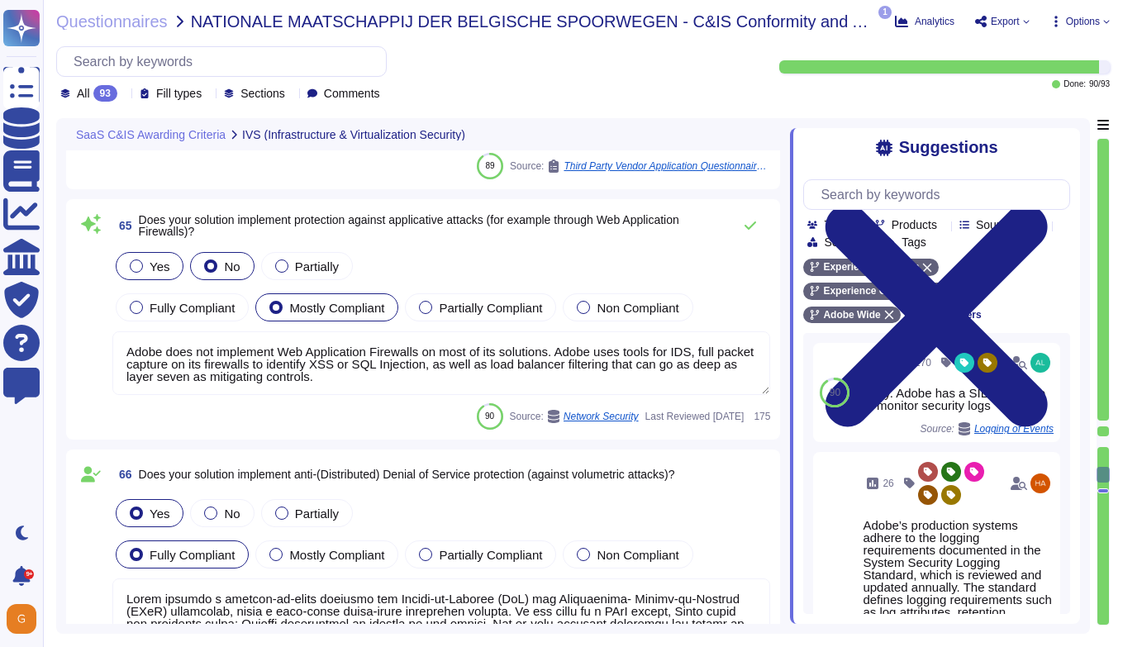
click at [149, 263] on label "Yes" at bounding box center [150, 265] width 40 height 13
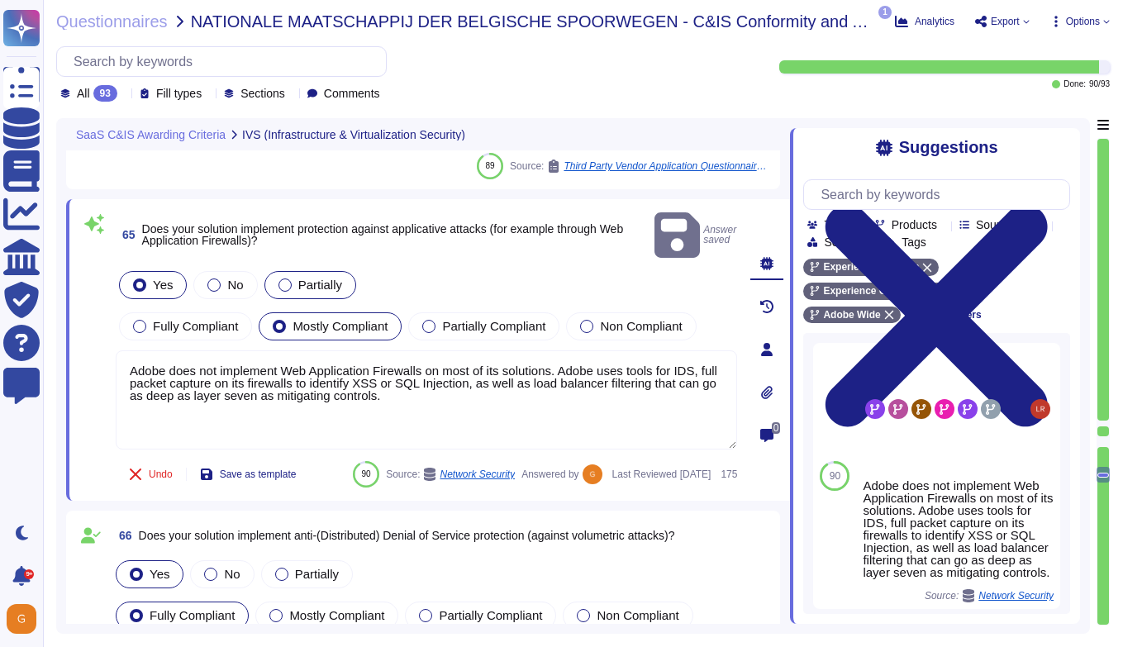
click at [277, 271] on div "Partially" at bounding box center [310, 285] width 92 height 28
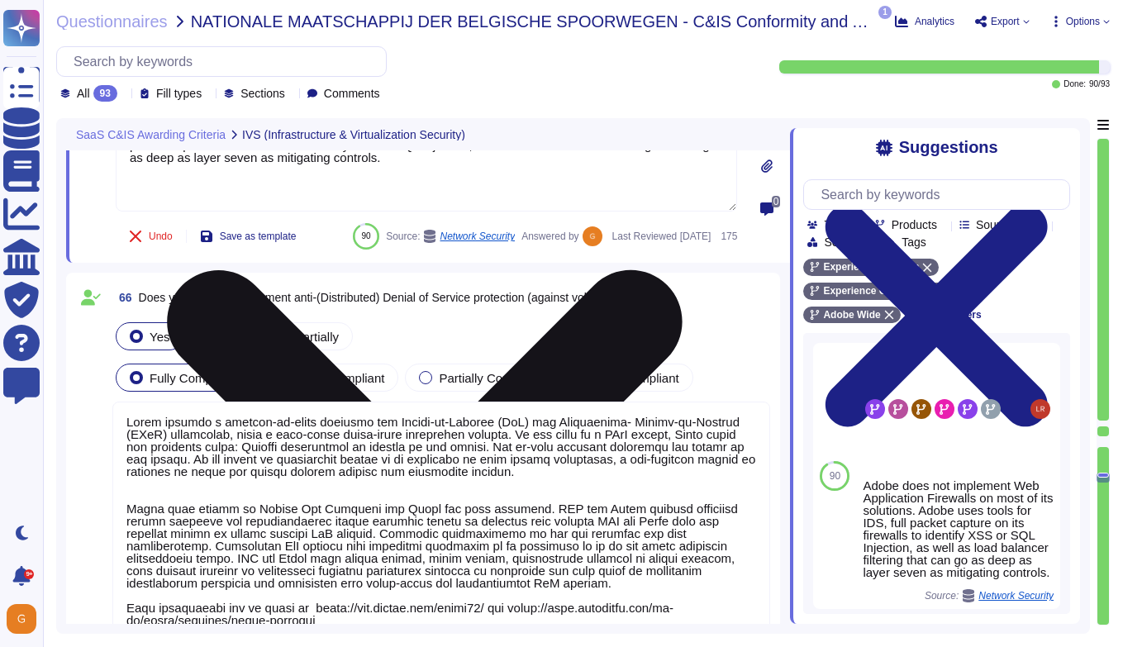
type textarea "Daily. Adobe has a SIEM in place to monitor security logs."
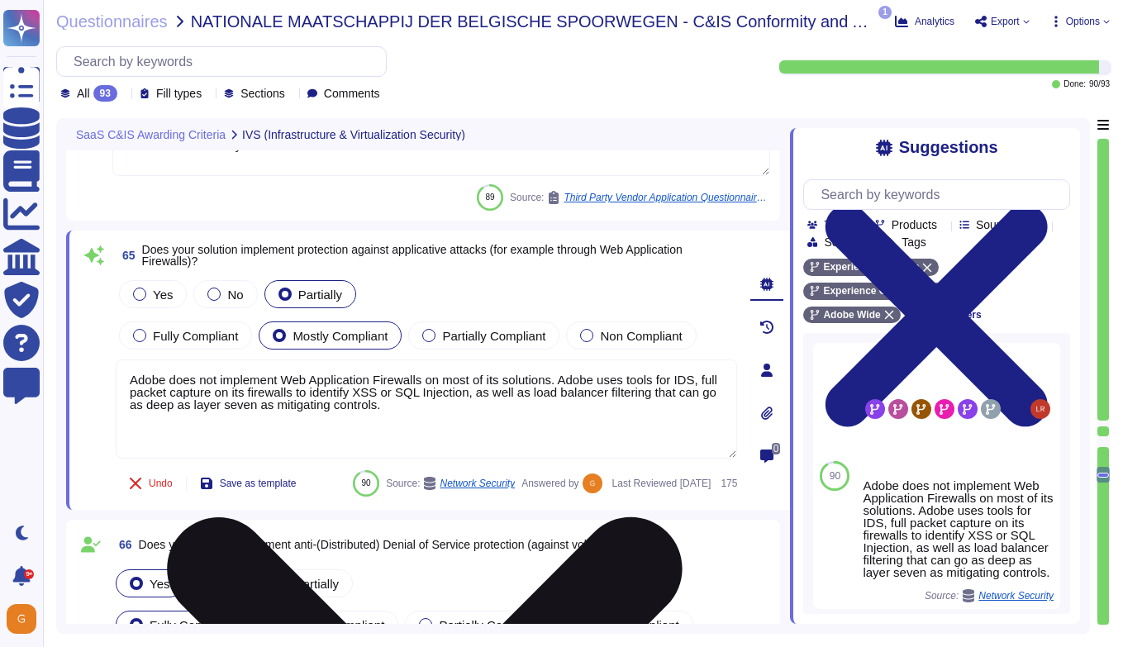
type textarea "Adobe has the ability to block IP addresses involved in a DDoS attack."
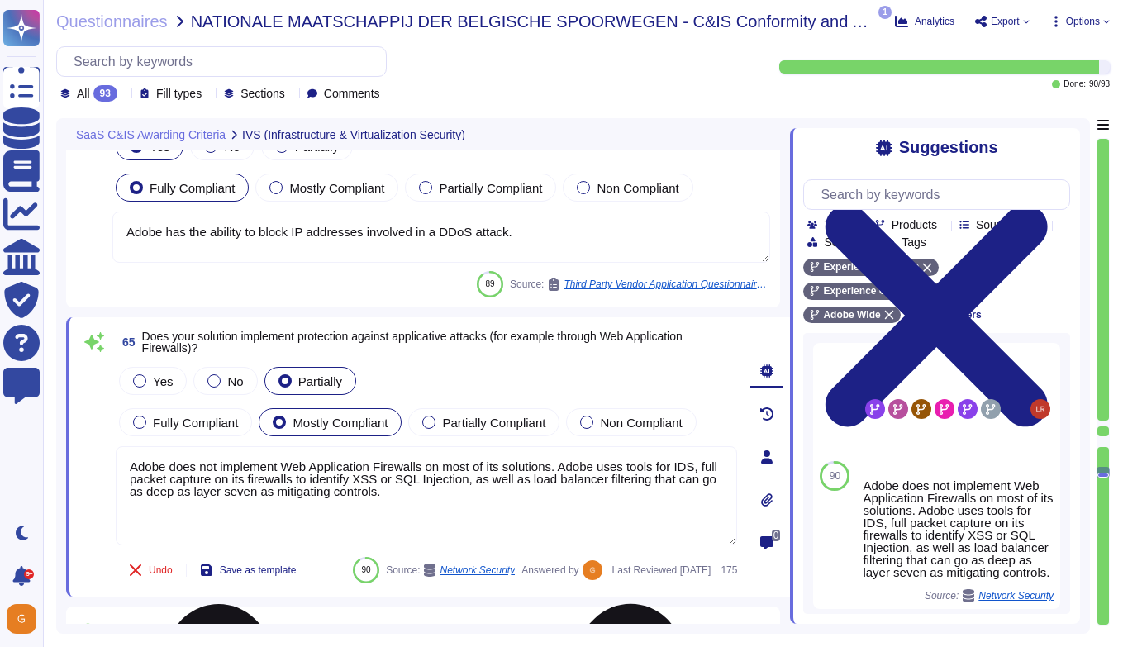
type textarea "Yes. Critical systems are monitored in accordance to predefined security criter…"
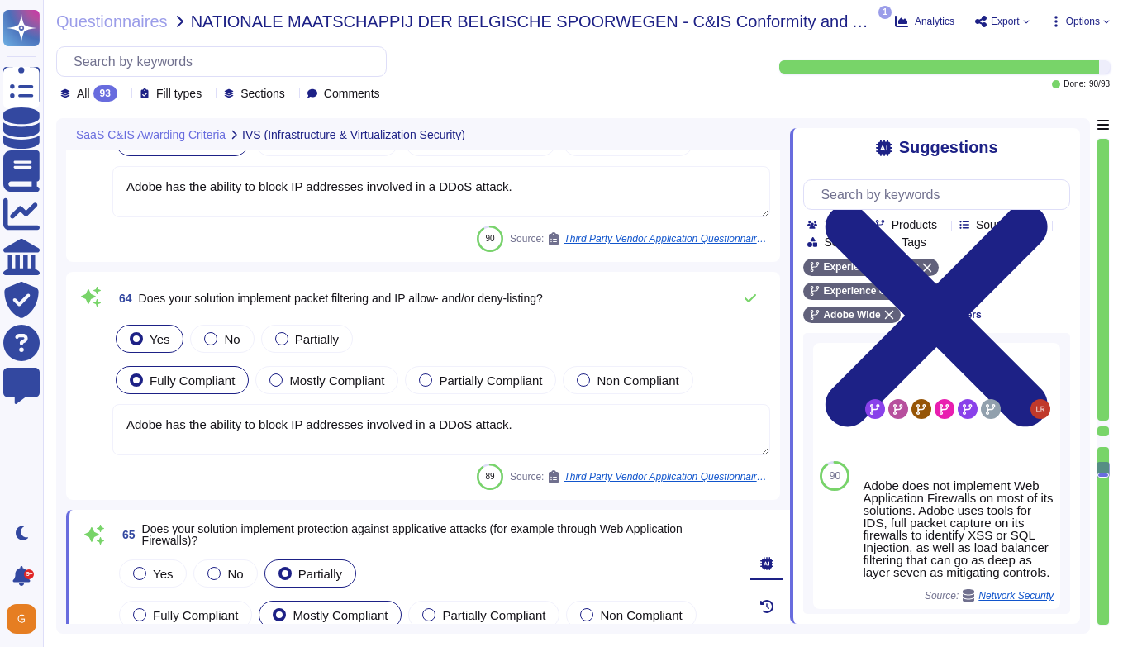
scroll to position [16812, 0]
click at [750, 303] on icon at bounding box center [750, 298] width 13 height 13
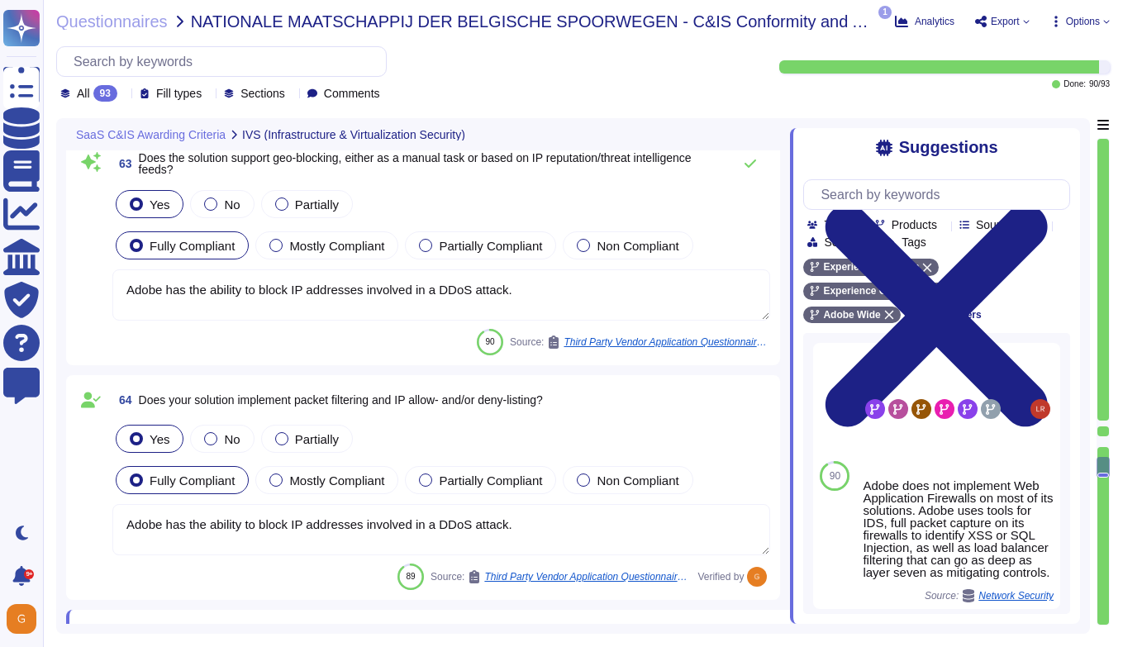
type textarea "Amazon Web Services uses strong tenant isolation security and control capabilit…"
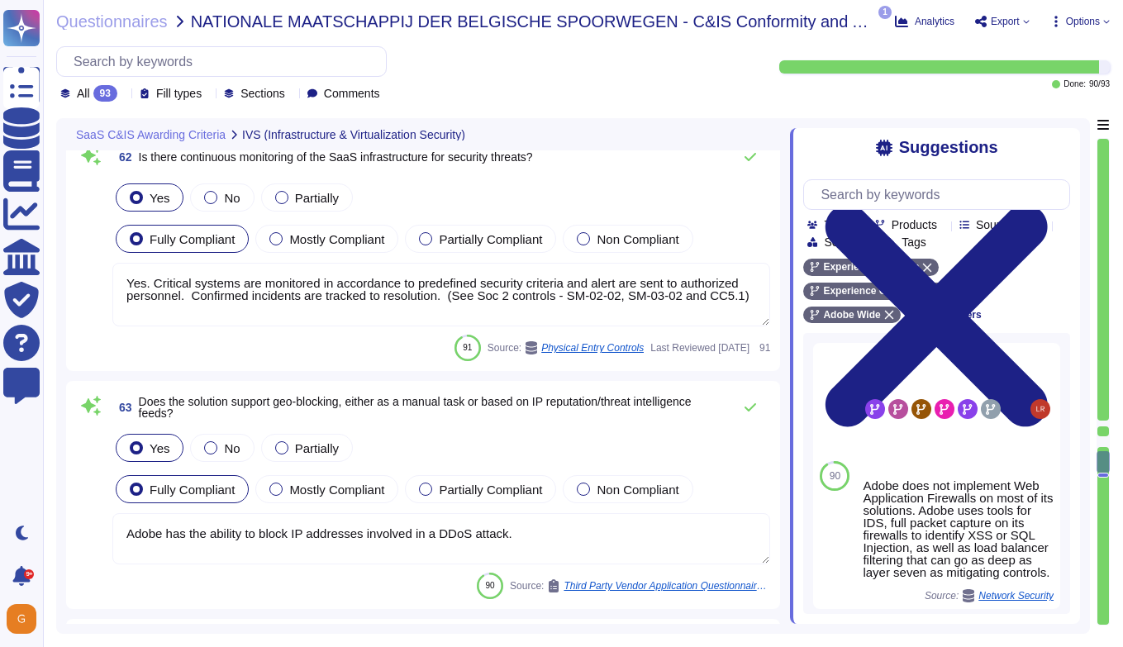
type textarea "Adobe maintains segmented development and production environments using technic…"
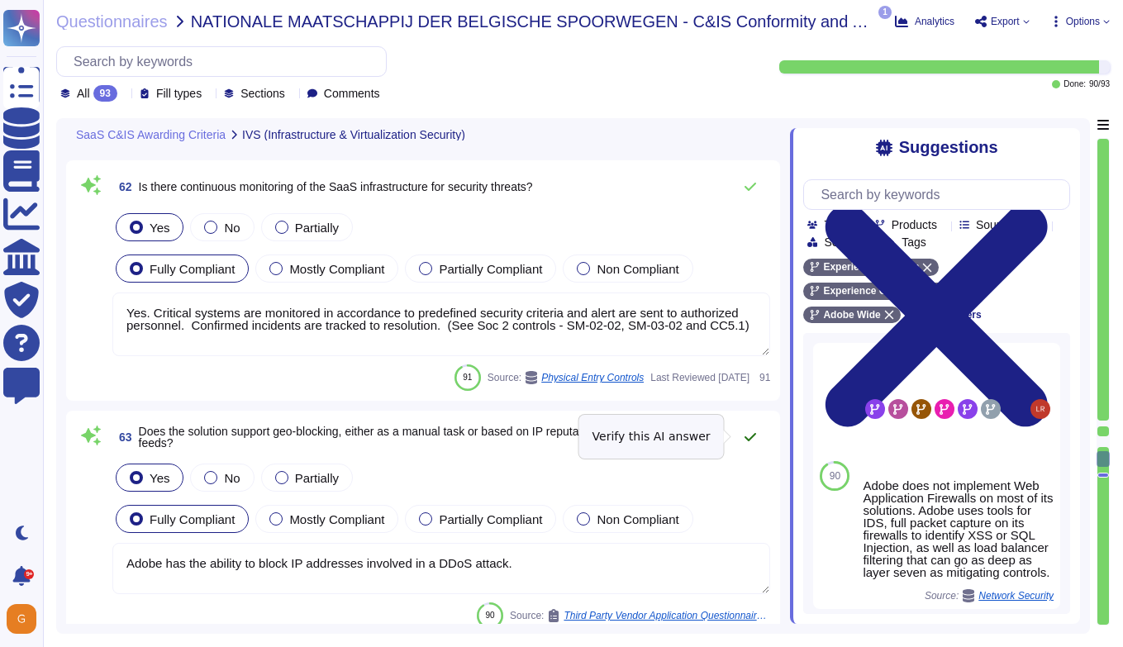
click at [747, 432] on icon at bounding box center [750, 436] width 13 height 13
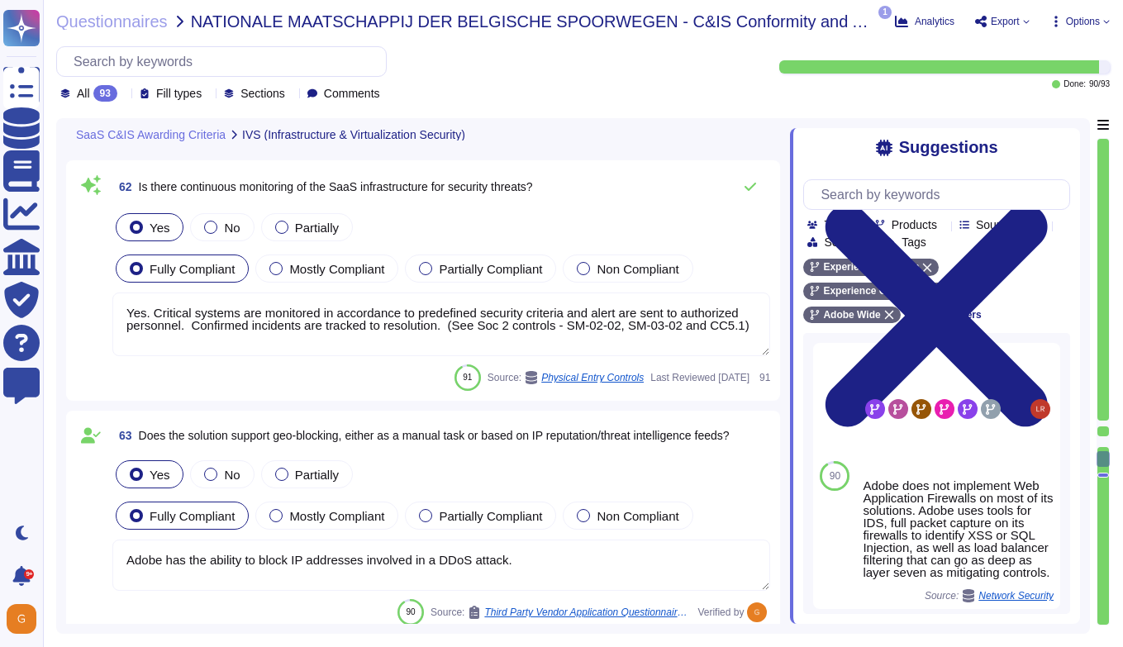
click at [255, 323] on textarea "Yes. Critical systems are monitored in accordance to predefined security criter…" at bounding box center [441, 324] width 658 height 64
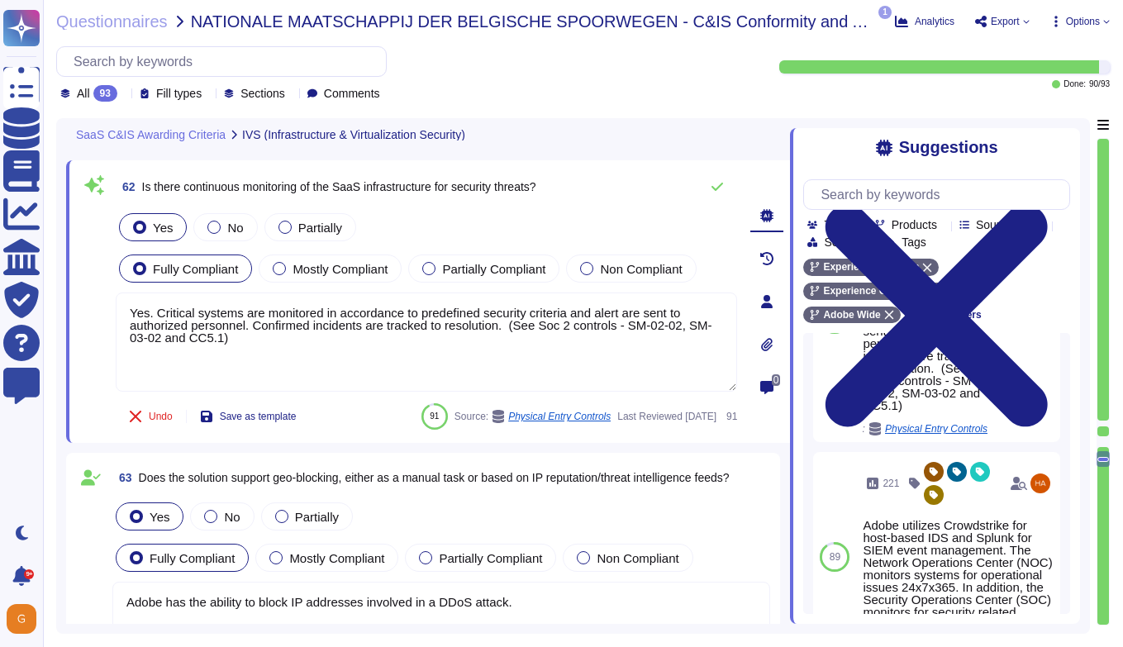
scroll to position [207, 0]
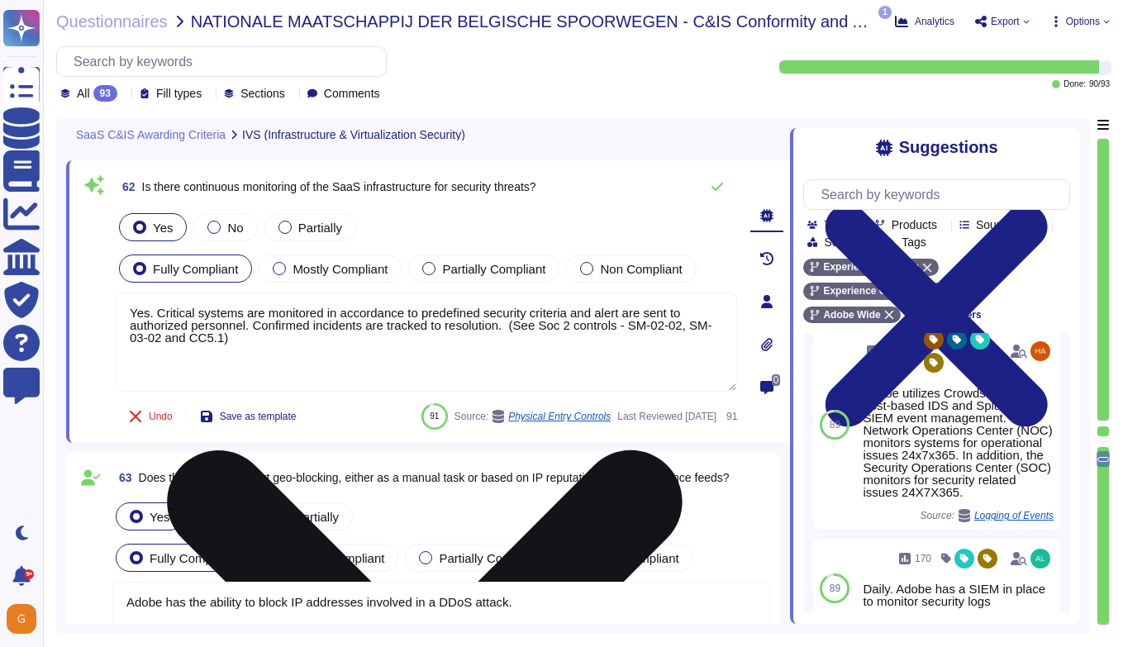
click at [532, 363] on textarea "Yes. Critical systems are monitored in accordance to predefined security criter…" at bounding box center [426, 341] width 621 height 99
click at [520, 333] on textarea "Yes. Critical systems are monitored in accordance to predefined security criter…" at bounding box center [426, 341] width 621 height 99
click at [520, 326] on textarea "Yes. Critical systems are monitored in accordance to predefined security criter…" at bounding box center [426, 341] width 621 height 99
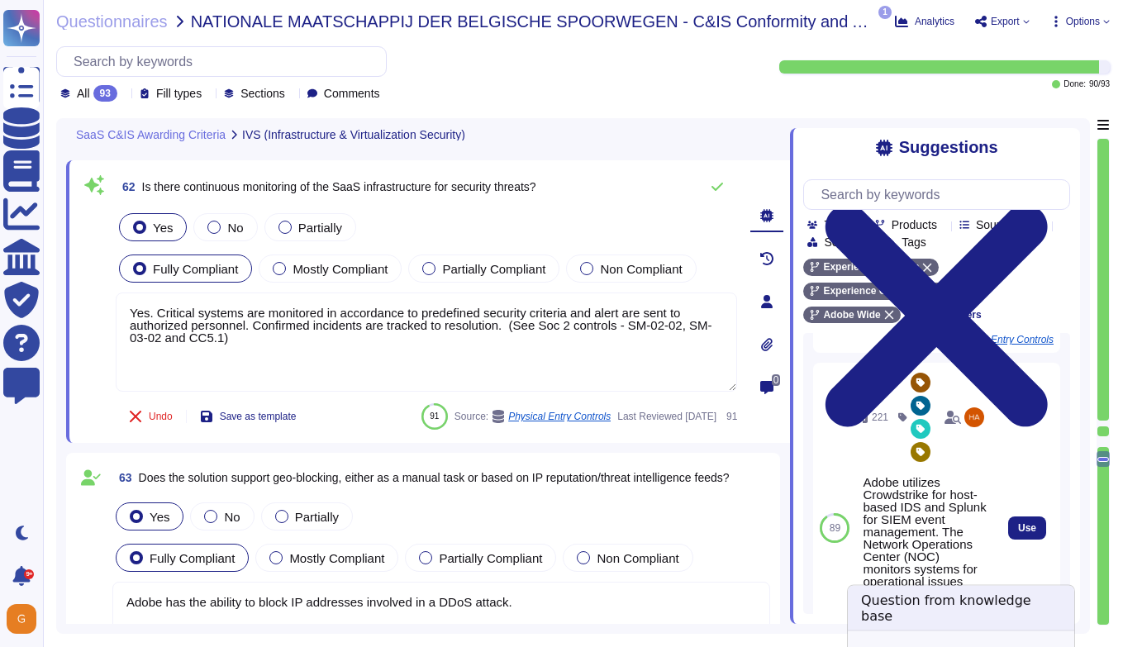
scroll to position [145, 0]
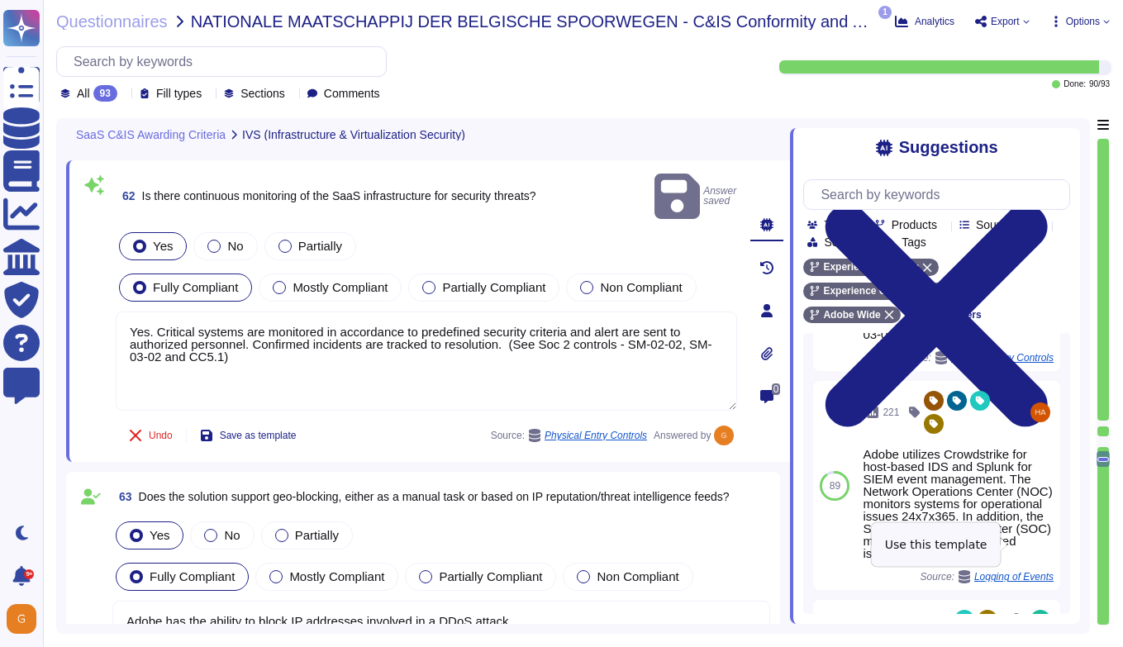
click at [939, 491] on span "Use" at bounding box center [1060, 486] width 18 height 10
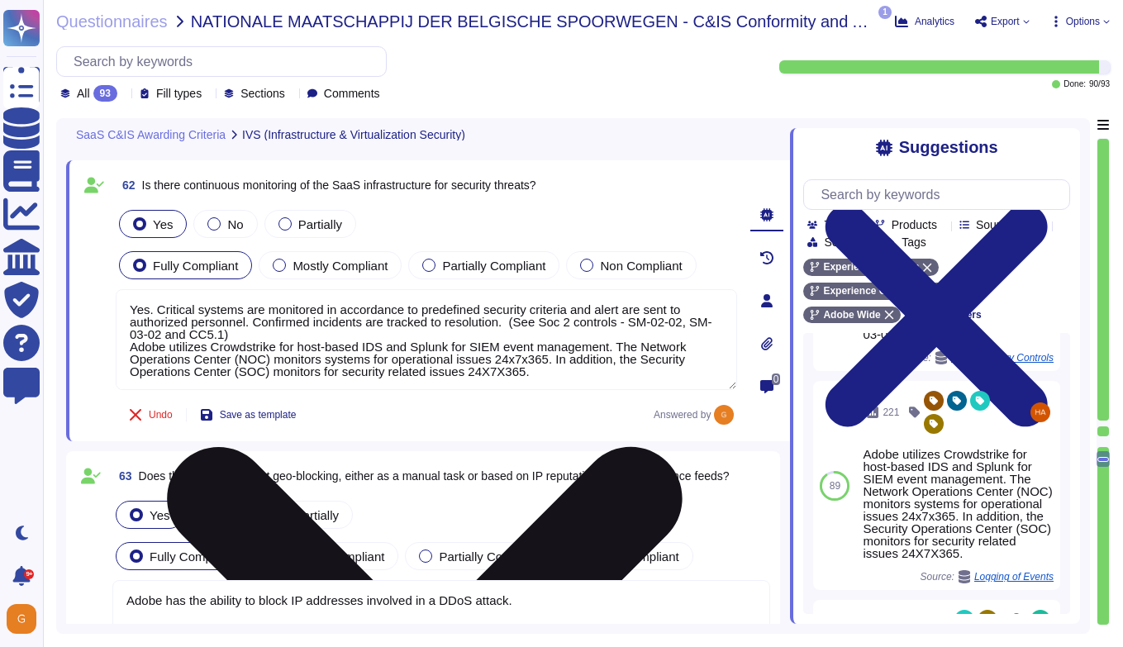
click at [526, 322] on textarea "Yes. Critical systems are monitored in accordance to predefined security criter…" at bounding box center [426, 339] width 621 height 101
click at [521, 322] on textarea "Yes. Critical systems are monitored in accordance to predefined security criter…" at bounding box center [426, 339] width 621 height 101
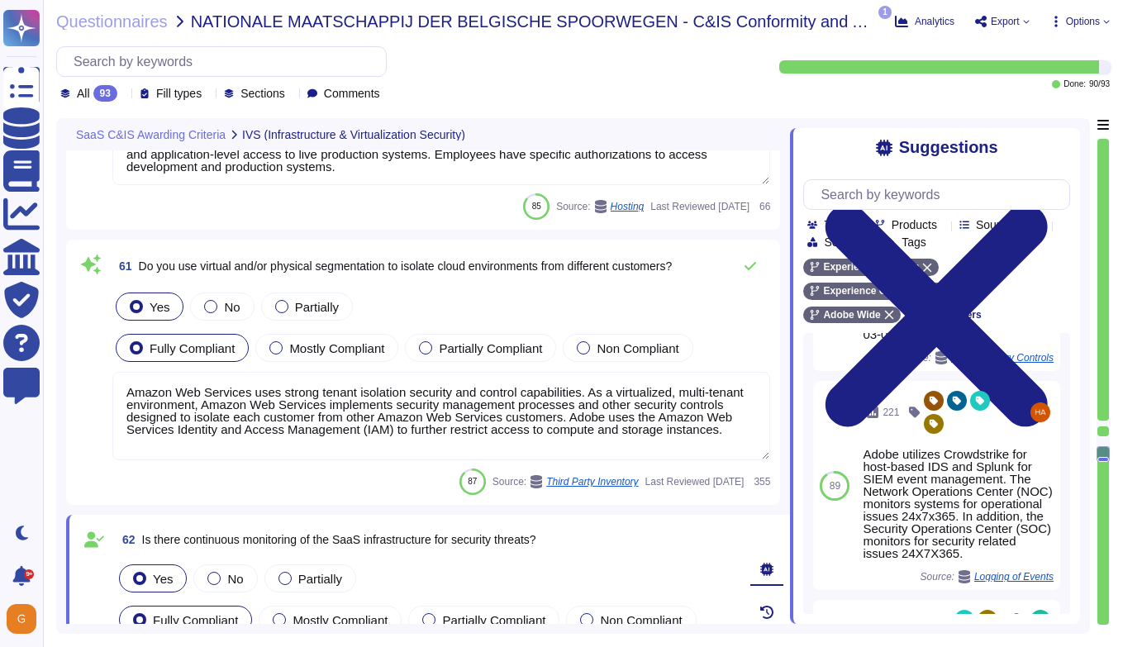
scroll to position [16112, 0]
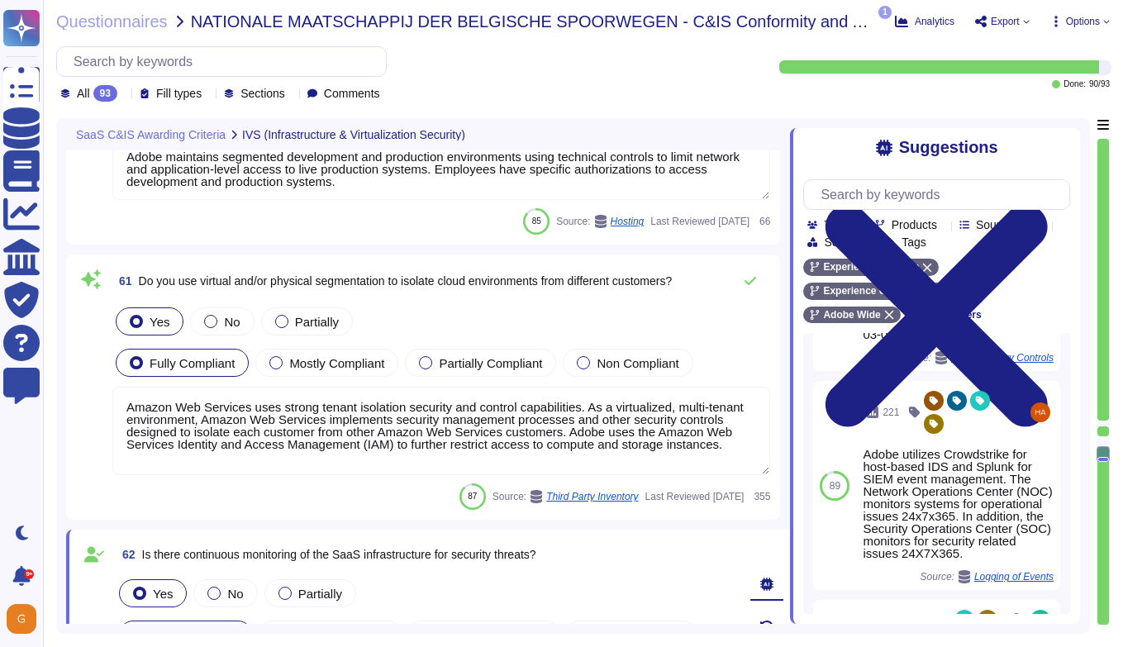
type textarea "Yes. Critical systems are monitored in accordance to predefined security criter…"
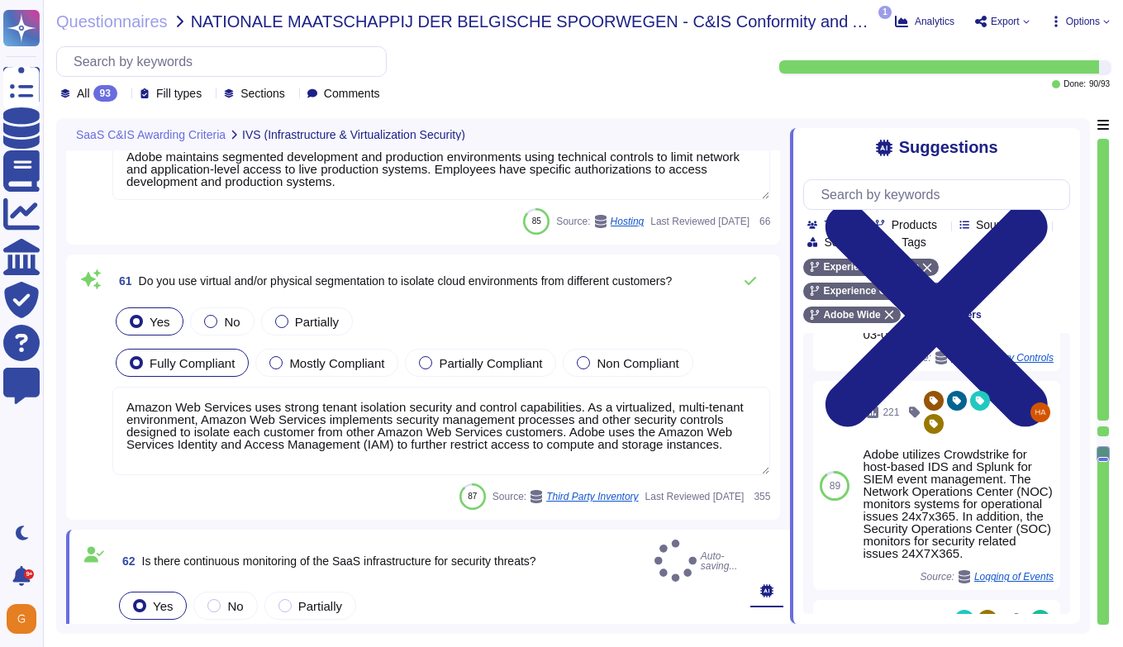
click at [636, 427] on textarea "Amazon Web Services uses strong tenant isolation security and control capabilit…" at bounding box center [441, 431] width 658 height 88
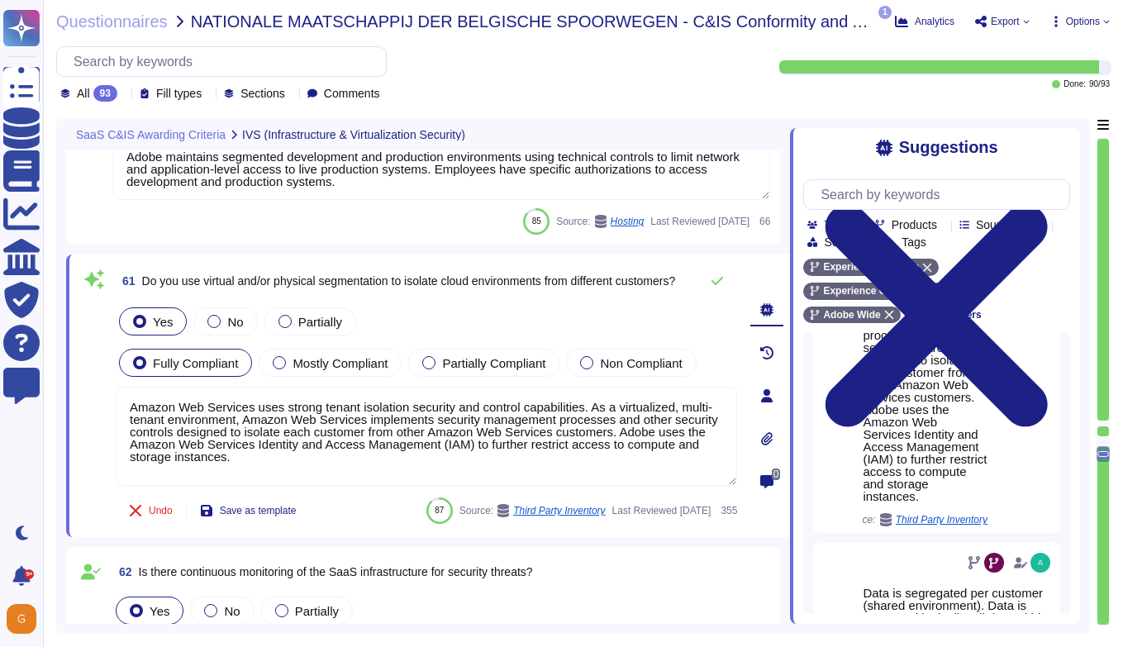
scroll to position [287, 0]
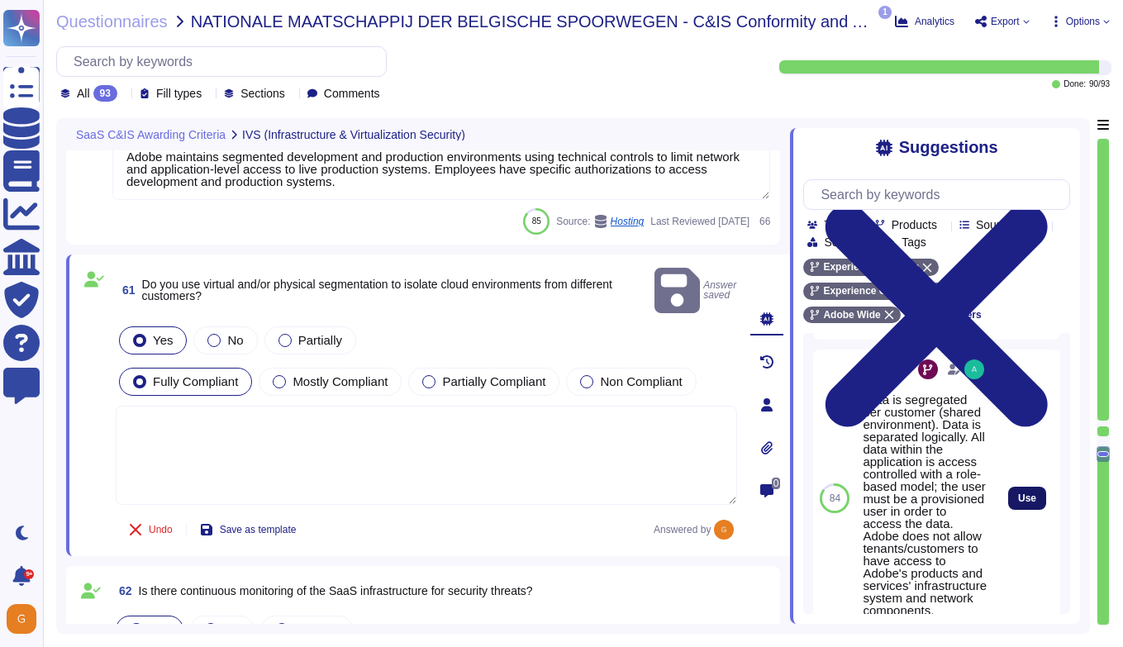
click at [939, 508] on button "Use" at bounding box center [1027, 498] width 38 height 23
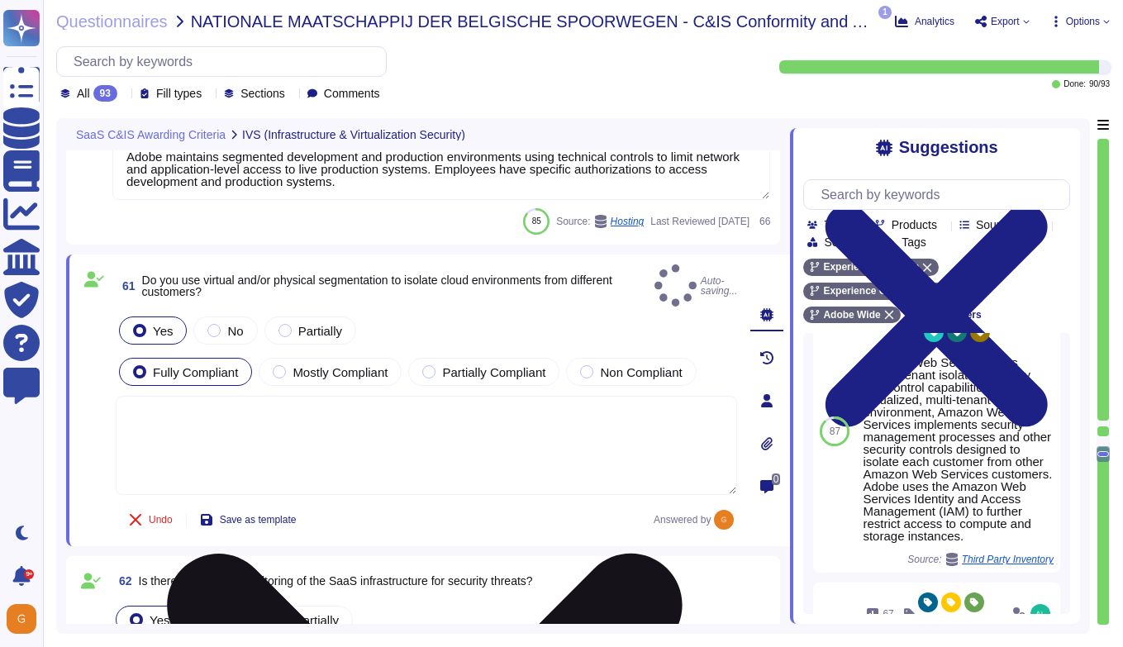
type textarea "Data is segregated per customer (shared environment). Data is separated logical…"
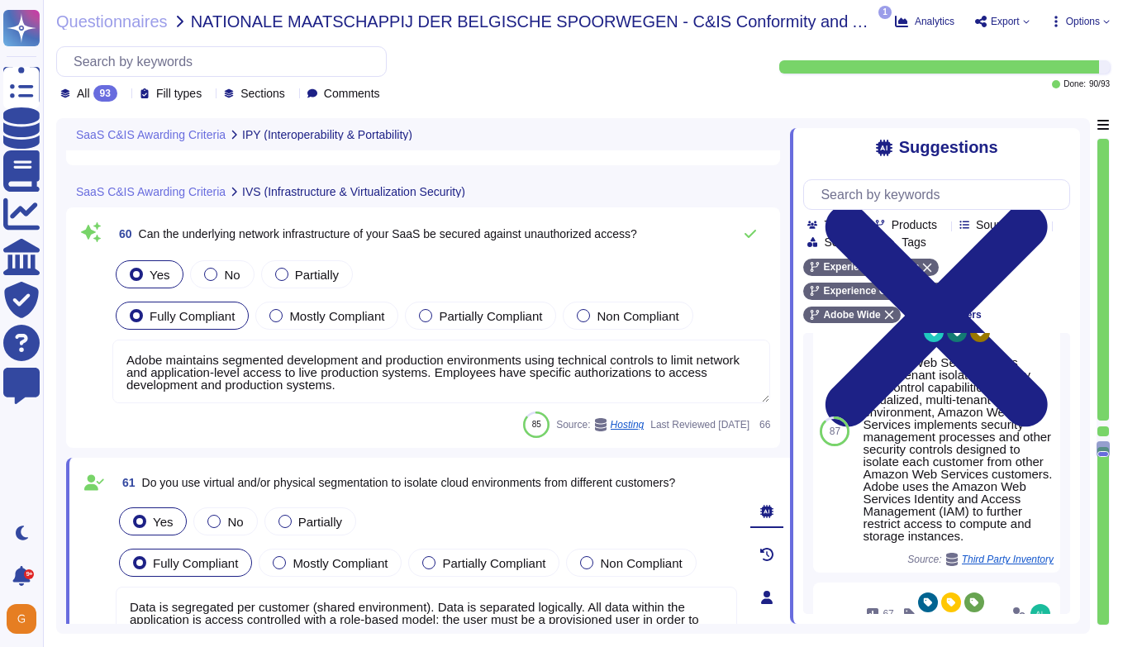
scroll to position [15883, 0]
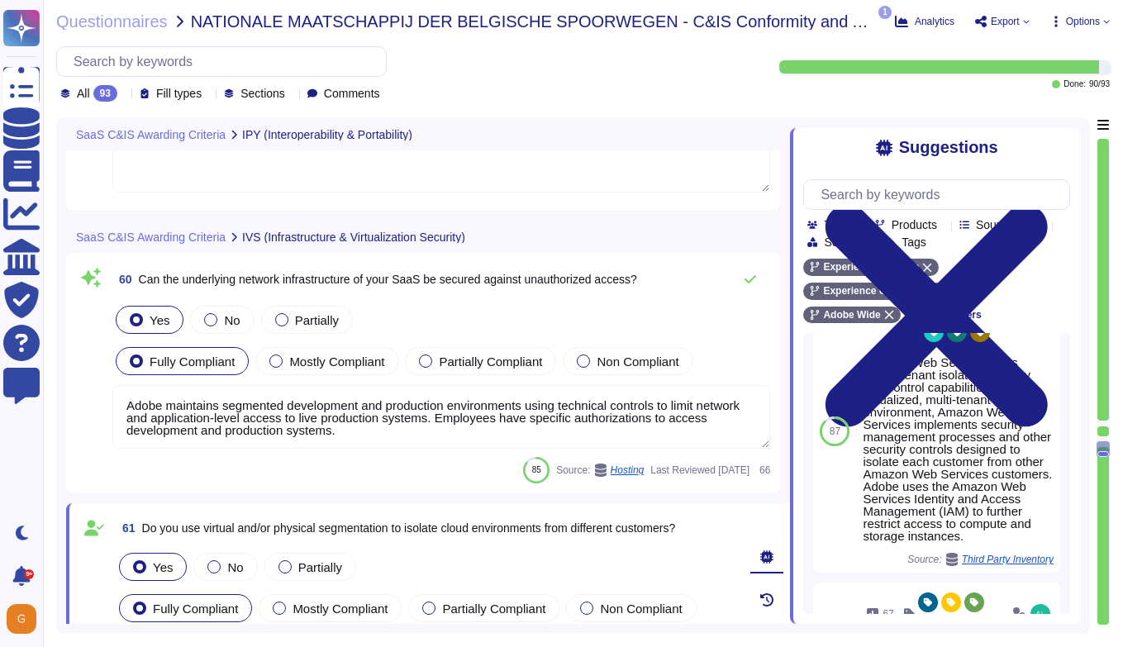
click at [360, 416] on textarea "Adobe maintains segmented development and production environments using technic…" at bounding box center [441, 417] width 658 height 64
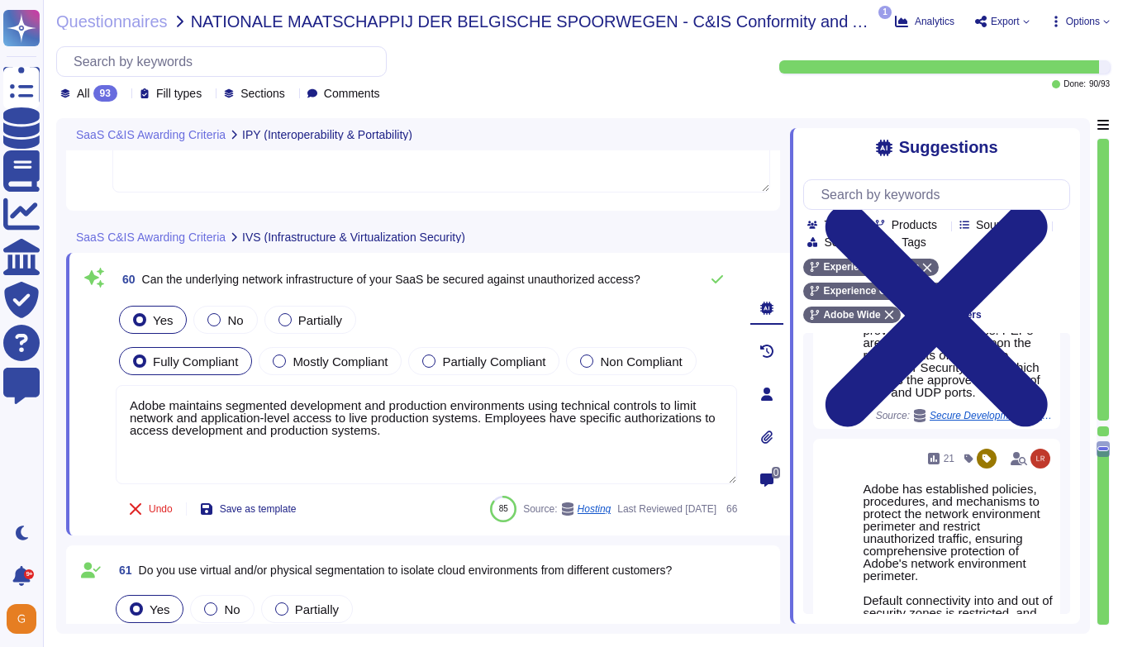
scroll to position [548, 0]
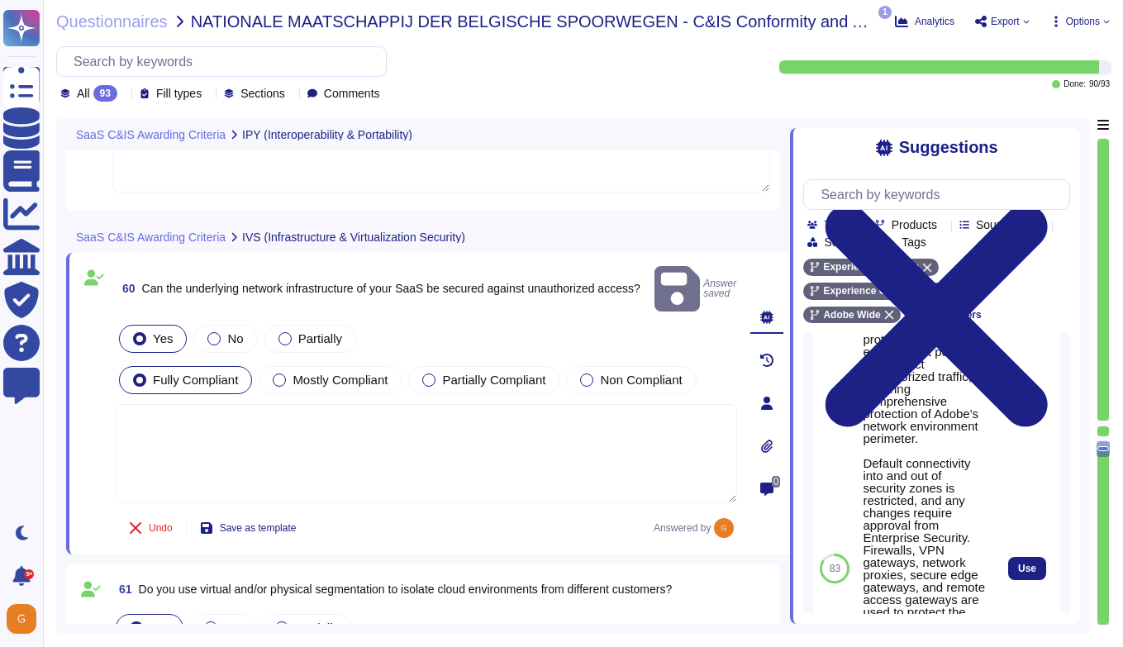
scroll to position [689, 0]
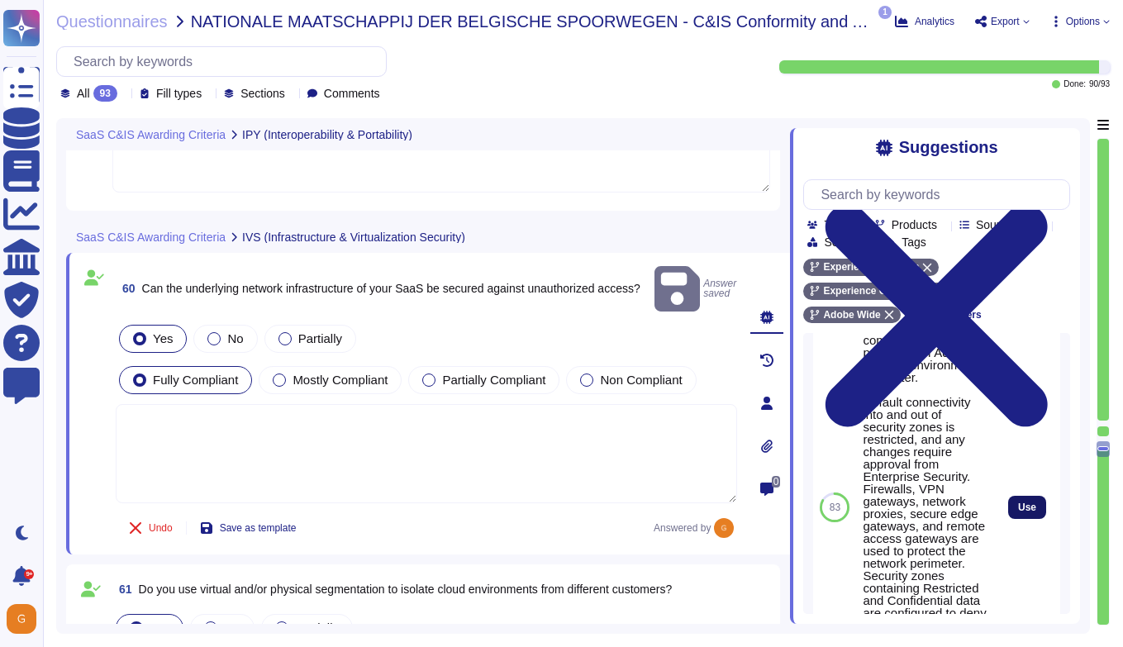
click at [939, 511] on span "Use" at bounding box center [1027, 507] width 18 height 10
type textarea "Adobe has established policies, procedures, and mechanisms to protect the netwo…"
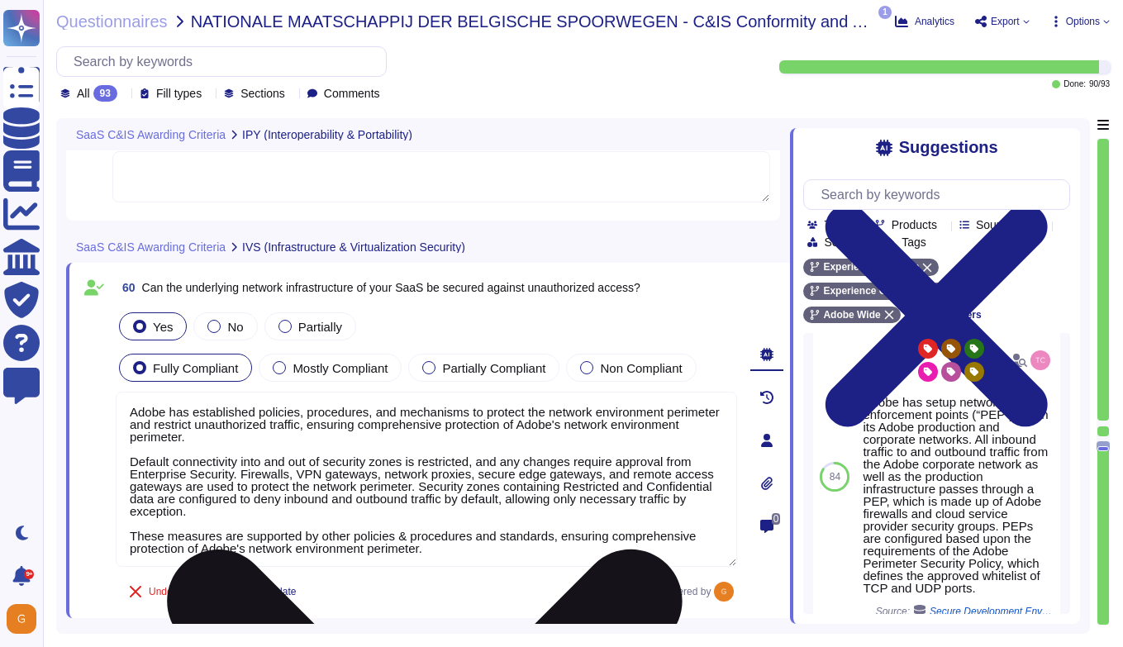
type textarea "Adobe does not provision virtualization as part of the Adobe Services."
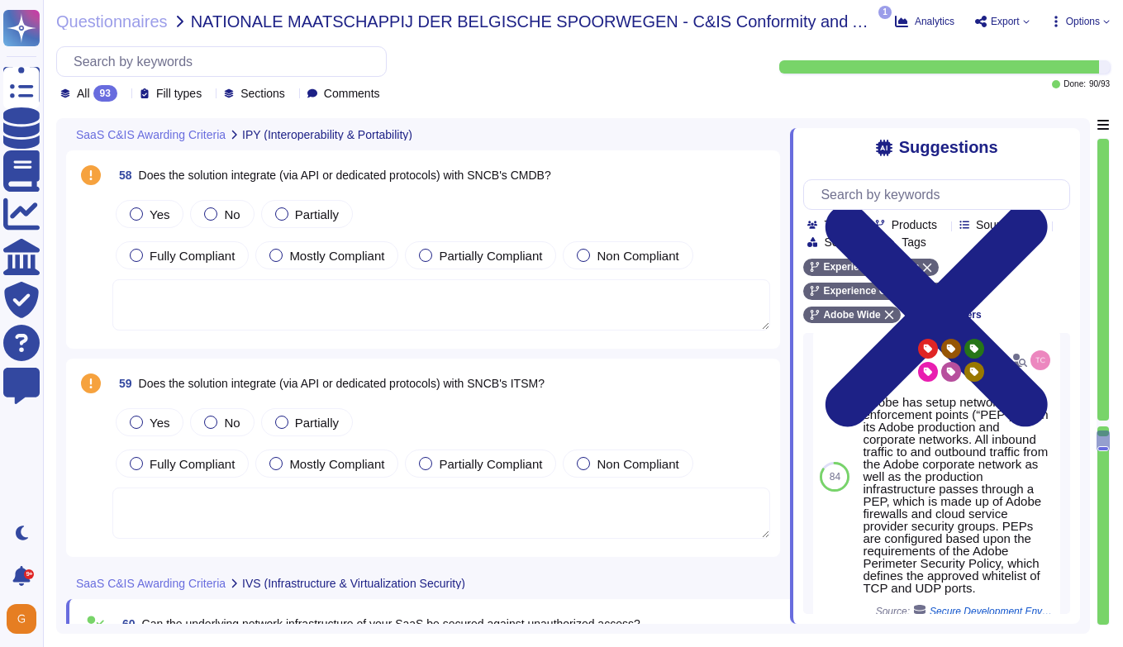
type textarea "Data is available at any time via the user interface. Data deletion is under th…"
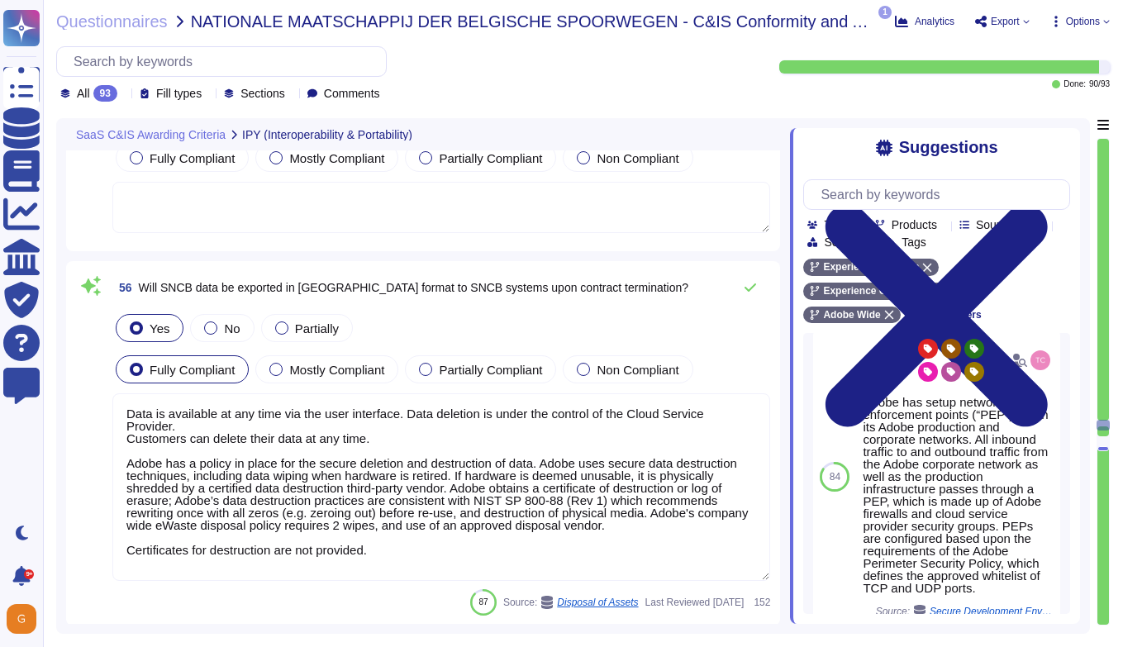
scroll to position [2, 0]
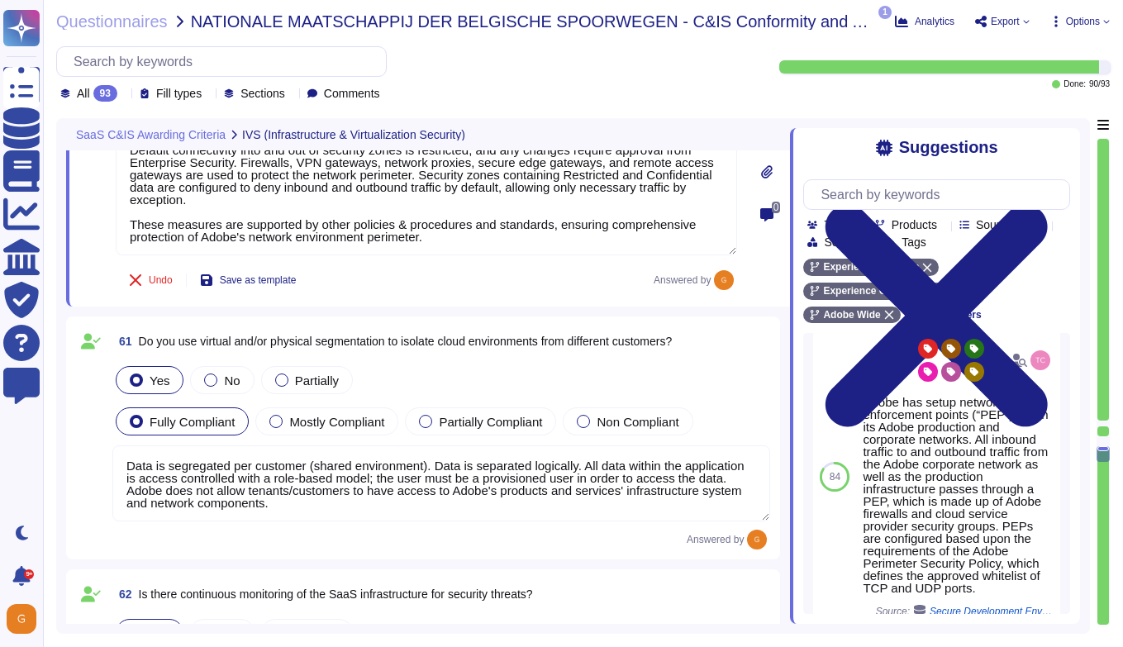
type textarea "Adobe has established policies, procedures, and mechanisms to protect the netwo…"
type textarea "Data is segregated per customer (shared environment). Data is separated logical…"
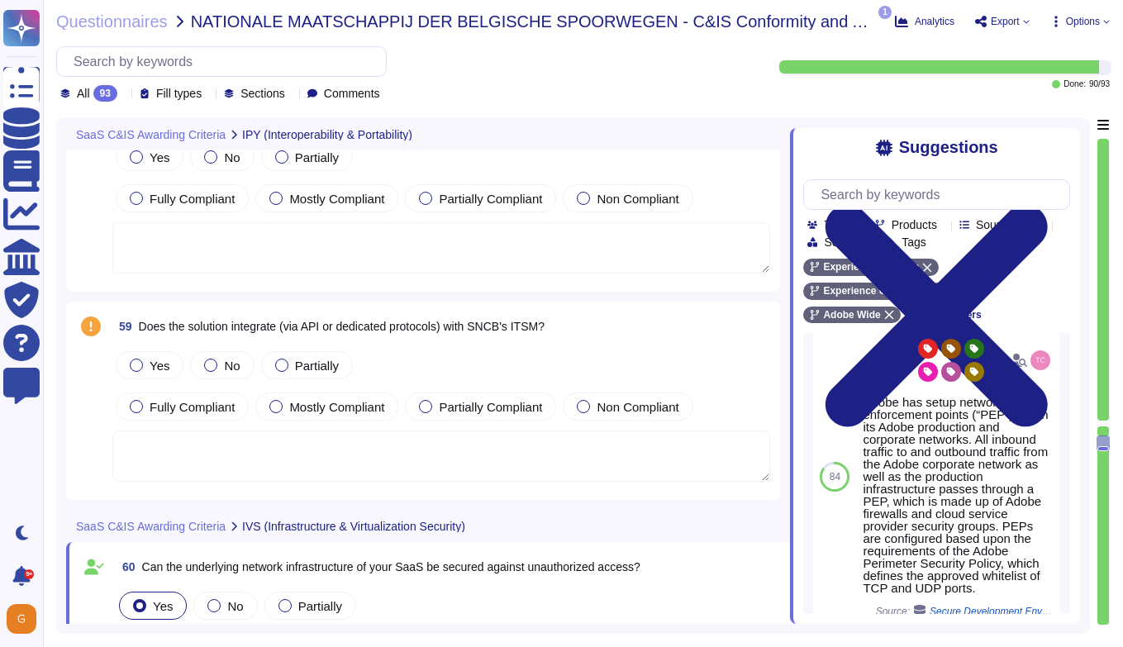
scroll to position [15637, 0]
click at [288, 371] on label "Partially" at bounding box center [307, 365] width 64 height 13
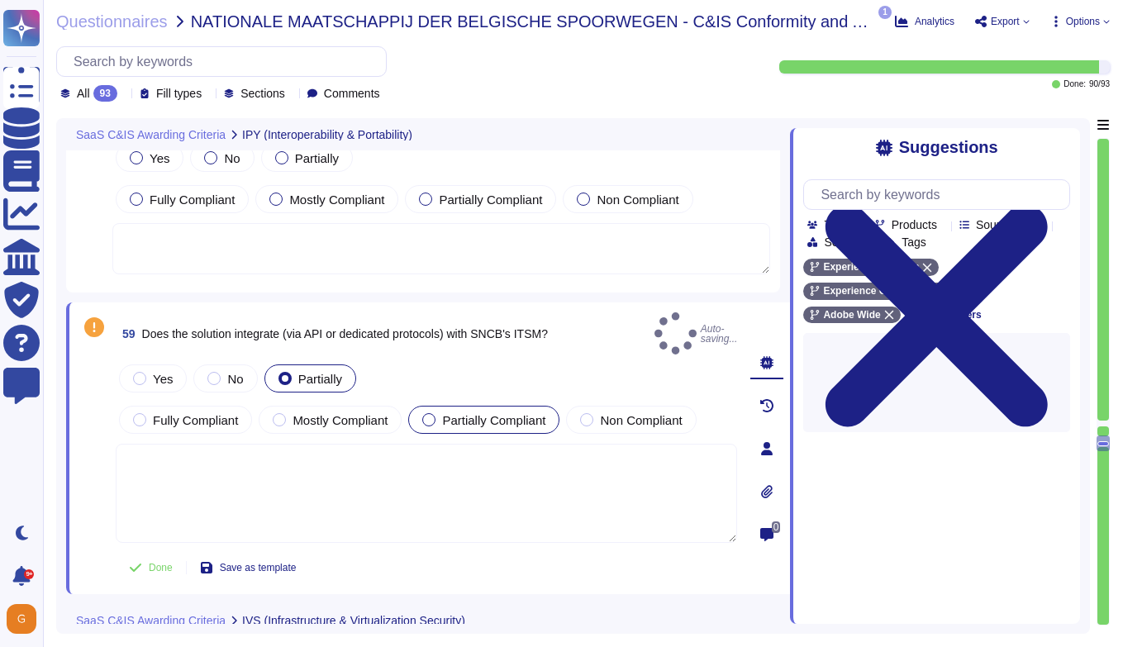
click at [435, 413] on div at bounding box center [428, 419] width 13 height 13
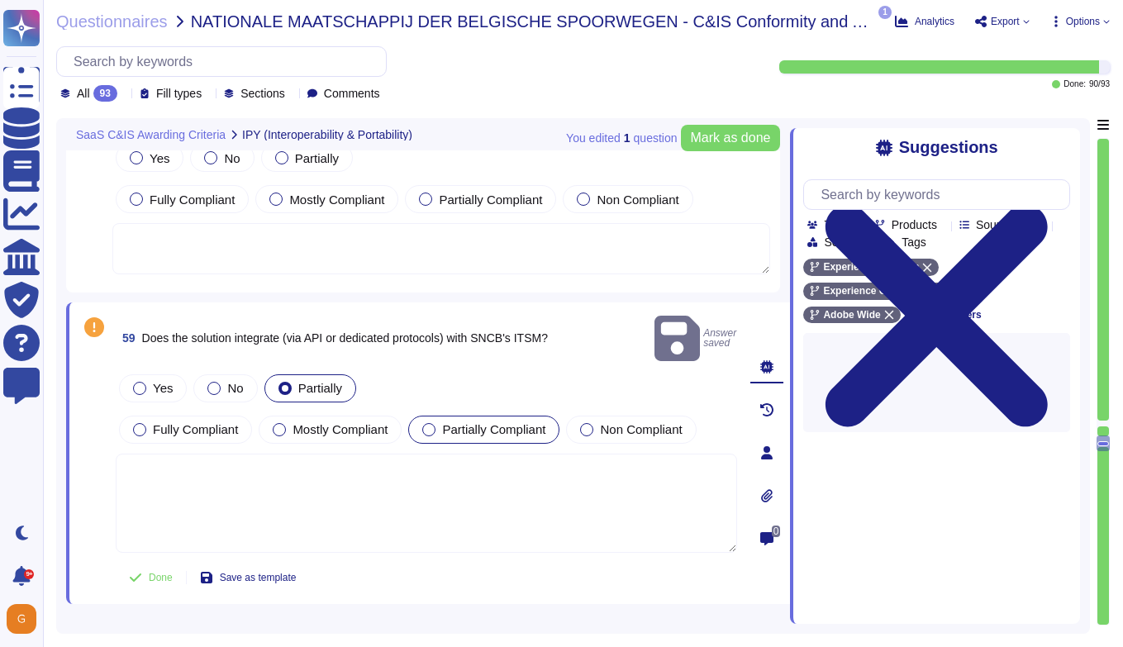
click at [434, 423] on div at bounding box center [428, 429] width 13 height 13
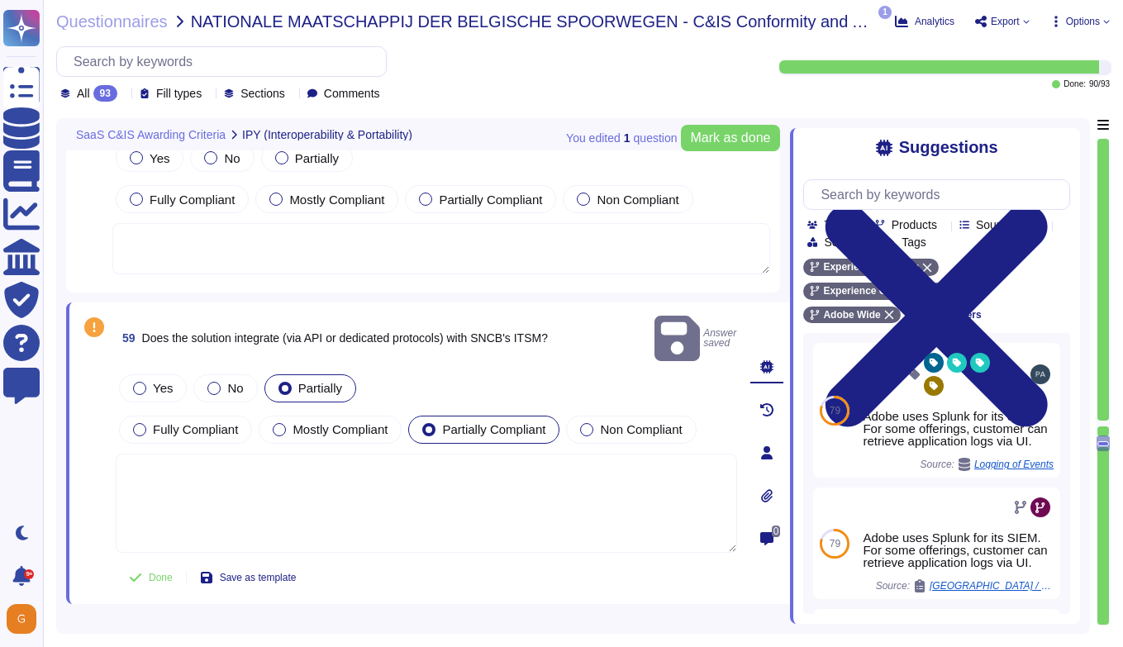
click at [274, 506] on textarea at bounding box center [426, 503] width 621 height 99
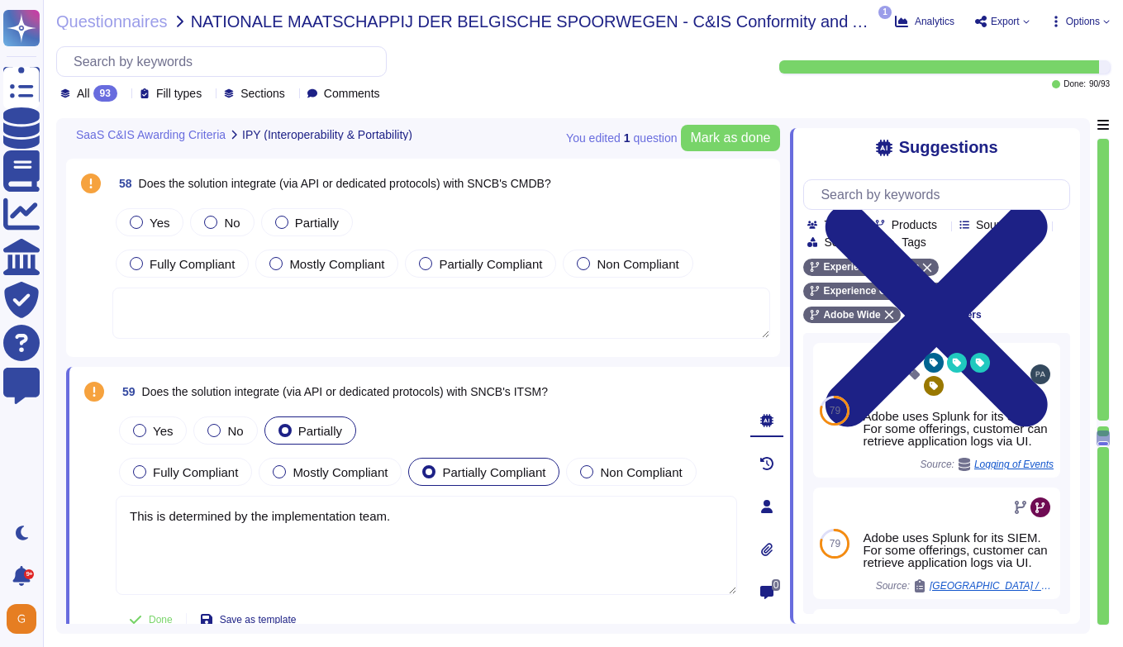
scroll to position [15513, 0]
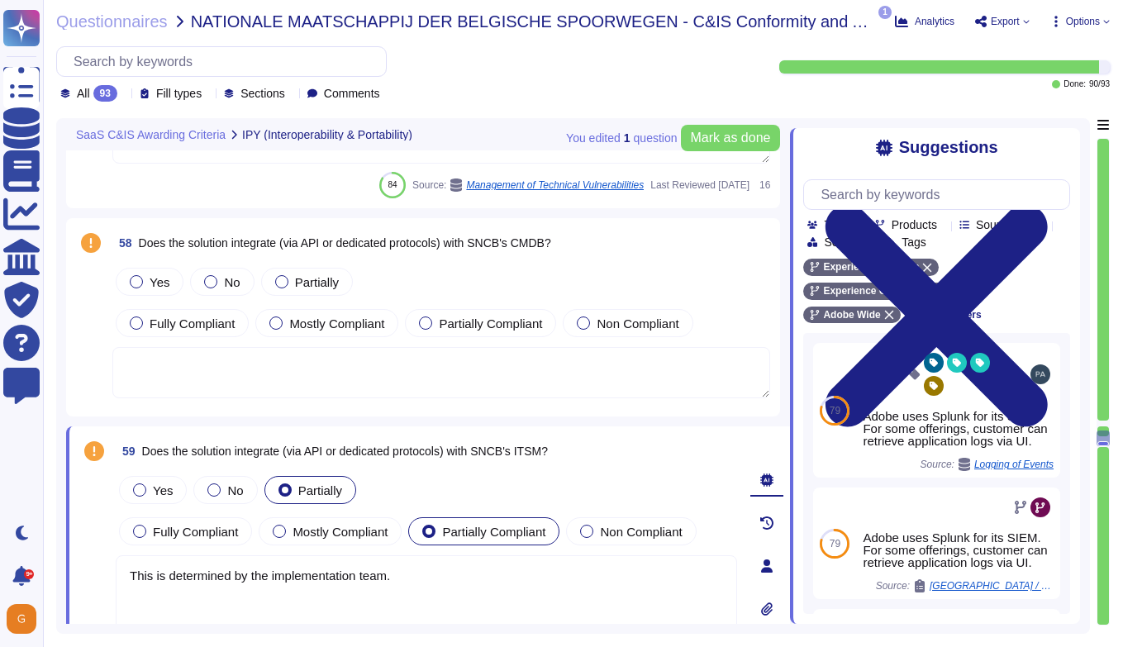
click at [273, 377] on textarea at bounding box center [441, 372] width 658 height 51
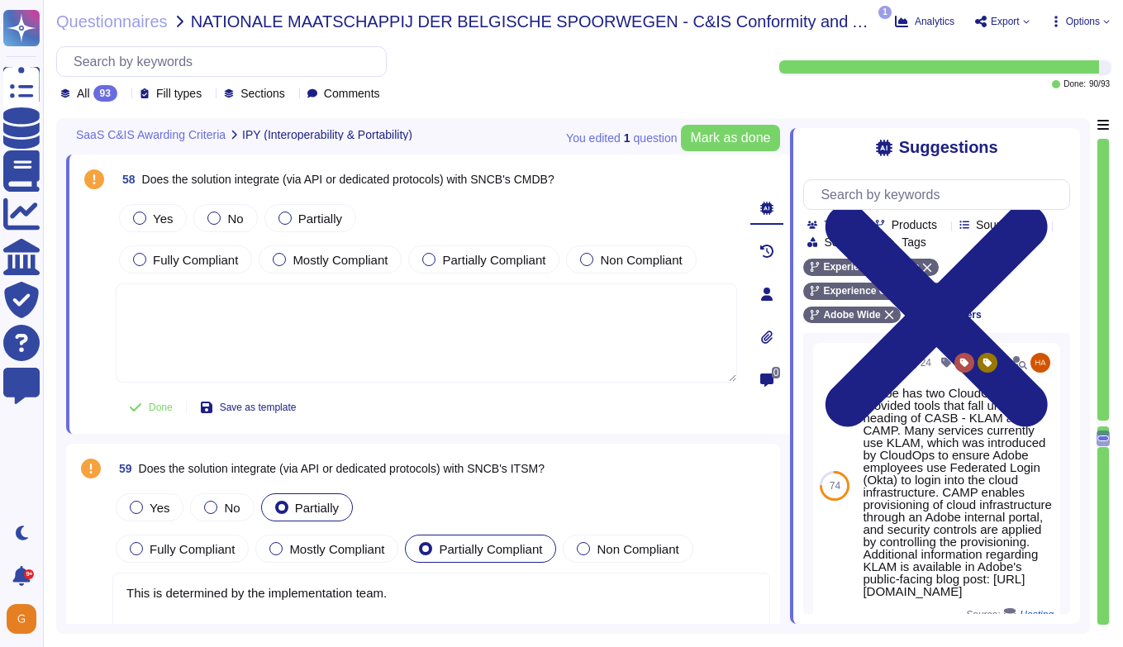
scroll to position [15587, 0]
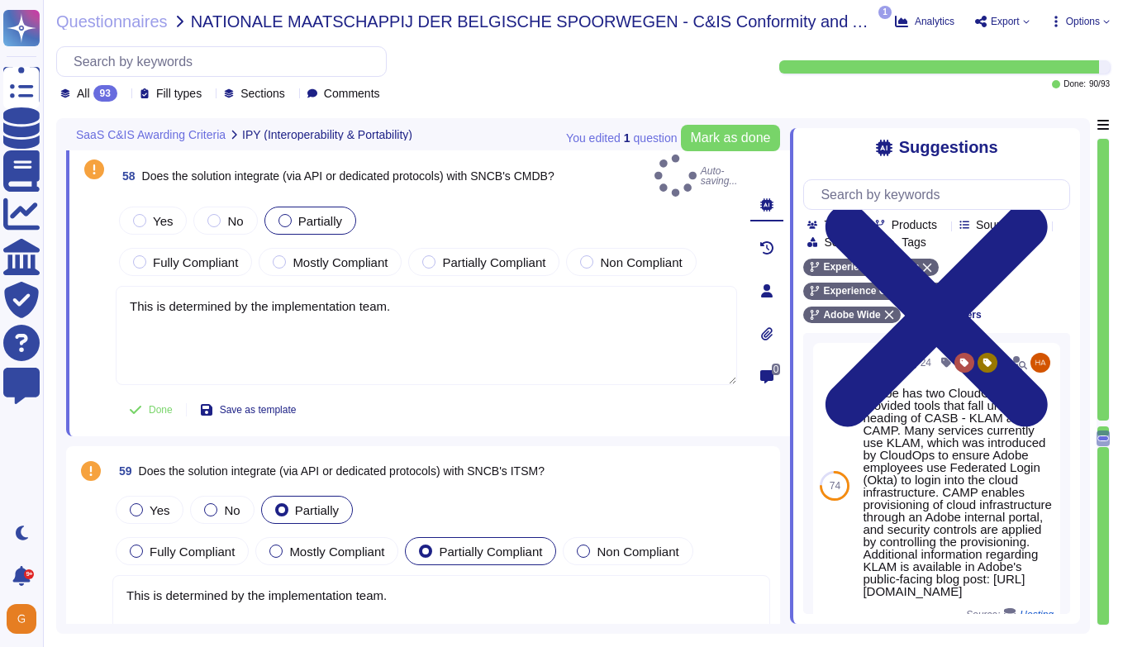
click at [287, 214] on div at bounding box center [284, 220] width 13 height 13
click at [281, 214] on div at bounding box center [284, 220] width 13 height 13
click at [288, 214] on div at bounding box center [284, 220] width 13 height 13
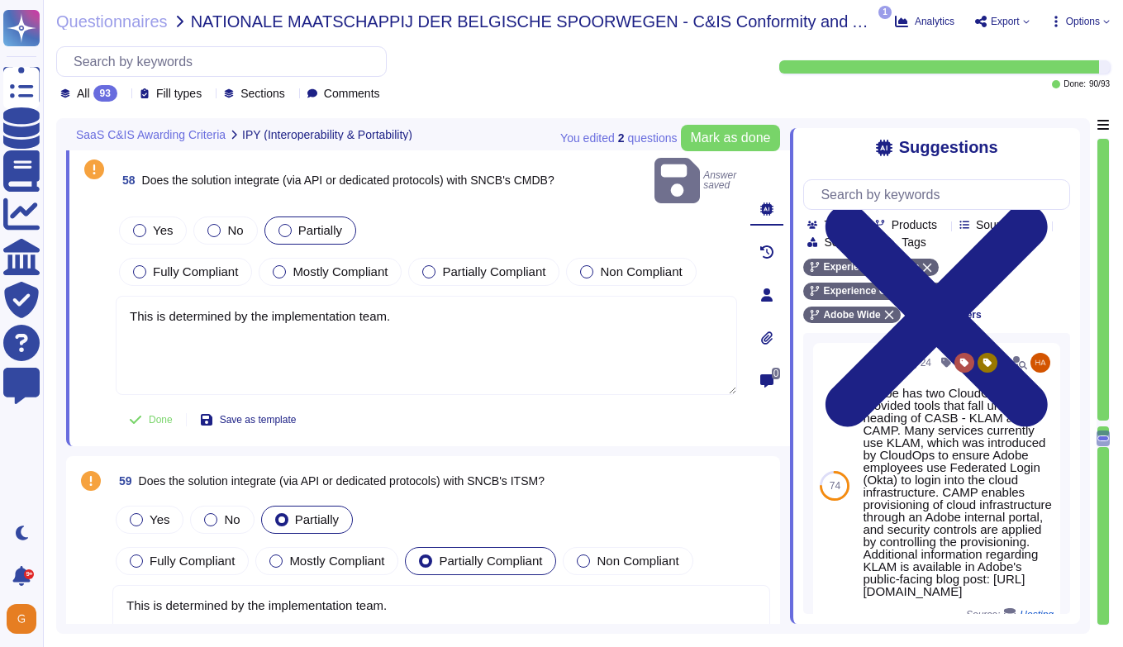
click at [288, 224] on div at bounding box center [284, 230] width 13 height 13
click at [286, 265] on div at bounding box center [279, 271] width 13 height 13
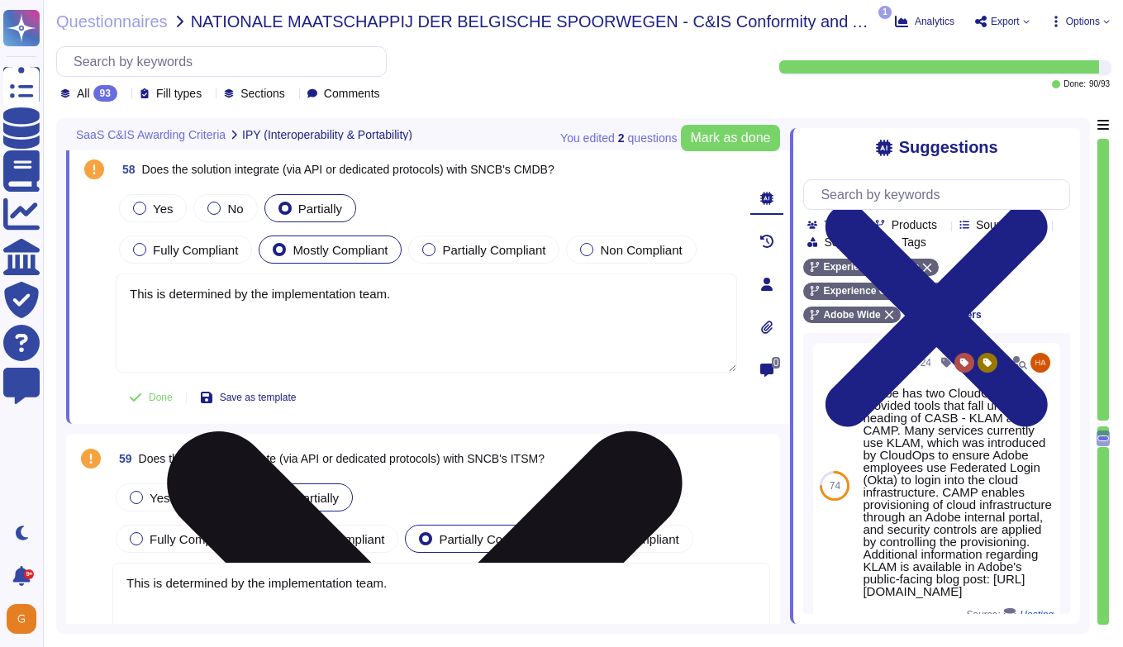
click at [430, 302] on textarea "This is determined by the implementation team." at bounding box center [426, 322] width 621 height 99
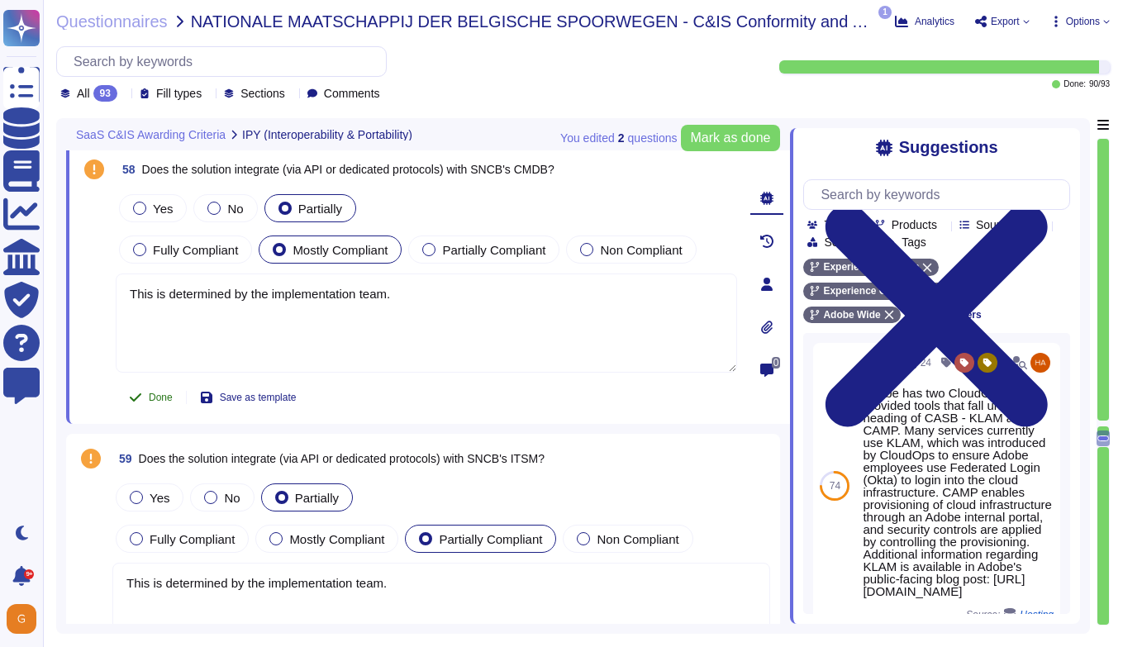
click at [150, 401] on span "Done" at bounding box center [161, 397] width 24 height 10
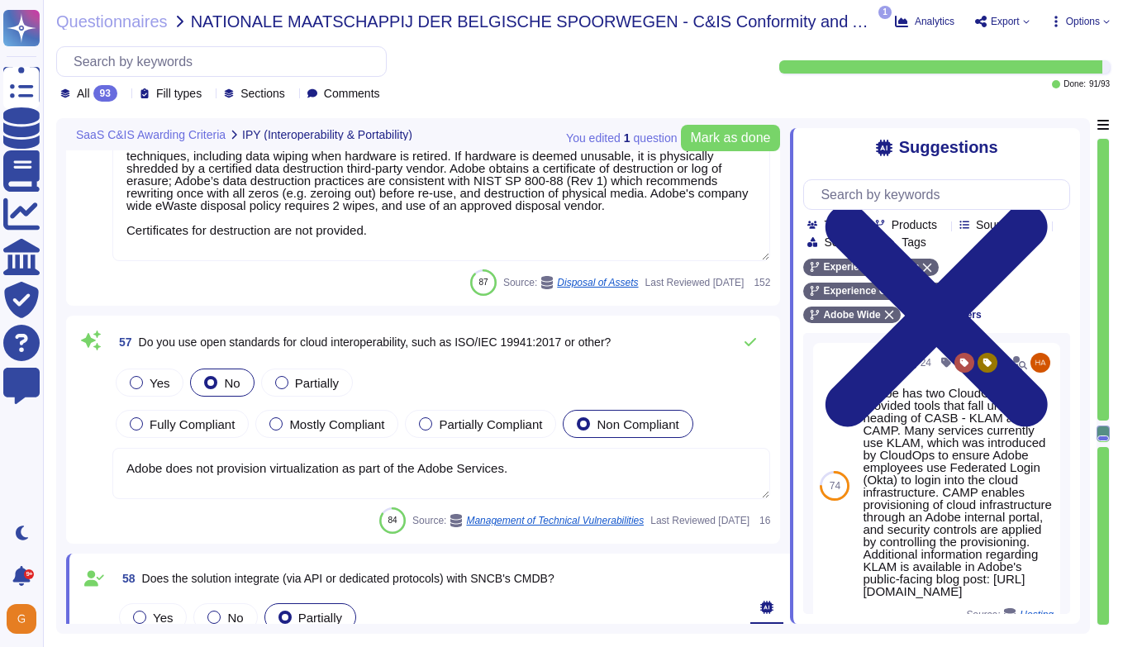
scroll to position [15186, 0]
click at [529, 469] on textarea "Adobe does not provision virtualization as part of the Adobe Services." at bounding box center [441, 474] width 658 height 51
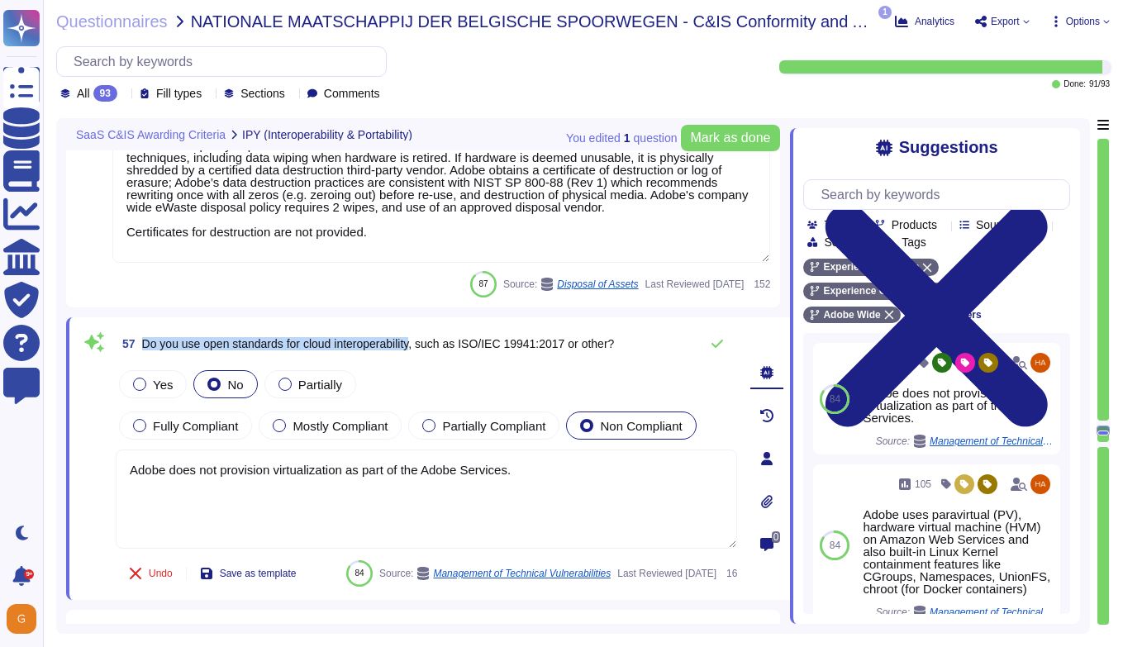
drag, startPoint x: 144, startPoint y: 341, endPoint x: 426, endPoint y: 339, distance: 282.6
click at [426, 339] on span "Do you use open standards for cloud interoperability, such as ISO/IEC 19941:201…" at bounding box center [378, 343] width 473 height 13
copy span "Do you use open standards for cloud interoperability"
click at [232, 354] on span "57 Do you use open standards for cloud interoperability, such as ISO/IEC 19941:…" at bounding box center [365, 344] width 498 height 30
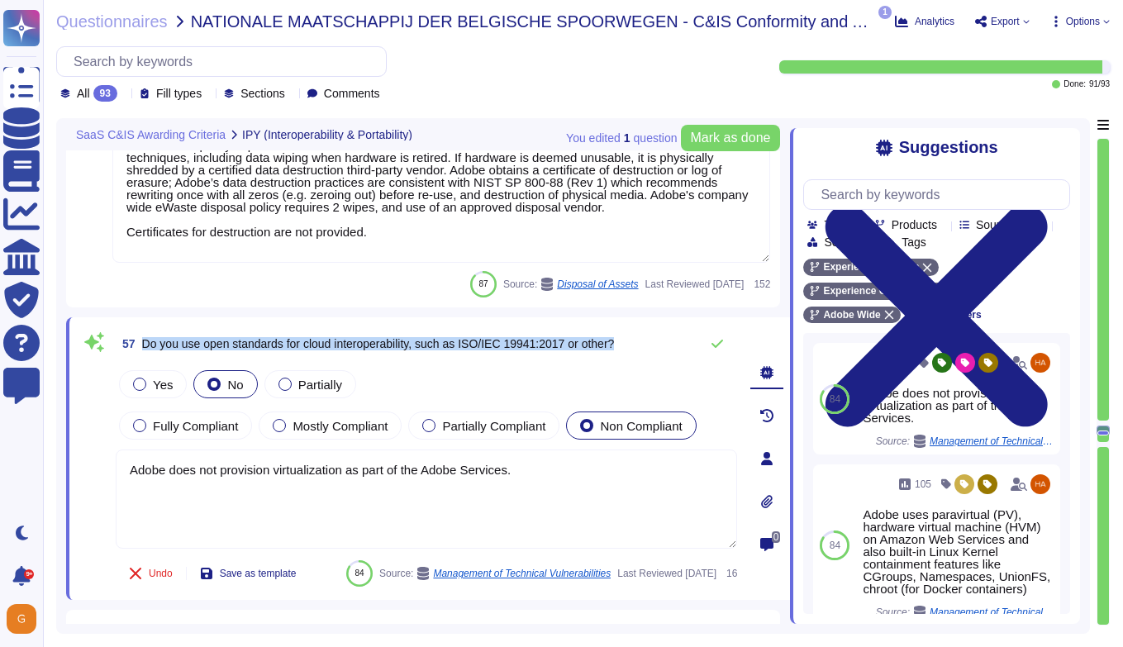
drag, startPoint x: 141, startPoint y: 344, endPoint x: 644, endPoint y: 348, distance: 503.2
click at [644, 348] on div "57 Do you use open standards for cloud interoperability, such as ISO/IEC 19941:…" at bounding box center [426, 343] width 621 height 33
click at [435, 429] on div at bounding box center [428, 425] width 13 height 13
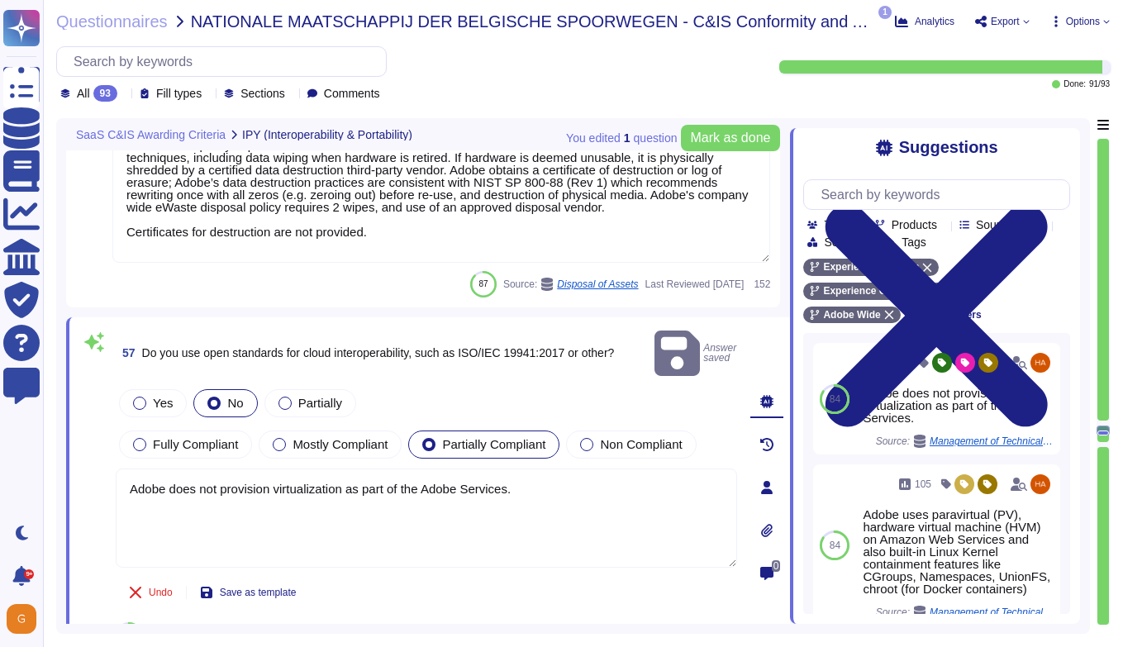
click at [527, 471] on textarea "Adobe does not provision virtualization as part of the Adobe Services." at bounding box center [426, 517] width 621 height 99
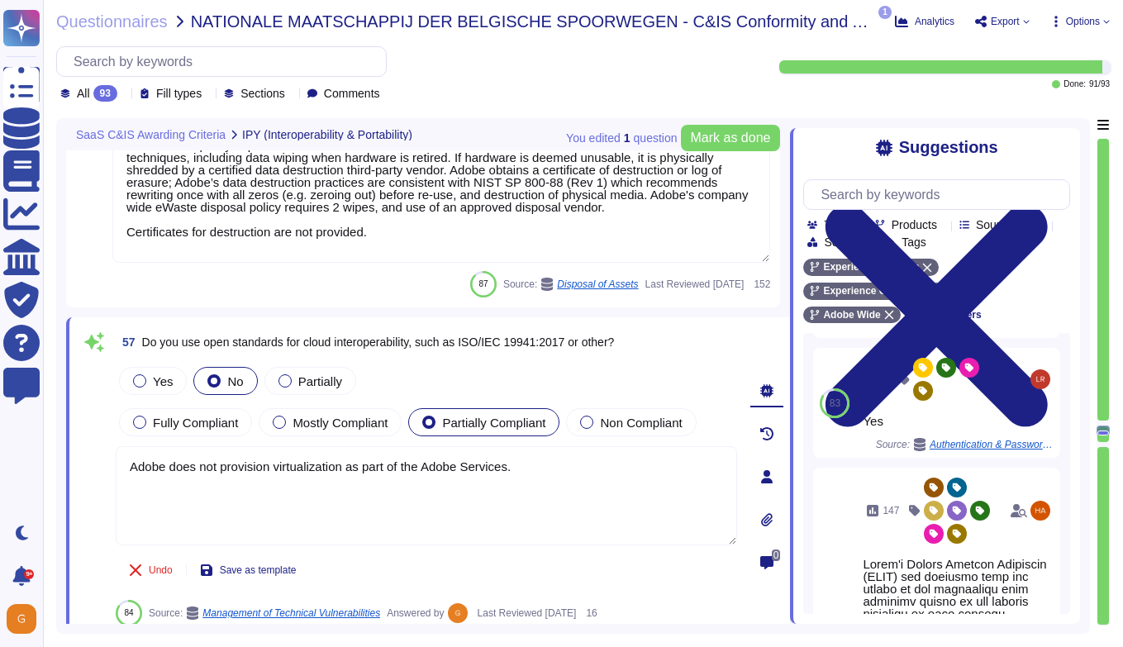
scroll to position [349, 0]
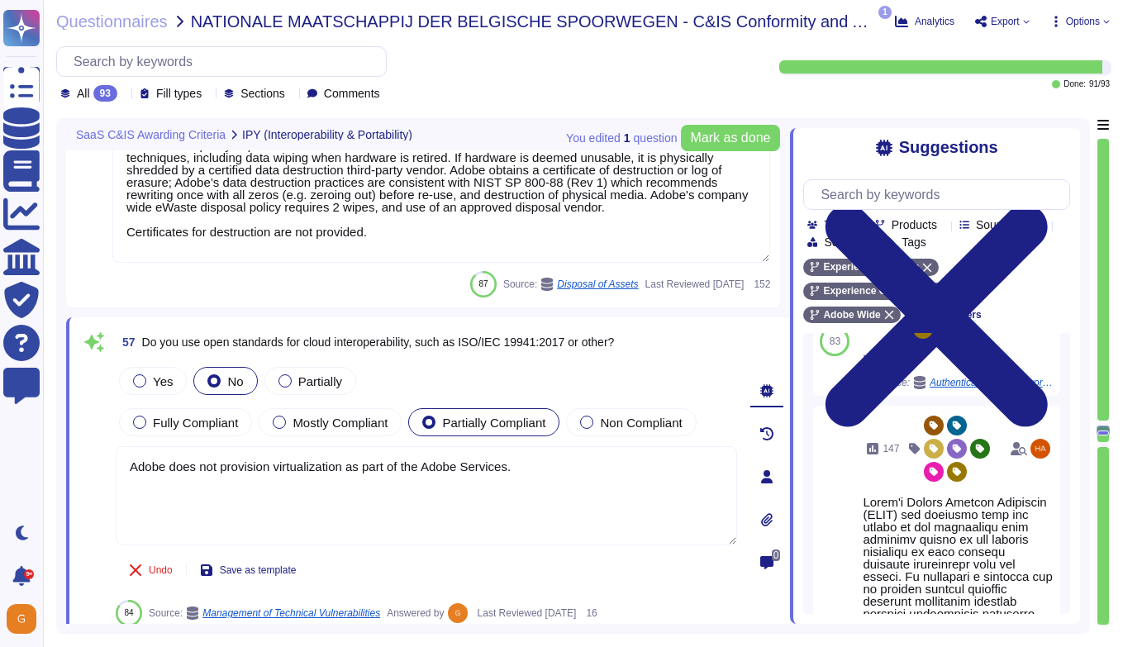
drag, startPoint x: 530, startPoint y: 469, endPoint x: -4, endPoint y: 473, distance: 534.6
click at [0, 473] on html "Questionnaires Knowledge Base Documents Analytics CAIQ / SIG Trust Center Help …" at bounding box center [561, 323] width 1123 height 647
drag, startPoint x: 523, startPoint y: 467, endPoint x: 72, endPoint y: 445, distance: 451.6
click at [72, 445] on div "57 Do you use open standards for cloud interoperability, such as ISO/IEC 19941:…" at bounding box center [428, 476] width 724 height 319
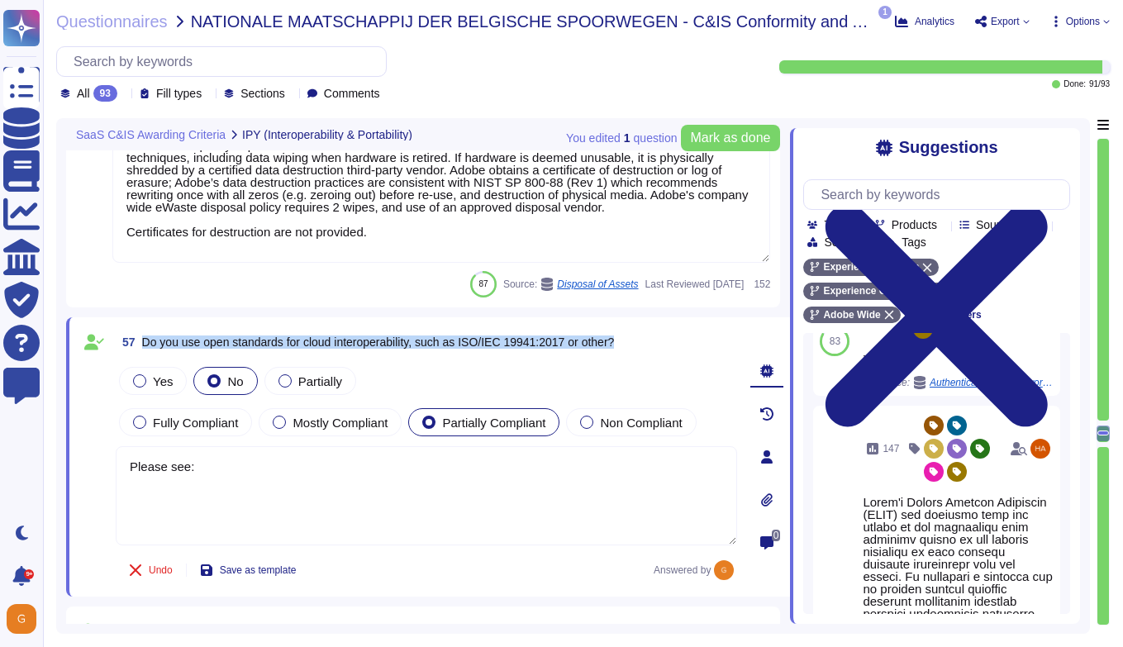
drag, startPoint x: 145, startPoint y: 345, endPoint x: 644, endPoint y: 350, distance: 499.9
click at [644, 350] on div "57 Do you use open standards for cloud interoperability, such as ISO/IEC 19941:…" at bounding box center [426, 342] width 621 height 30
copy span "Do you use open standards for cloud interoperability, such as ISO/IEC 19941:201…"
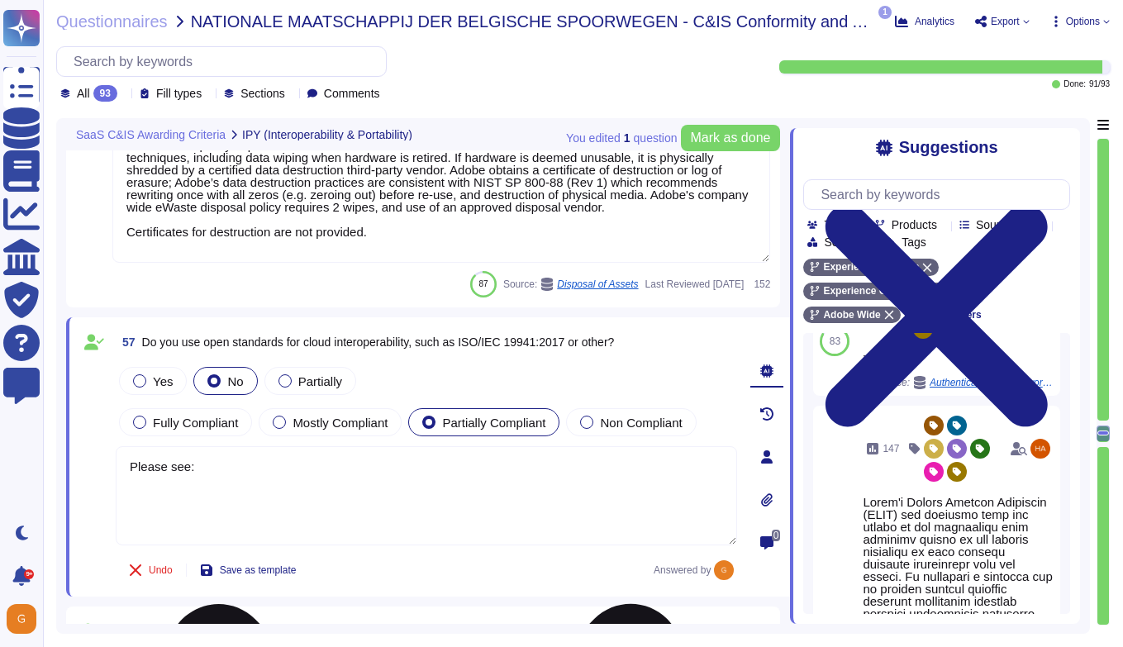
click at [329, 490] on textarea "Please see:" at bounding box center [426, 495] width 621 height 99
click at [126, 462] on textarea "Please see:" at bounding box center [426, 495] width 621 height 99
paste textarea "Adobe supports cloud interoperability through a combination of internal framewo…"
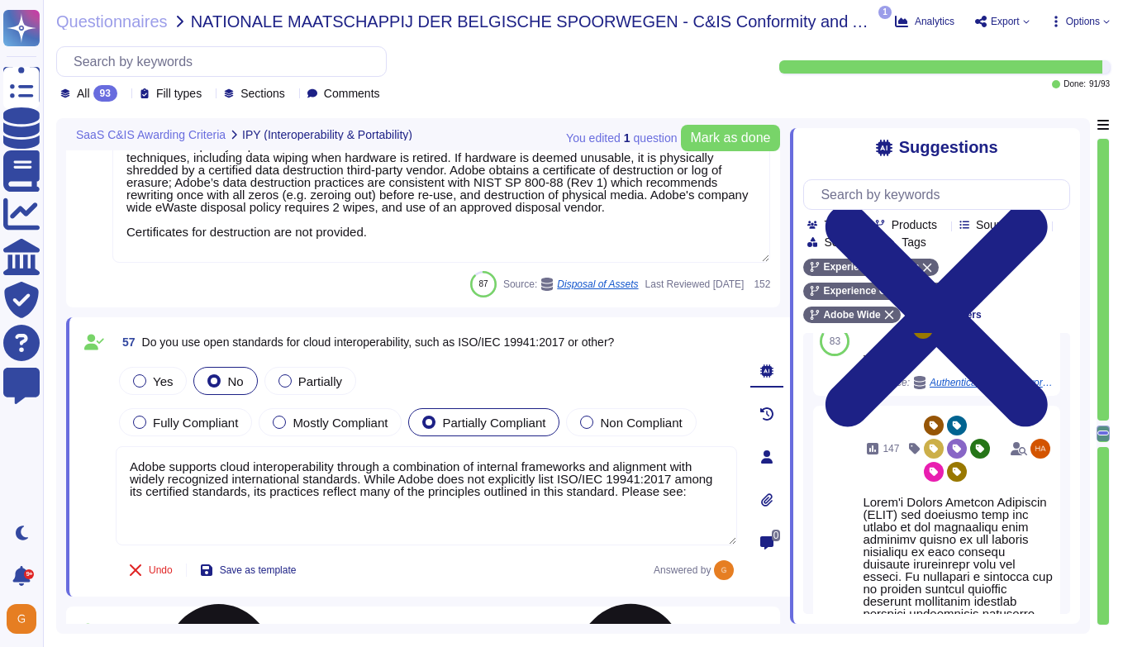
click at [272, 506] on textarea "Adobe supports cloud interoperability through a combination of internal framewo…" at bounding box center [426, 495] width 621 height 99
click at [222, 504] on textarea "Adobe supports cloud interoperability through a combination of internal framewo…" at bounding box center [426, 495] width 621 height 99
paste textarea "[URL][DOMAIN_NAME]"
click at [551, 361] on div "57 Do you use open standards for cloud interoperability, such as ISO/IEC 19941:…" at bounding box center [408, 456] width 658 height 259
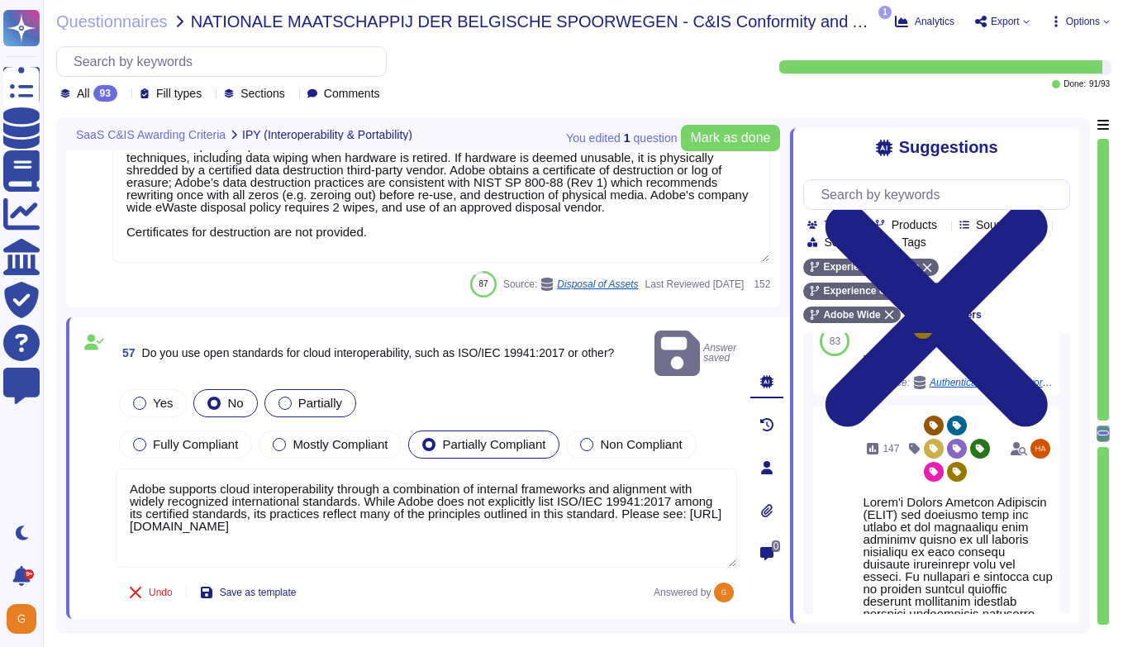
click at [288, 397] on label "Partially" at bounding box center [310, 403] width 64 height 13
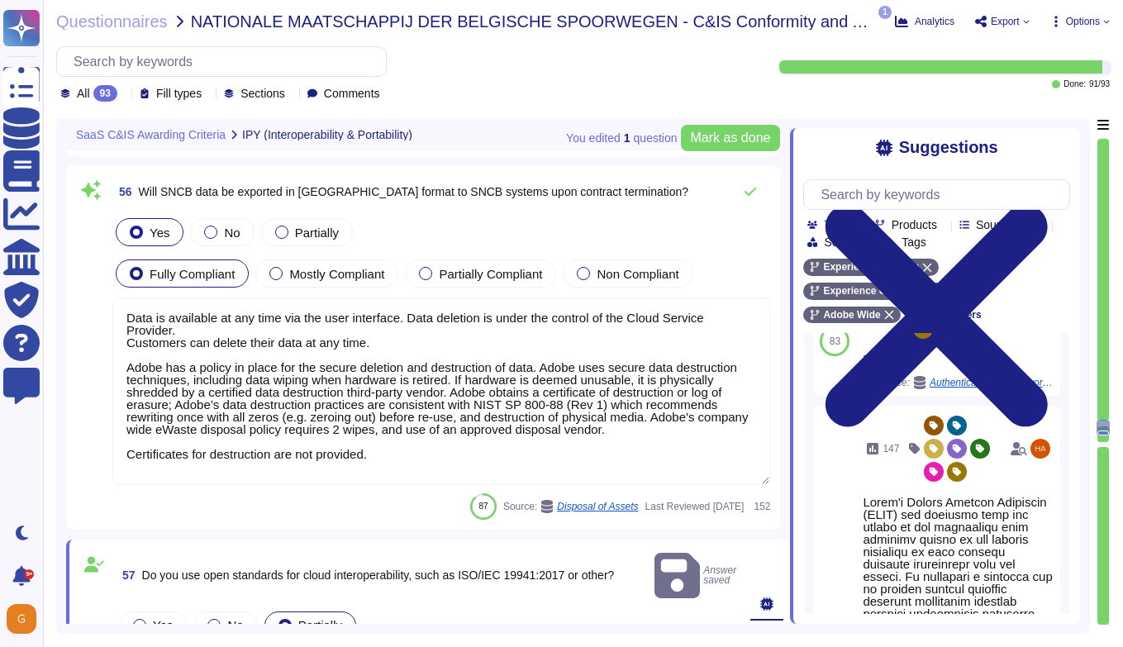
scroll to position [14966, 0]
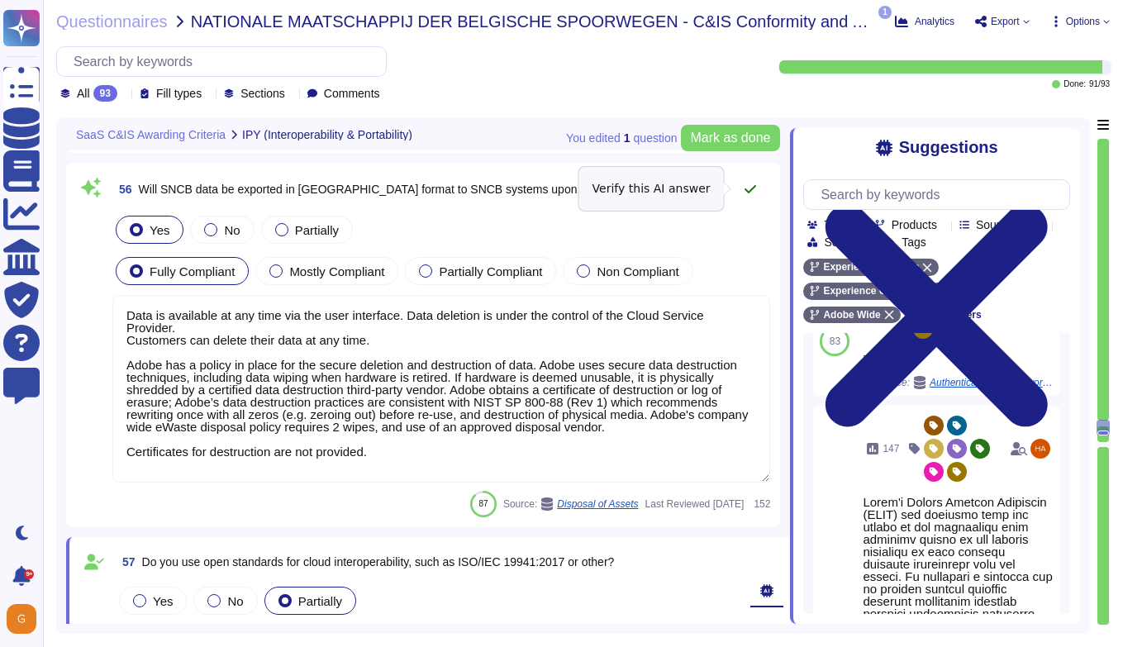
click at [748, 188] on icon at bounding box center [750, 189] width 13 height 13
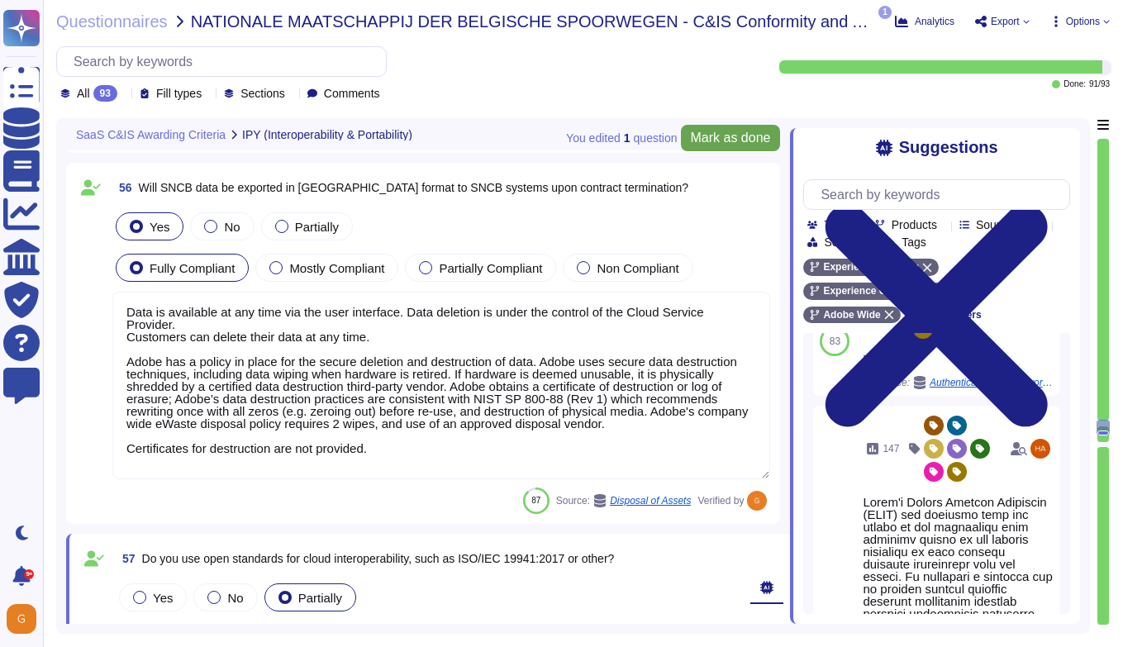
click at [732, 132] on span "Mark as done" at bounding box center [731, 137] width 80 height 13
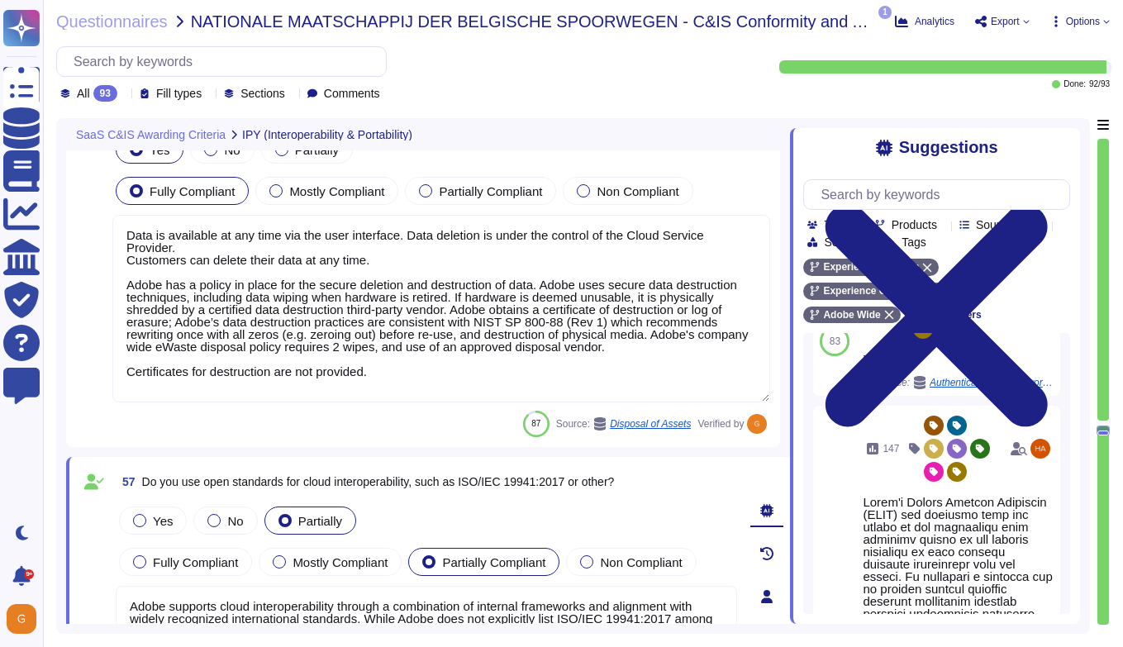
scroll to position [15035, 0]
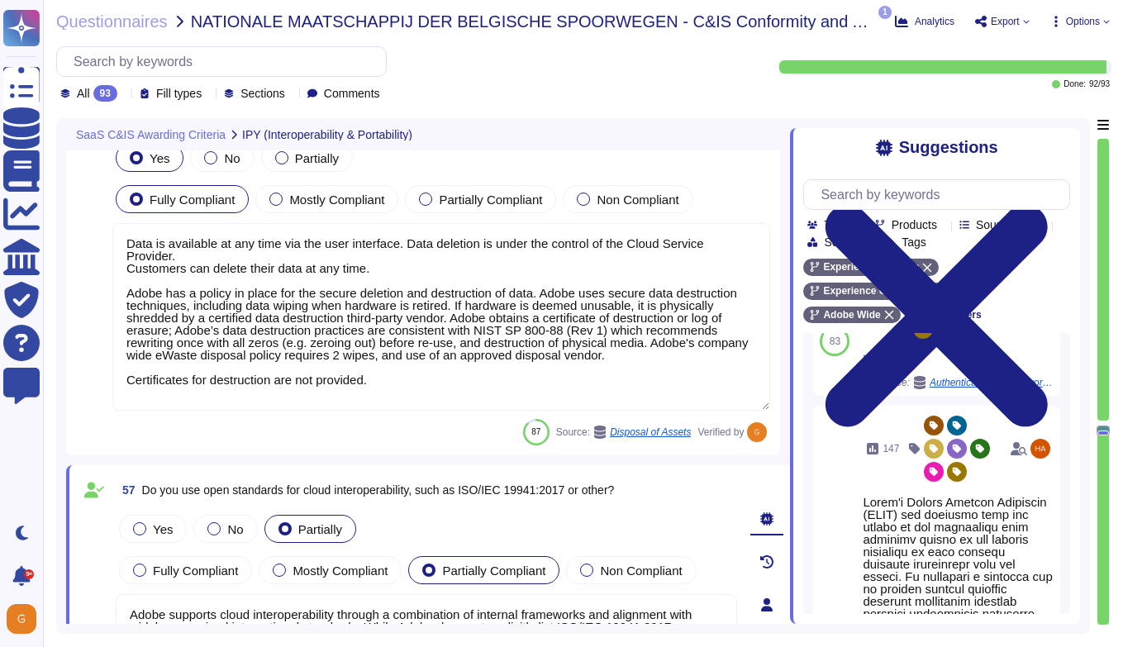
drag, startPoint x: 127, startPoint y: 239, endPoint x: 378, endPoint y: 266, distance: 251.8
click at [378, 266] on textarea "Data is available at any time via the user interface. Data deletion is under th…" at bounding box center [441, 317] width 658 height 188
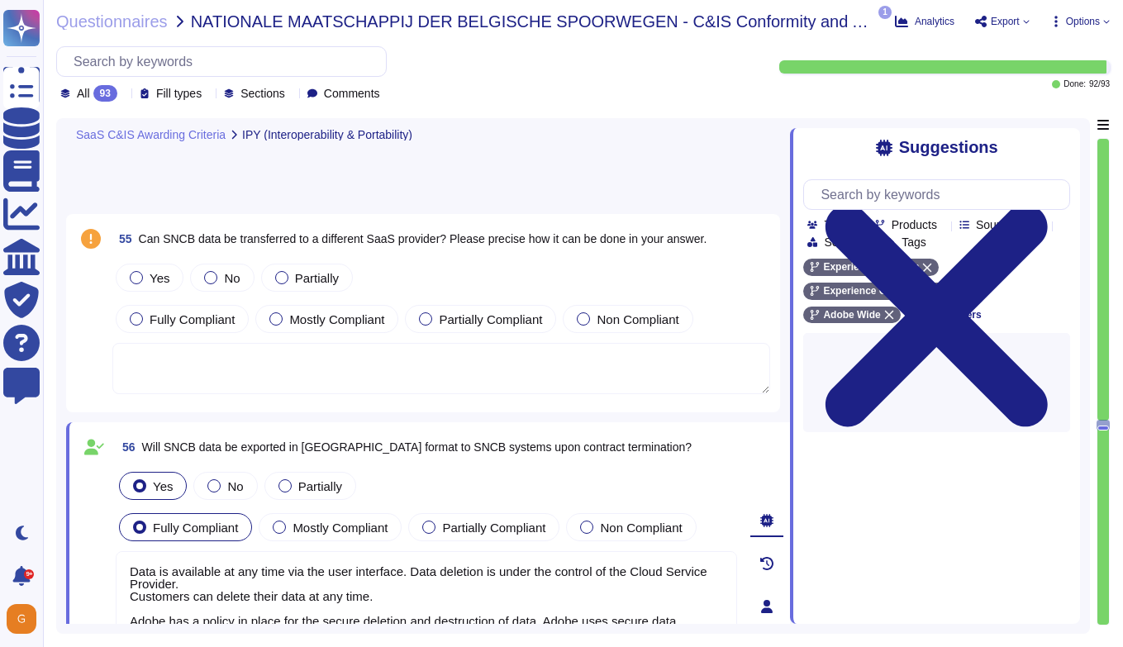
scroll to position [14704, 0]
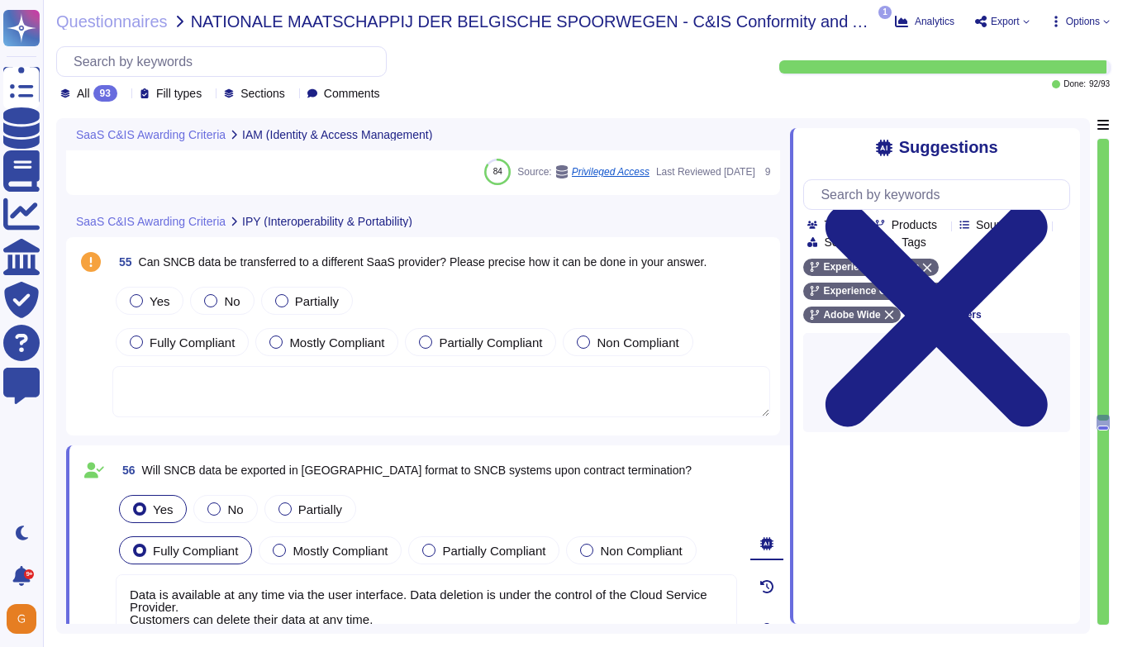
click at [297, 403] on textarea at bounding box center [441, 391] width 658 height 51
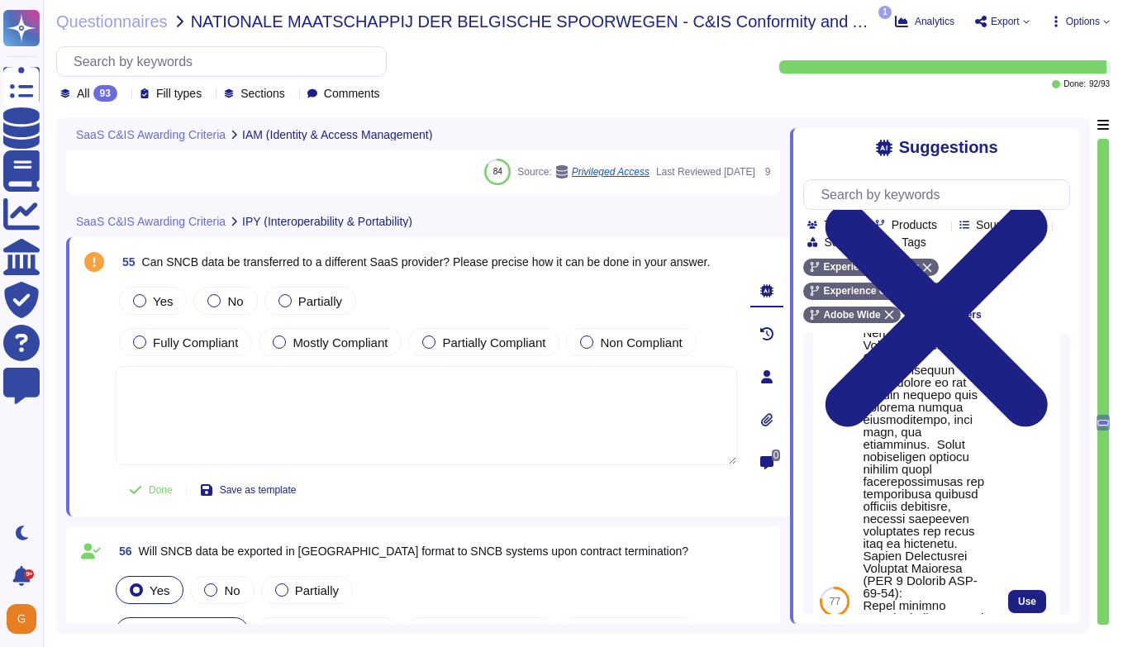
scroll to position [406, 0]
click at [939, 575] on span "Use" at bounding box center [1027, 598] width 18 height 10
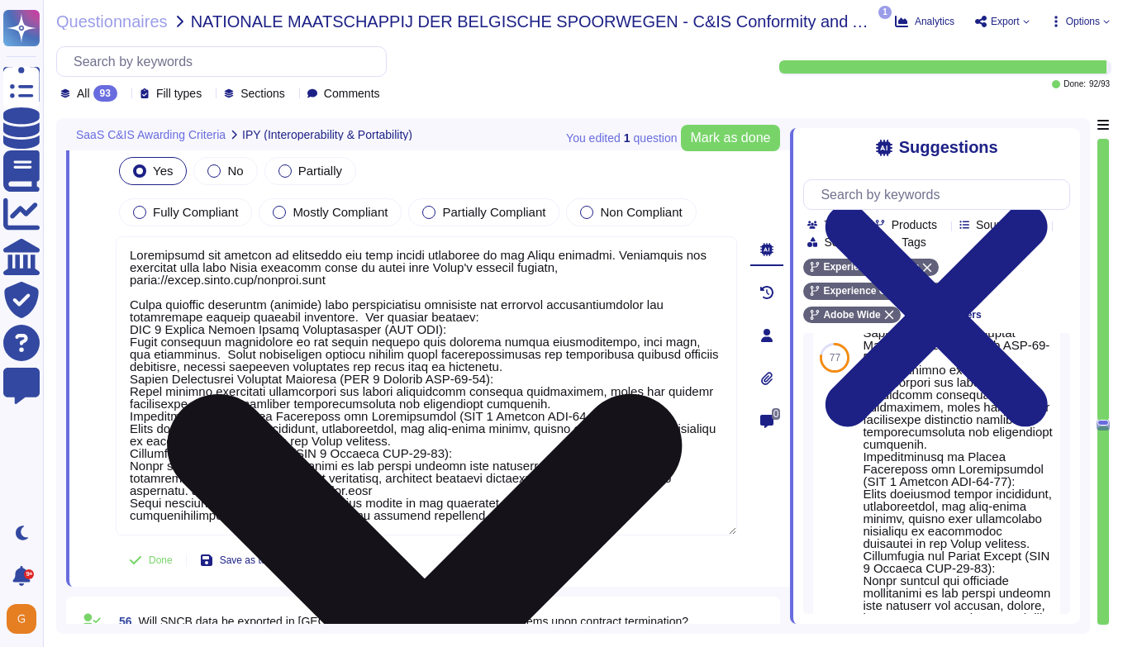
scroll to position [14833, 0]
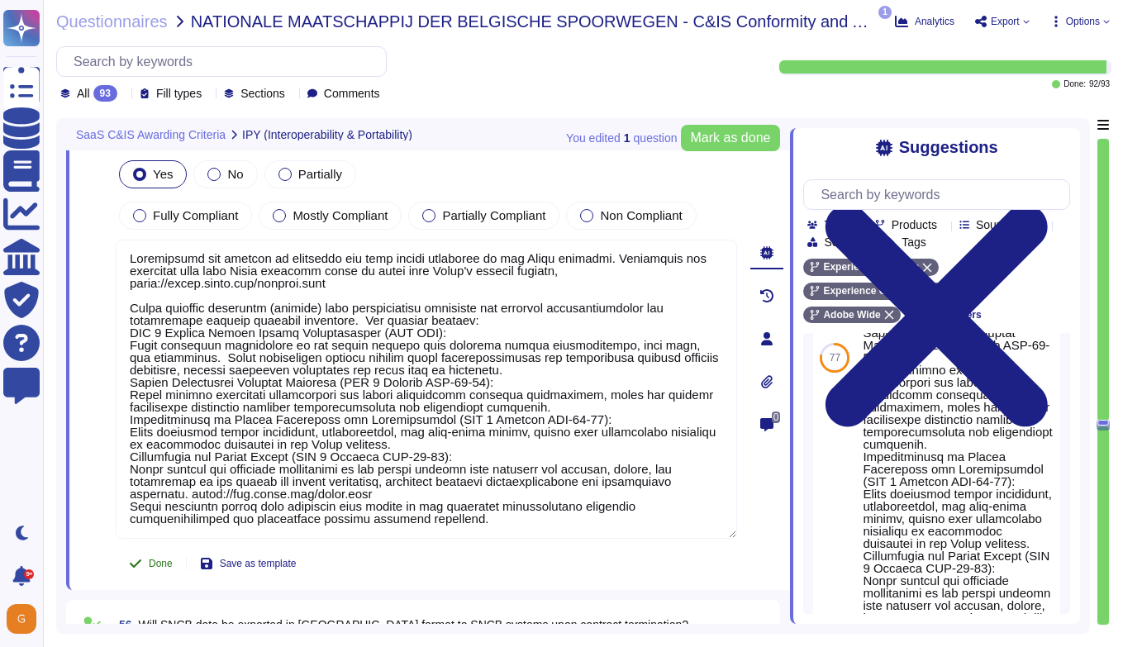
click at [159, 559] on span "Done" at bounding box center [161, 564] width 24 height 10
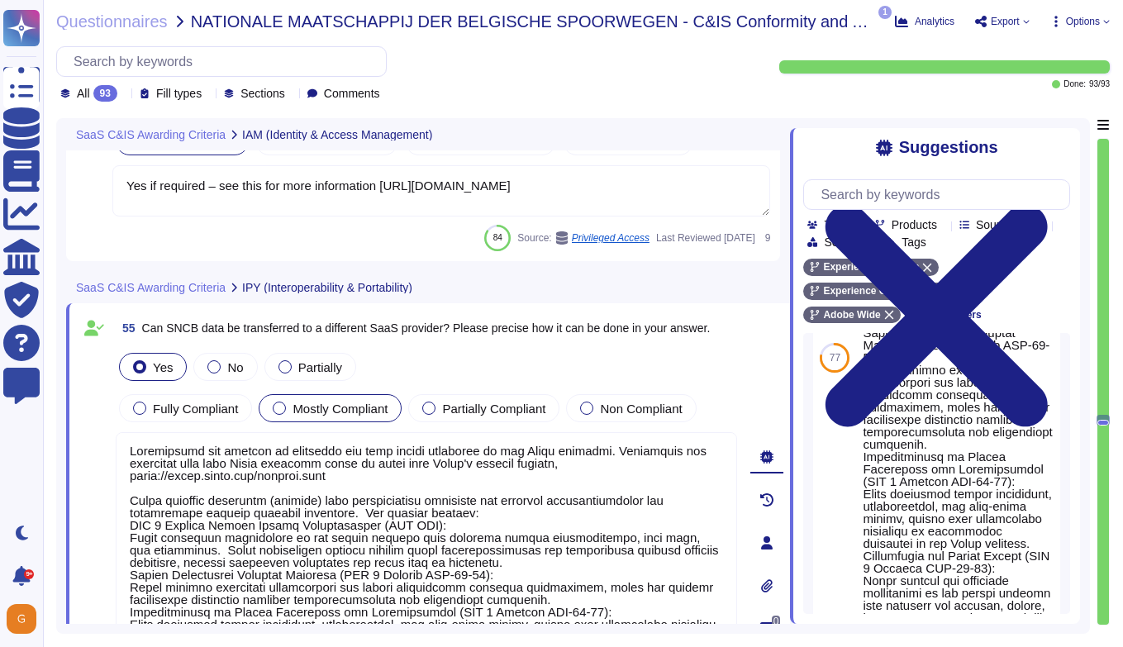
scroll to position [14629, 0]
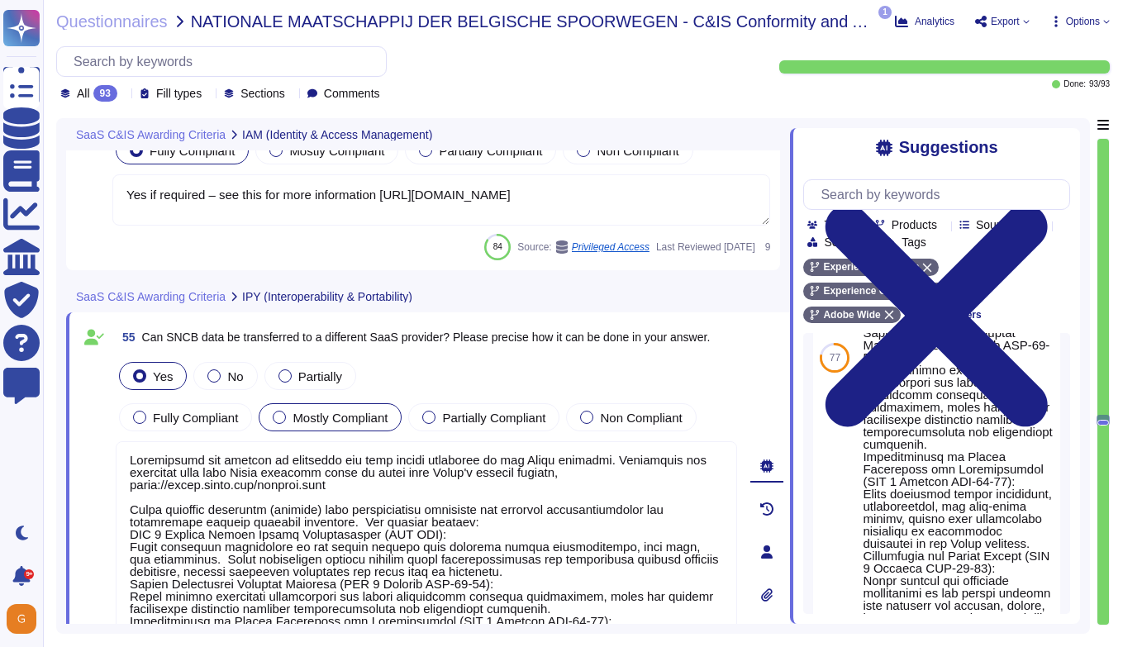
click at [288, 419] on label "Mostly Compliant" at bounding box center [330, 417] width 115 height 13
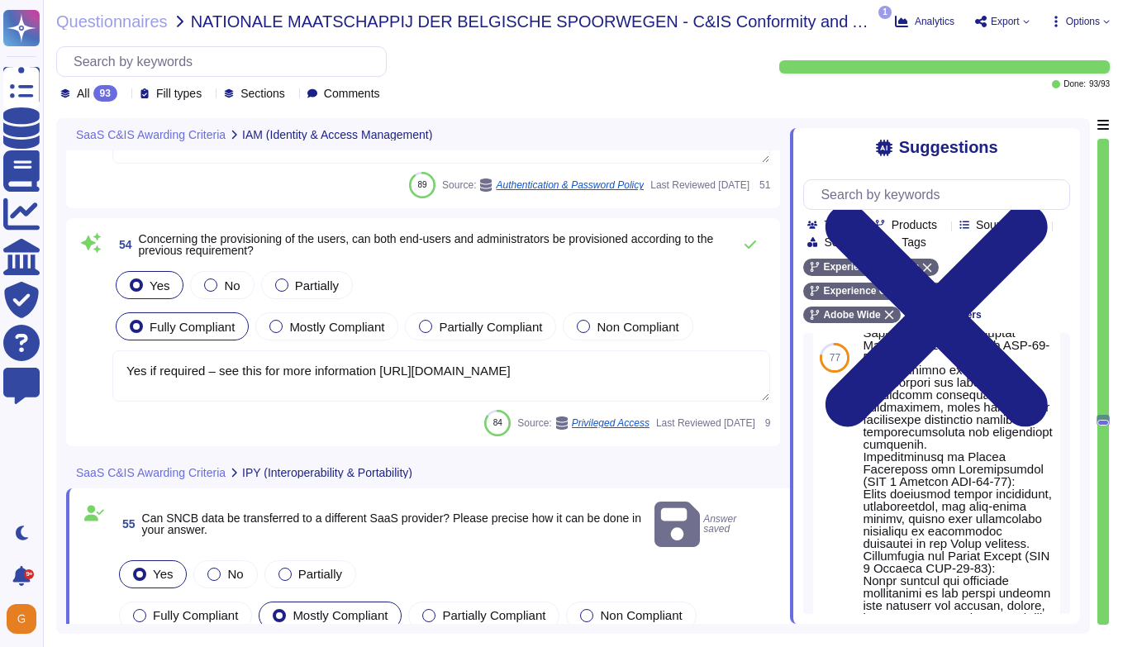
scroll to position [14449, 0]
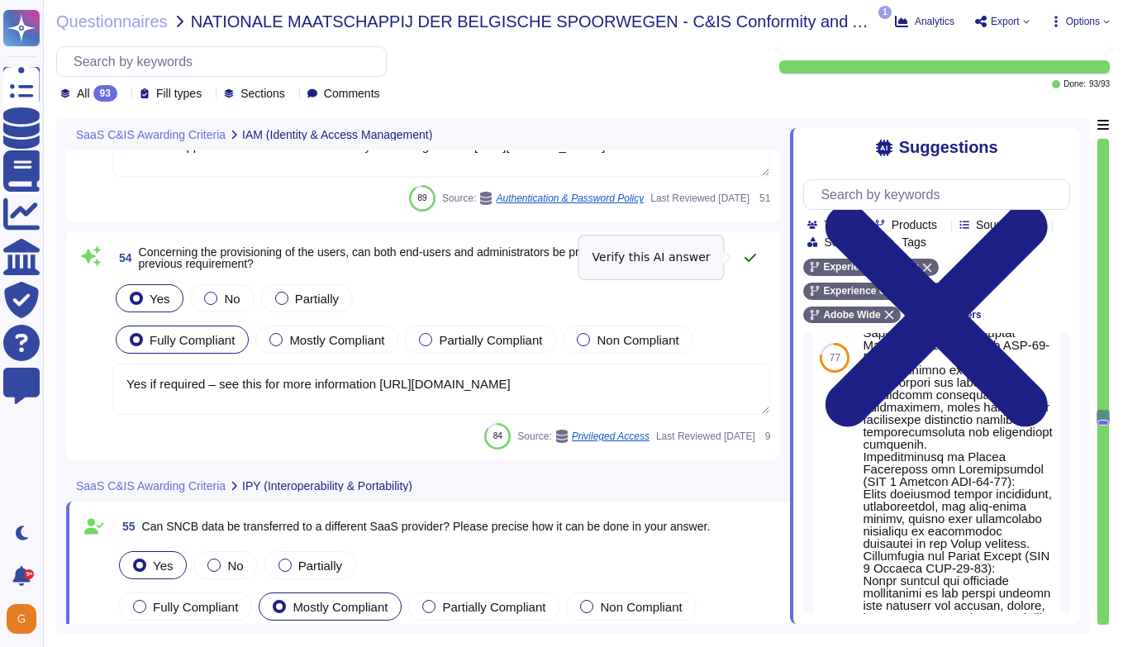
click at [757, 259] on button at bounding box center [750, 257] width 40 height 33
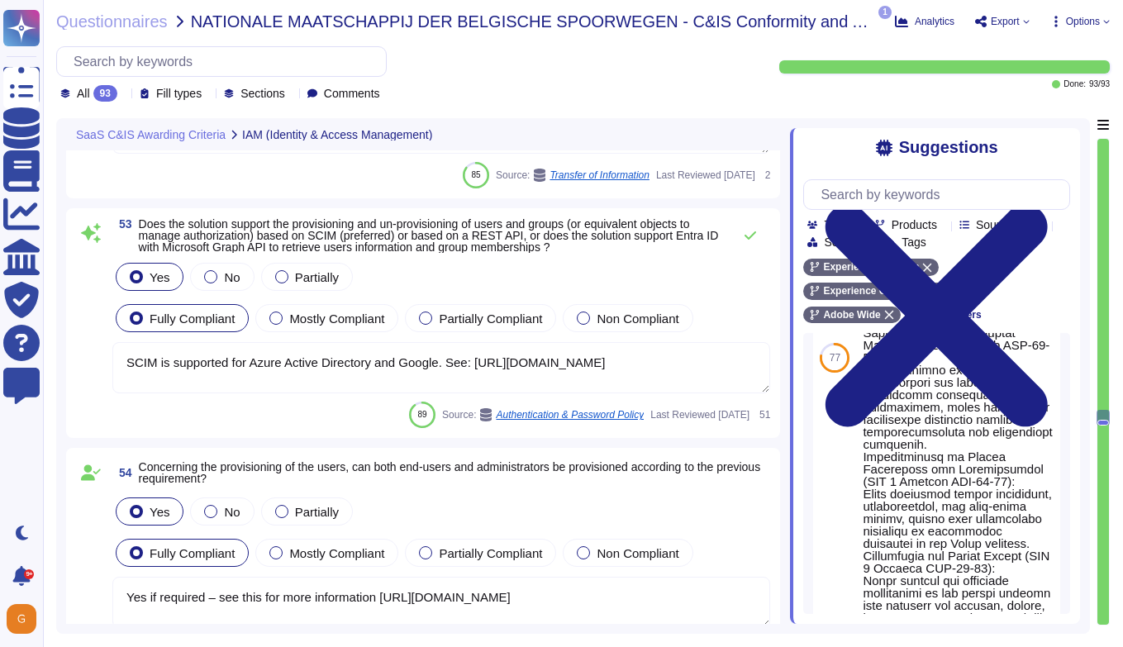
scroll to position [14231, 0]
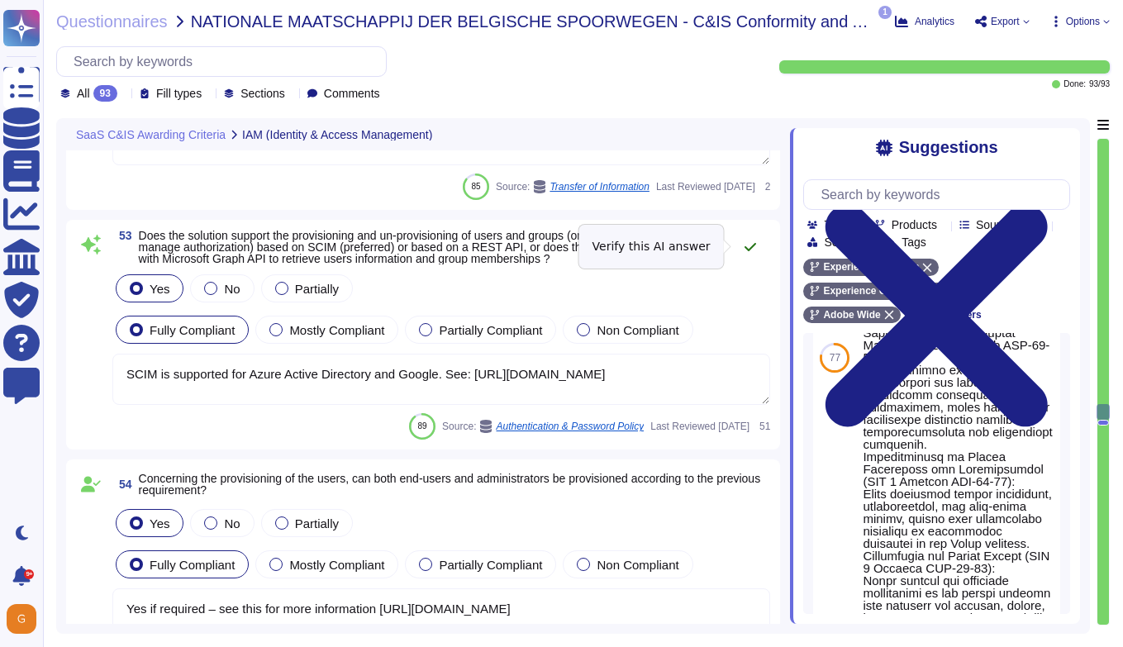
click at [750, 240] on icon at bounding box center [750, 246] width 13 height 13
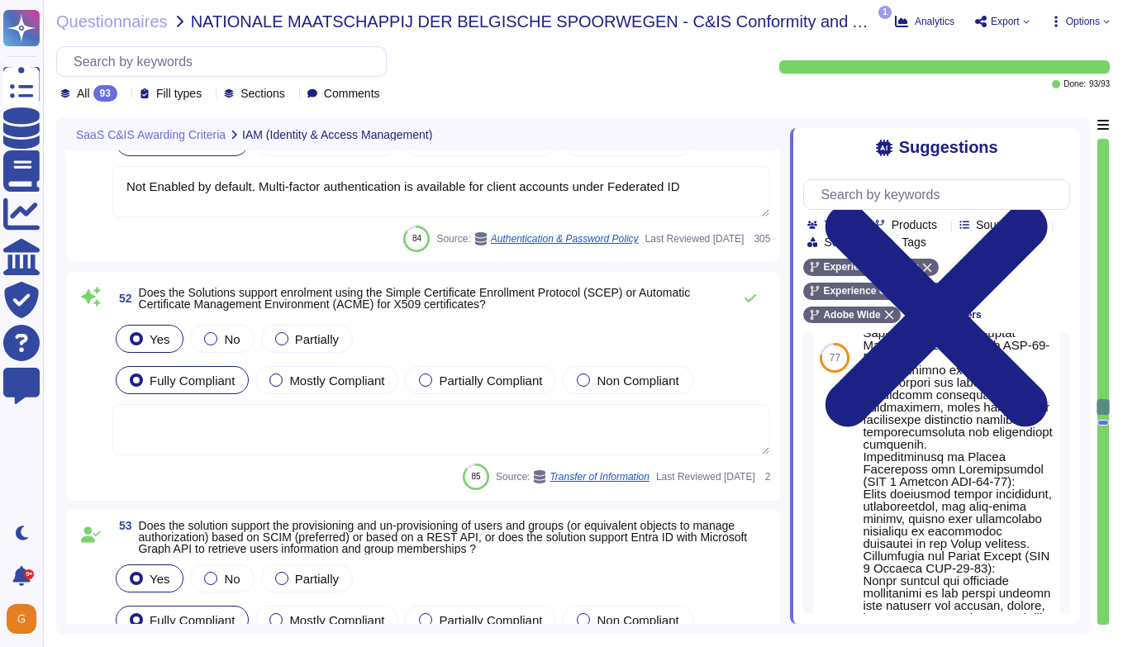
scroll to position [13950, 0]
click at [322, 302] on span "Does the Solutions support enrolment using the Simple Certificate Enrollment Pr…" at bounding box center [415, 299] width 552 height 25
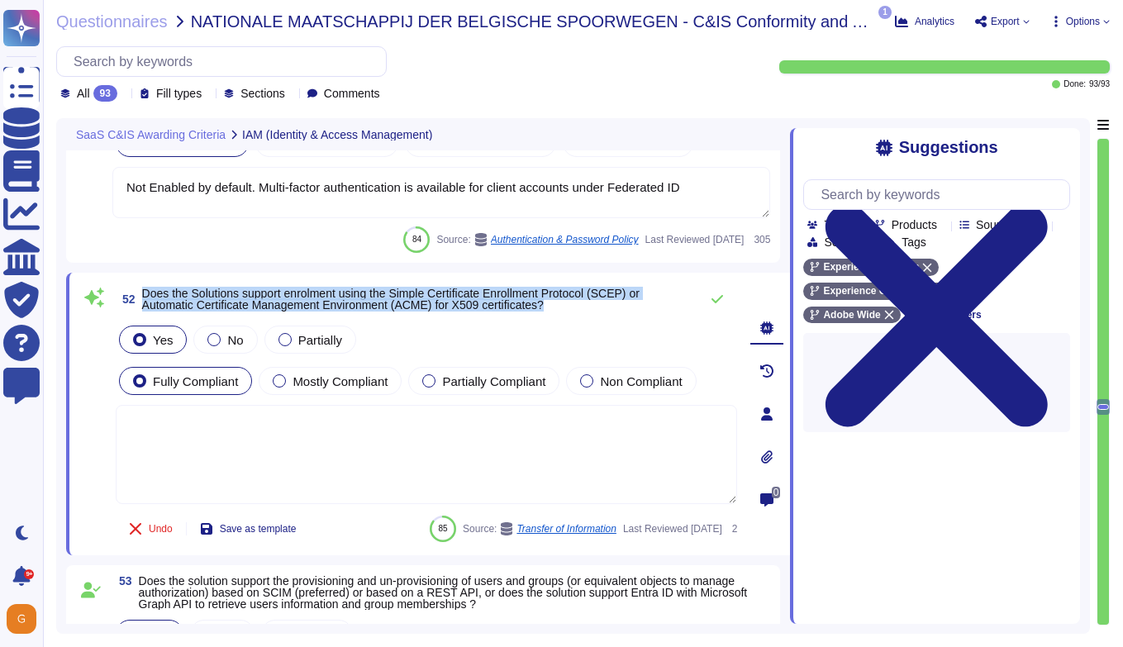
drag, startPoint x: 144, startPoint y: 291, endPoint x: 611, endPoint y: 303, distance: 467.8
click at [611, 303] on span "Does the Solutions support enrolment using the Simple Certificate Enrollment Pr…" at bounding box center [416, 299] width 549 height 23
copy span "Does the Solutions support enrolment using the Simple Certificate Enrollment Pr…"
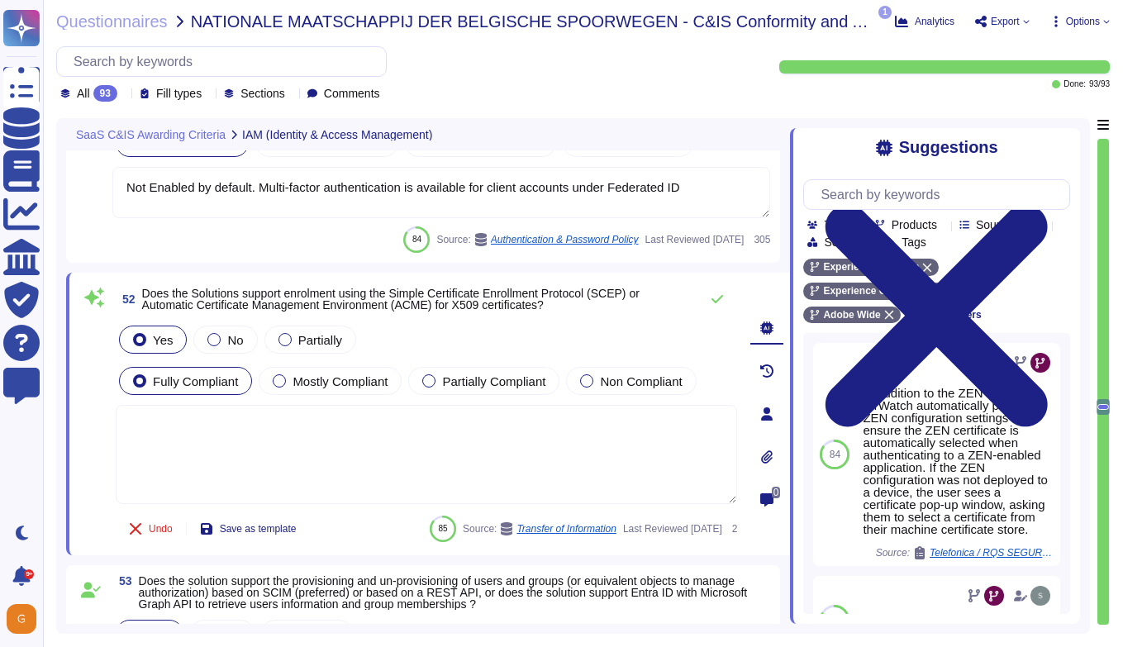
click at [372, 436] on textarea at bounding box center [426, 454] width 621 height 99
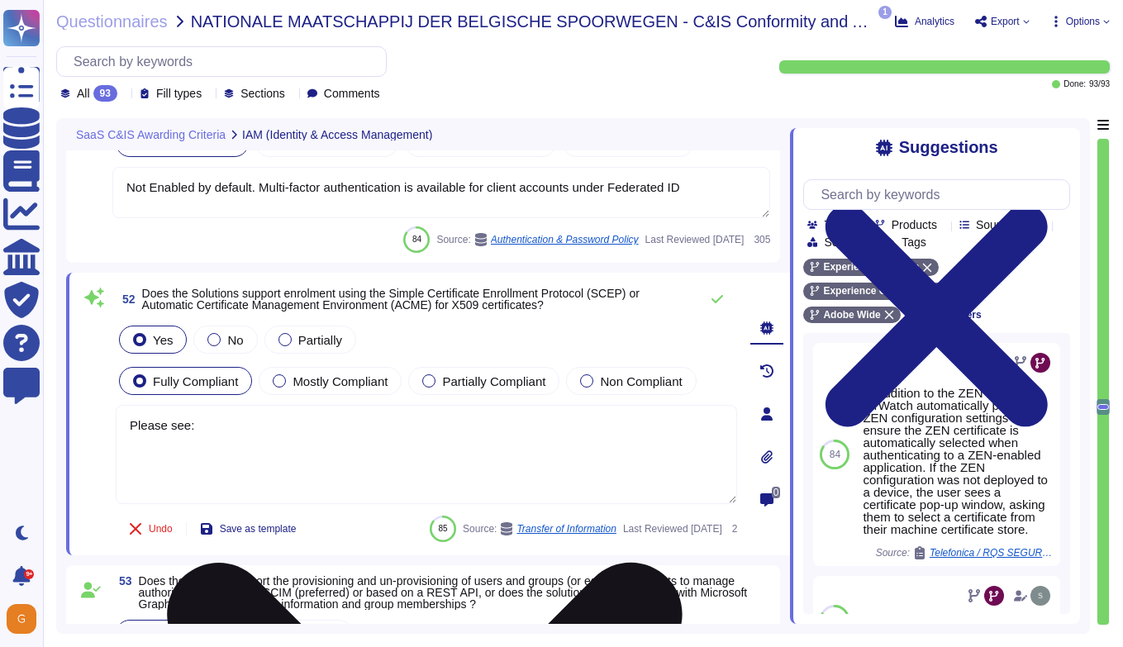
paste textarea "[URL][DOMAIN_NAME]"
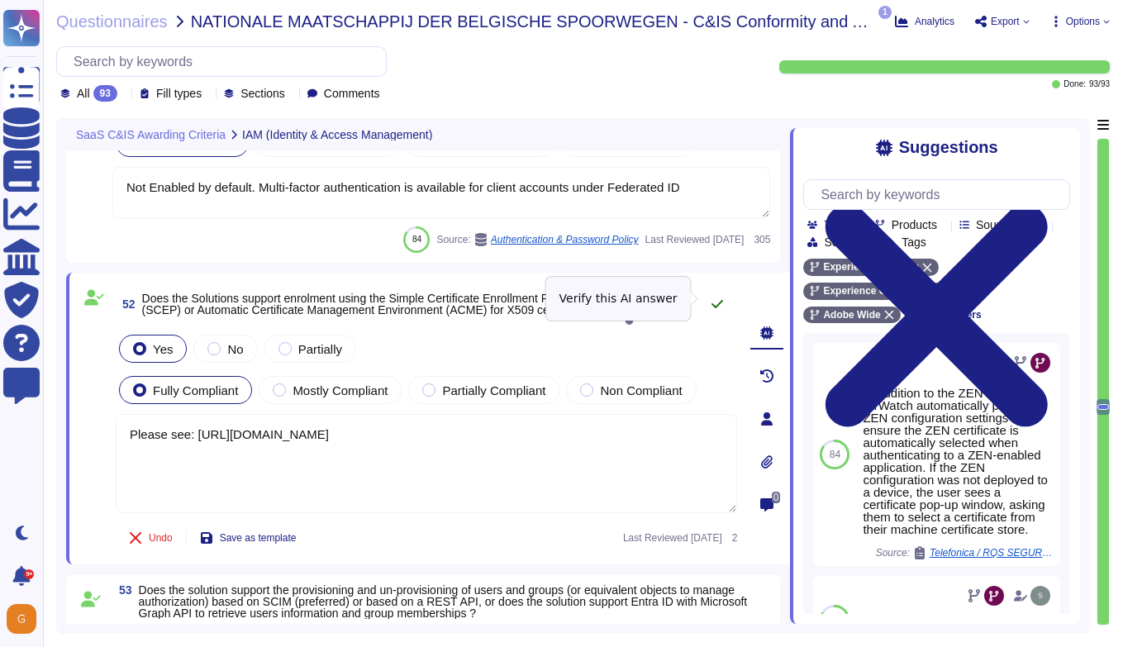
click at [720, 297] on icon at bounding box center [717, 303] width 13 height 13
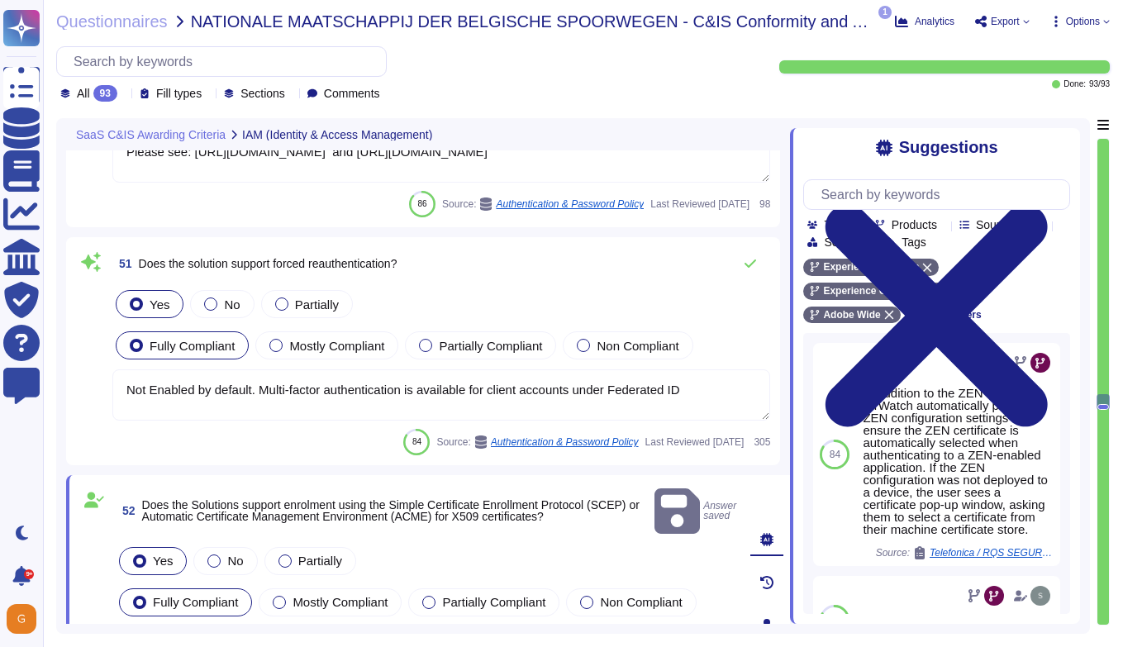
scroll to position [13759, 0]
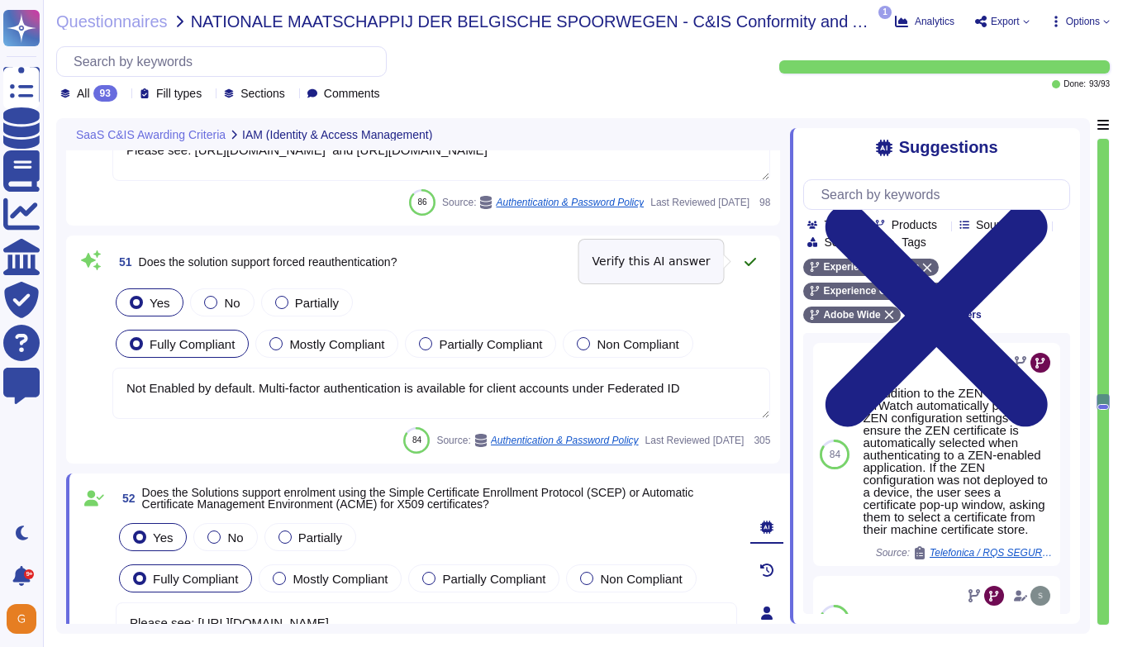
click at [748, 263] on icon at bounding box center [750, 262] width 12 height 8
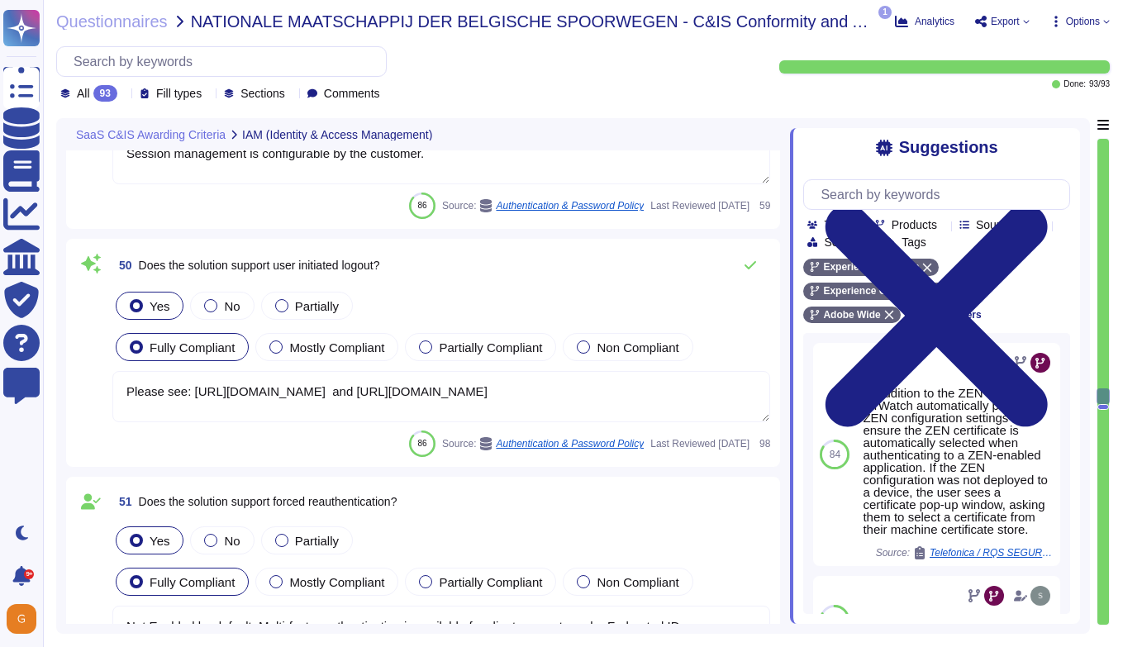
scroll to position [13526, 0]
click at [749, 266] on icon at bounding box center [750, 266] width 13 height 13
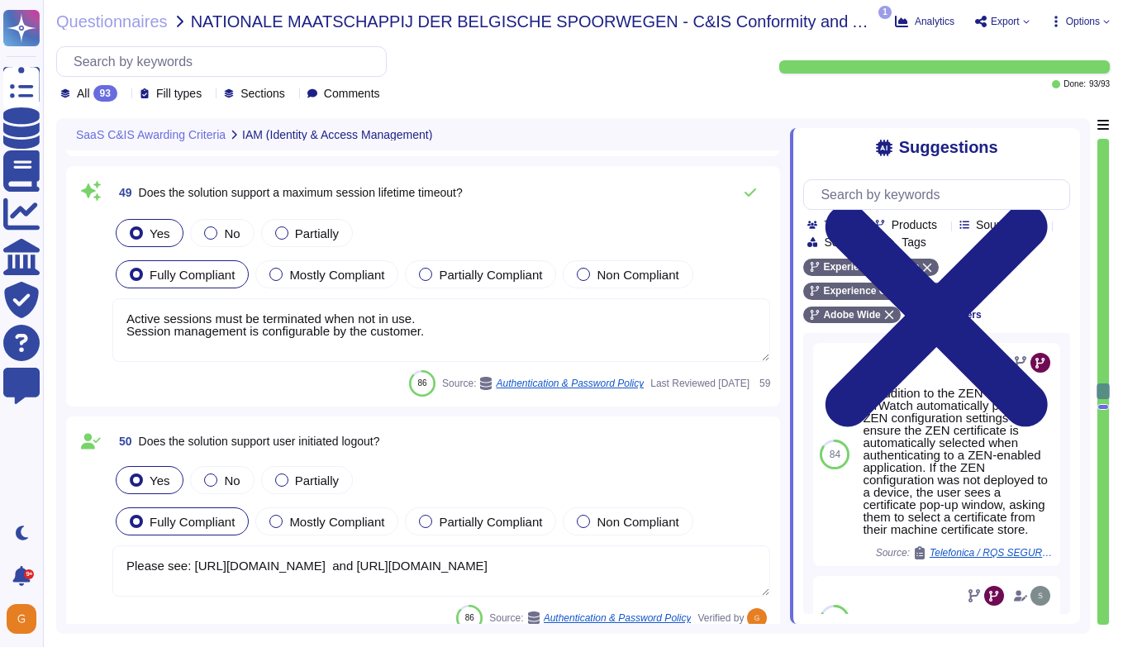
scroll to position [13336, 0]
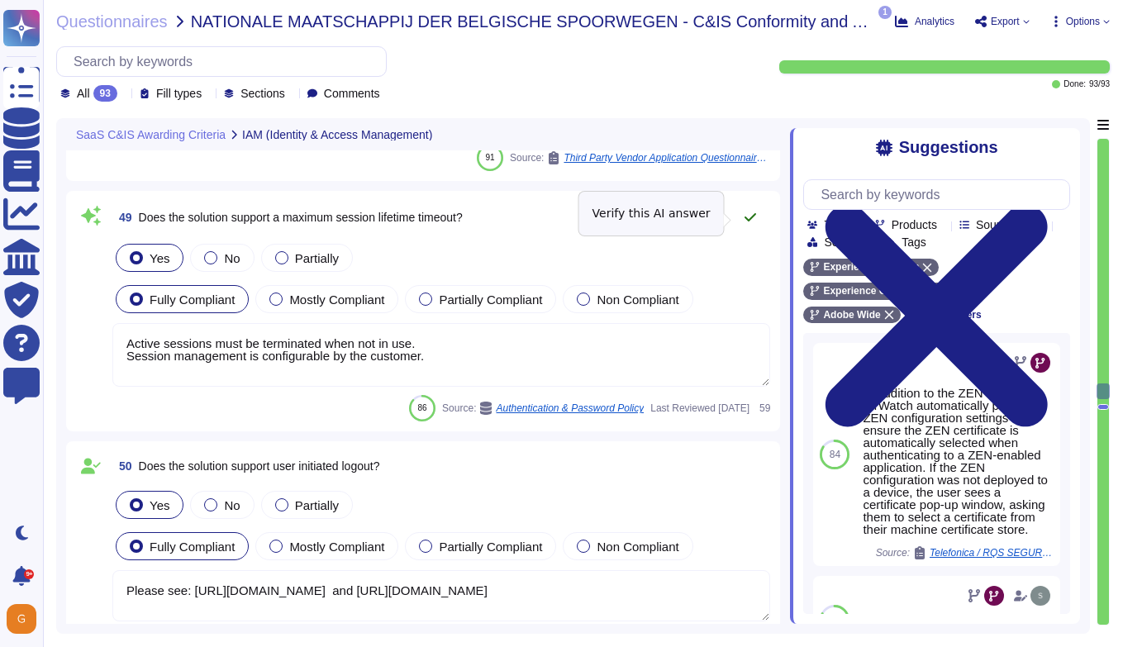
click at [747, 216] on icon at bounding box center [750, 217] width 13 height 13
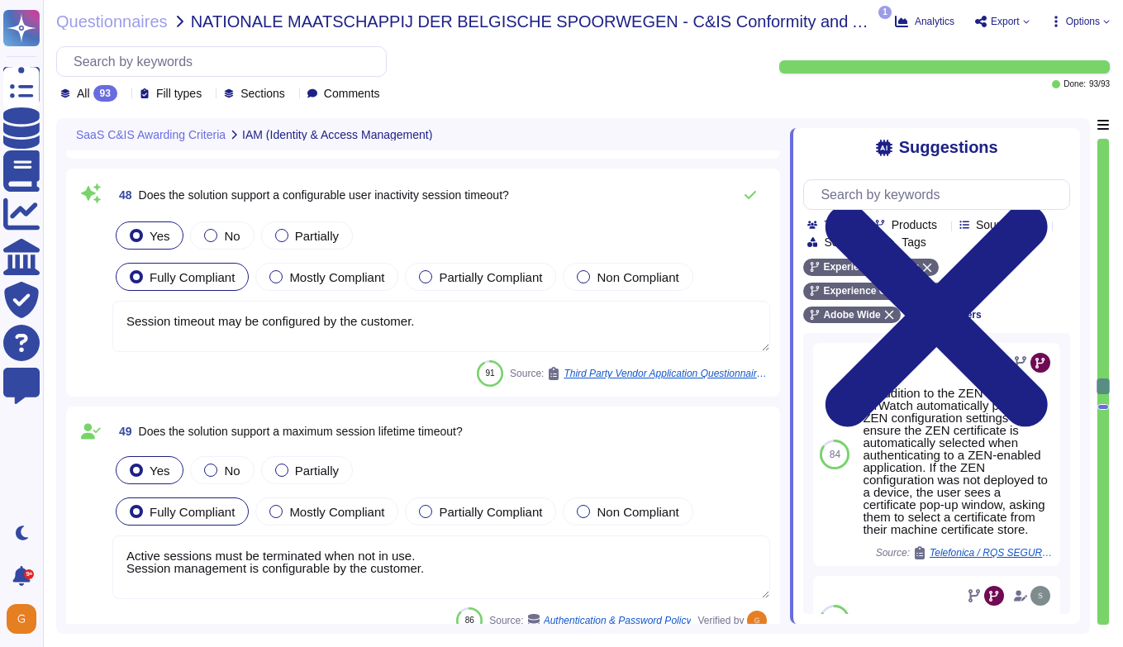
scroll to position [13132, 0]
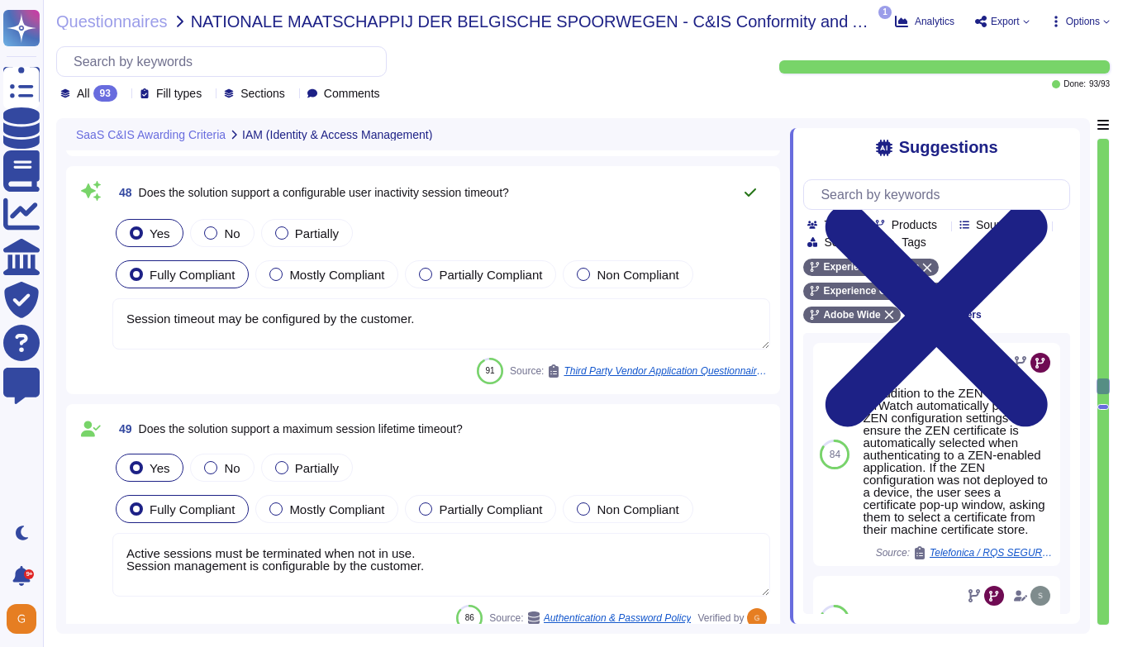
click at [753, 180] on button at bounding box center [750, 192] width 40 height 33
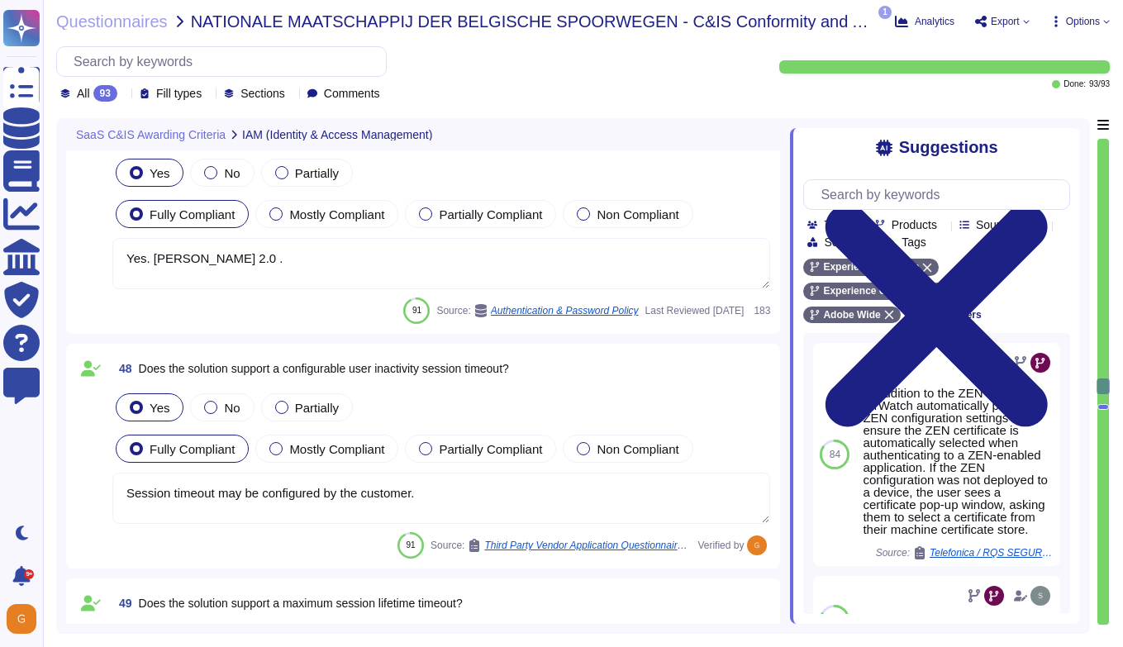
scroll to position [12903, 0]
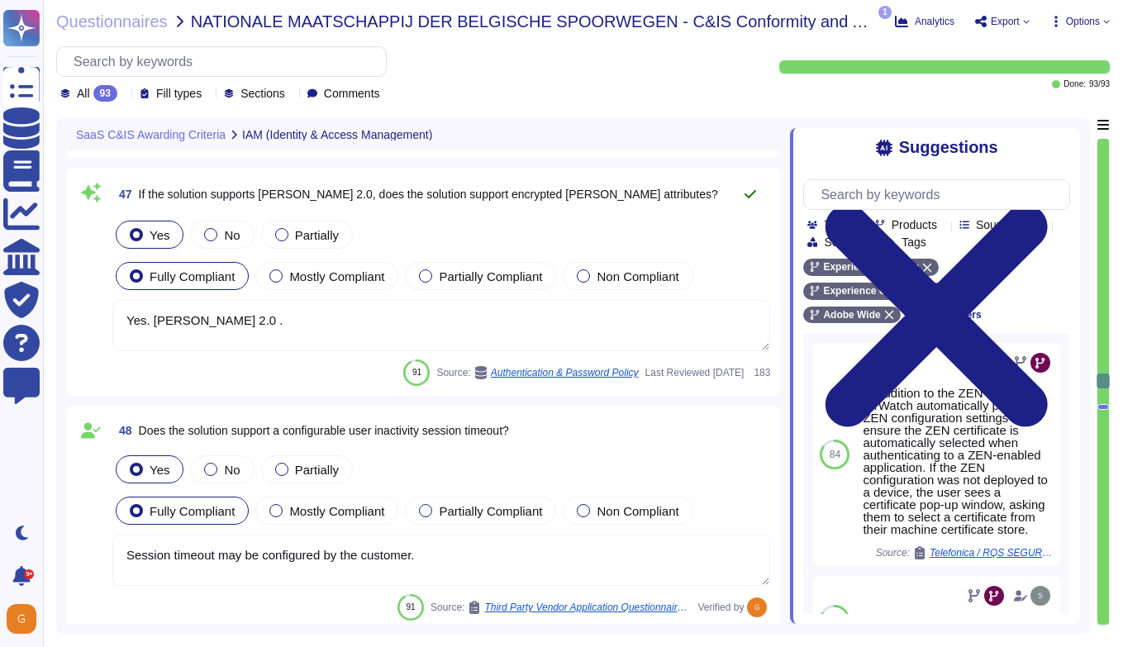
click at [747, 193] on icon at bounding box center [750, 194] width 13 height 13
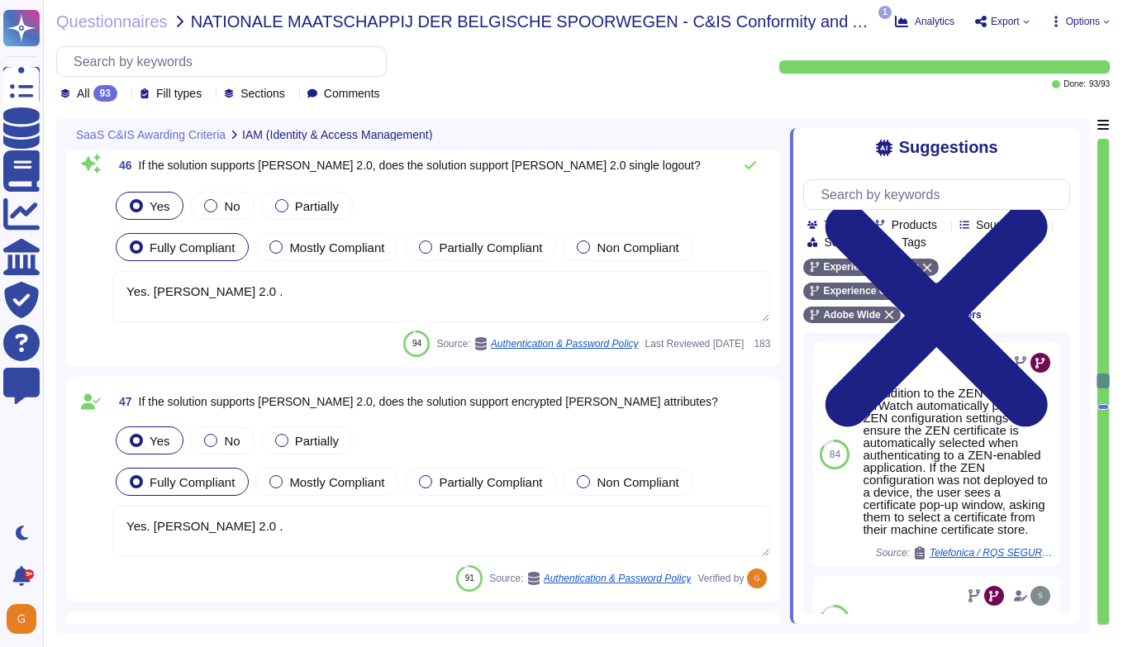
scroll to position [12689, 0]
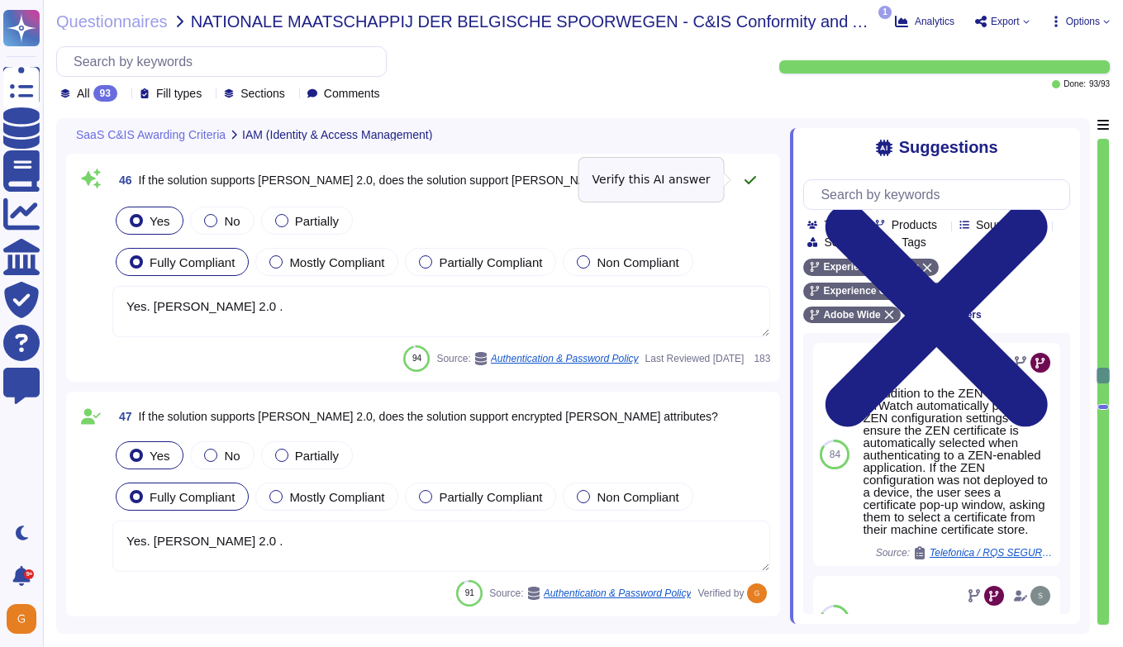
click at [749, 185] on icon at bounding box center [750, 180] width 13 height 13
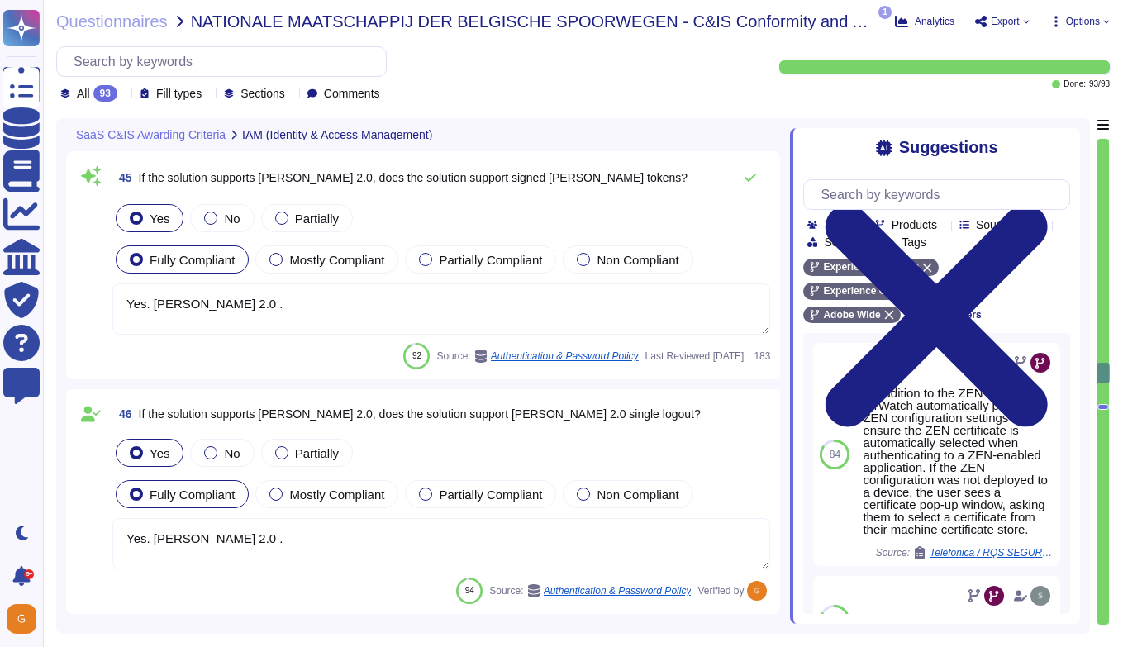
scroll to position [12450, 0]
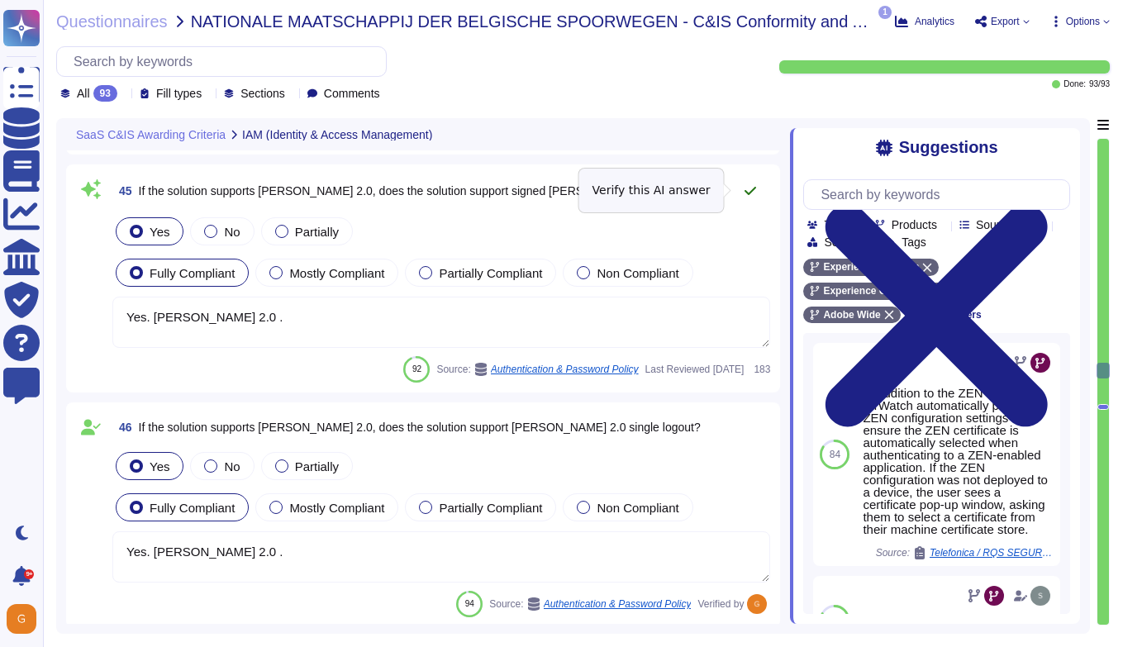
click at [751, 185] on icon at bounding box center [750, 190] width 13 height 13
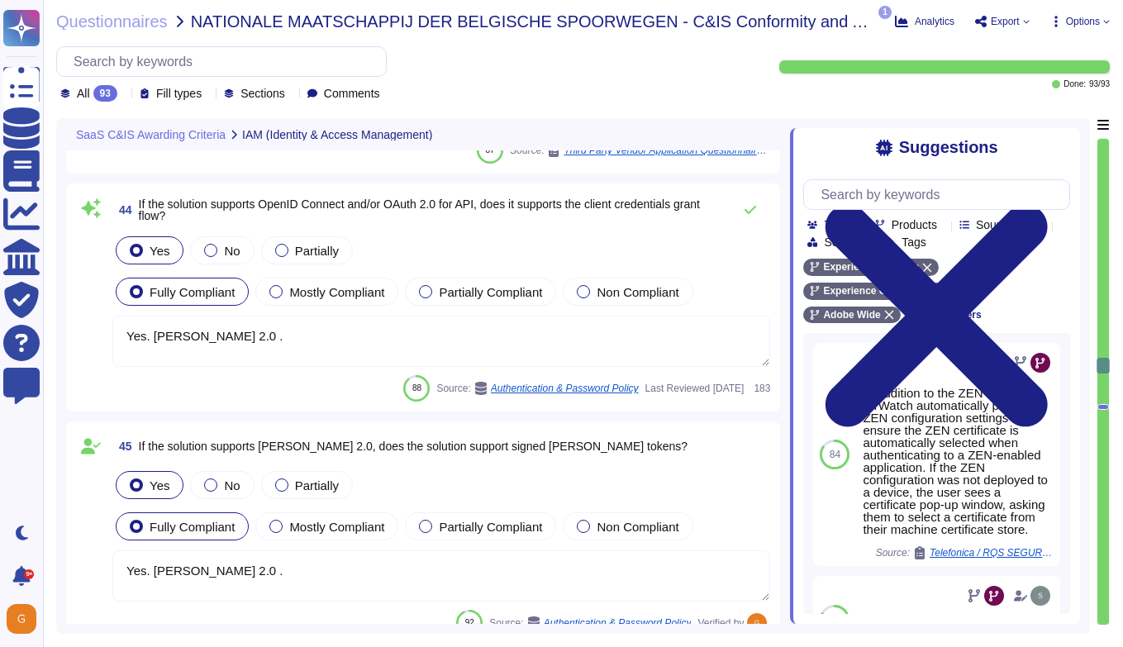
scroll to position [12205, 0]
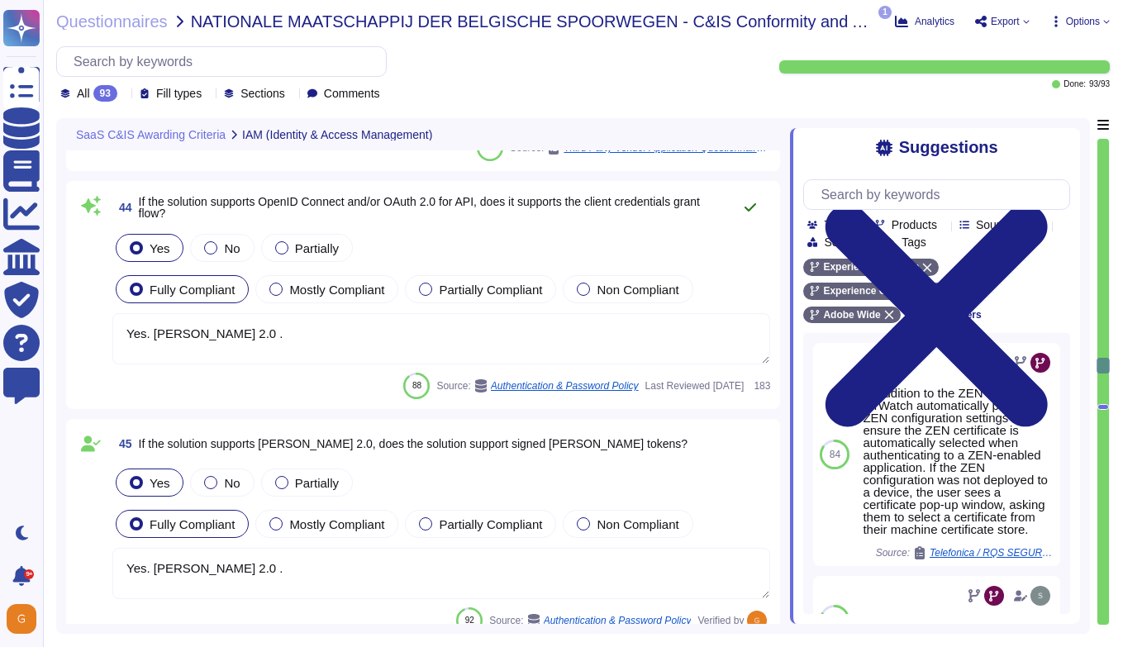
click at [750, 202] on icon at bounding box center [750, 207] width 13 height 13
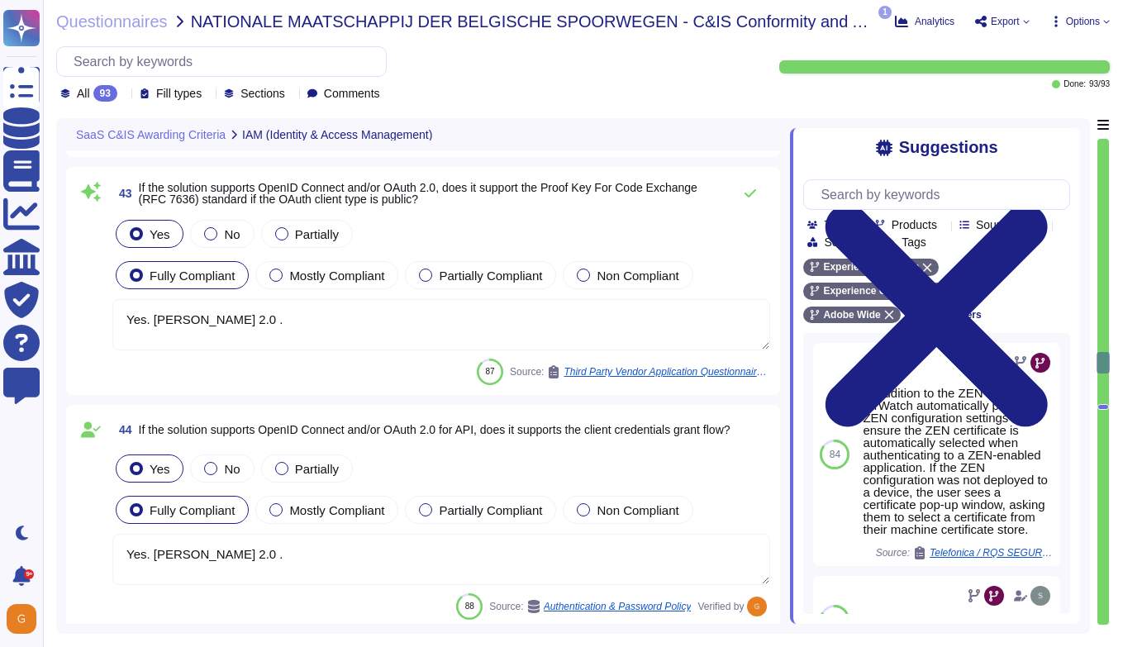
scroll to position [11993, 0]
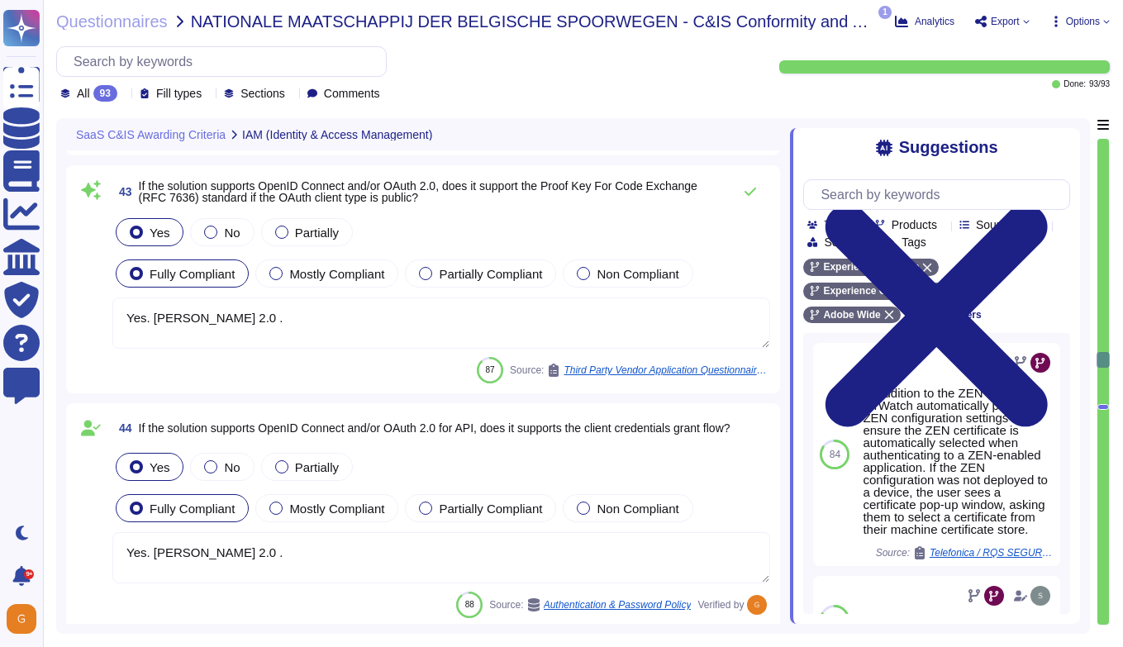
click at [629, 327] on textarea "Yes. [PERSON_NAME] 2.0 ." at bounding box center [441, 322] width 658 height 51
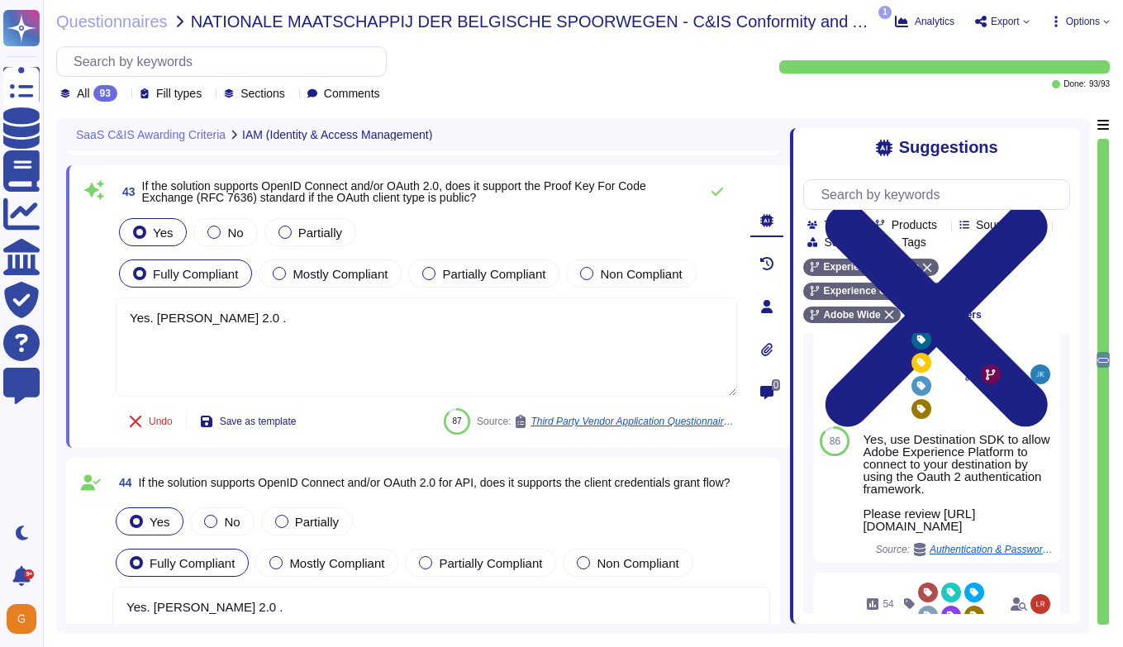
scroll to position [338, 0]
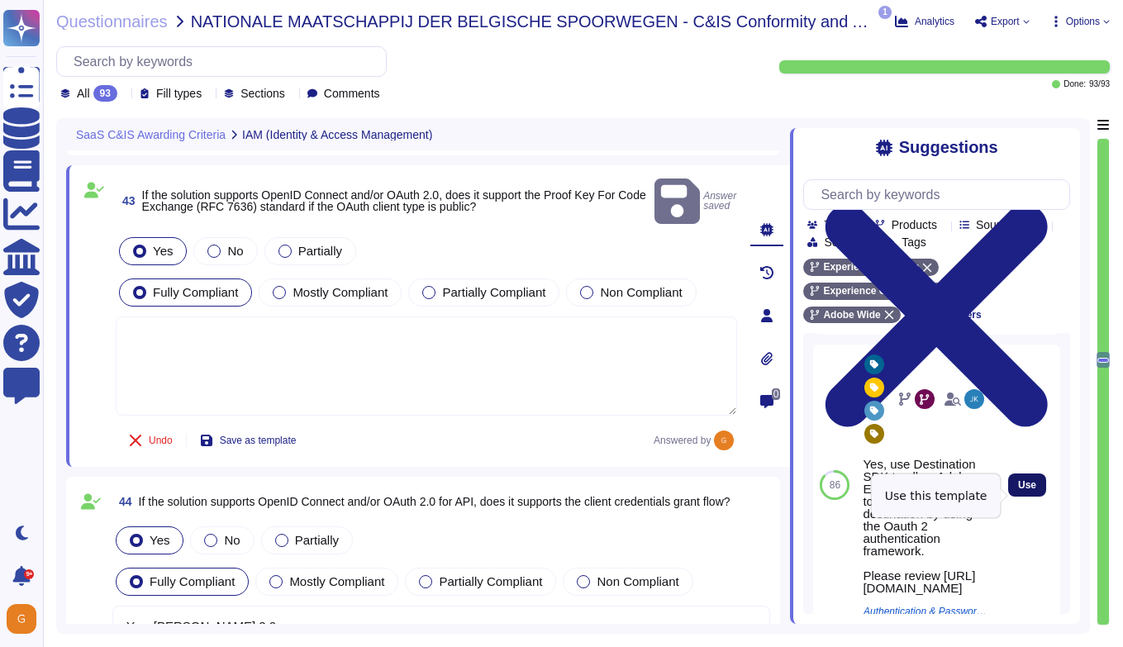
click at [939, 490] on span "Use" at bounding box center [1027, 485] width 18 height 10
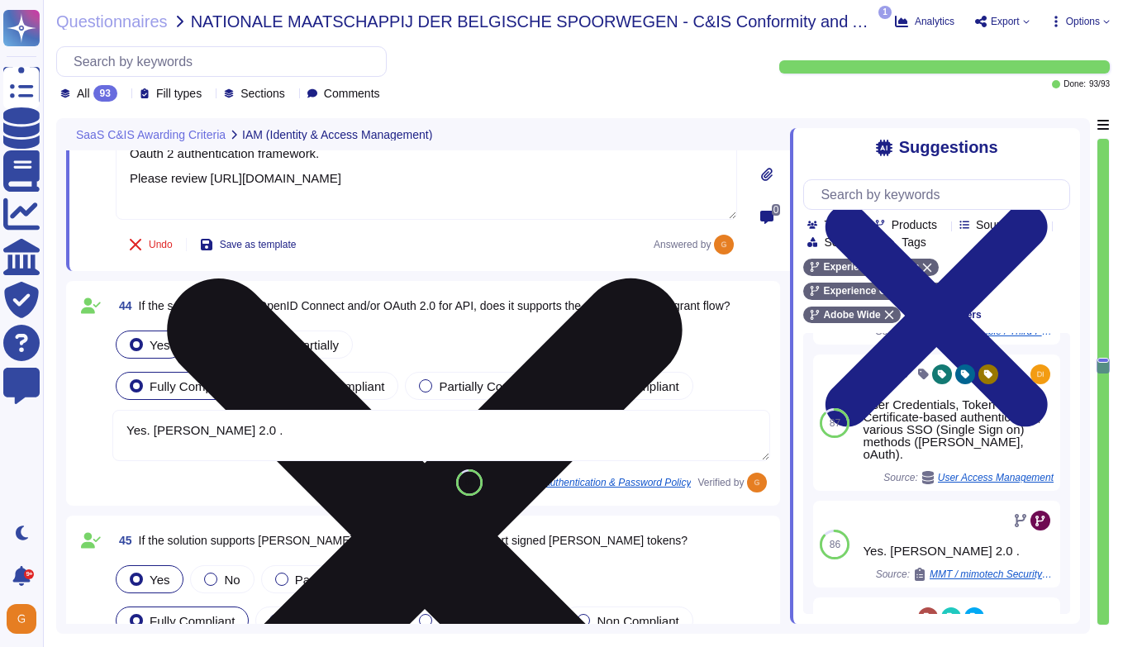
scroll to position [12195, 0]
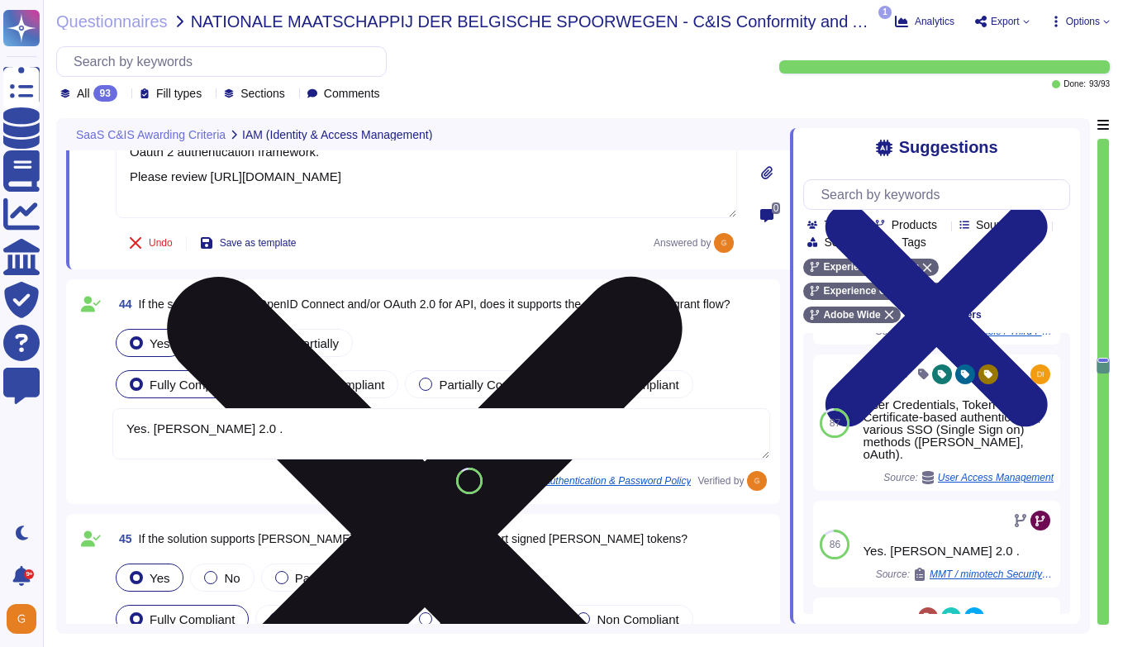
click at [730, 298] on span "If the solution supports OpenID Connect and/or OAuth 2.0 for API, does it suppo…" at bounding box center [435, 304] width 592 height 12
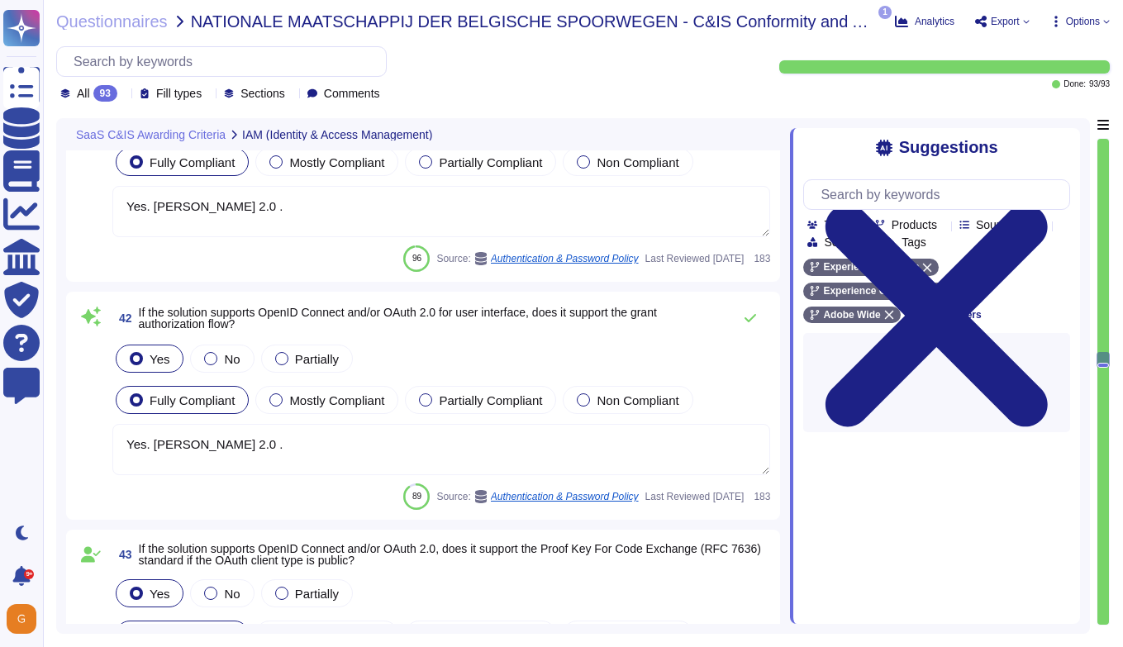
scroll to position [11668, 0]
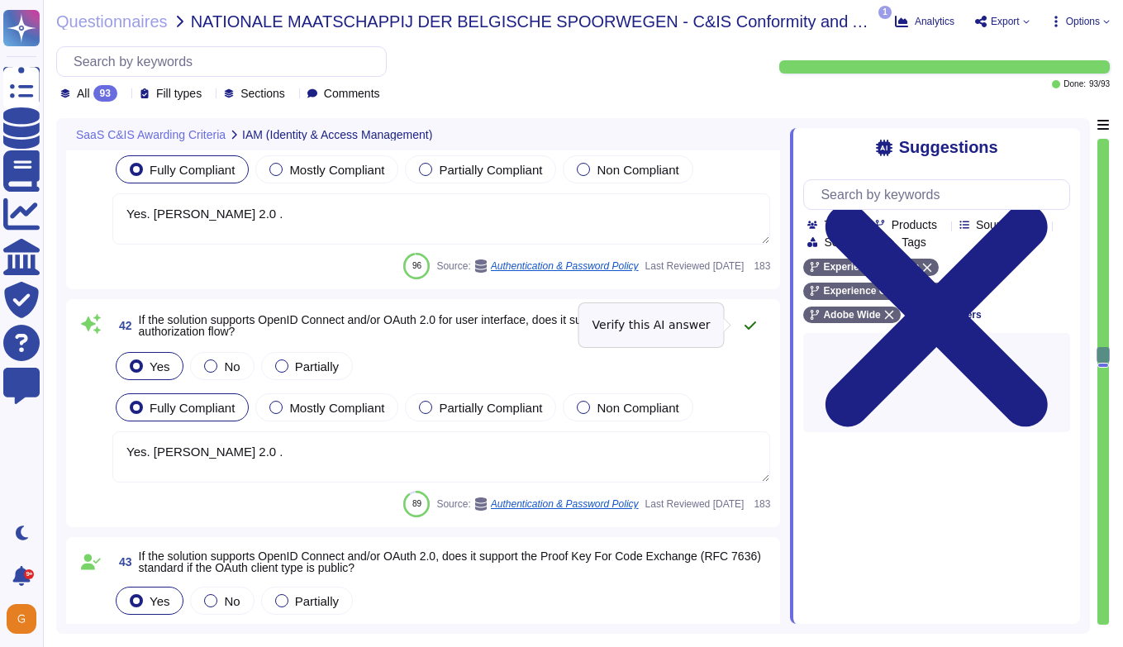
click at [752, 326] on icon at bounding box center [750, 325] width 13 height 13
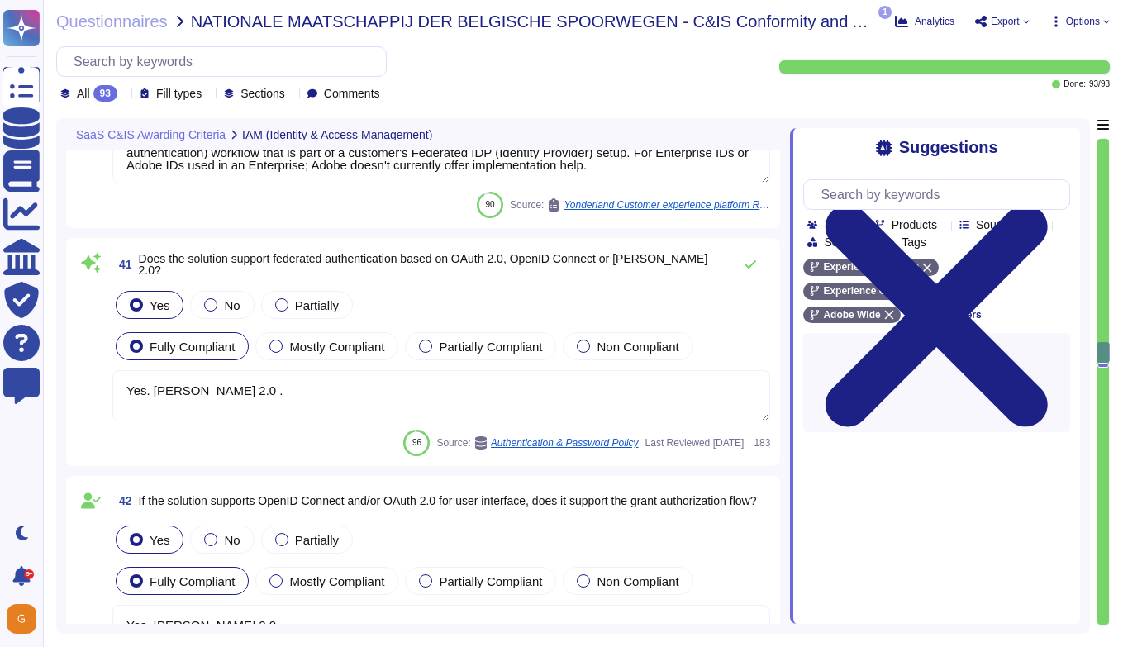
scroll to position [11495, 0]
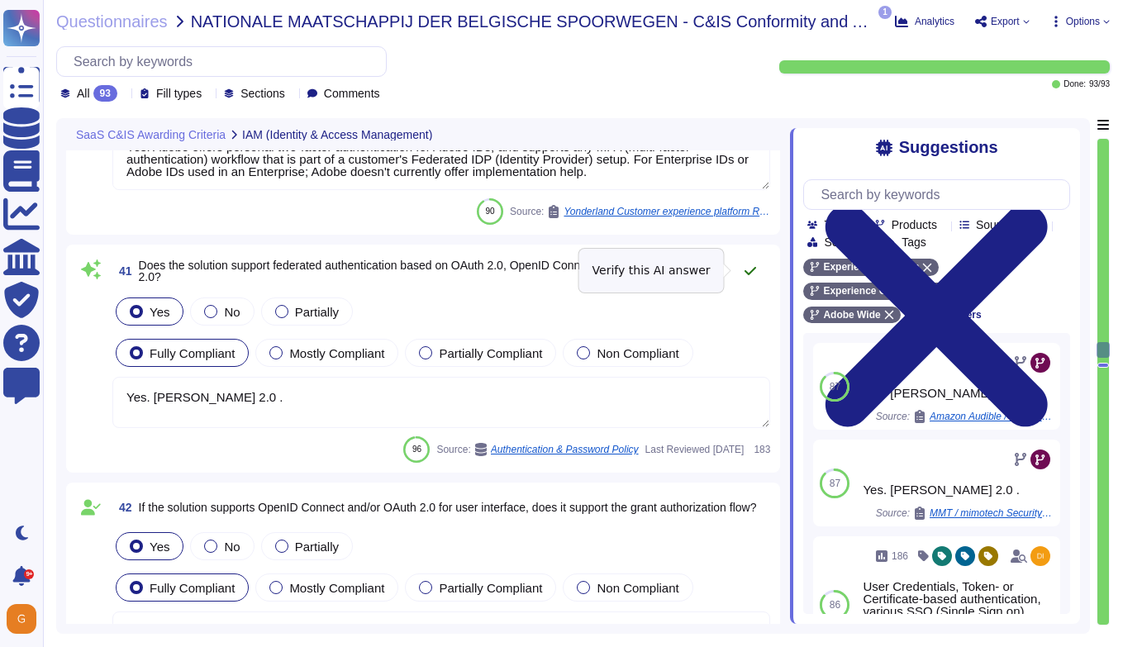
click at [758, 264] on button at bounding box center [750, 270] width 40 height 33
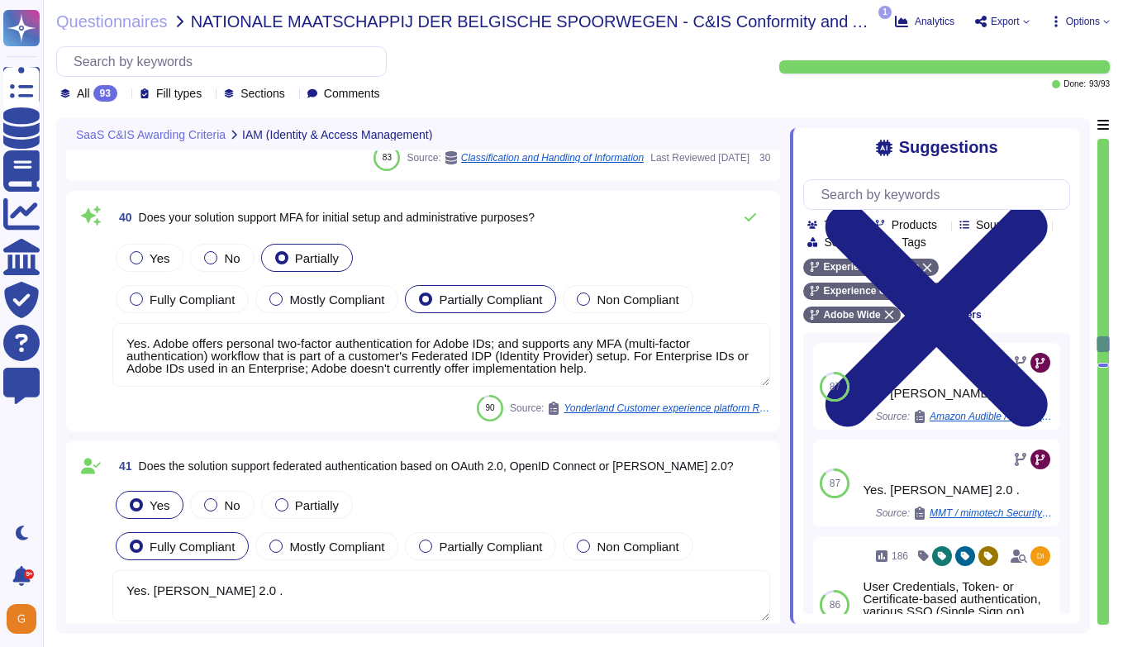
scroll to position [11311, 0]
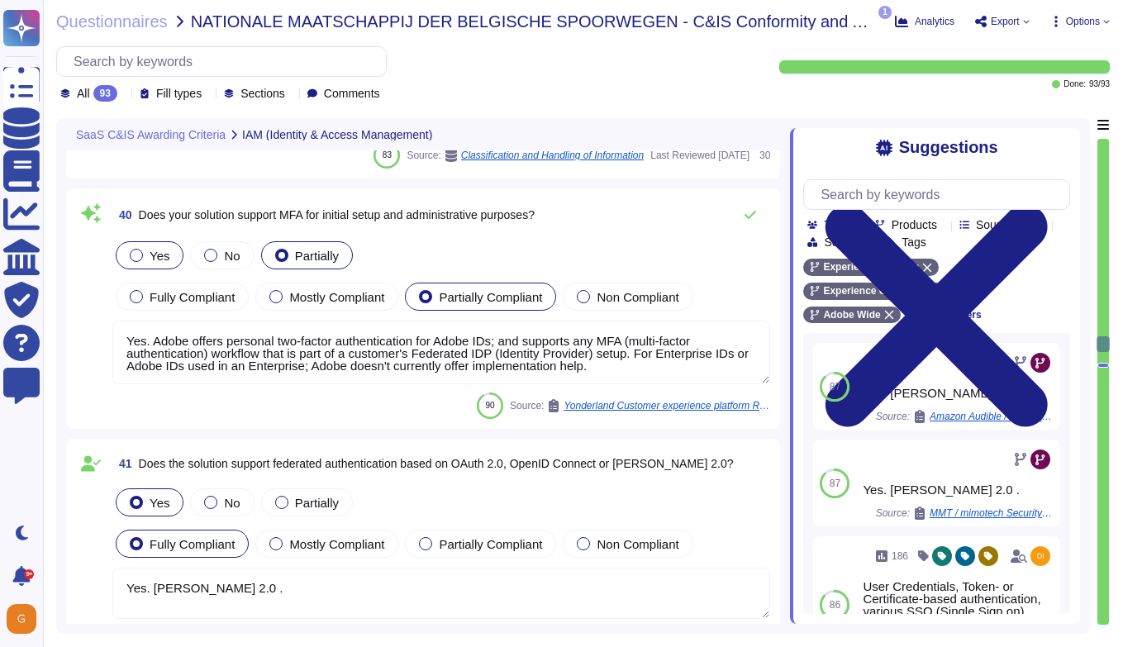
click at [137, 256] on div at bounding box center [136, 255] width 13 height 13
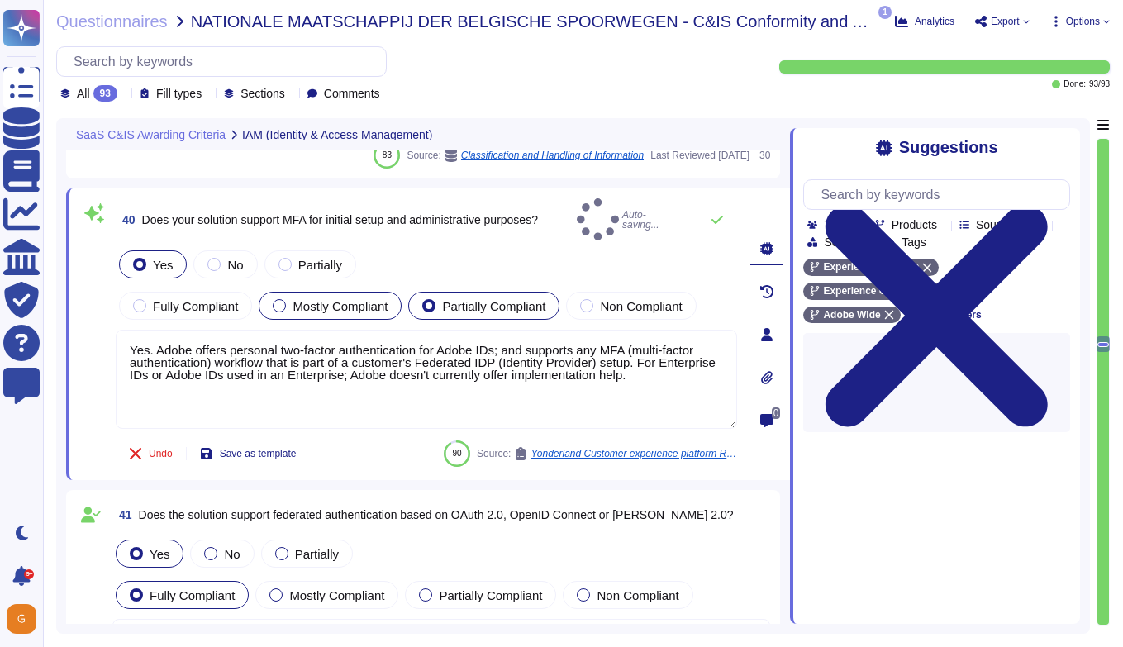
click at [275, 302] on label "Mostly Compliant" at bounding box center [330, 305] width 115 height 13
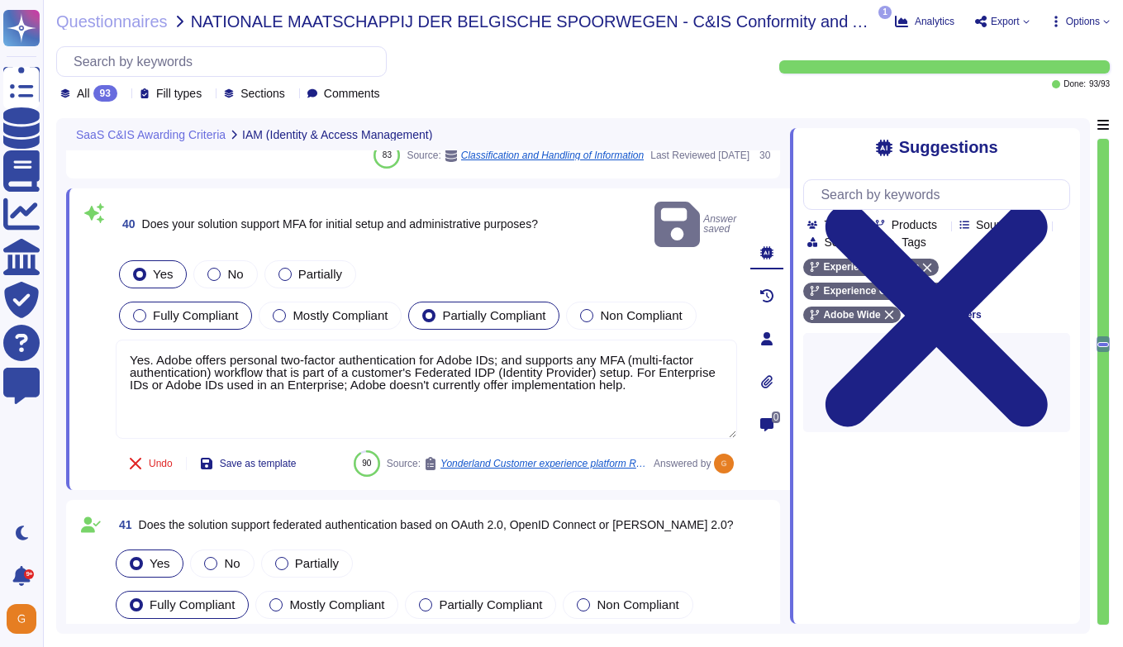
click at [175, 302] on div "Fully Compliant" at bounding box center [185, 316] width 133 height 28
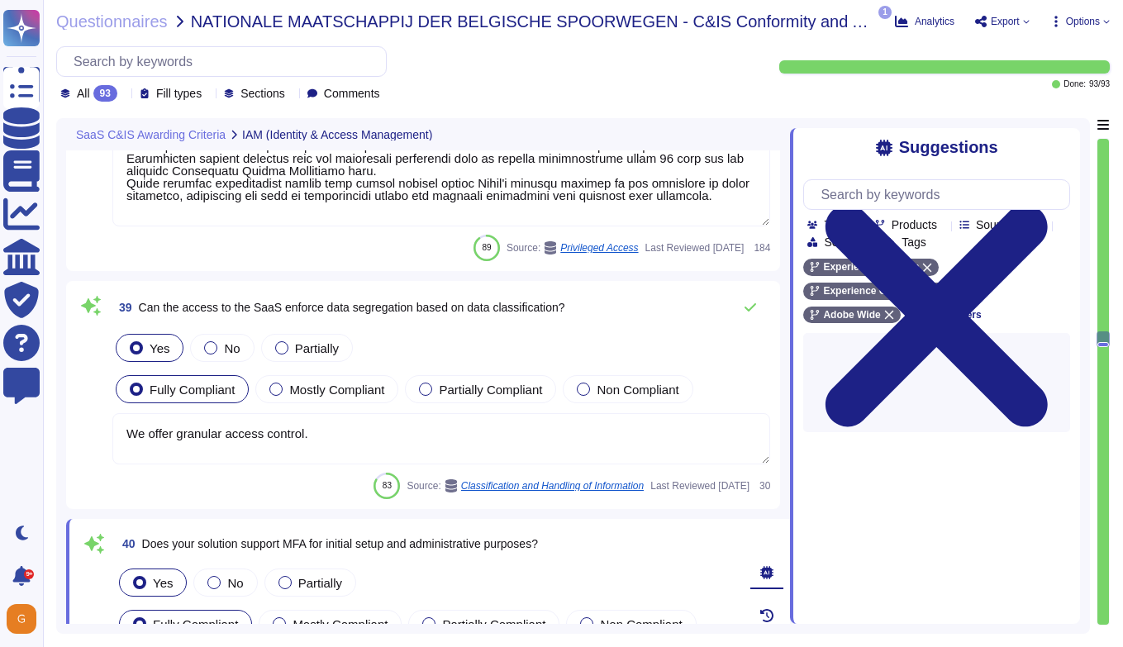
scroll to position [10979, 0]
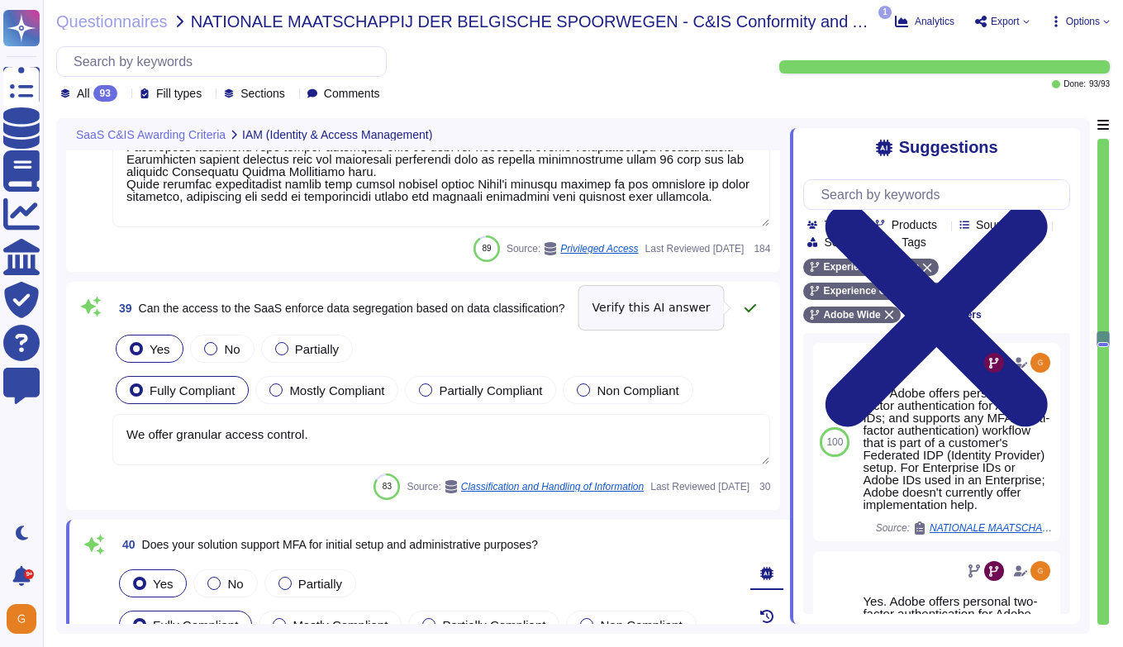
click at [748, 308] on icon at bounding box center [750, 308] width 13 height 13
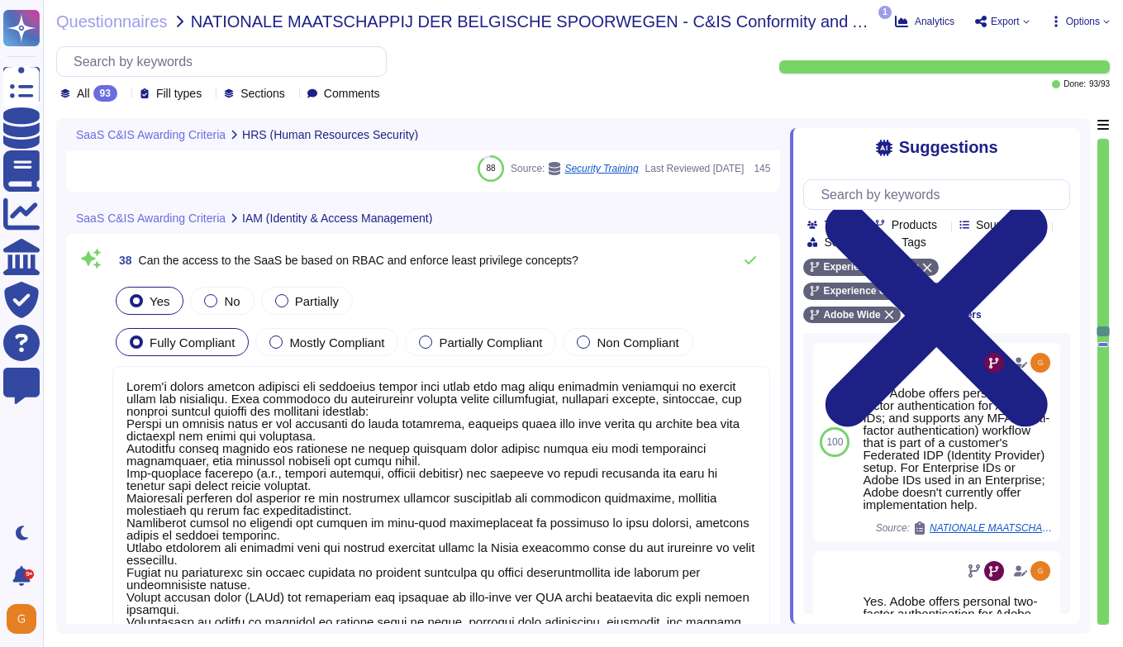
scroll to position [10506, 0]
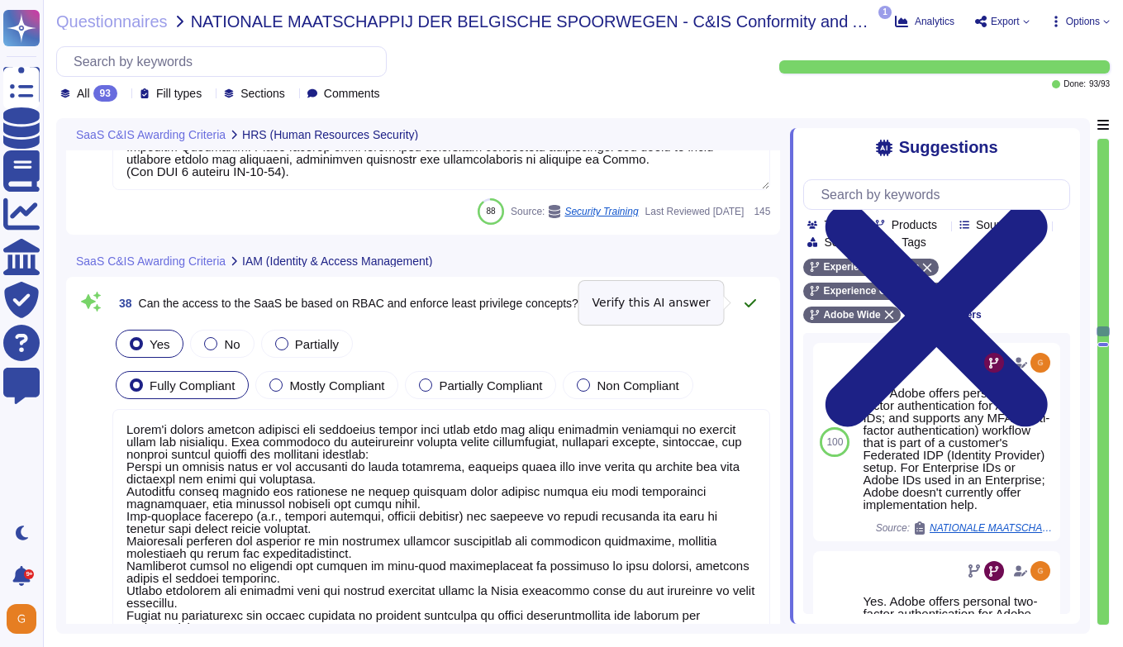
click at [749, 302] on icon at bounding box center [750, 303] width 13 height 13
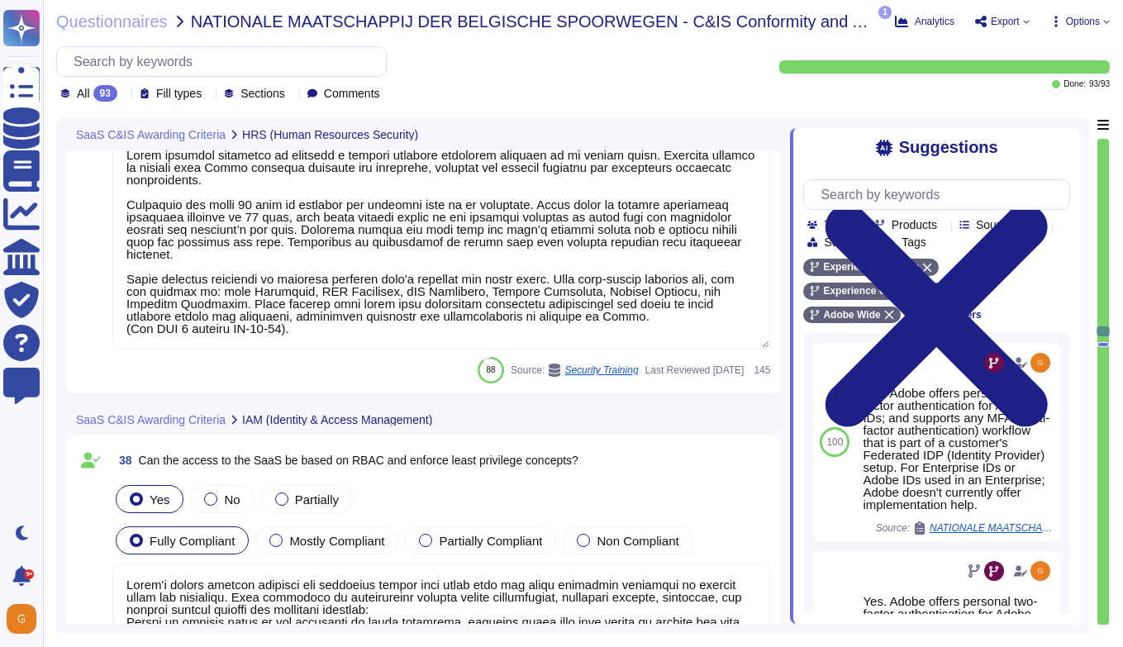
scroll to position [10402, 0]
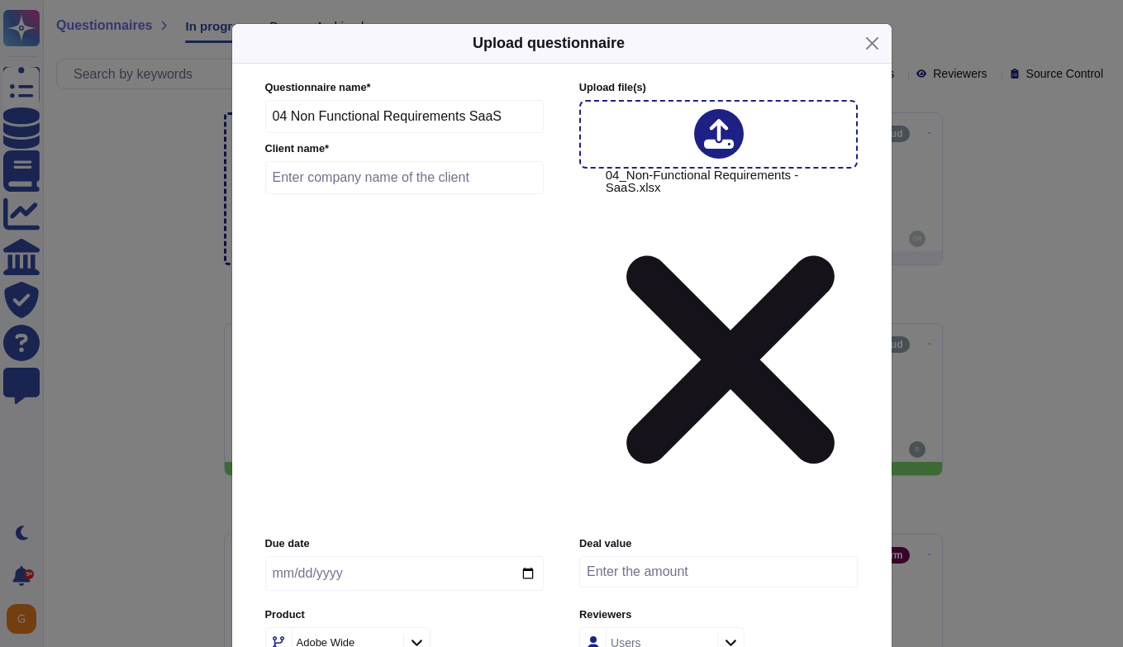
click at [396, 194] on input "text" at bounding box center [404, 177] width 279 height 33
type input "Seb Kort"
click at [322, 556] on input "date" at bounding box center [404, 573] width 278 height 35
click at [339, 556] on input "date" at bounding box center [404, 573] width 278 height 35
click at [529, 556] on input "date" at bounding box center [404, 573] width 278 height 35
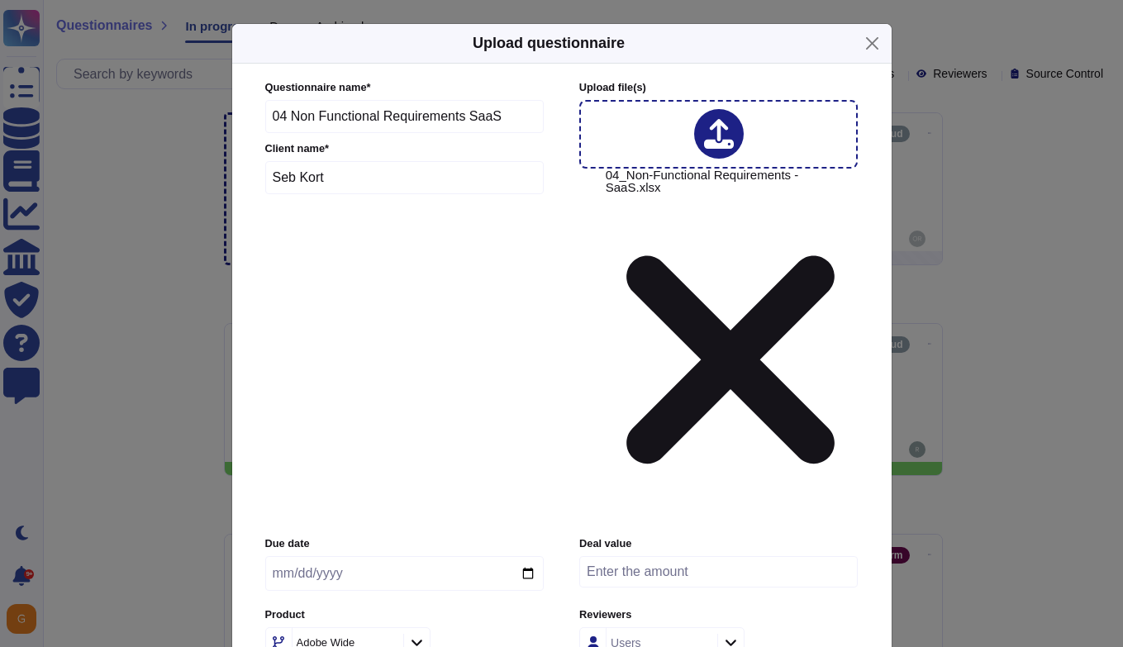
type input "2025-09-02"
click at [362, 637] on div "Adobe Wide" at bounding box center [340, 642] width 86 height 11
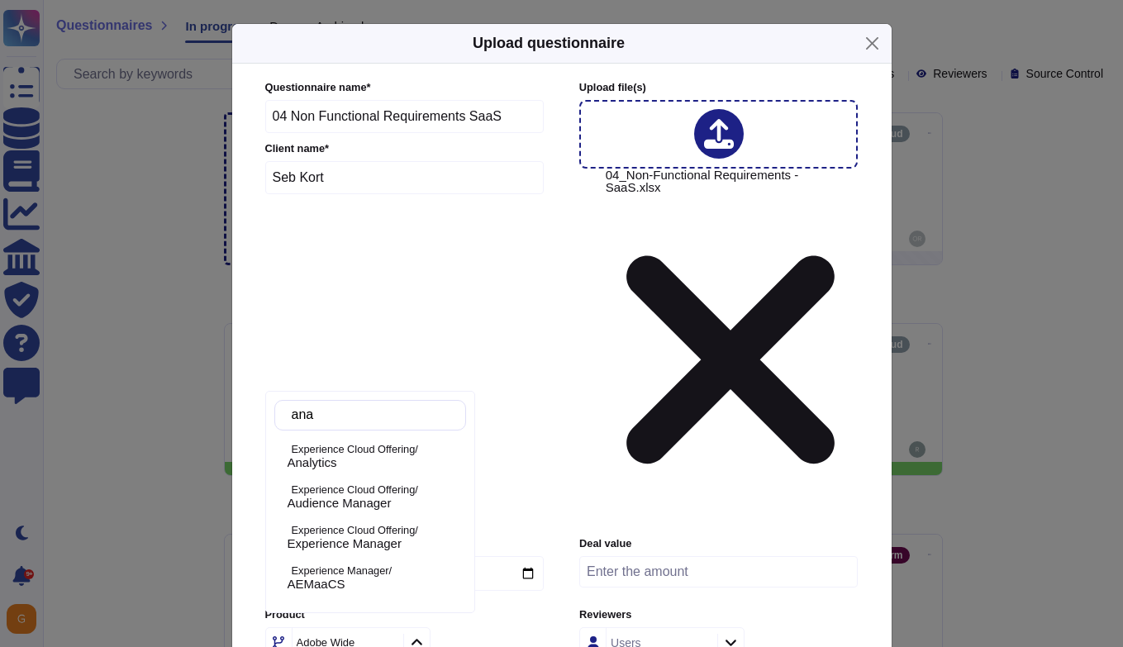
type input "anal"
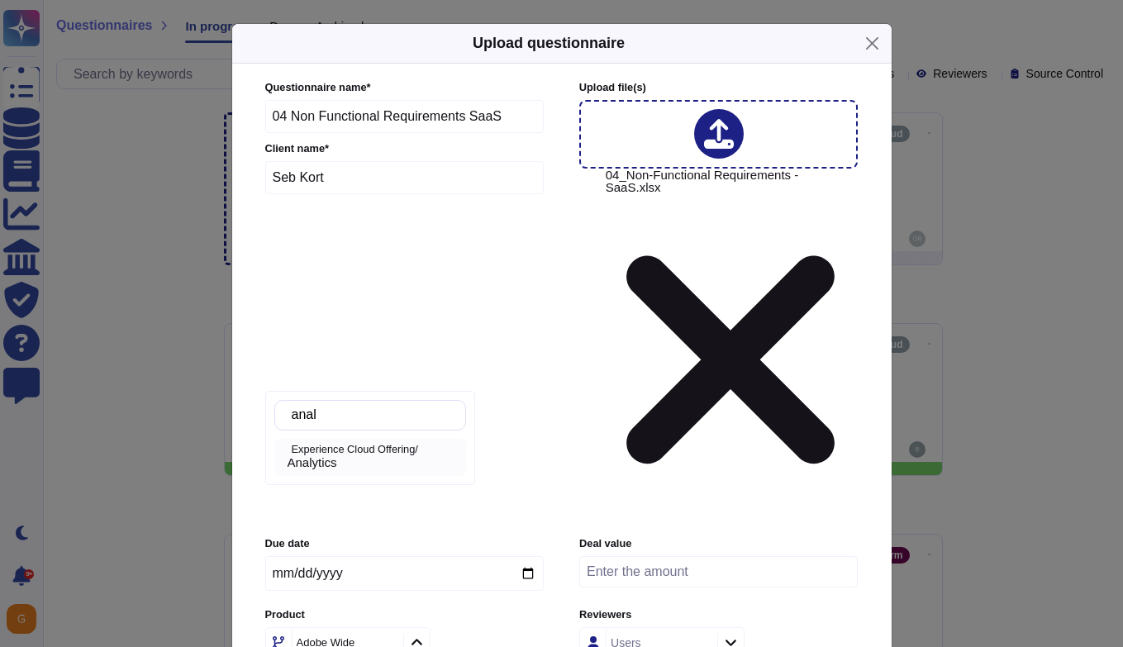
click at [304, 459] on span "Analytics" at bounding box center [313, 462] width 50 height 15
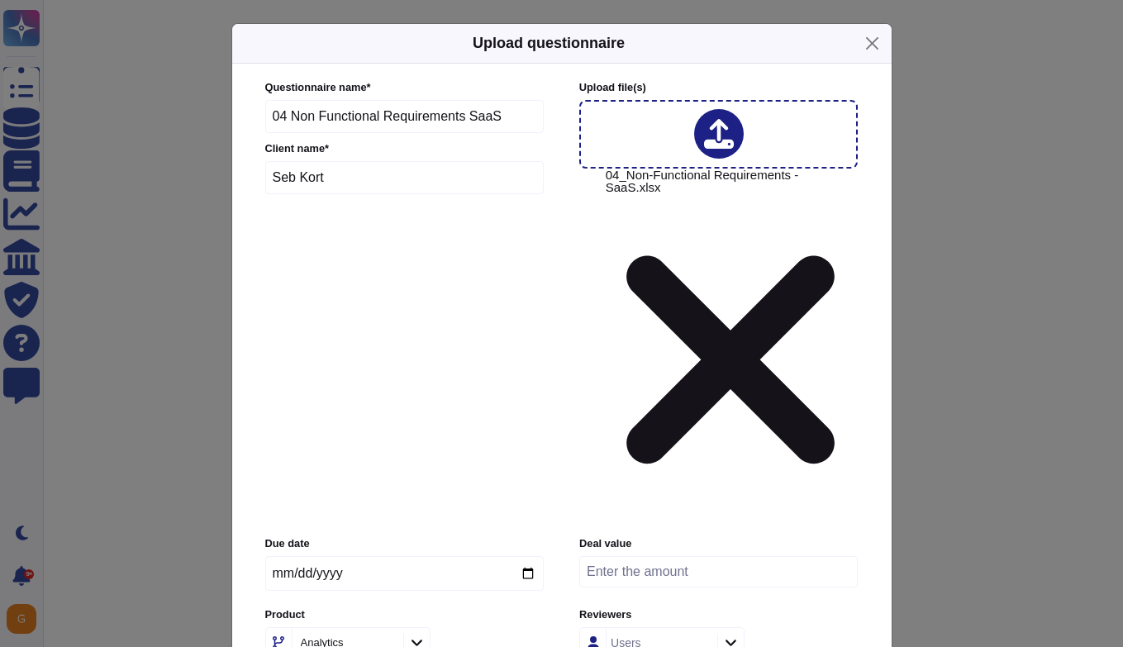
click at [880, 56] on button "Close" at bounding box center [872, 44] width 26 height 26
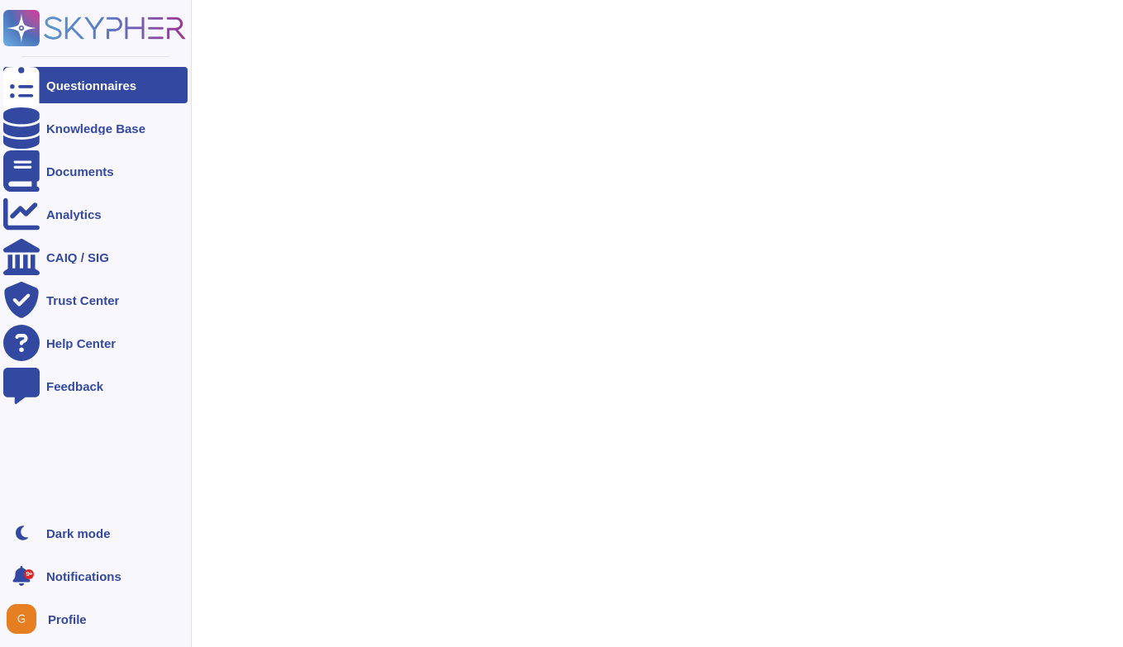
click at [78, 82] on div "Questionnaires" at bounding box center [91, 85] width 90 height 12
click at [91, 39] on icon at bounding box center [94, 28] width 183 height 36
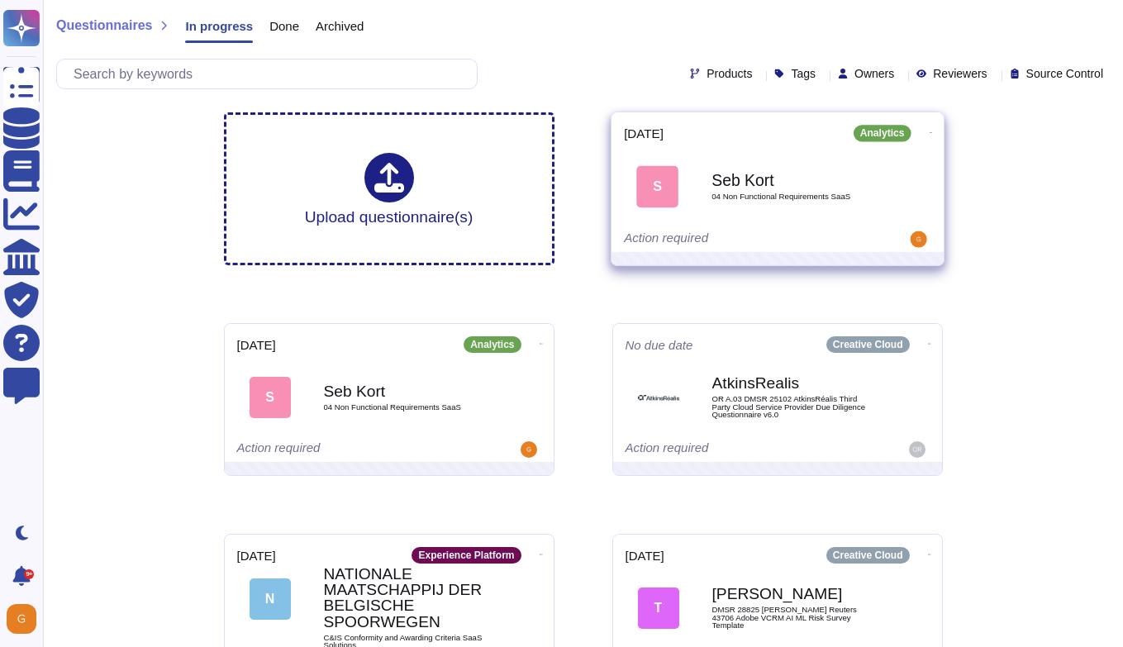
click at [763, 197] on span "04 Non Functional Requirements SaaS" at bounding box center [794, 197] width 167 height 8
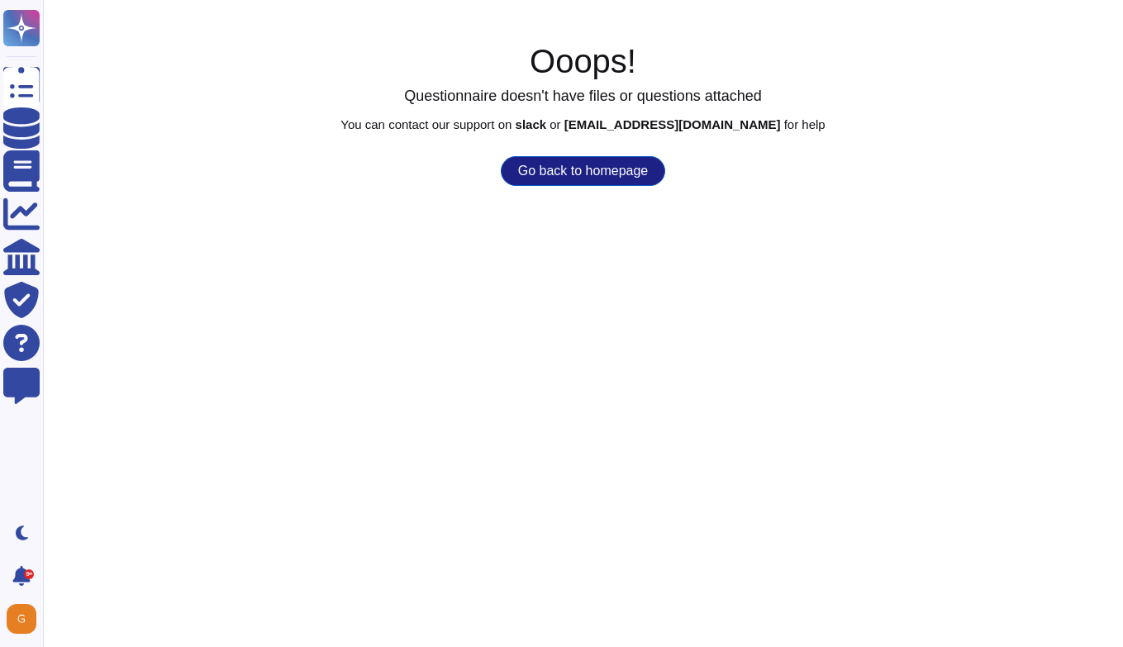
click at [582, 174] on button "Go back to homepage" at bounding box center [583, 171] width 164 height 30
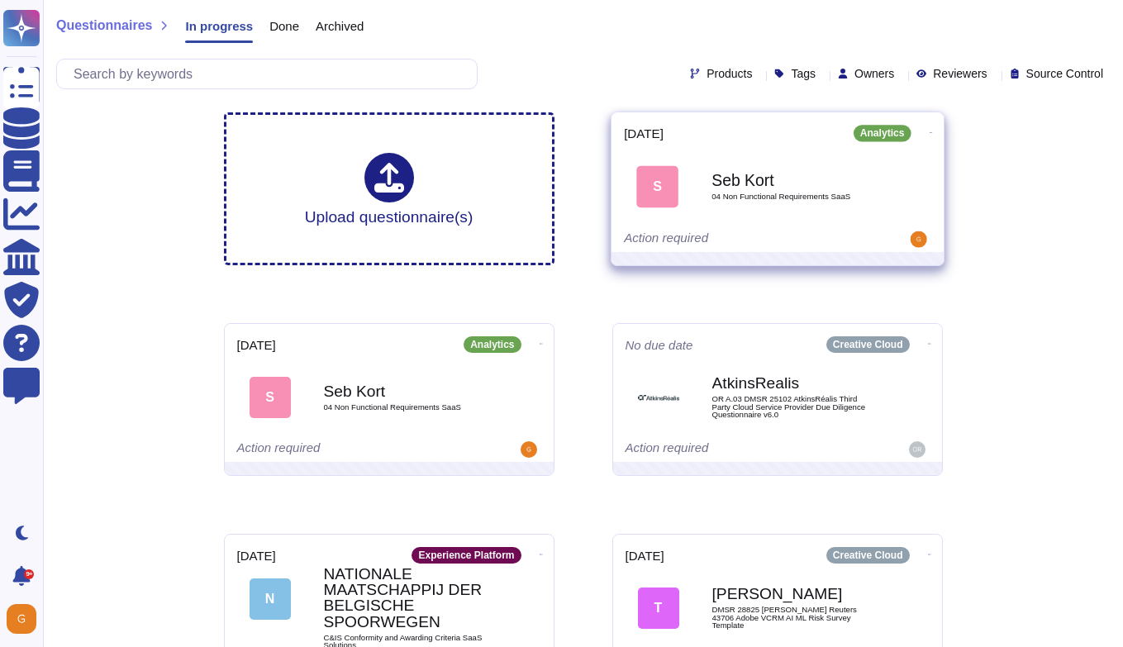
click at [917, 213] on span "S Seb Kort 04 Non Functional Requirements SaaS" at bounding box center [777, 186] width 307 height 67
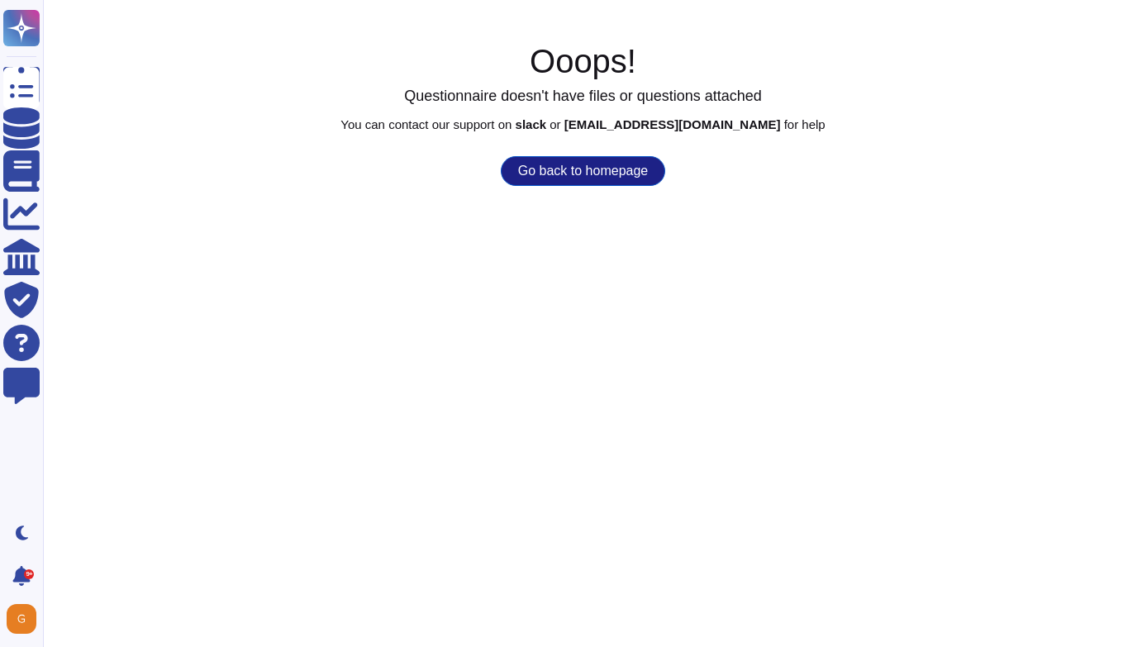
click at [531, 165] on button "Go back to homepage" at bounding box center [583, 171] width 164 height 30
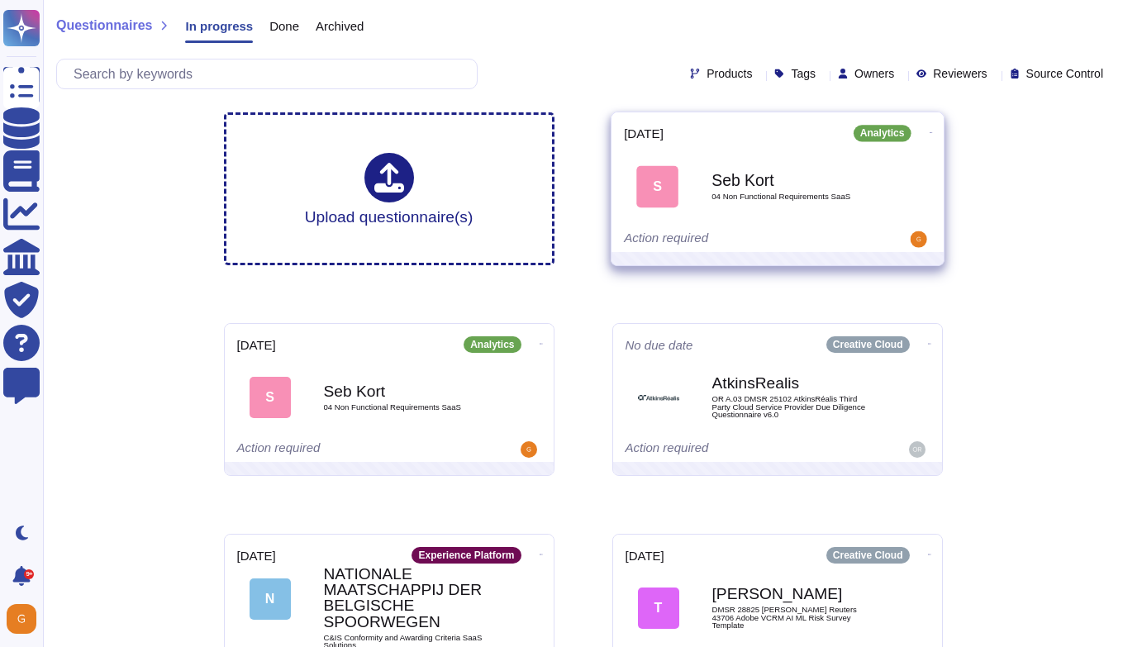
click at [929, 132] on icon at bounding box center [930, 133] width 3 height 4
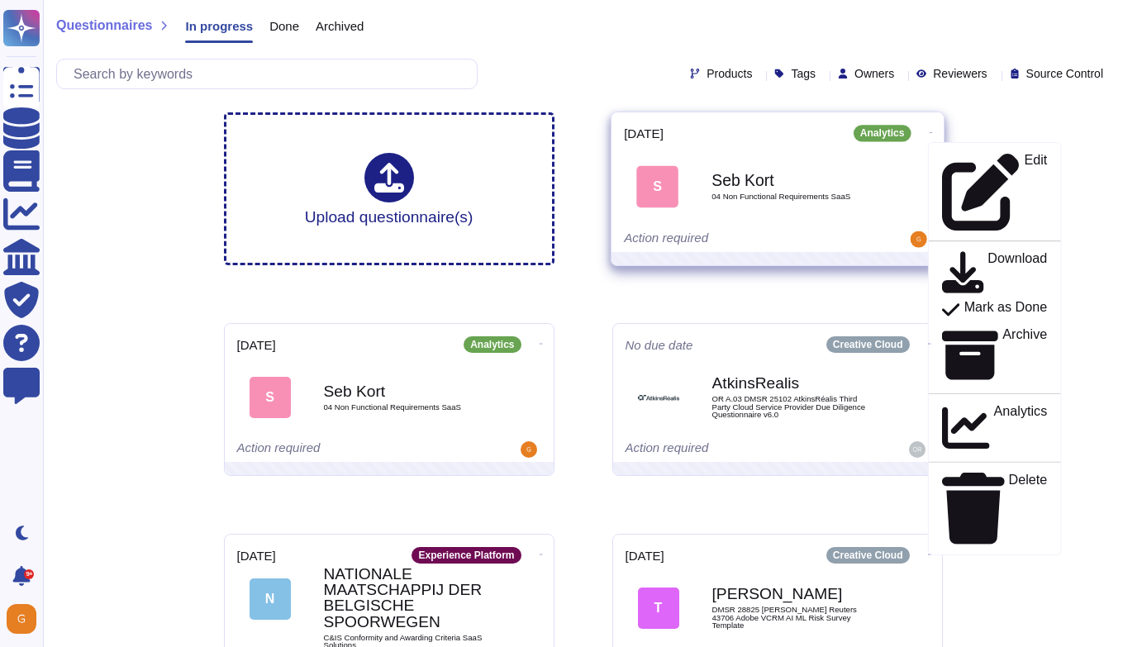
click at [692, 215] on span "S Seb Kort 04 Non Functional Requirements SaaS" at bounding box center [777, 186] width 307 height 67
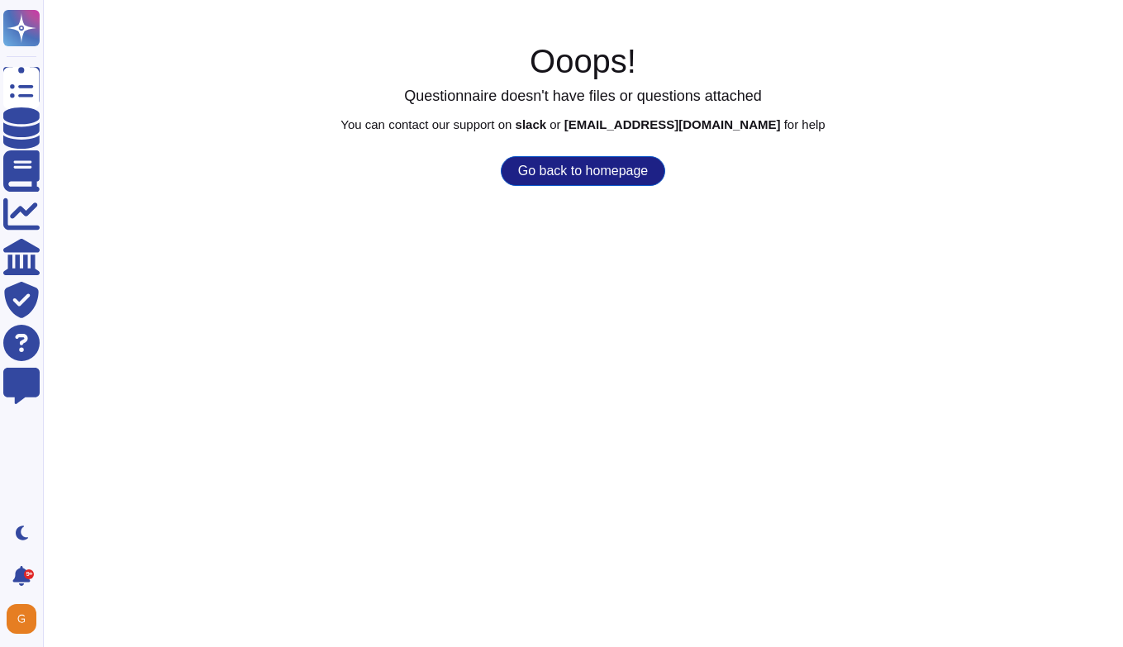
click at [597, 178] on button "Go back to homepage" at bounding box center [583, 171] width 164 height 30
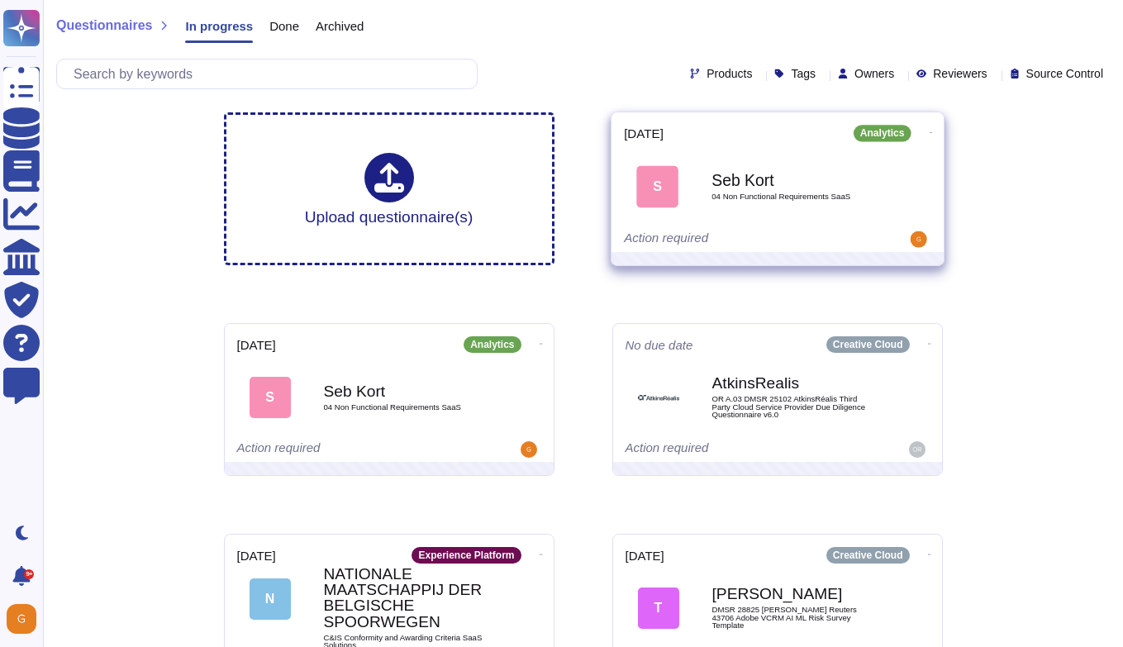
click at [929, 131] on icon at bounding box center [930, 133] width 3 height 4
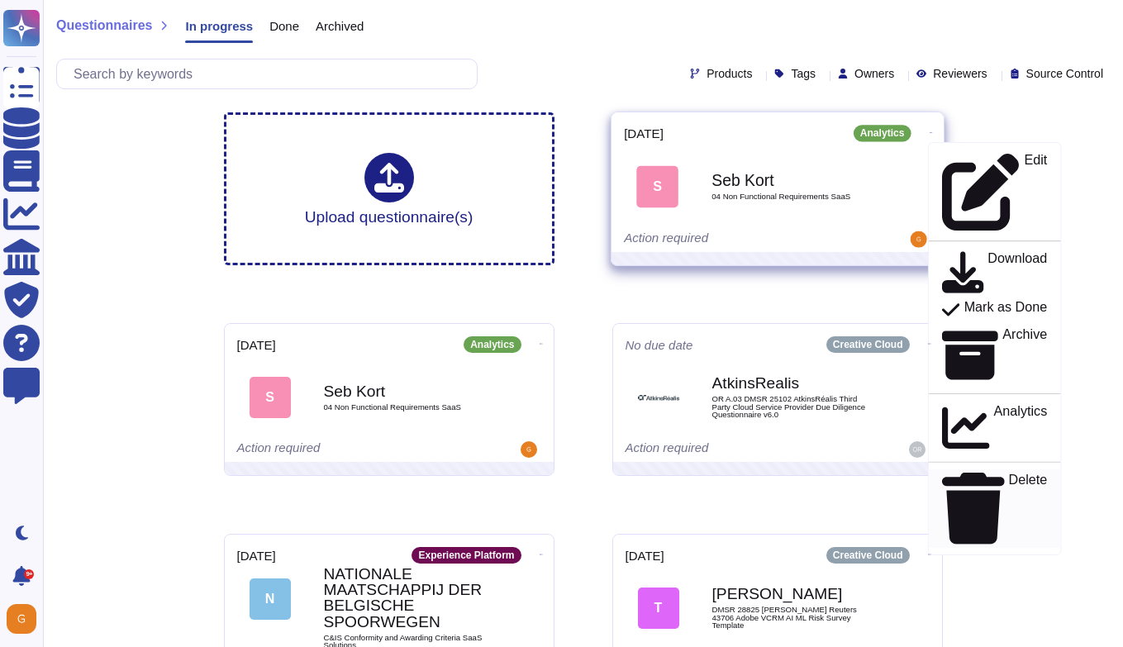
click at [1008, 473] on p "Delete" at bounding box center [1027, 508] width 39 height 70
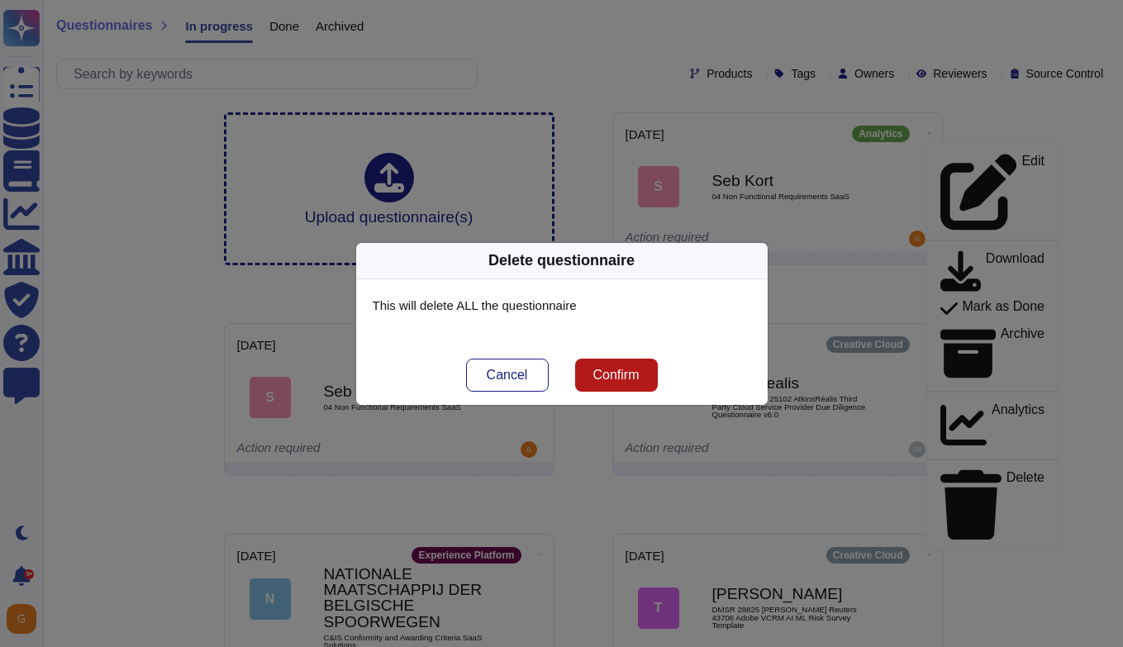
click at [602, 373] on span "Confirm" at bounding box center [615, 374] width 46 height 13
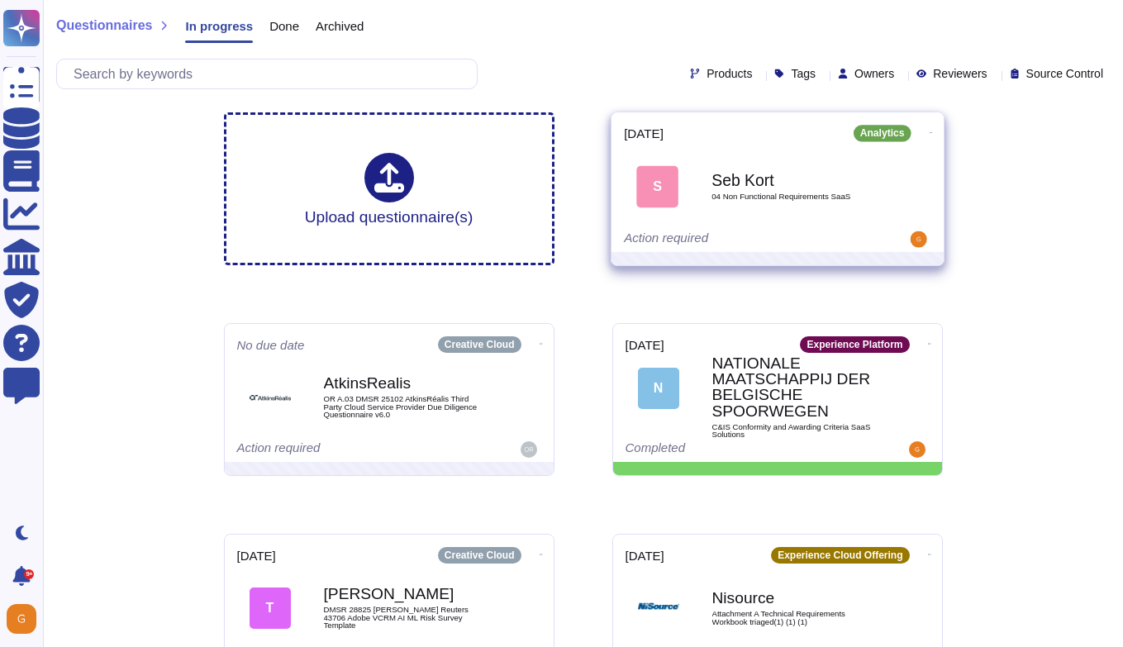
click at [929, 132] on icon at bounding box center [930, 132] width 3 height 1
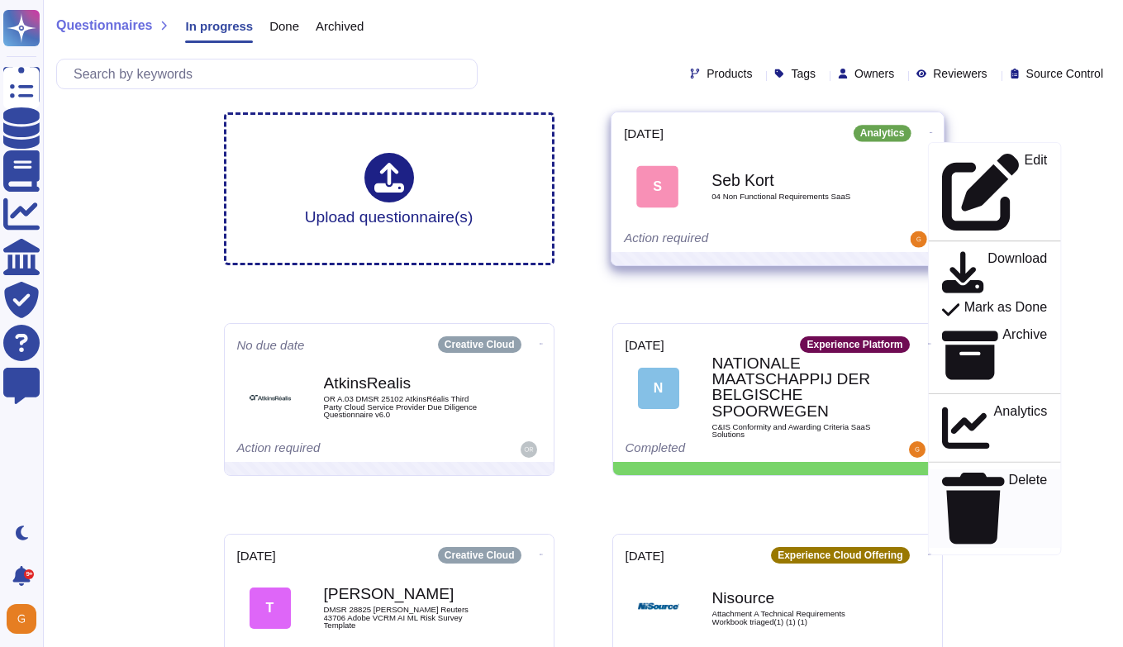
click at [1008, 473] on p "Delete" at bounding box center [1027, 508] width 39 height 70
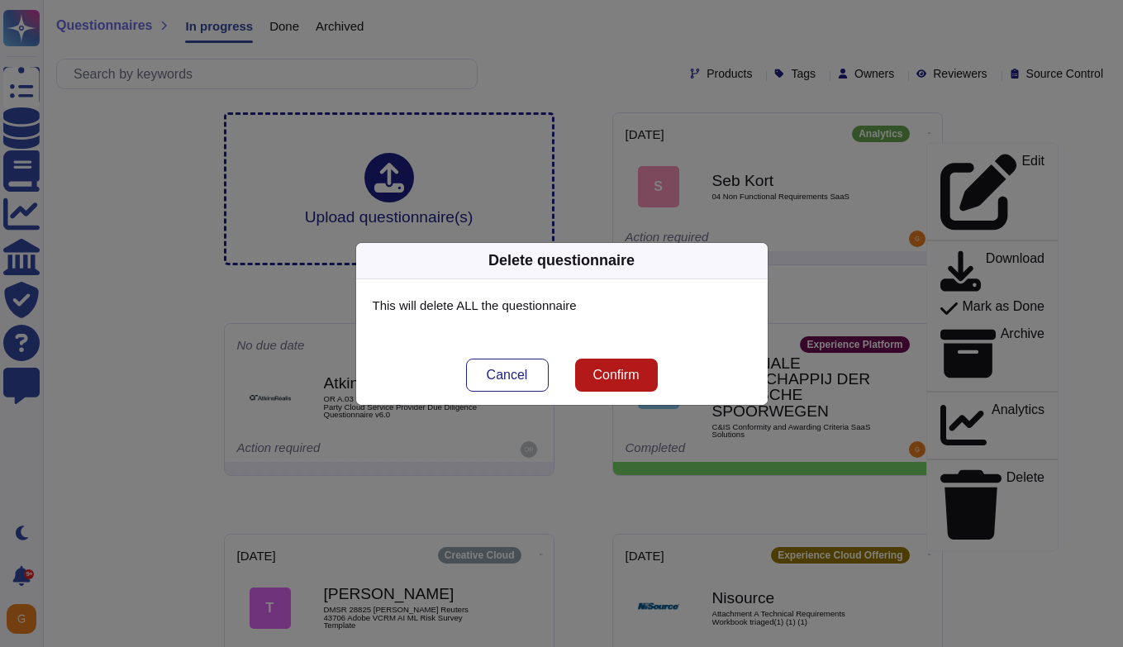
click at [607, 380] on span "Confirm" at bounding box center [615, 374] width 46 height 13
